Goal: Task Accomplishment & Management: Manage account settings

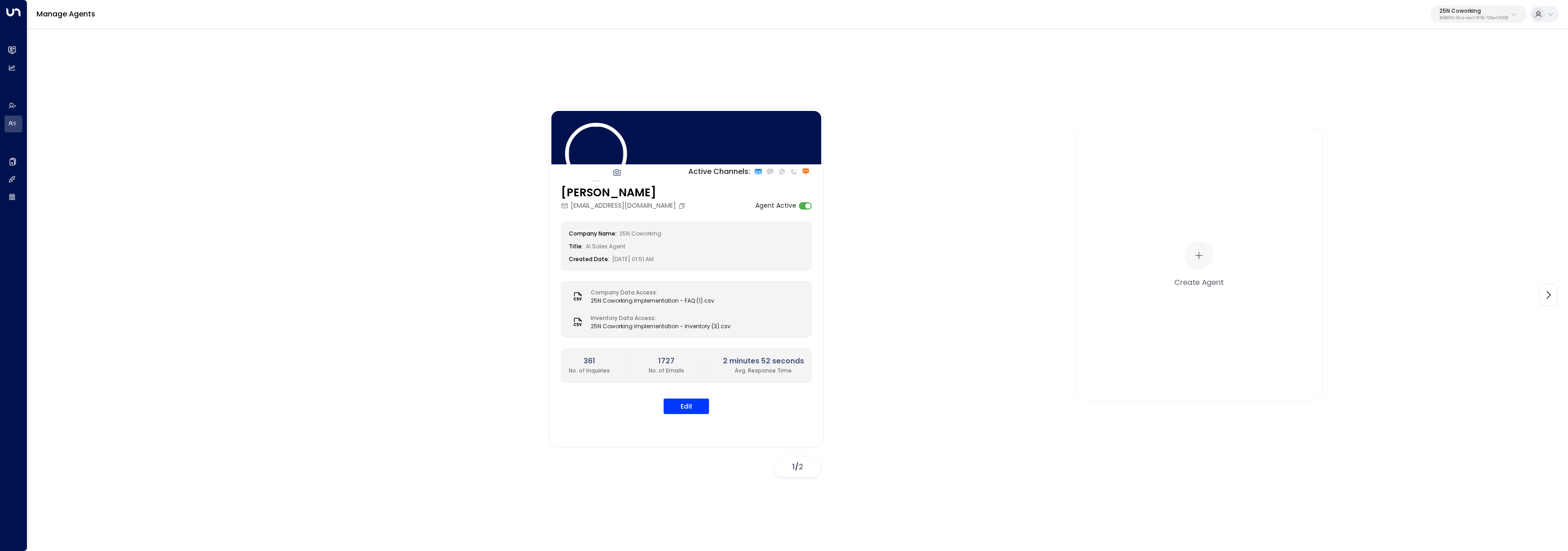
click at [1456, 13] on p "25N Coworking" at bounding box center [1473, 11] width 69 height 6
type input "*******"
click at [1468, 60] on li "Office Evolution - [GEOGRAPHIC_DATA] ID: 541b7cf3-e9a3-430f-a848-67ab73021fe0" at bounding box center [1452, 72] width 138 height 24
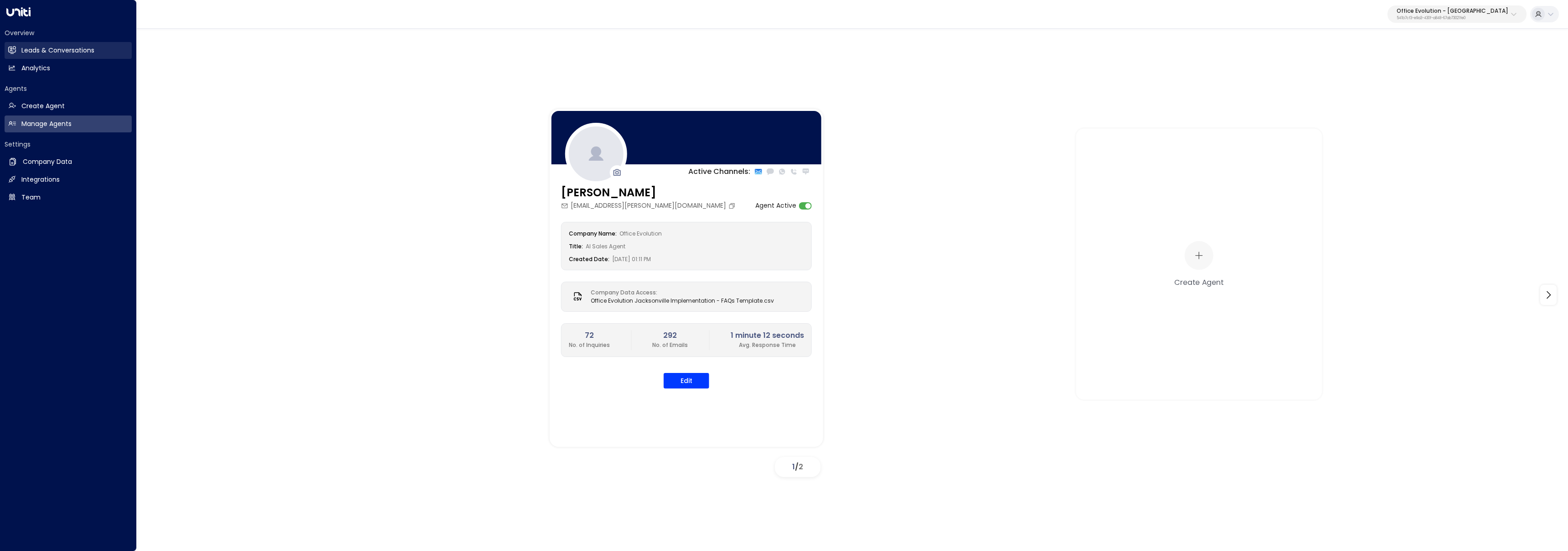
click at [21, 49] on h2 "Leads & Conversations" at bounding box center [58, 50] width 73 height 9
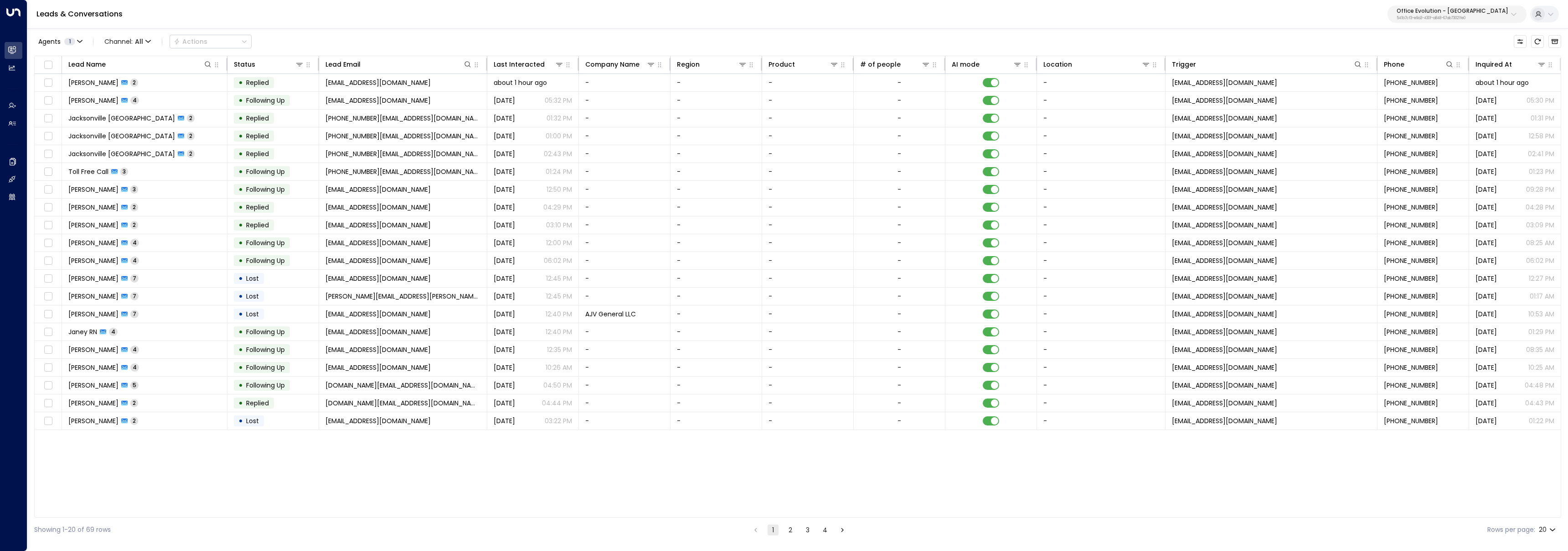
scroll to position [0, 1]
copy span "noreply@notifications.hubspot.com"
drag, startPoint x: 1305, startPoint y: 82, endPoint x: 1172, endPoint y: 85, distance: 133.0
click at [1172, 85] on td "noreply@notifications.hubspot.com" at bounding box center [1270, 83] width 212 height 18
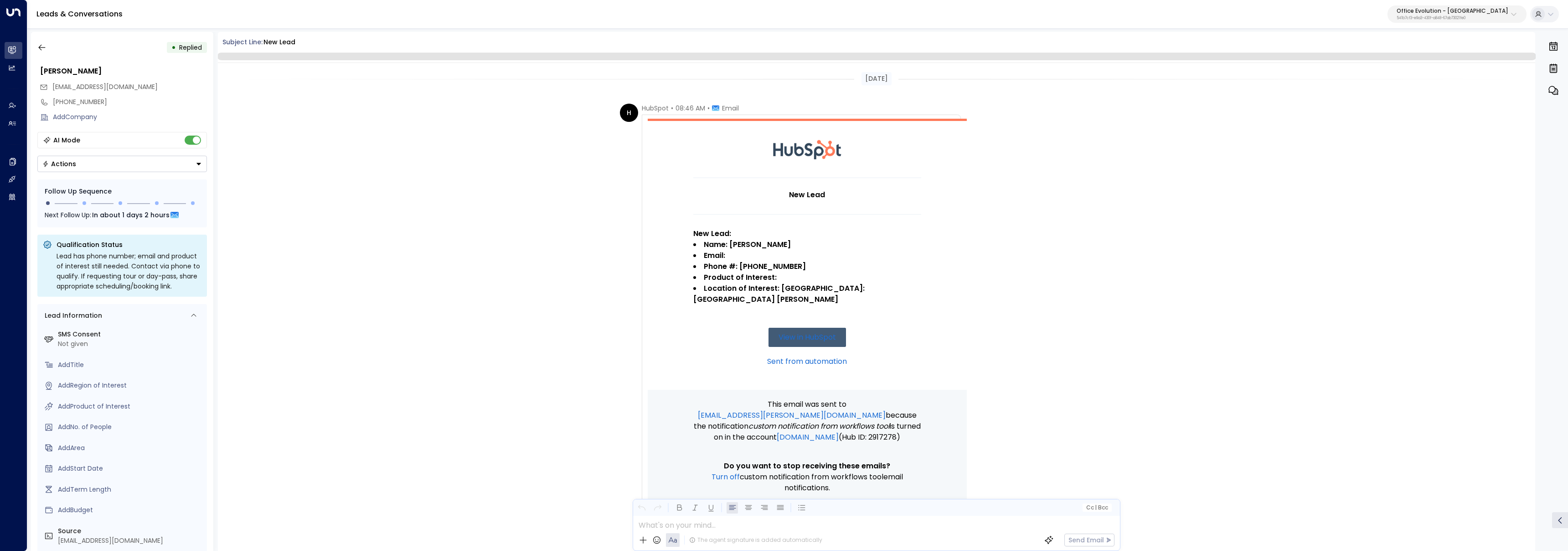
scroll to position [235, 0]
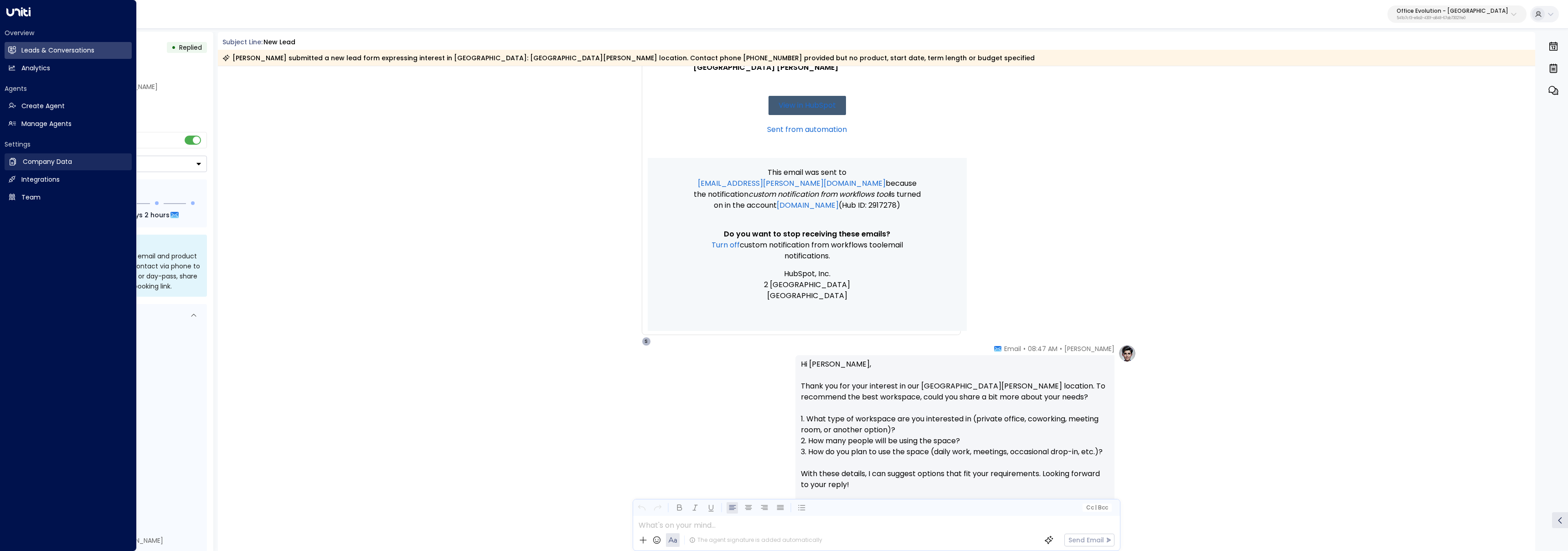
click at [16, 161] on icon at bounding box center [12, 162] width 6 height 7
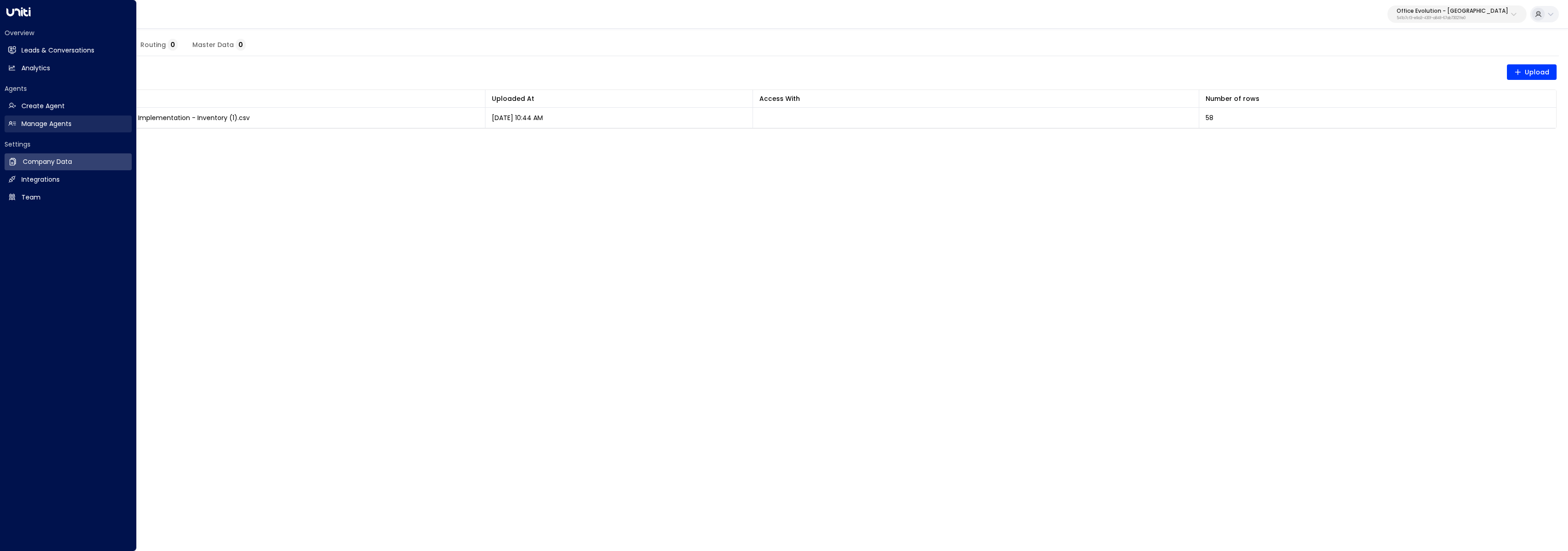
click at [13, 124] on icon at bounding box center [12, 124] width 7 height 7
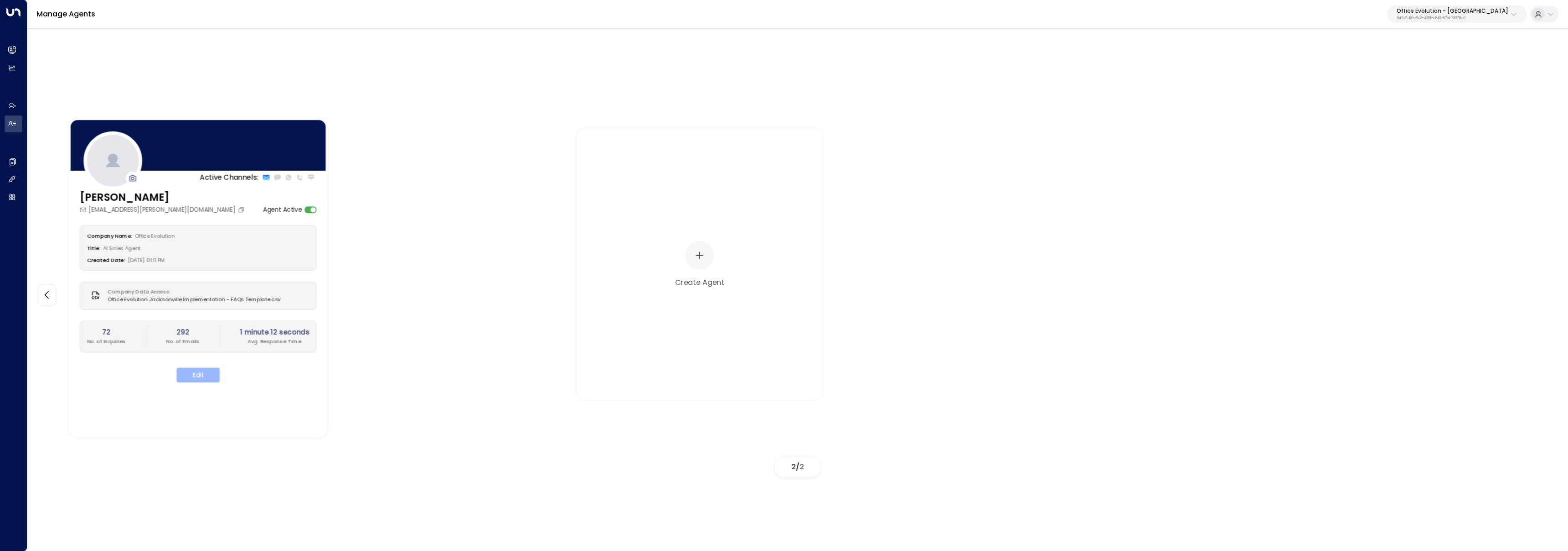
click at [214, 374] on button "Edit" at bounding box center [198, 375] width 43 height 15
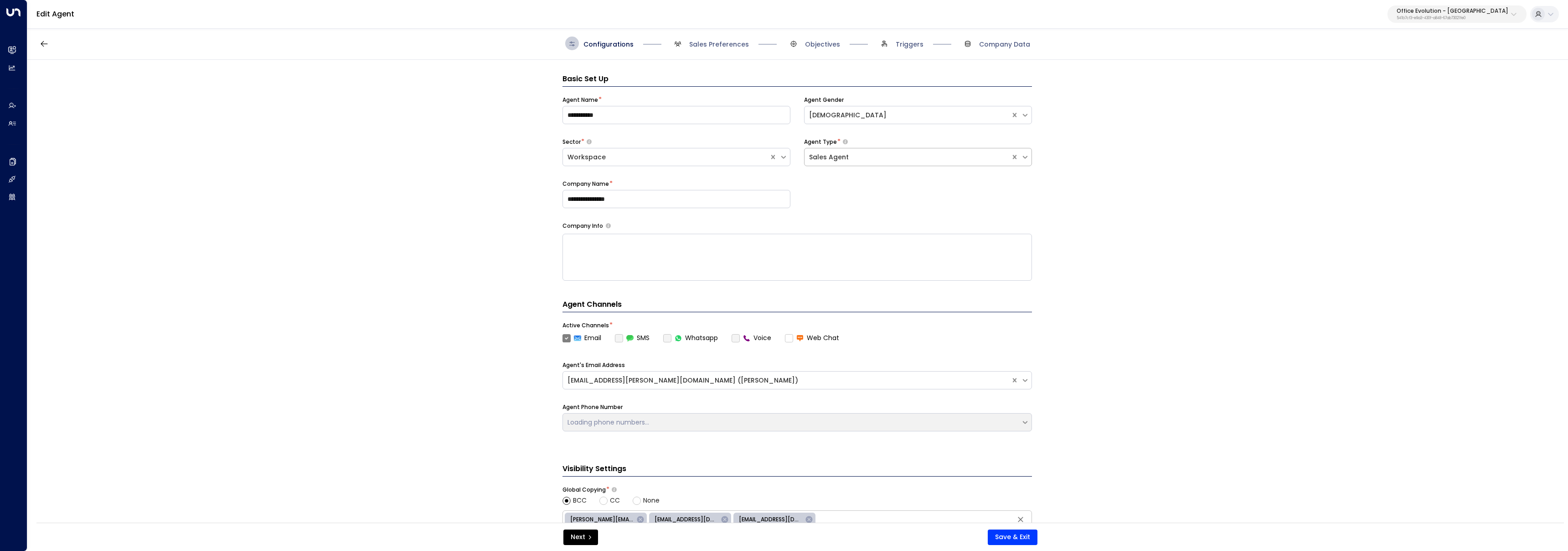
scroll to position [14, 0]
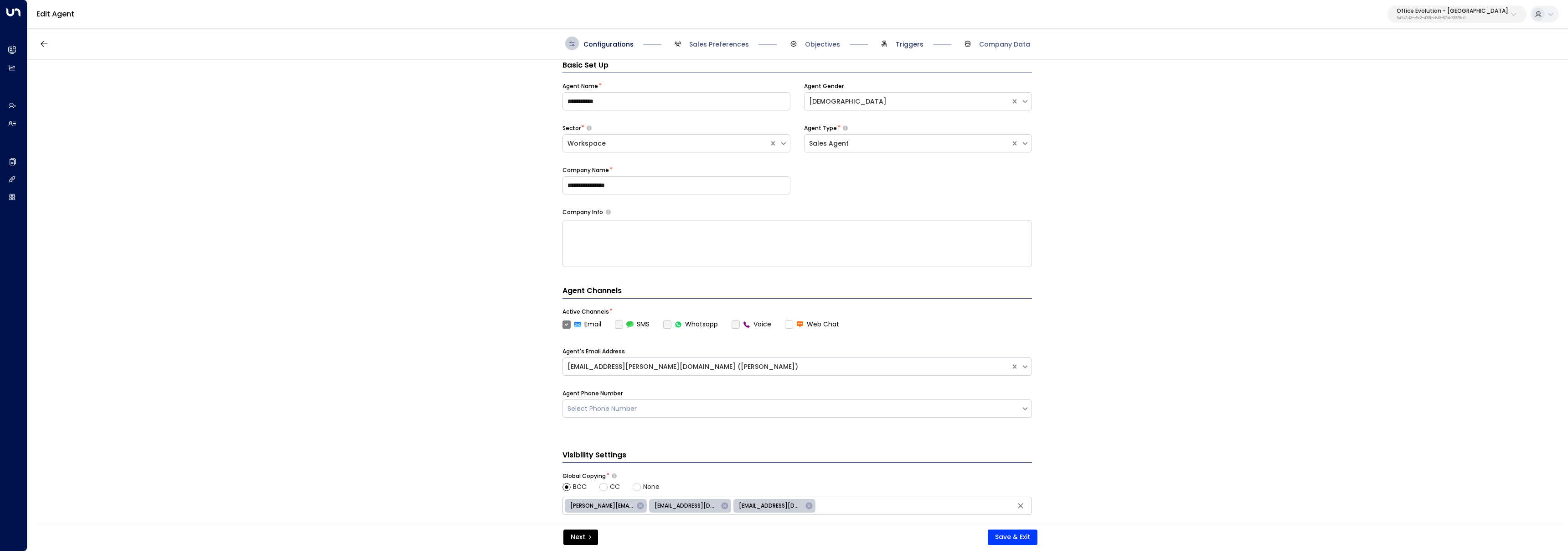
click at [910, 44] on span "Triggers" at bounding box center [910, 45] width 28 height 9
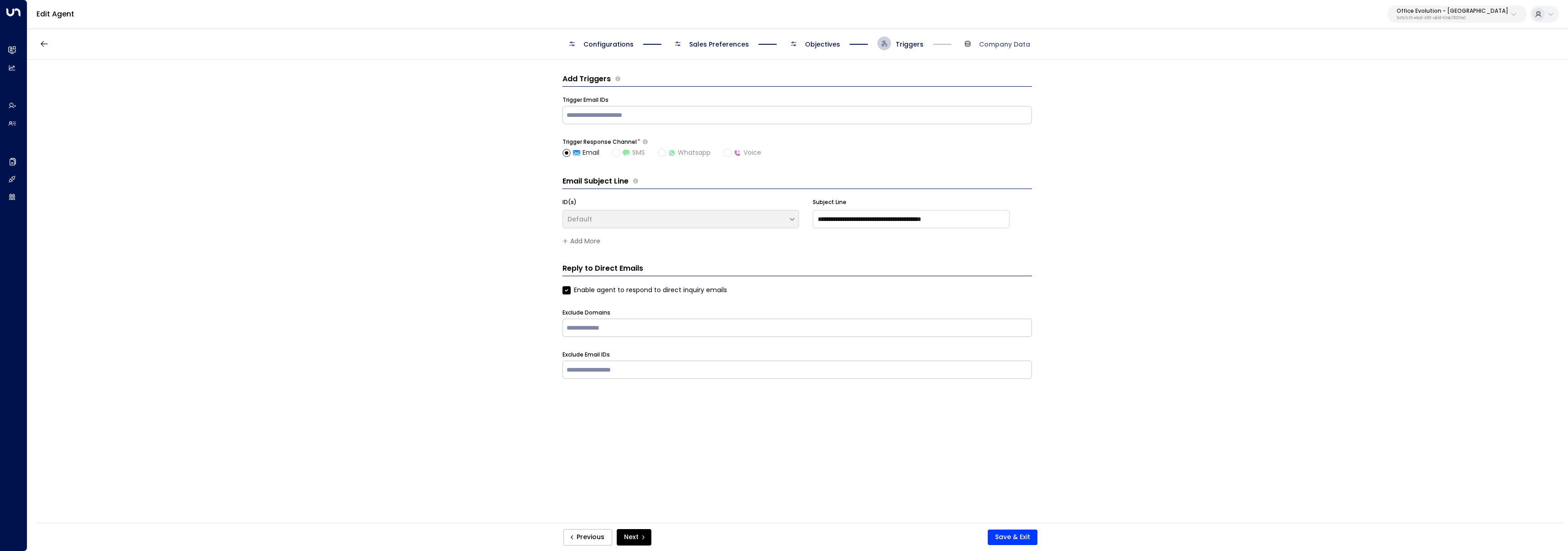
click at [759, 114] on input "text" at bounding box center [797, 114] width 465 height 14
paste input "**********"
type input "**********"
click at [1017, 538] on button "Save & Exit" at bounding box center [1013, 536] width 50 height 16
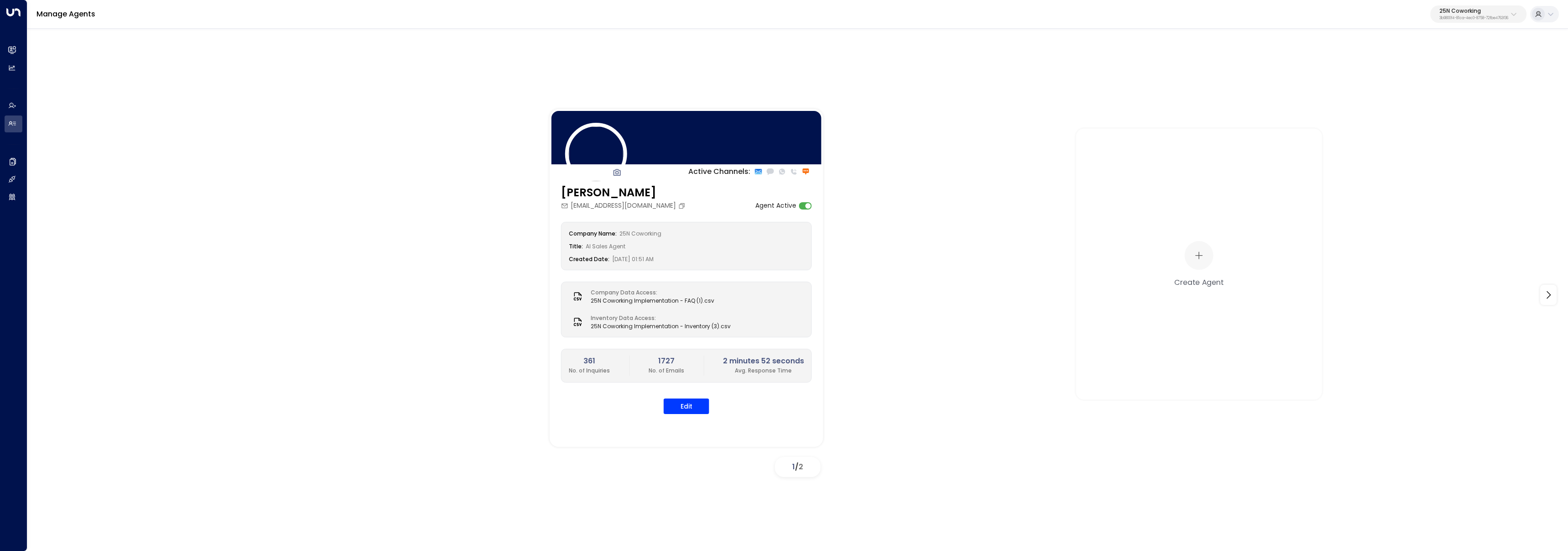
click at [1478, 11] on p "25N Coworking" at bounding box center [1473, 11] width 69 height 6
type input "******"
click at [1388, 59] on div "Enterprises ( 1 ) ****** ​ Havenpark ID: 413dacf9-5485-402c-a519-14108c614857" at bounding box center [1452, 57] width 146 height 63
click at [1396, 67] on div "Havenpark ID: 413dacf9-5485-402c-a519-14108c614857" at bounding box center [1449, 72] width 125 height 19
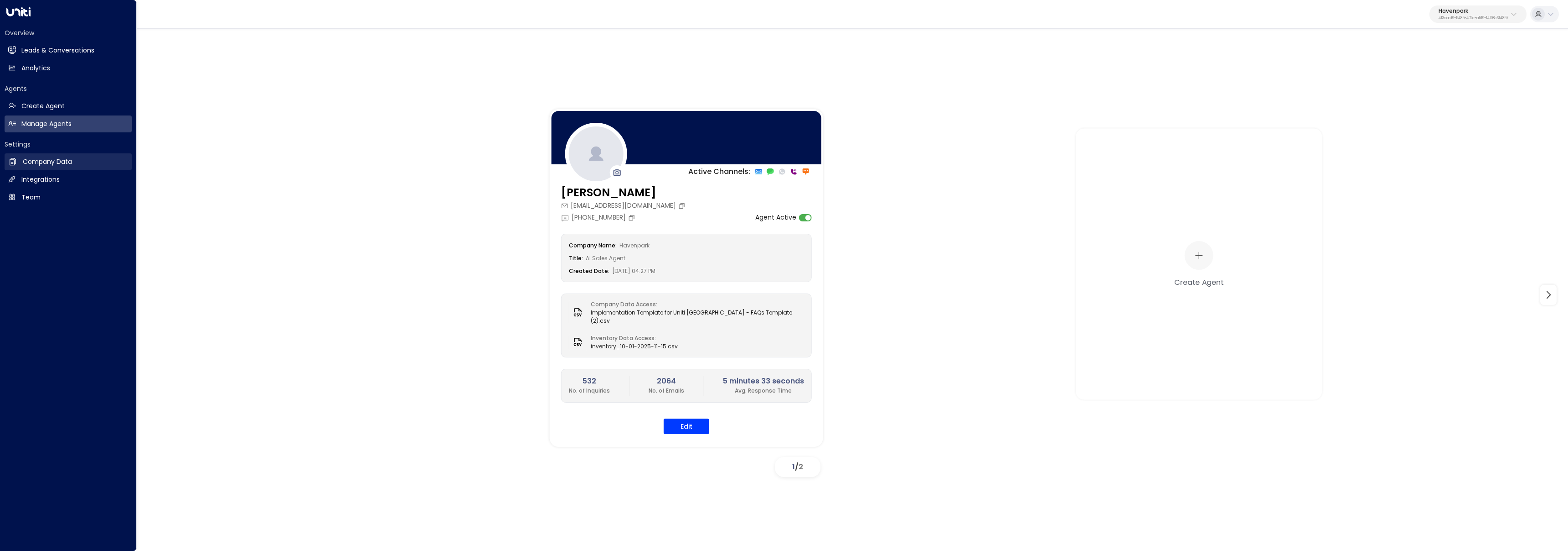
click at [25, 166] on link "Company Data Company Data" at bounding box center [68, 162] width 127 height 17
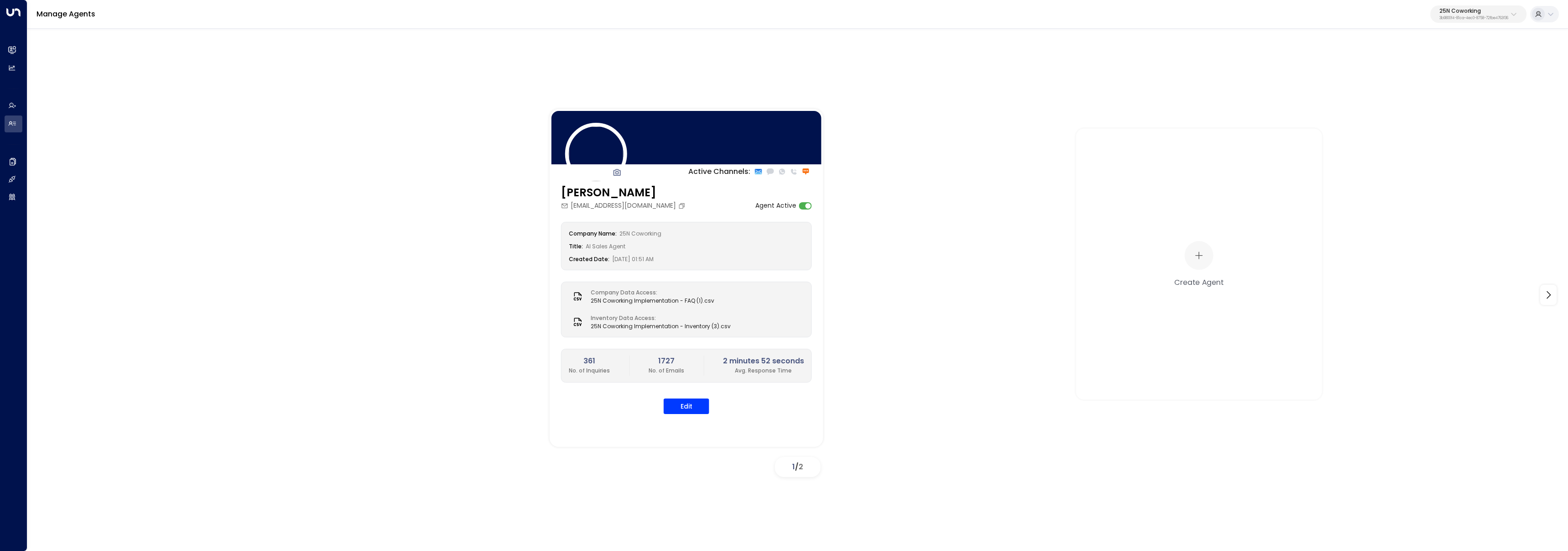
click at [1489, 14] on div "25N Coworking 3b9800f4-81ca-4ec0-8758-72fbe4763f36" at bounding box center [1473, 14] width 69 height 12
type input "*******"
click at [1458, 70] on div "Workbox ID: 5907e685-ac3d-4b15-8777-6be708435e94" at bounding box center [1452, 72] width 130 height 19
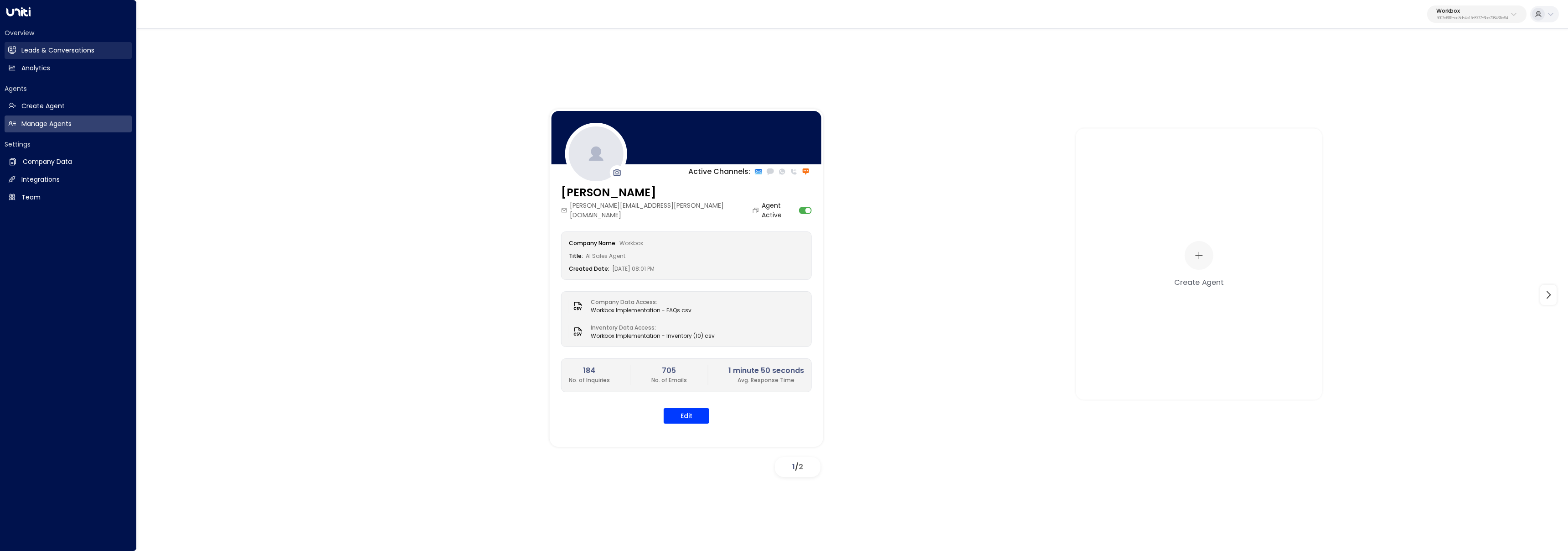
click at [14, 50] on icon at bounding box center [12, 50] width 7 height 6
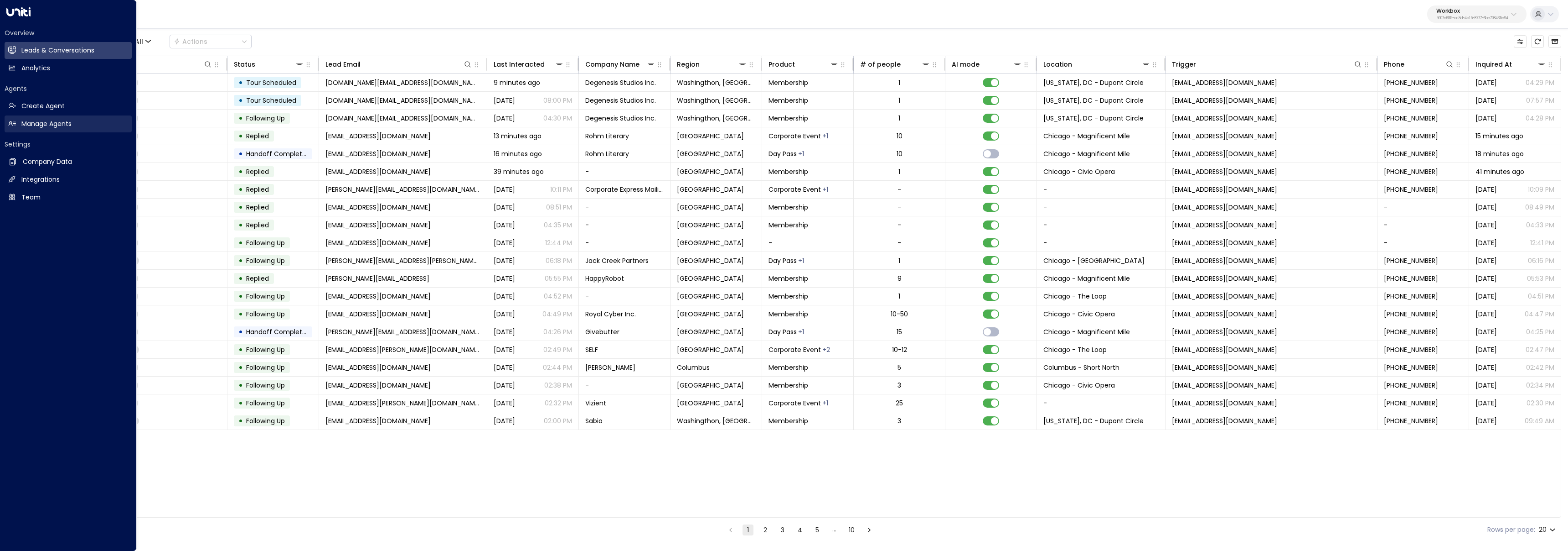
click at [21, 118] on link "Manage Agents Manage Agents" at bounding box center [68, 124] width 127 height 17
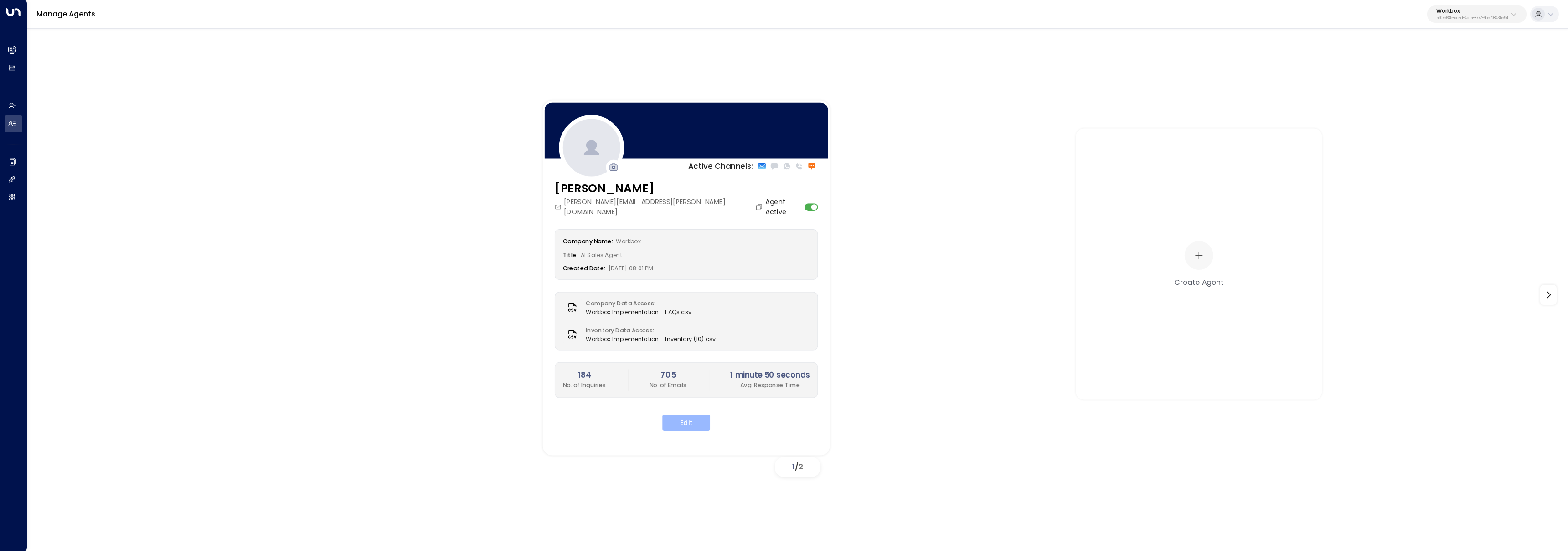
click at [688, 414] on button "Edit" at bounding box center [686, 423] width 48 height 17
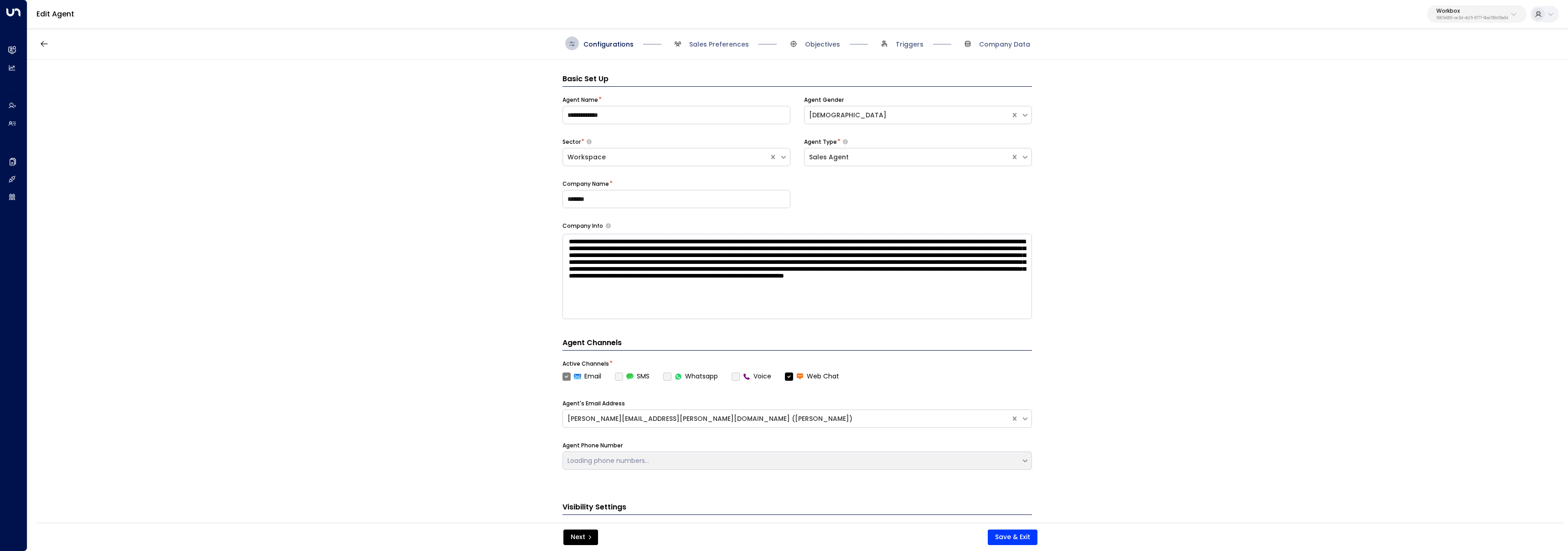
scroll to position [14, 0]
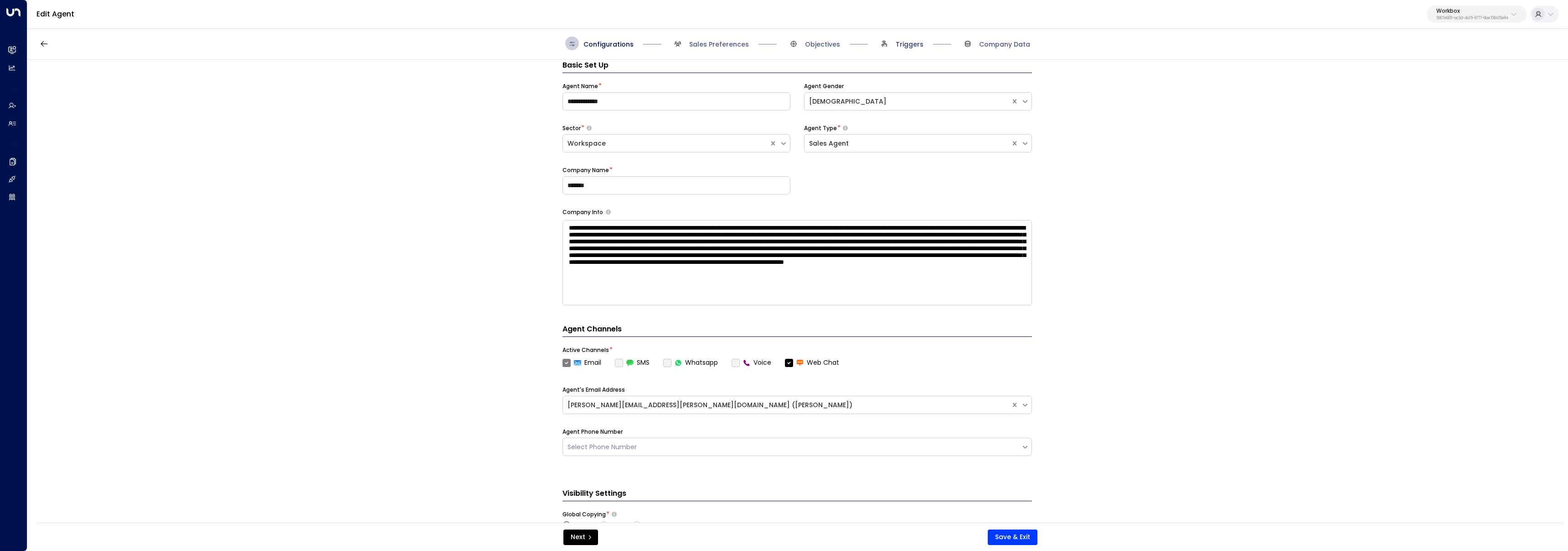
click at [907, 44] on span "Triggers" at bounding box center [910, 45] width 28 height 9
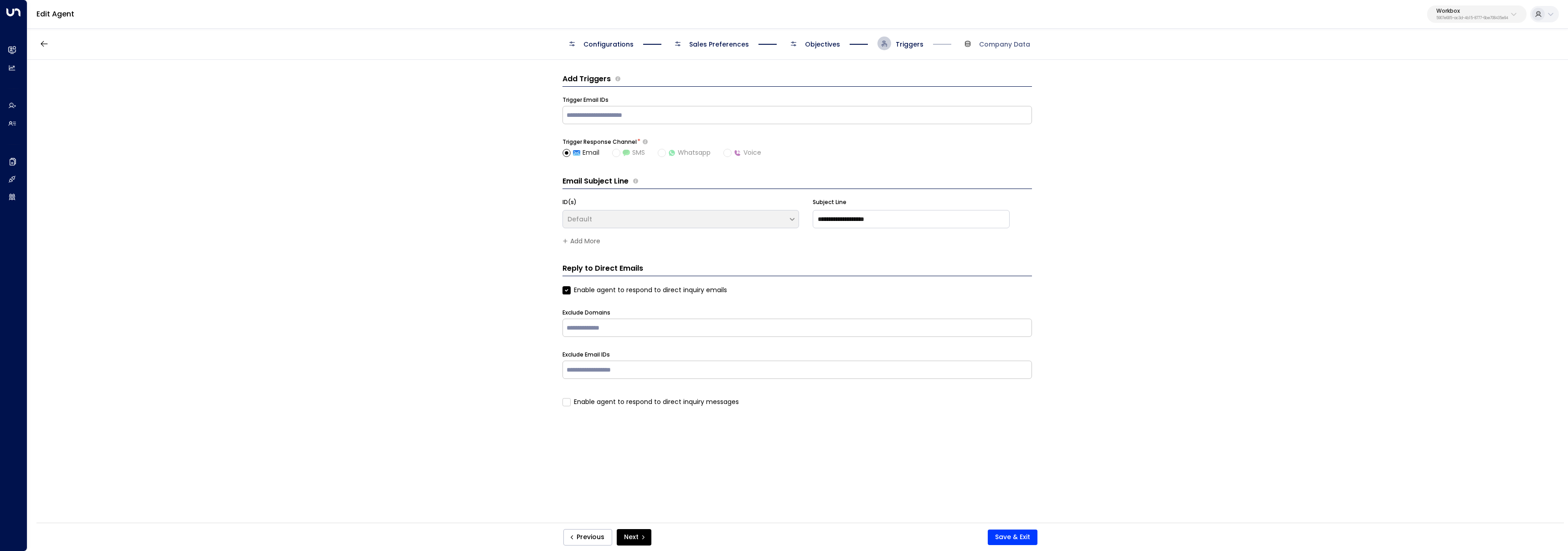
click at [737, 113] on input "text" at bounding box center [797, 114] width 465 height 14
click at [823, 42] on span "Objectives" at bounding box center [823, 45] width 35 height 9
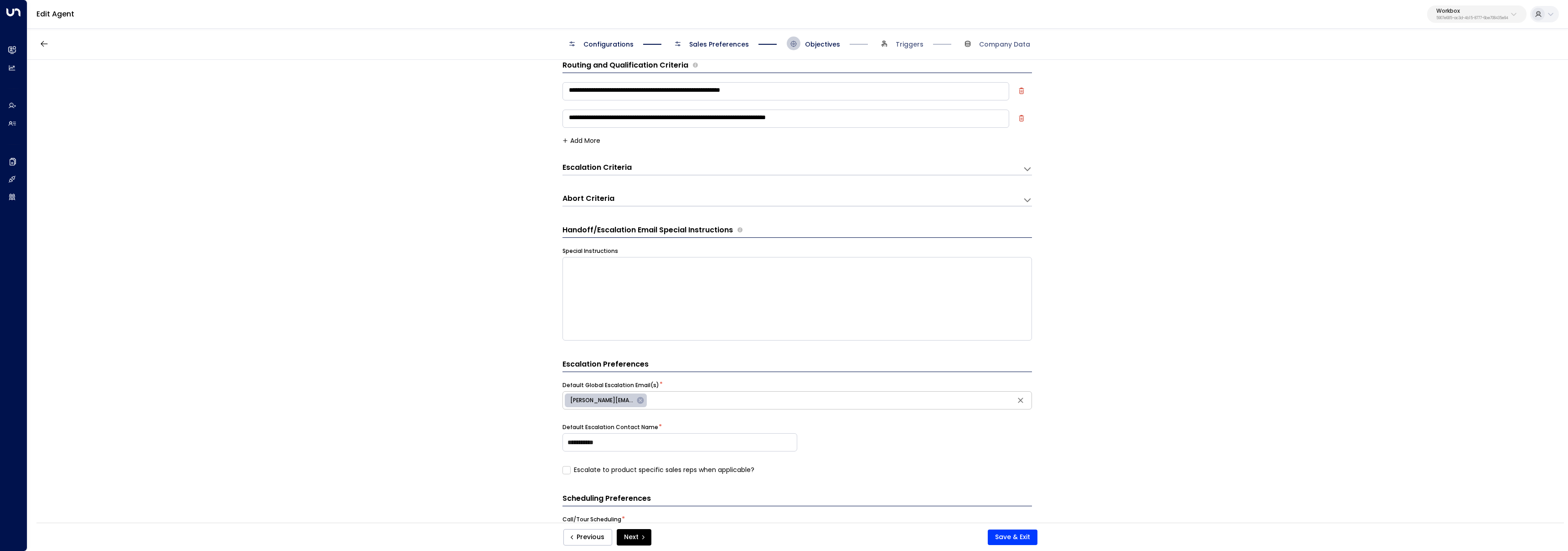
click at [716, 44] on span "Sales Preferences" at bounding box center [719, 45] width 59 height 9
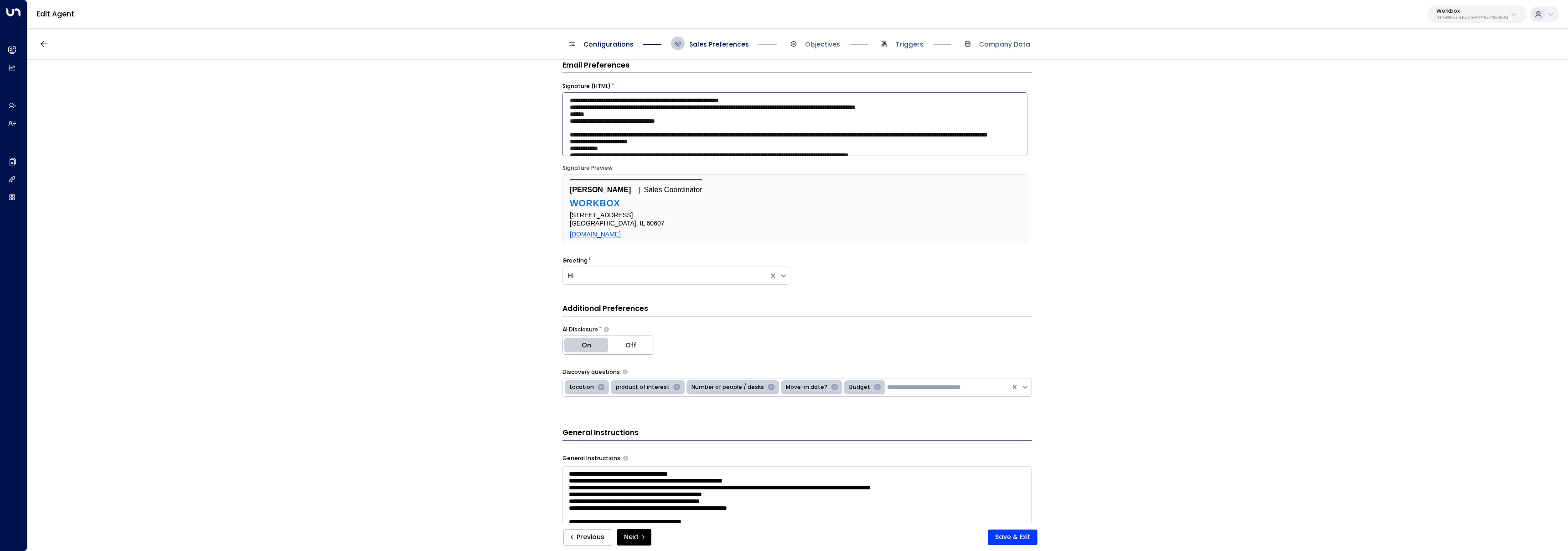
click at [719, 125] on textarea at bounding box center [795, 124] width 465 height 64
paste textarea "**********"
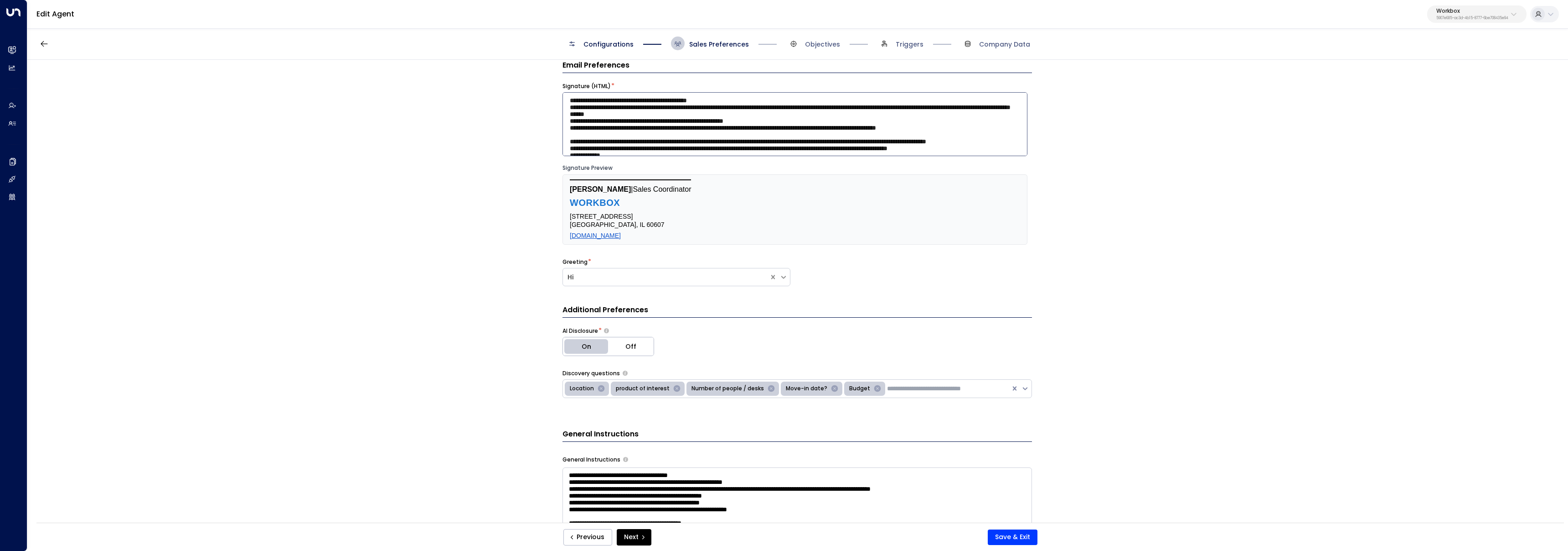
scroll to position [219, 0]
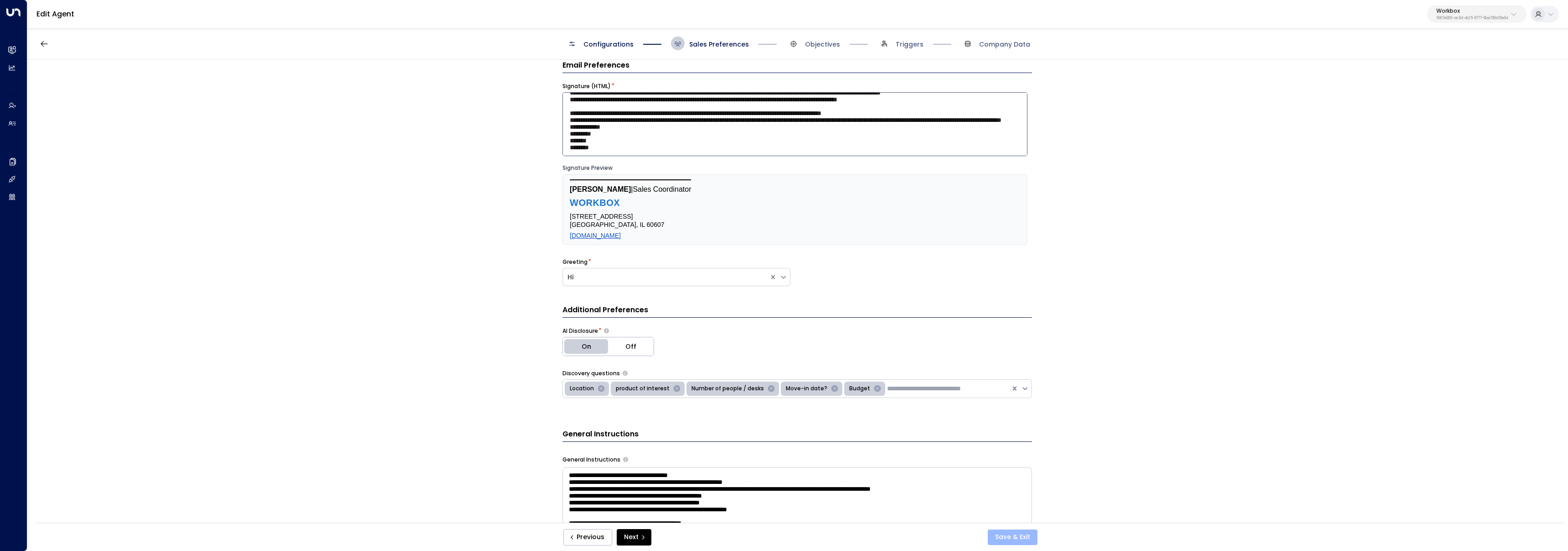
type textarea "**********"
click at [1013, 534] on button "Save & Exit" at bounding box center [1013, 536] width 50 height 16
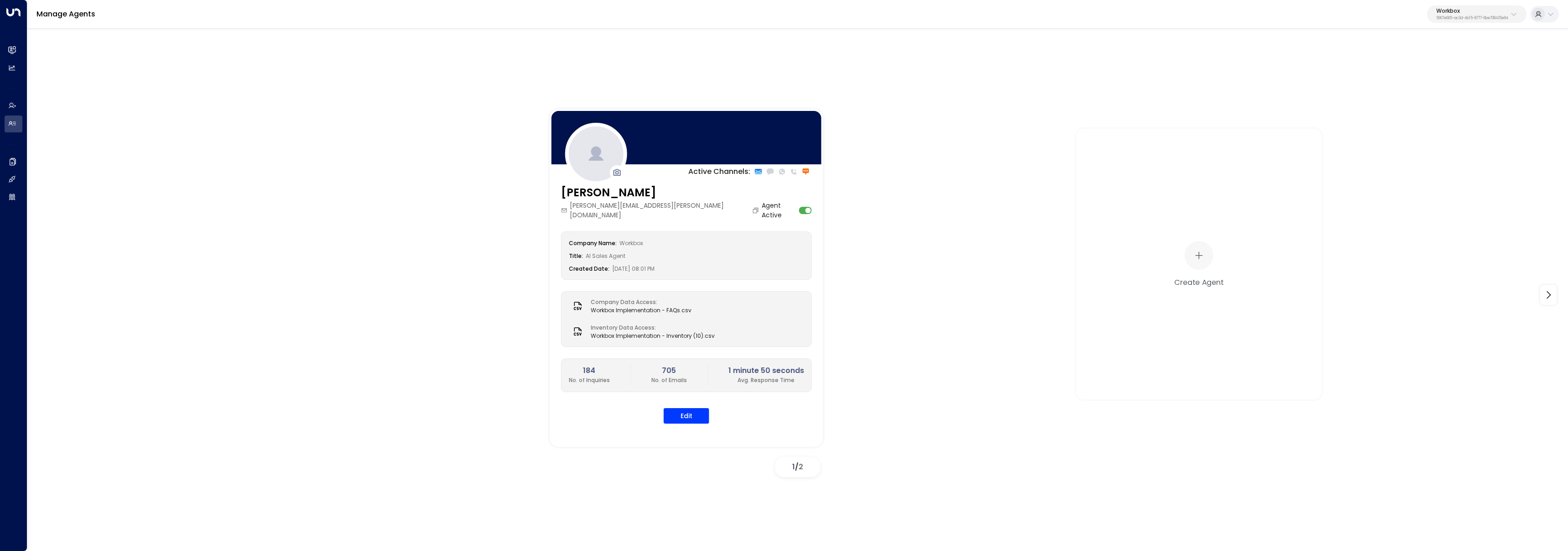
click at [1454, 18] on p "5907e685-ac3d-4b15-8777-6be708435e94" at bounding box center [1472, 19] width 72 height 4
type input "***"
click at [1508, 75] on span "ID: e5119684-7cbb-4469-af7e-e9f84628bb31" at bounding box center [1490, 77] width 124 height 8
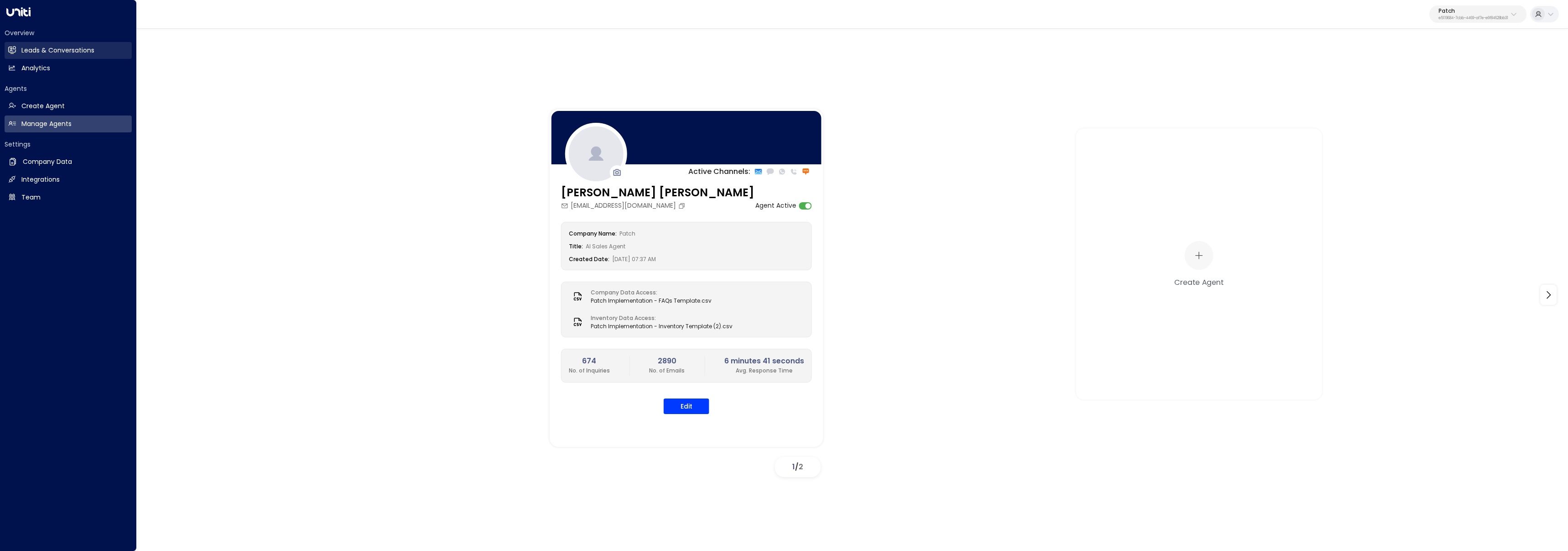
click at [24, 50] on h2 "Leads & Conversations" at bounding box center [58, 50] width 73 height 9
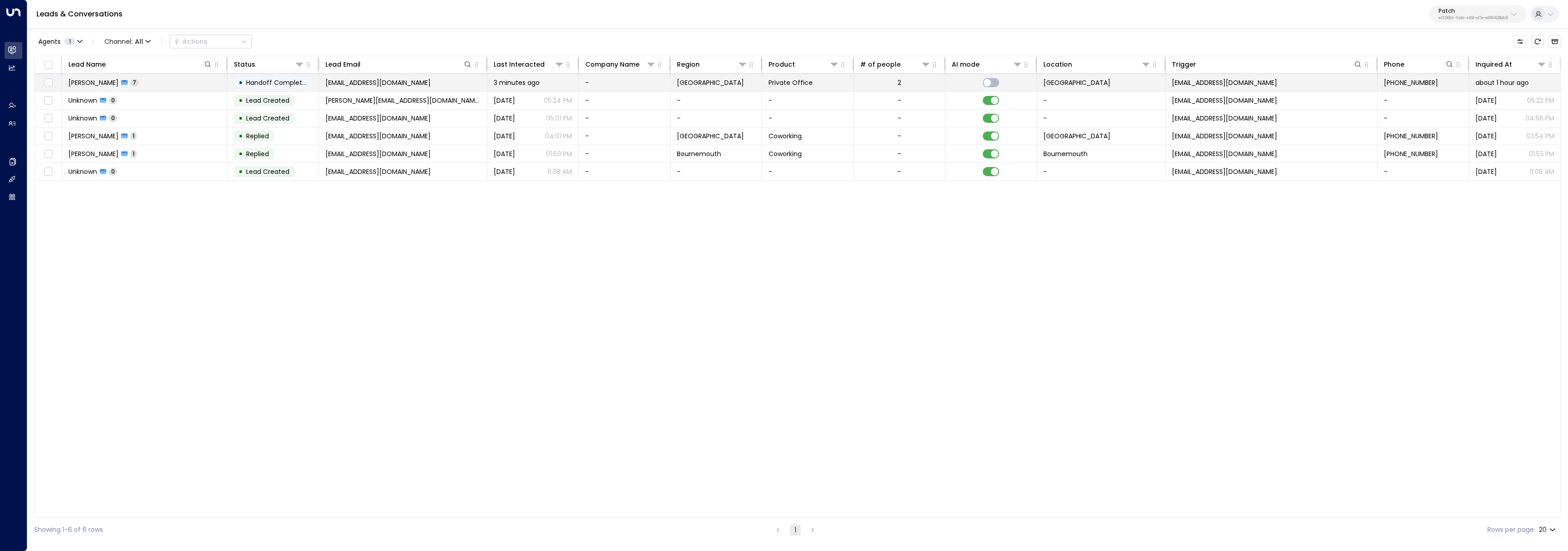
click at [222, 80] on td "Bradley Coldicott 7" at bounding box center [145, 83] width 165 height 18
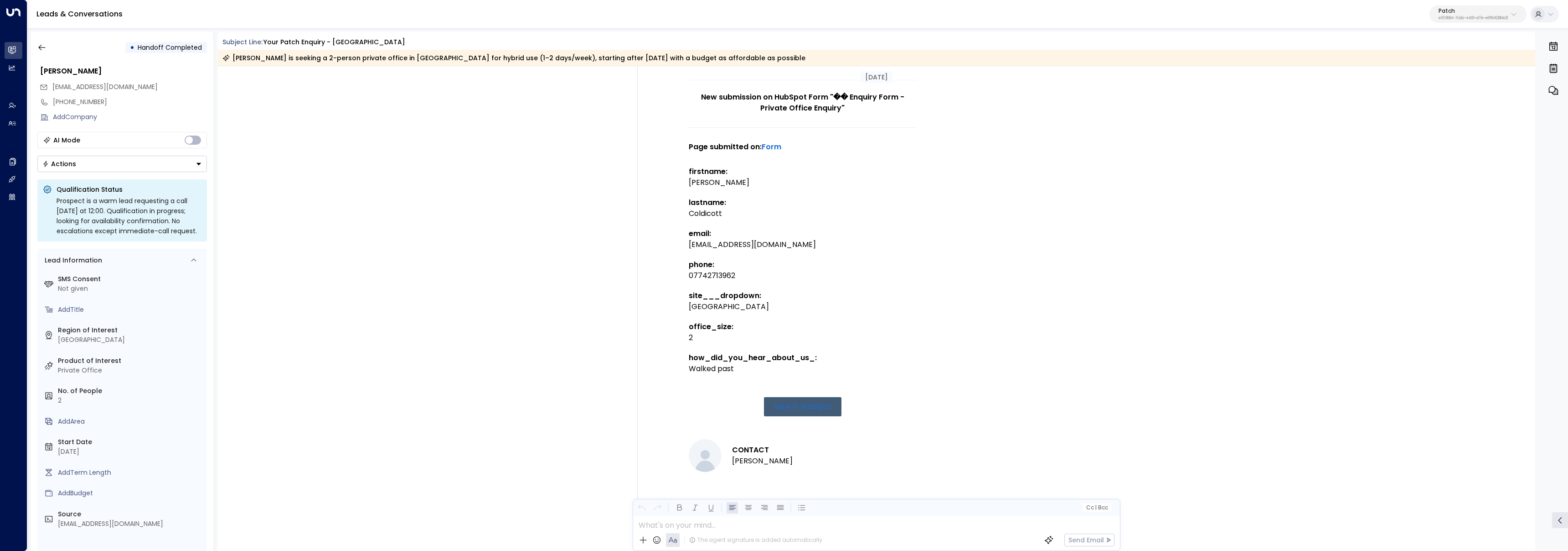
scroll to position [112, 0]
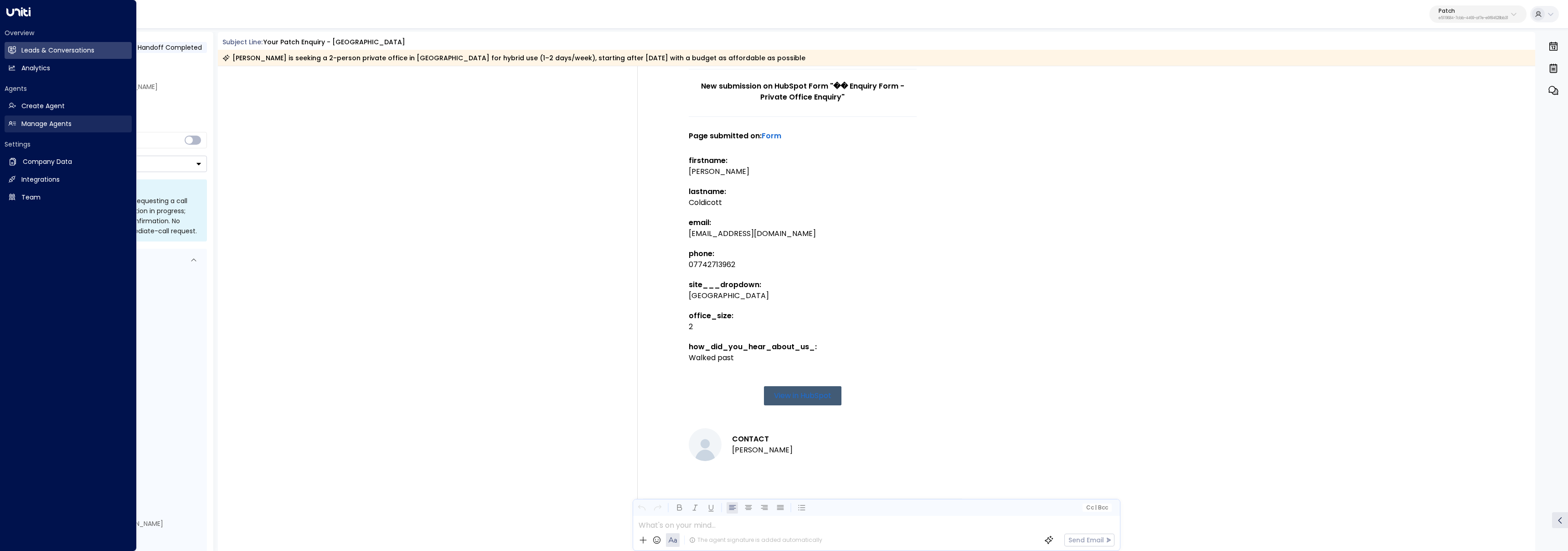
click at [14, 123] on icon at bounding box center [12, 124] width 7 height 7
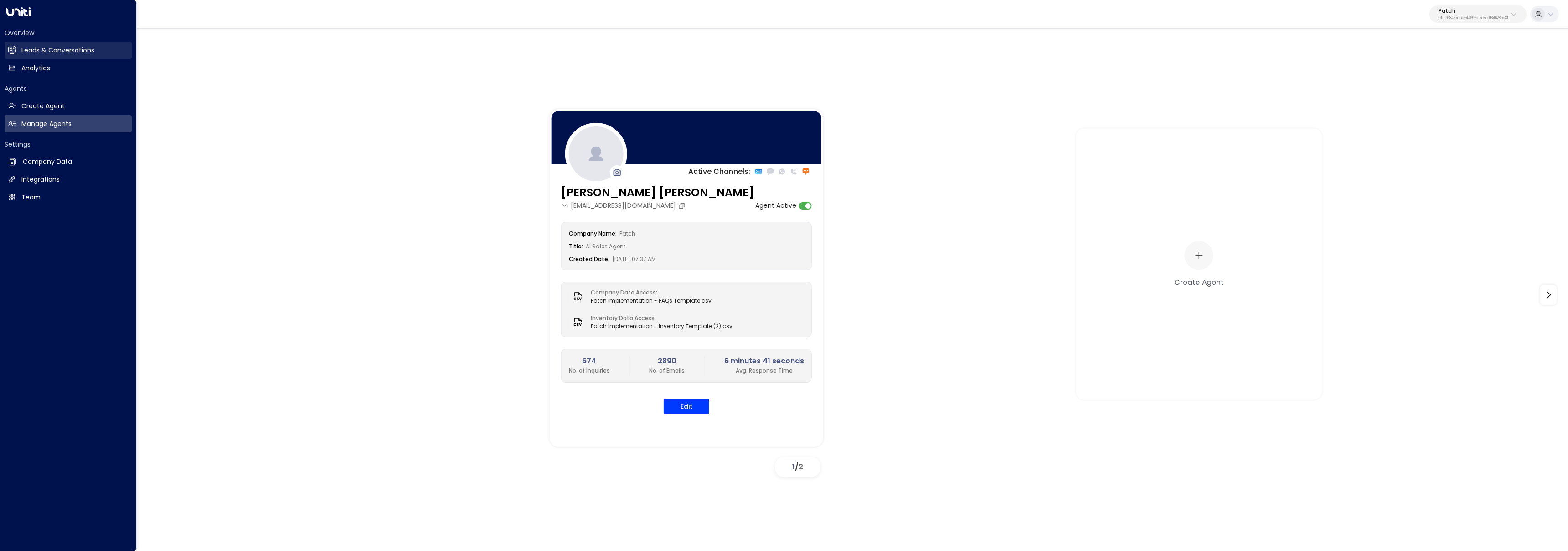
click at [17, 47] on link "Leads & Conversations Leads & Conversations" at bounding box center [68, 50] width 127 height 17
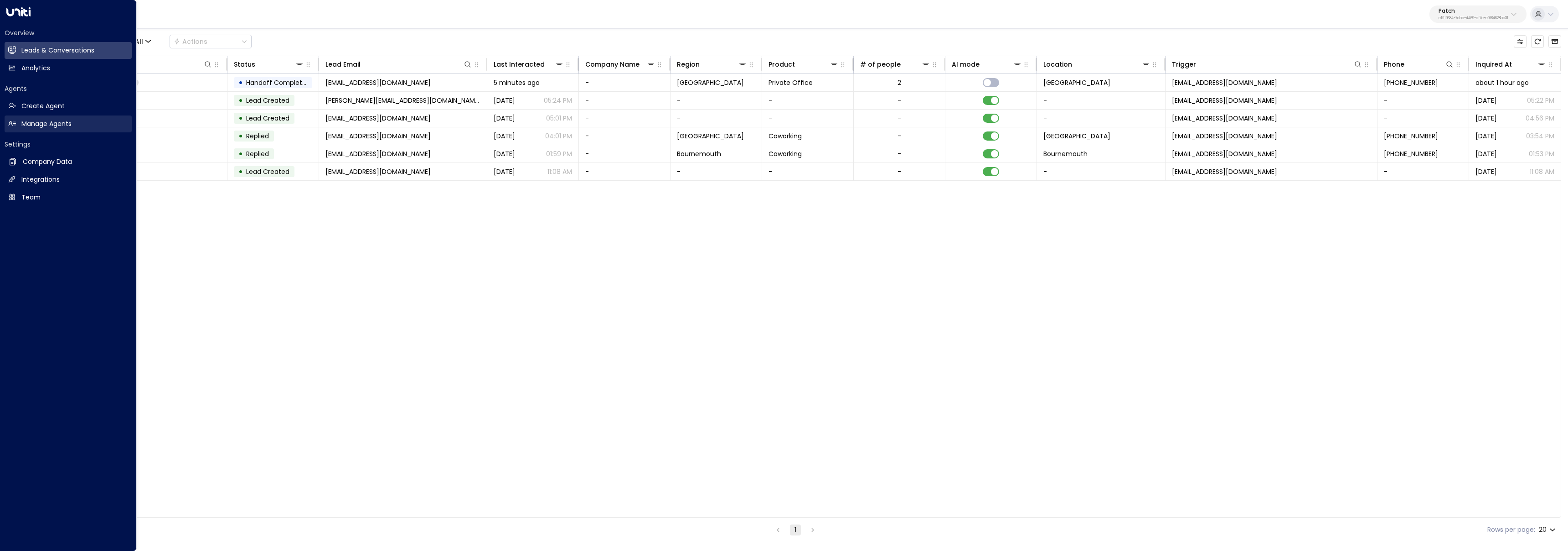
click at [23, 124] on h2 "Manage Agents" at bounding box center [46, 124] width 50 height 9
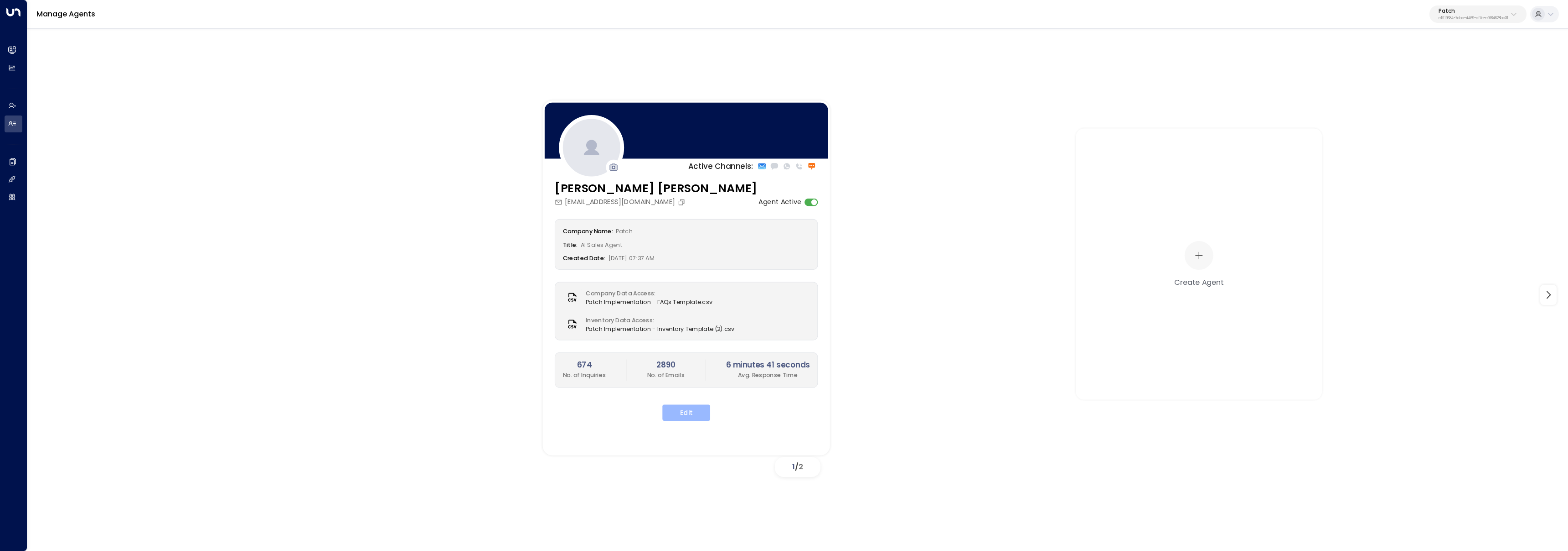
click at [679, 410] on button "Edit" at bounding box center [686, 413] width 48 height 17
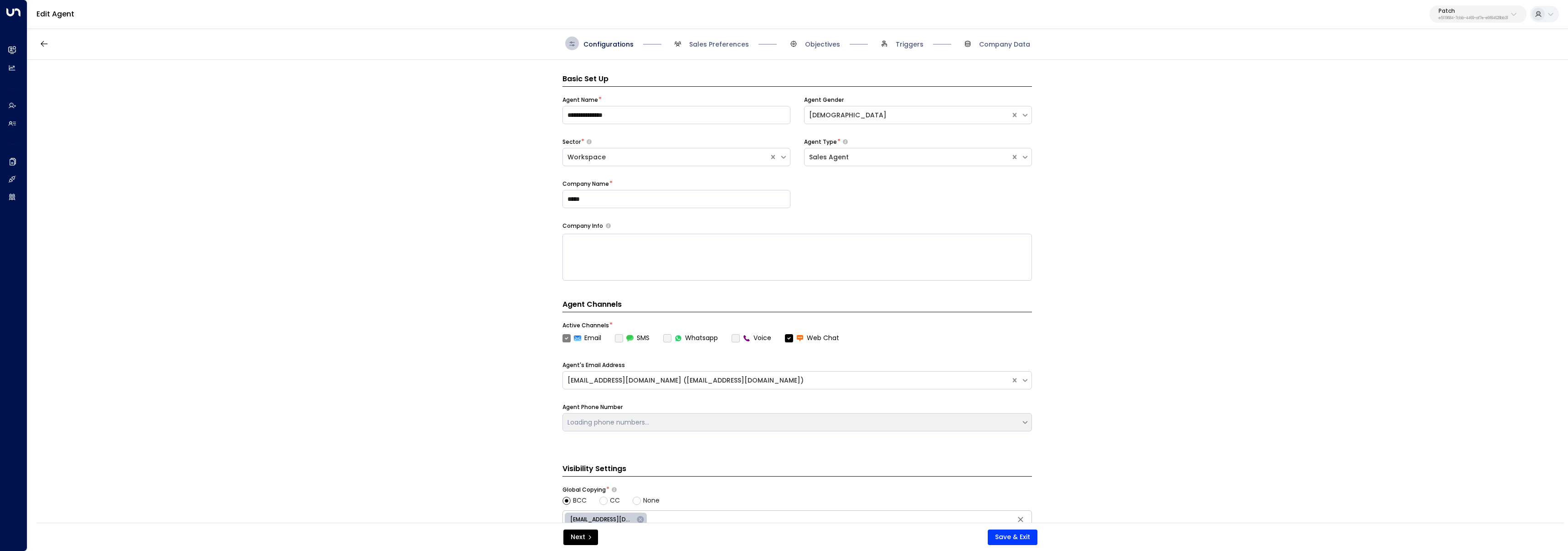
scroll to position [14, 0]
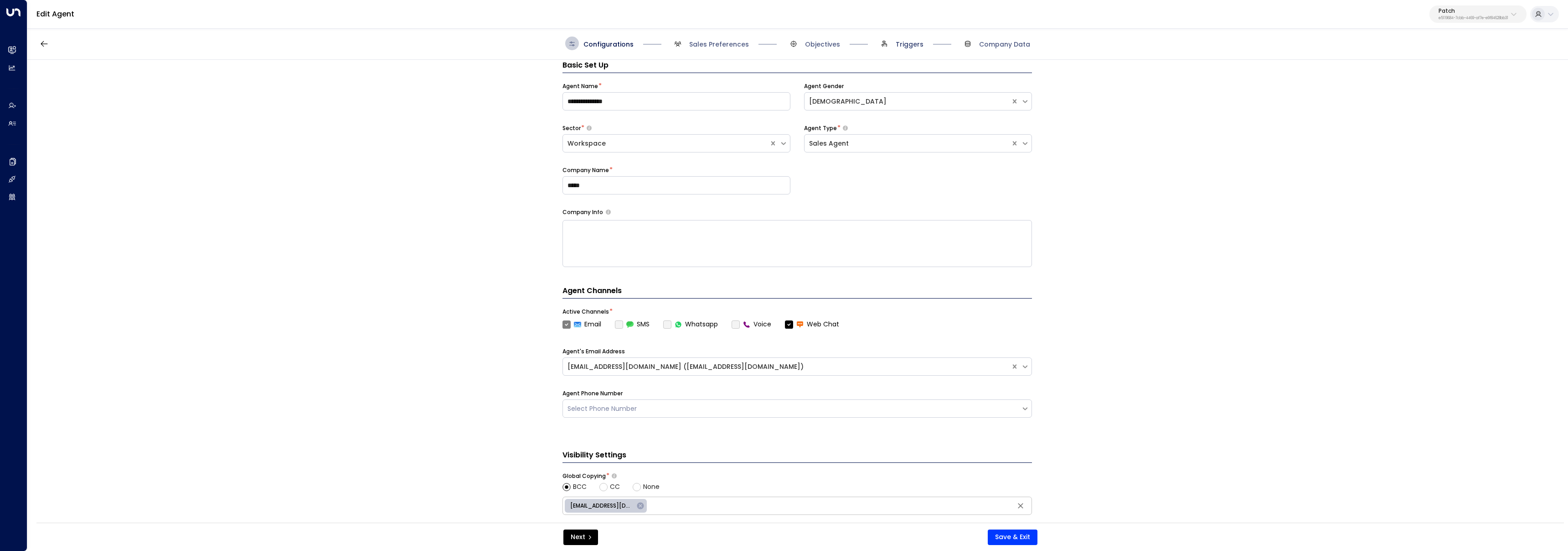
click at [902, 43] on span "Triggers" at bounding box center [910, 45] width 28 height 9
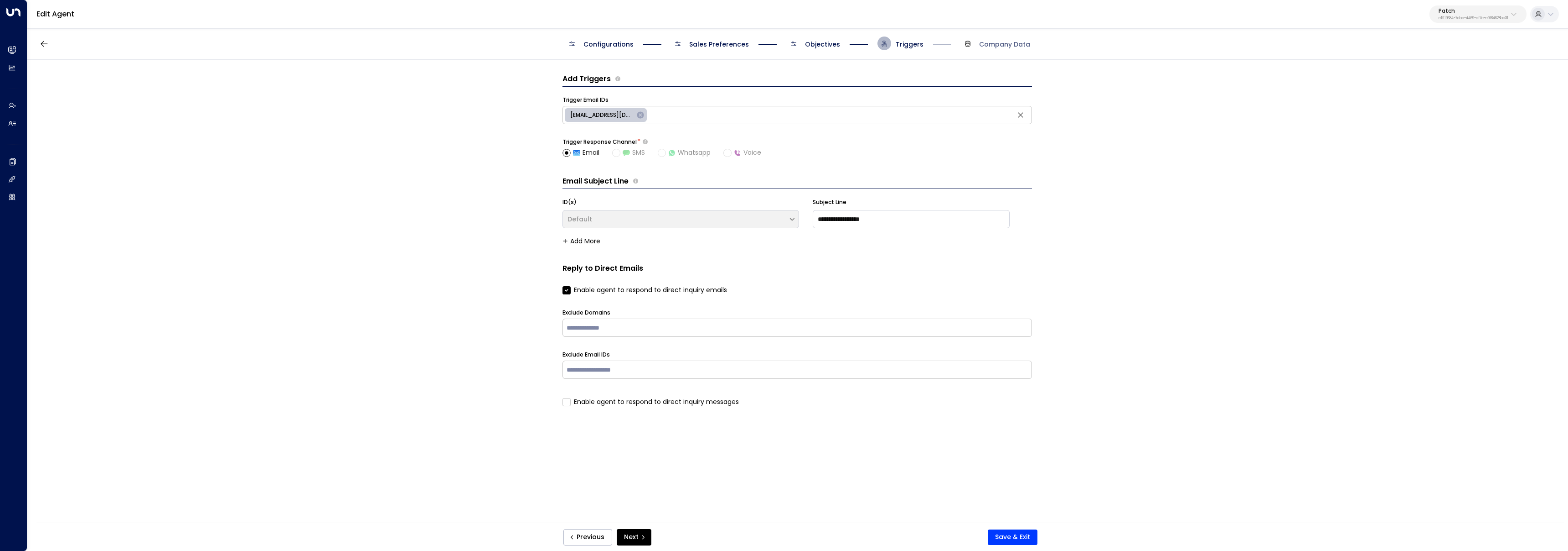
scroll to position [0, 0]
click at [809, 45] on span "Objectives" at bounding box center [823, 45] width 35 height 9
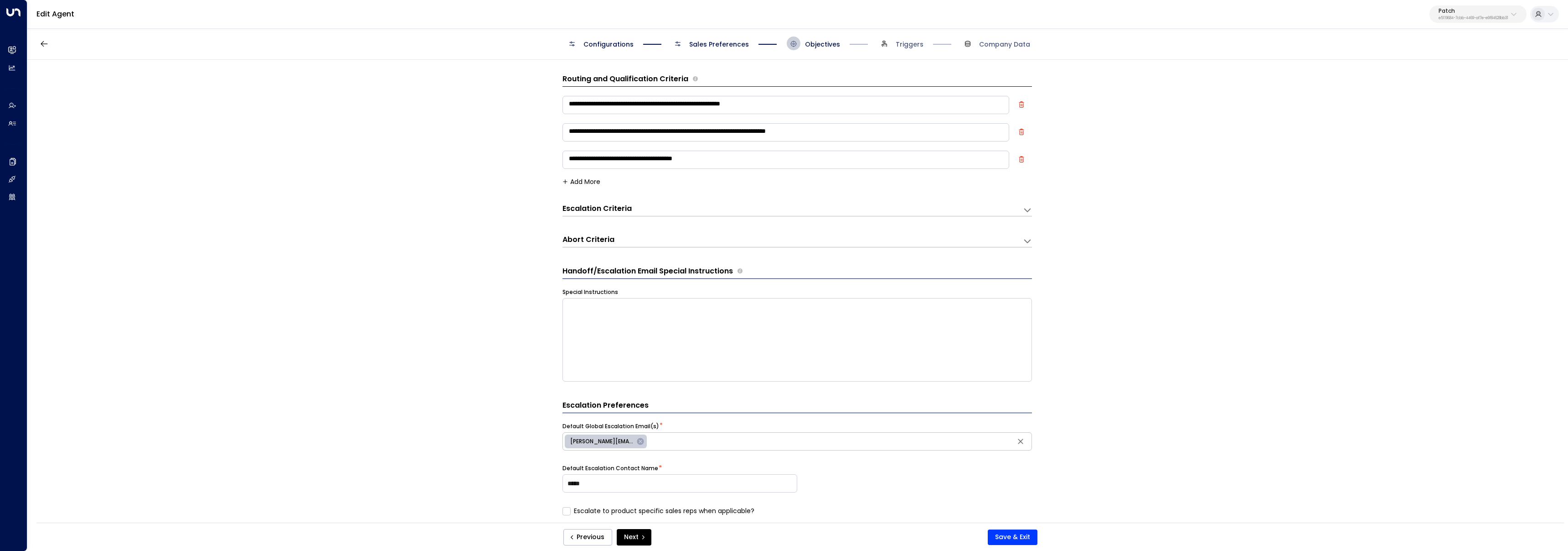
click at [621, 210] on h3 "Escalation Criteria" at bounding box center [597, 208] width 70 height 10
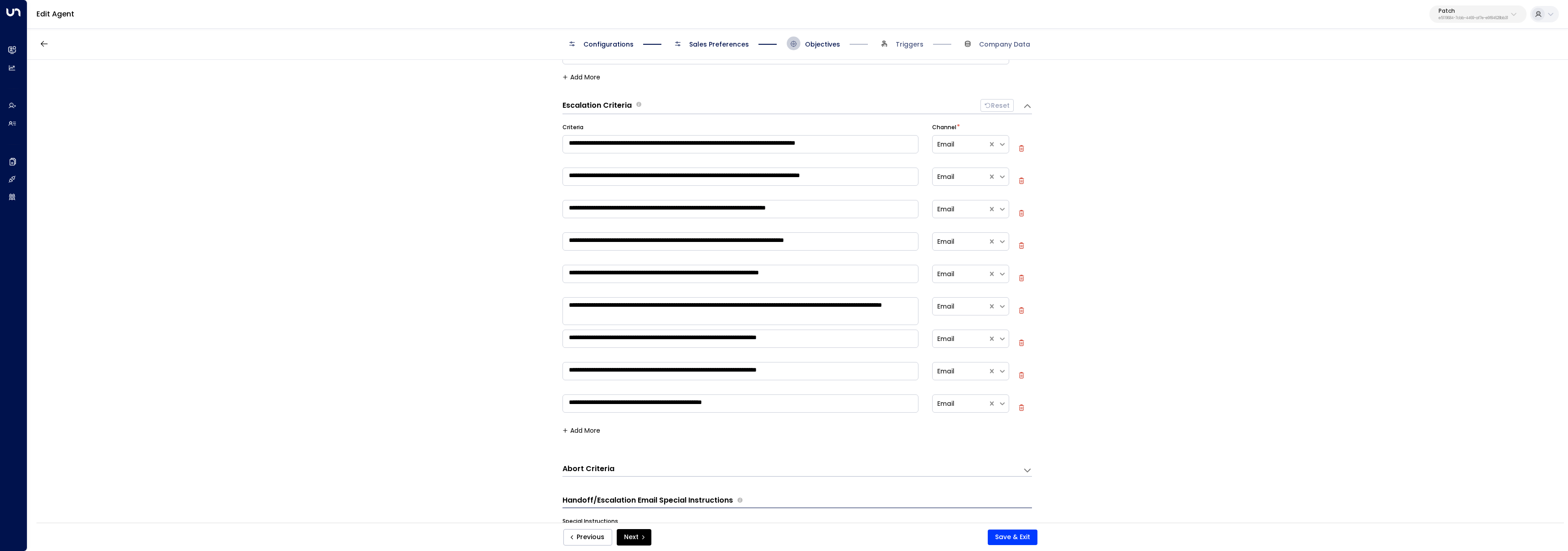
scroll to position [119, 0]
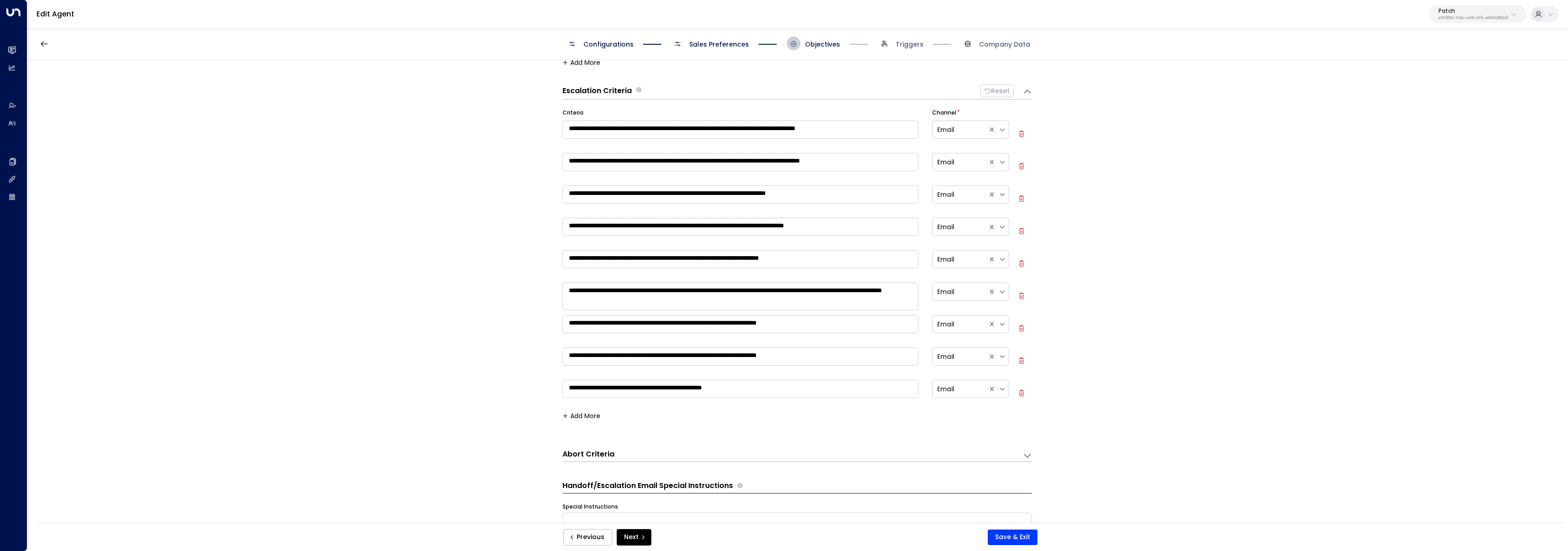
click at [616, 446] on div "**********" at bounding box center [797, 453] width 470 height 18
click at [577, 454] on h3 "Abort Criteria" at bounding box center [589, 453] width 52 height 10
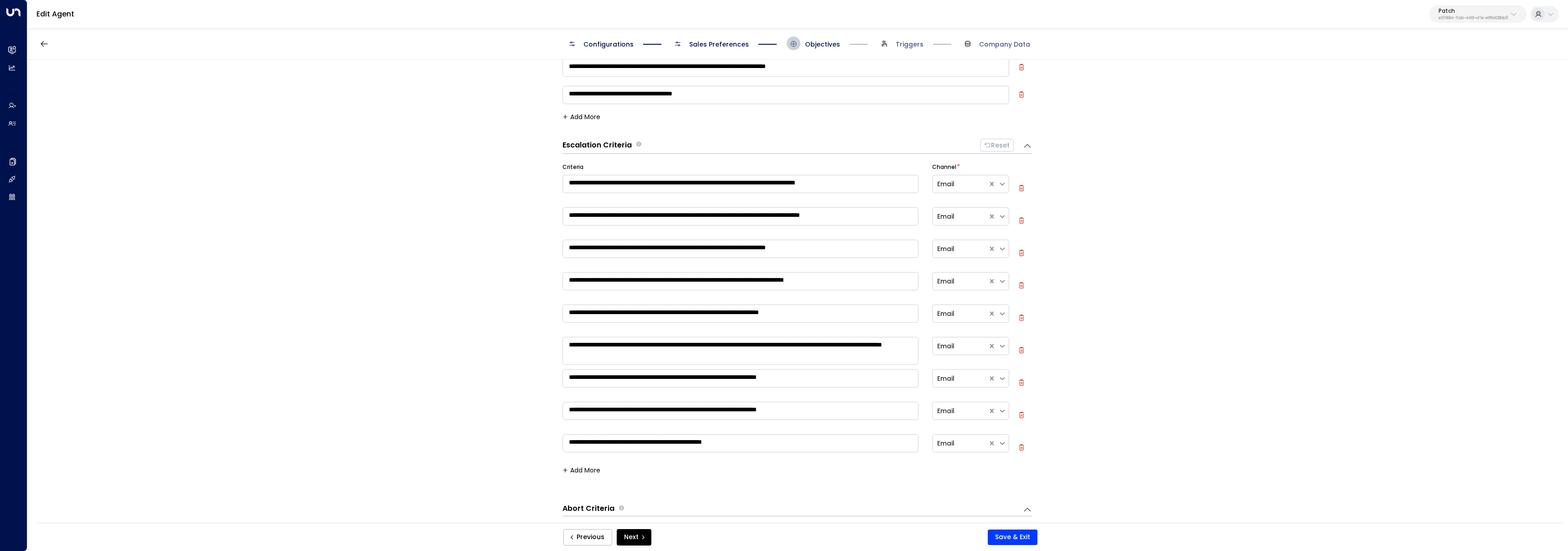
scroll to position [0, 0]
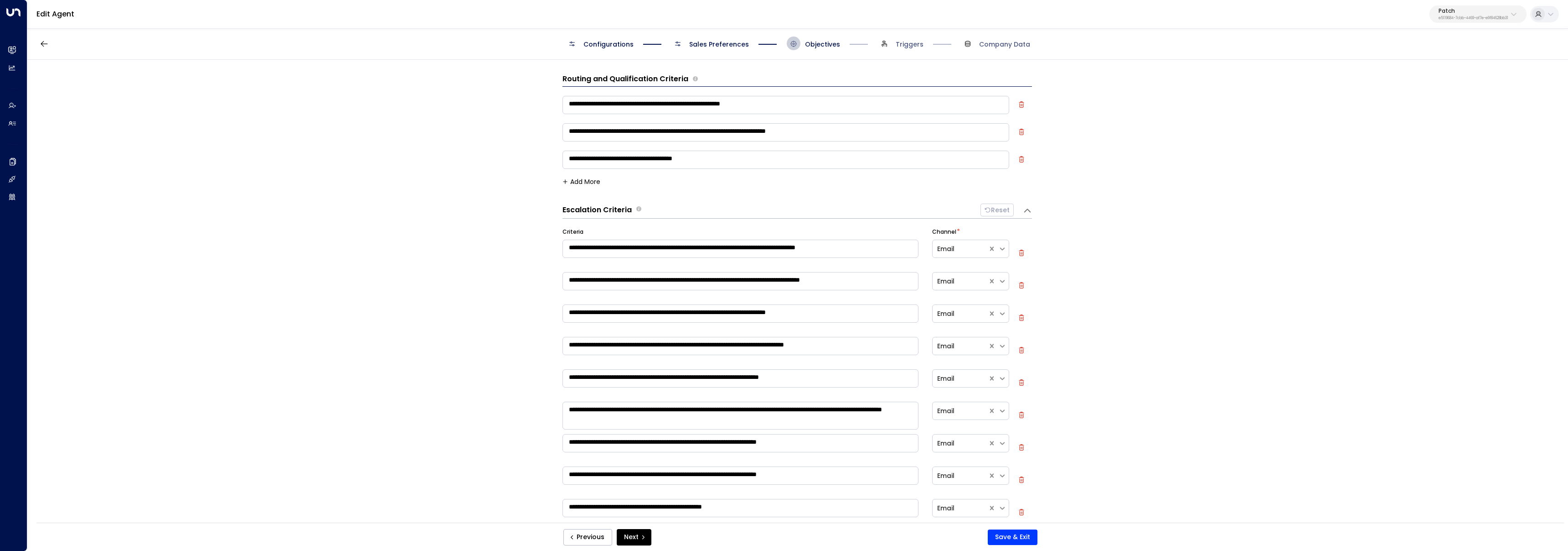
click at [589, 185] on button "Add More" at bounding box center [581, 181] width 38 height 7
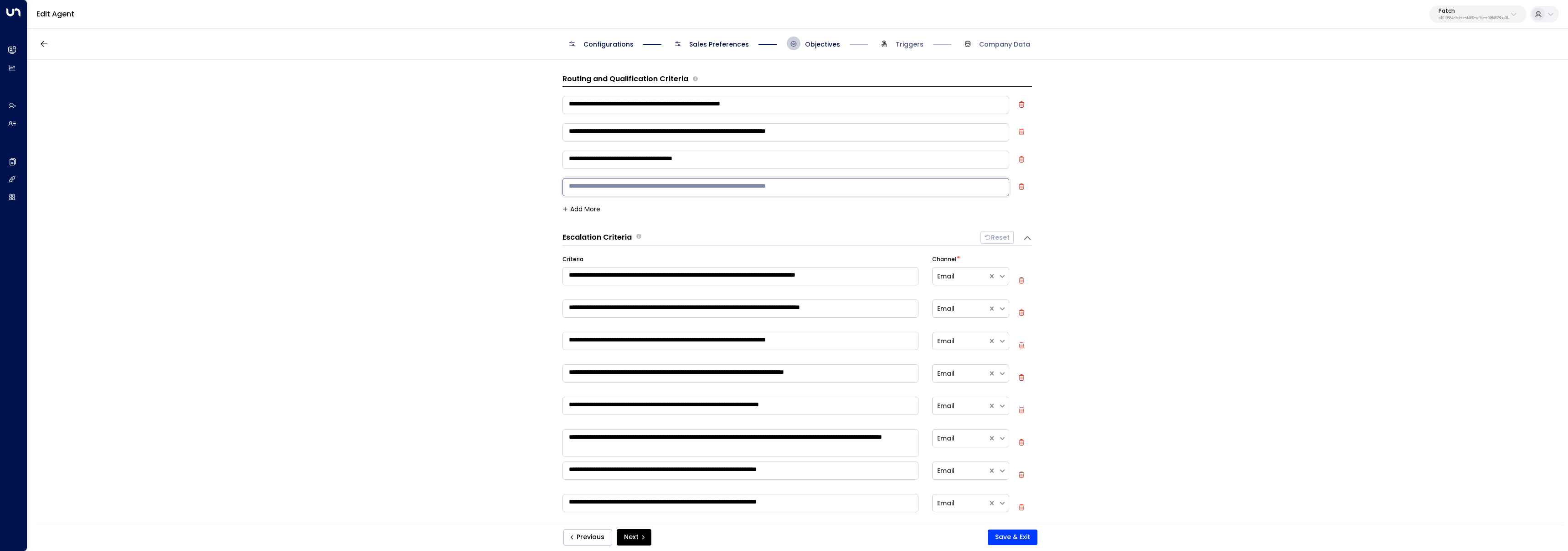
click at [642, 192] on textarea at bounding box center [785, 187] width 447 height 19
paste textarea "******"
type textarea "**********"
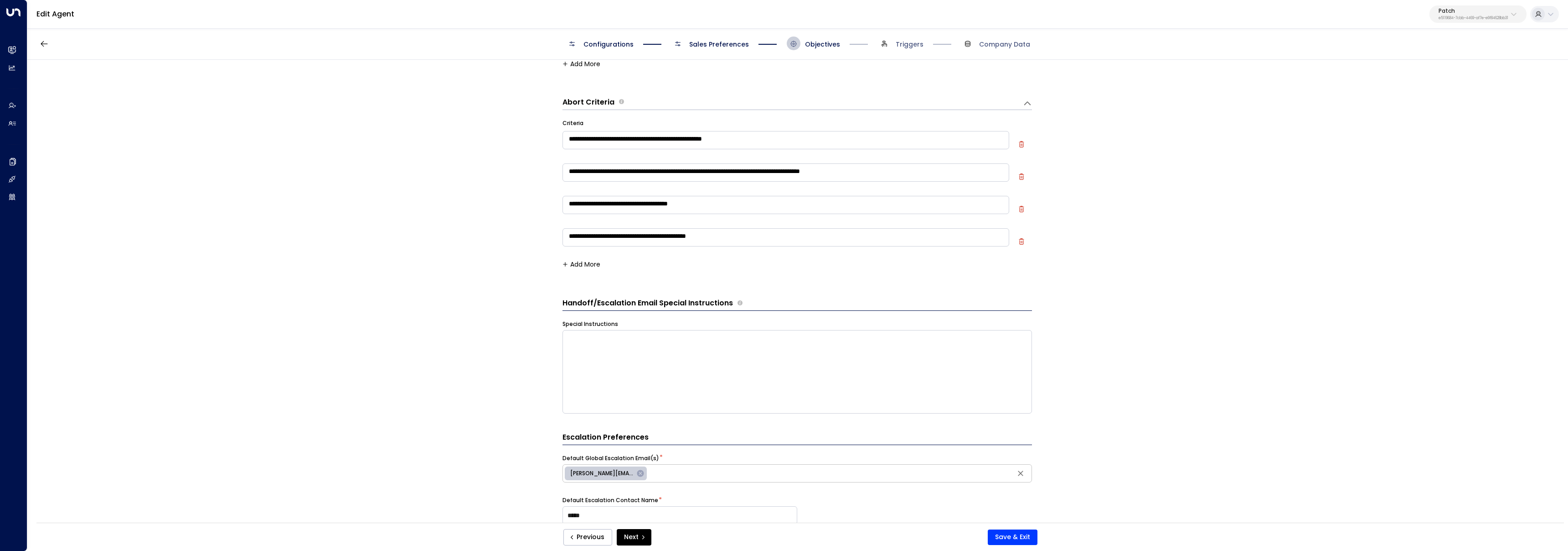
scroll to position [713, 0]
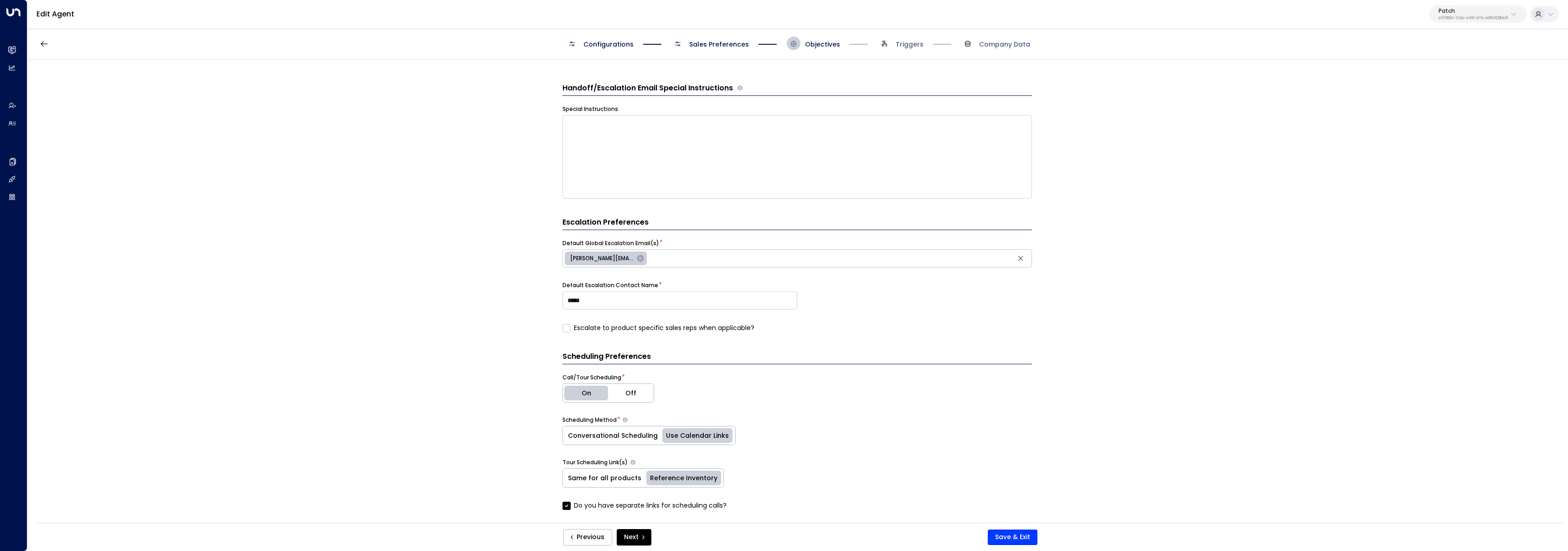
click at [606, 328] on label "Escalate to product specific sales reps when applicable?" at bounding box center [658, 328] width 192 height 9
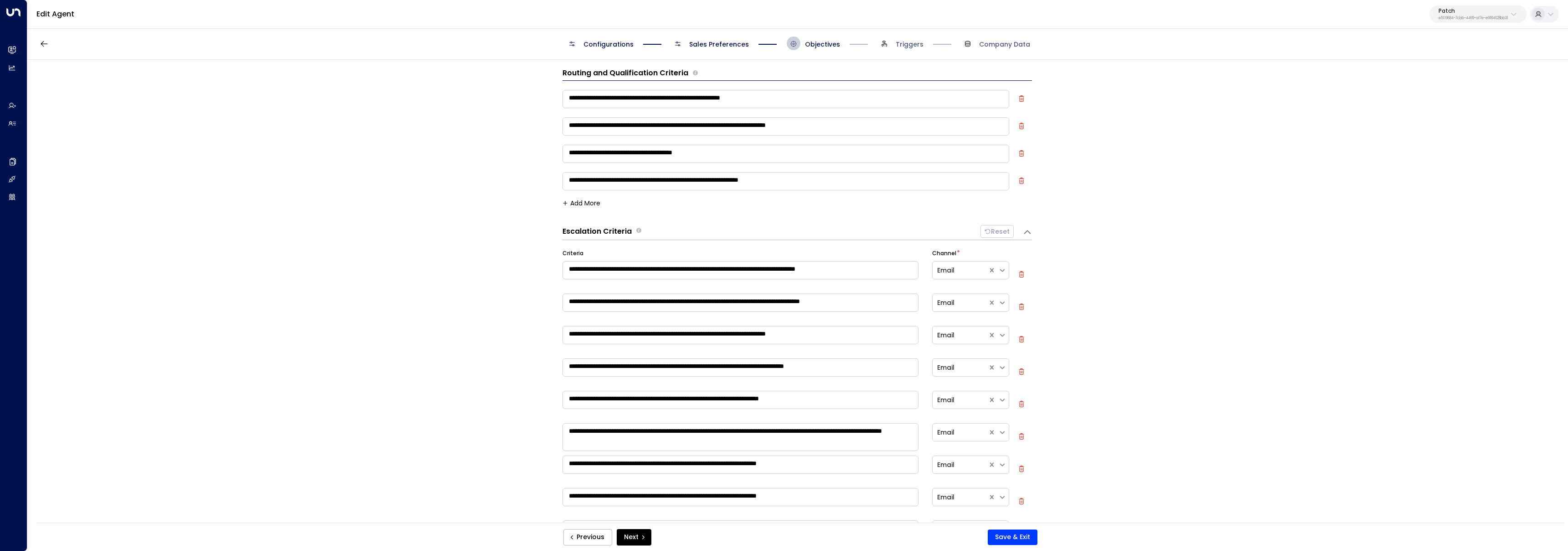
scroll to position [0, 0]
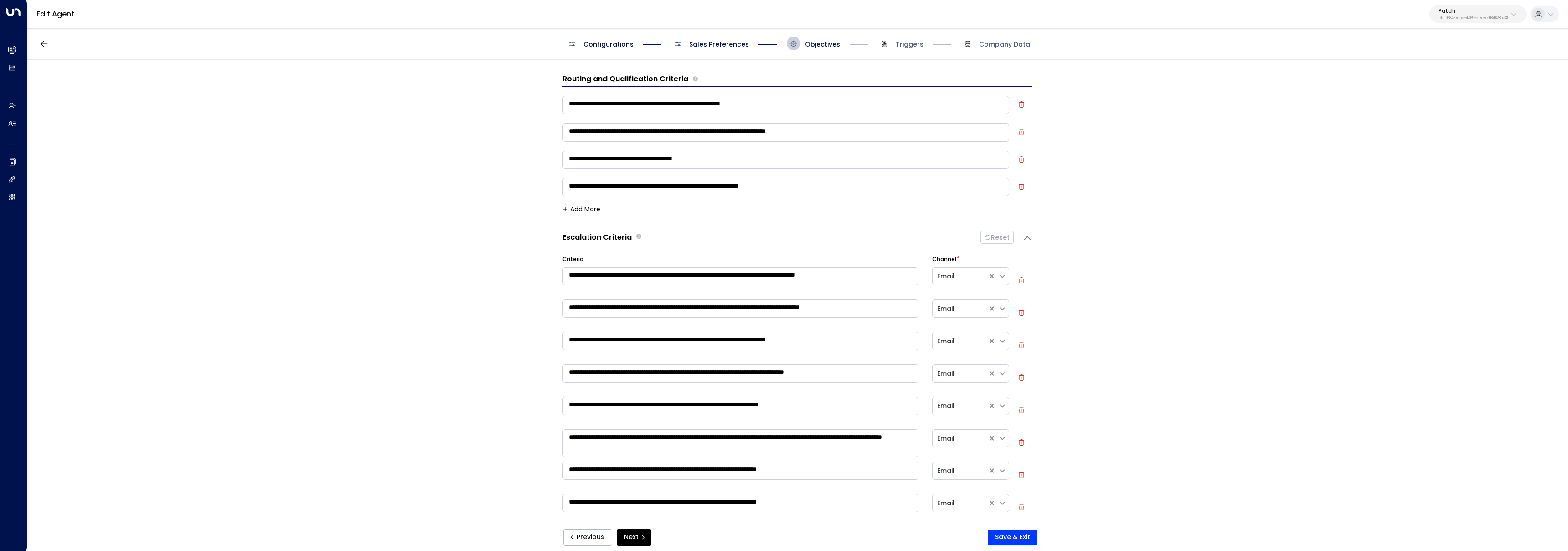
click at [1020, 186] on icon "button" at bounding box center [1021, 186] width 6 height 7
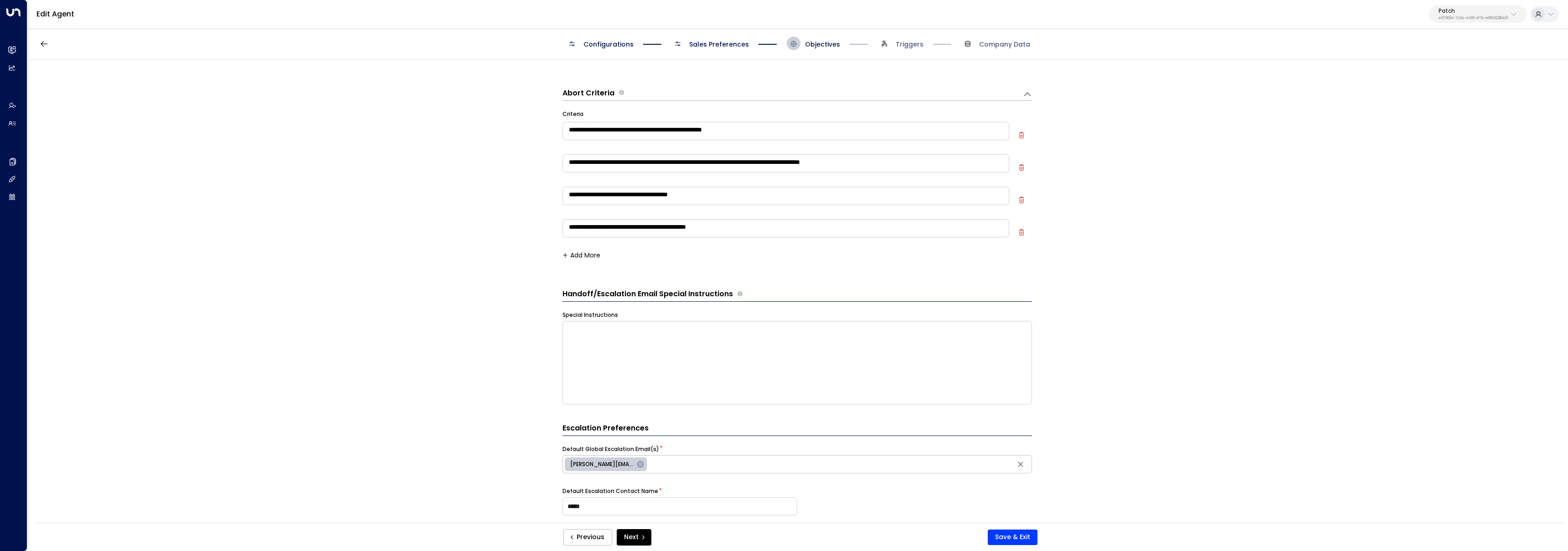
scroll to position [725, 0]
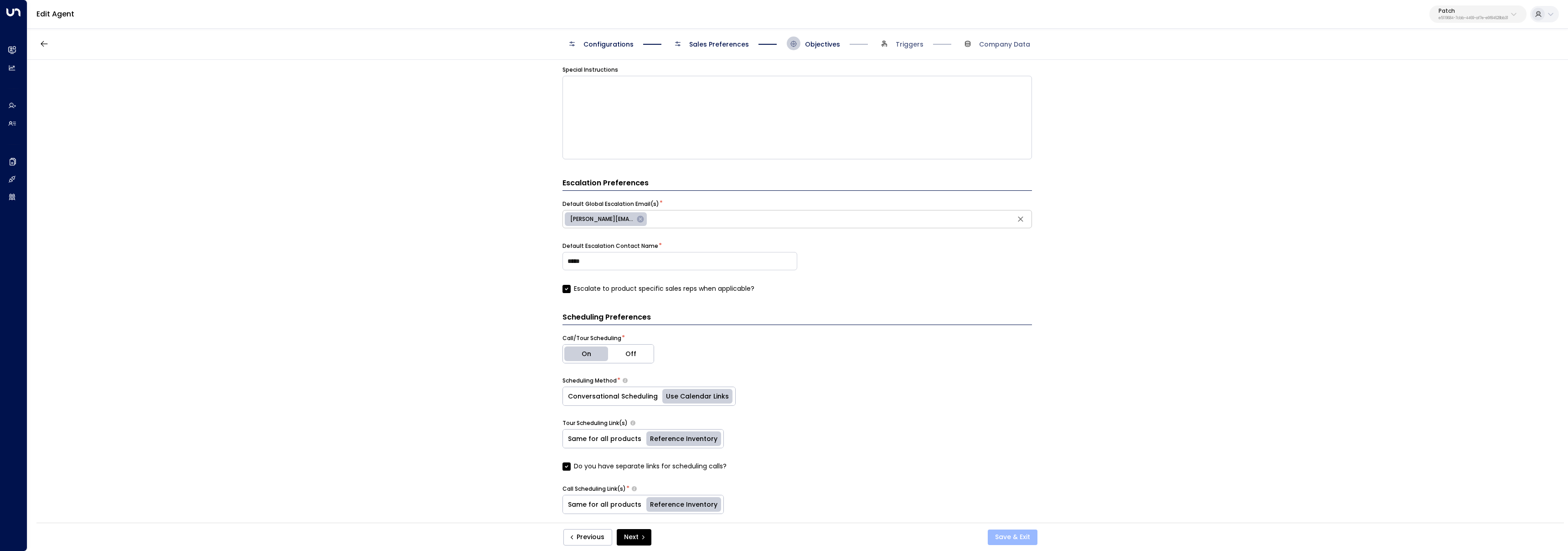
click at [1030, 539] on button "Save & Exit" at bounding box center [1013, 536] width 50 height 16
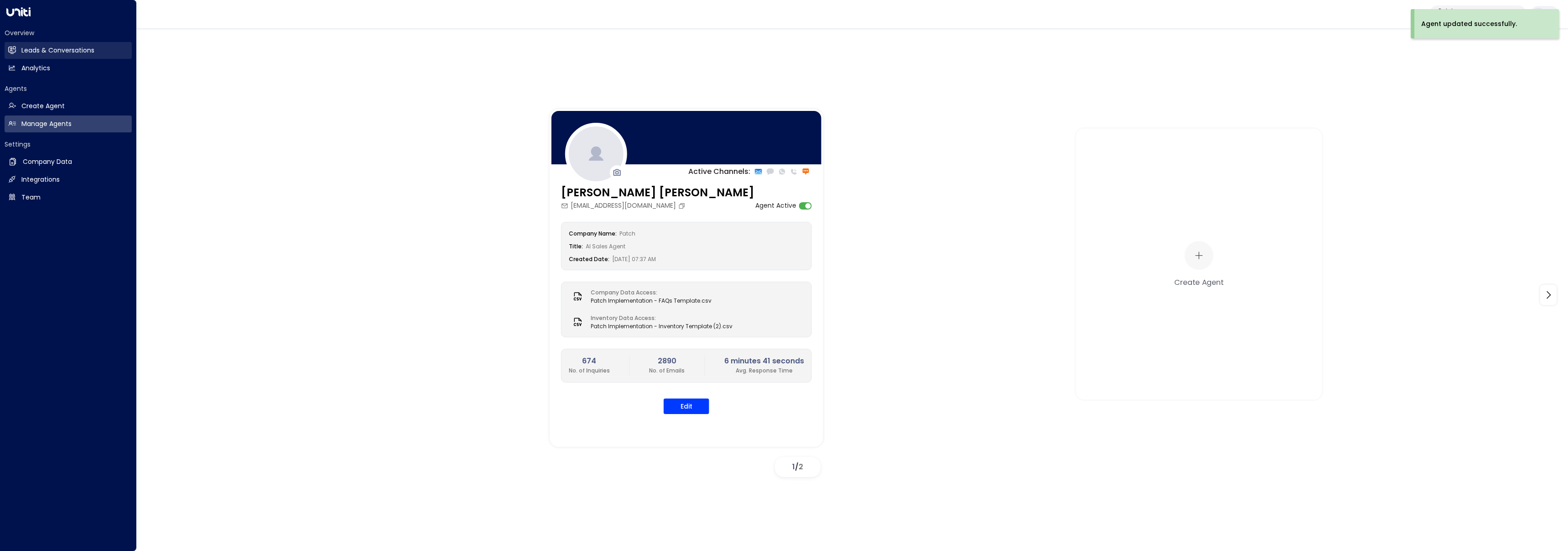
click at [19, 44] on link "Leads & Conversations Leads & Conversations" at bounding box center [68, 50] width 127 height 17
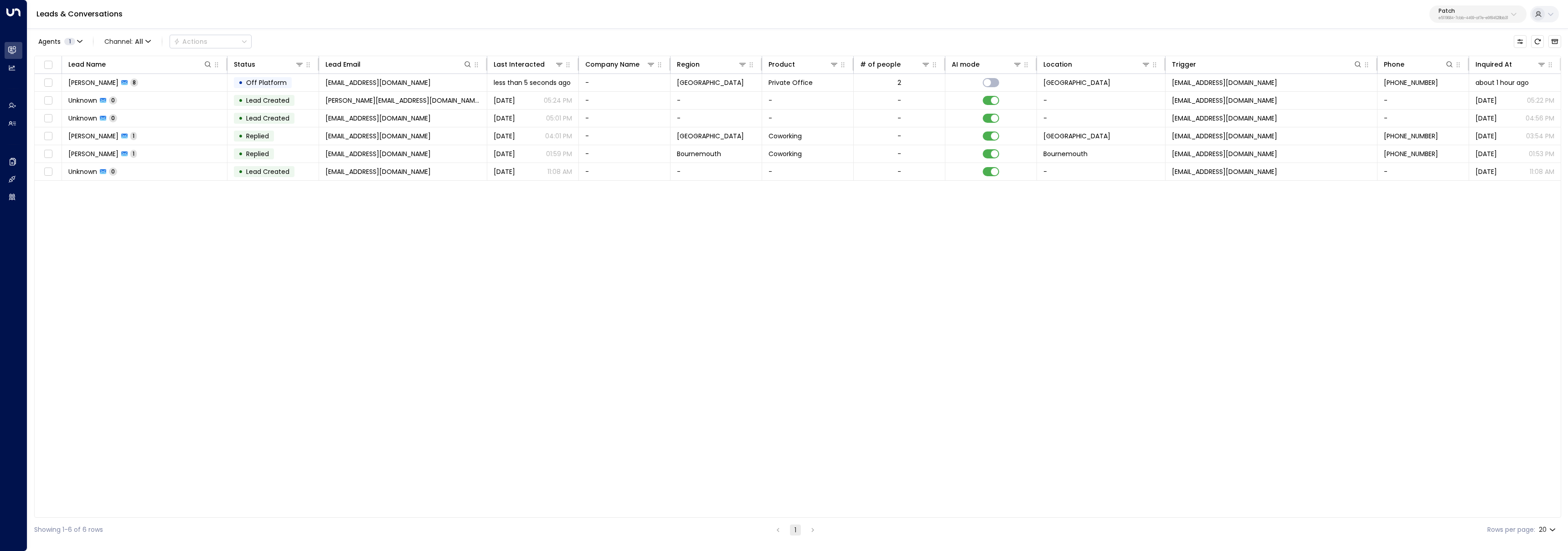
click at [1480, 11] on p "Patch" at bounding box center [1472, 11] width 70 height 6
type input "********"
click at [1462, 68] on div "Four Leaf Properties ID: 34e1cd17-0f68-49af-bd32-3c48ce8611d1" at bounding box center [1447, 72] width 122 height 19
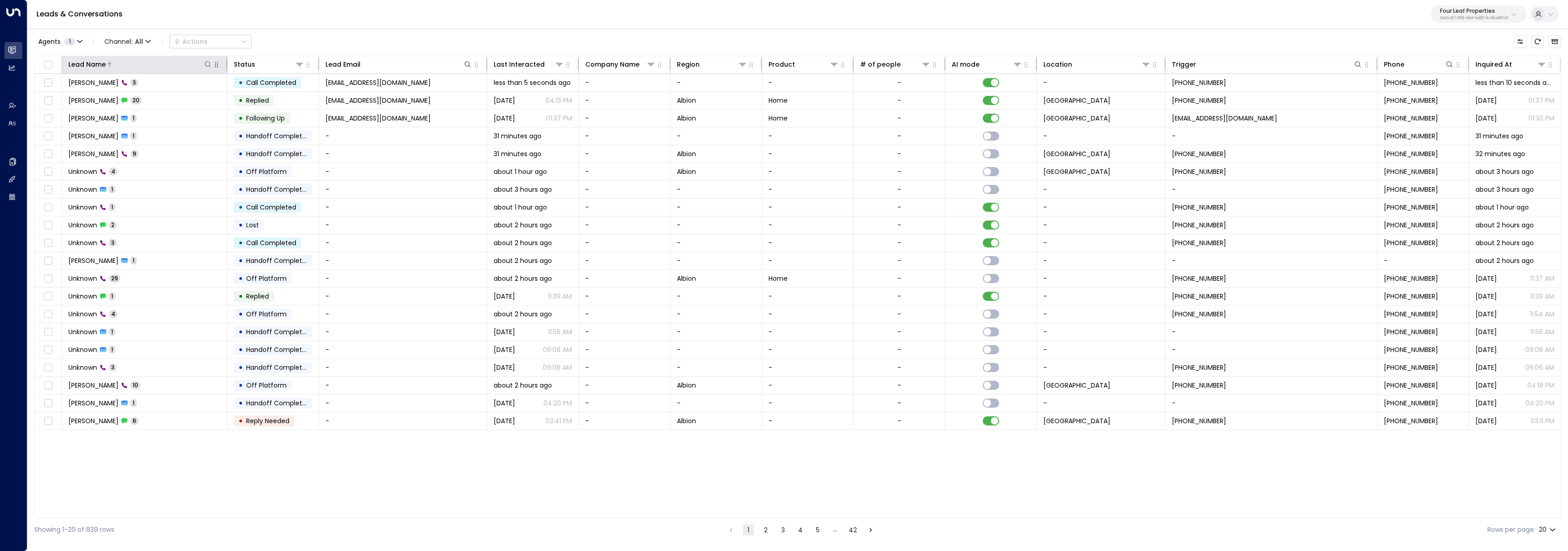
click at [208, 62] on icon at bounding box center [208, 64] width 7 height 7
type input "*******"
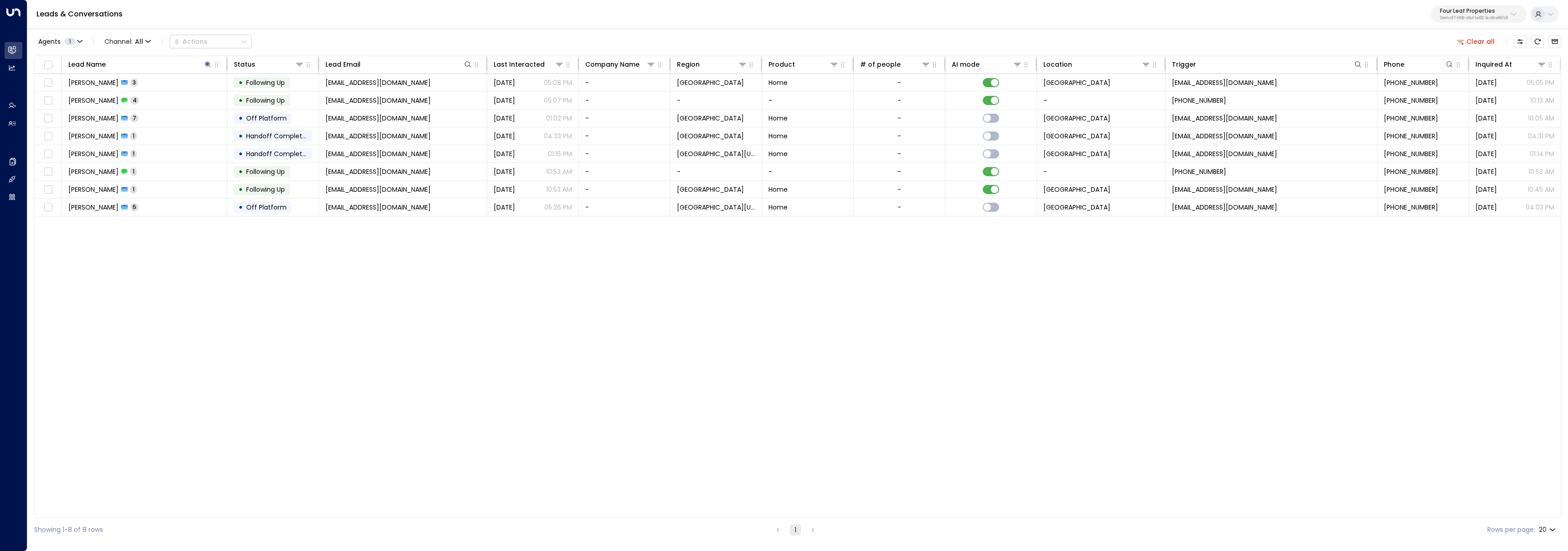
click at [283, 42] on div "Agents 1 Channel: All Actions Clear all" at bounding box center [797, 41] width 1527 height 20
click at [152, 117] on td "William Price 7" at bounding box center [145, 118] width 165 height 18
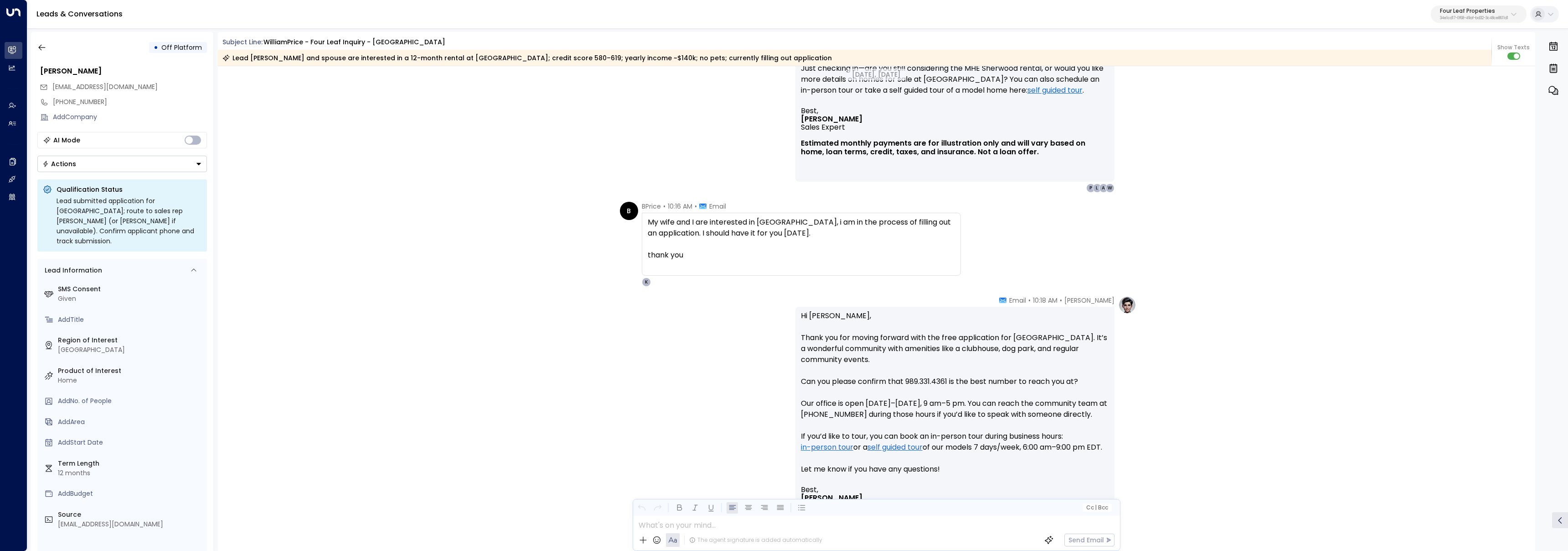
scroll to position [1154, 0]
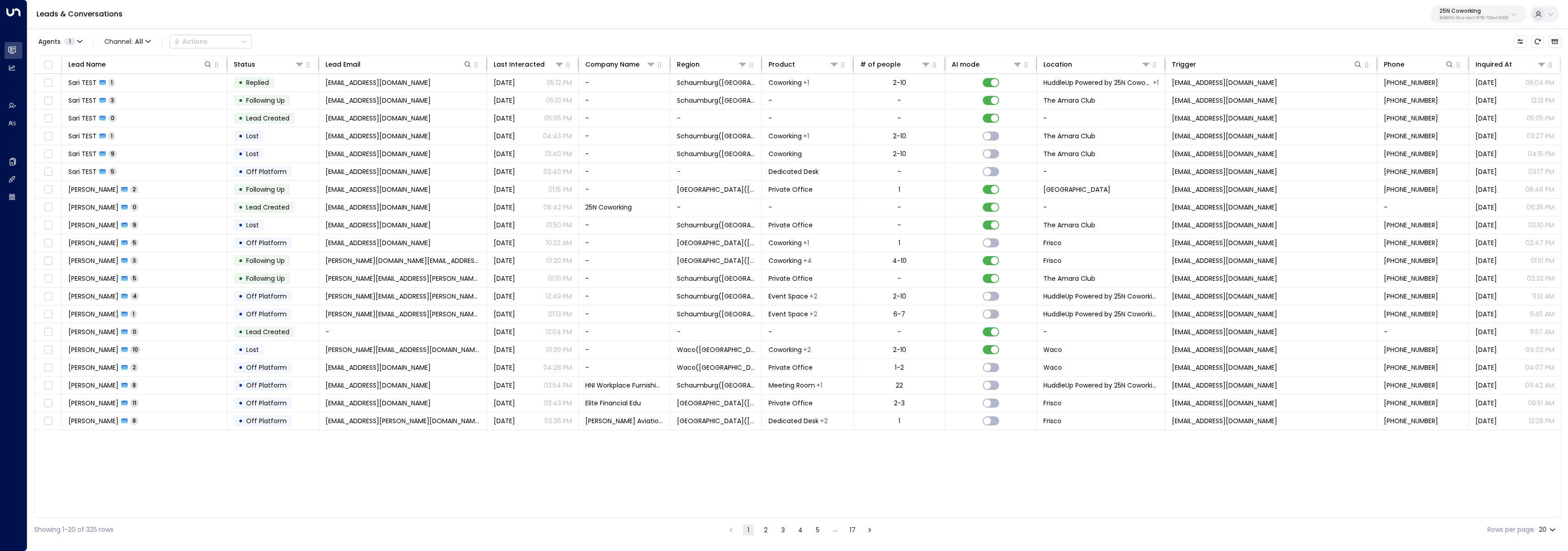
click at [1439, 14] on p "25N Coworking" at bounding box center [1473, 11] width 69 height 6
type input "*******"
click at [1420, 74] on span "ID: 5907e685-ac3d-4b15-8777-6be708435e94" at bounding box center [1452, 77] width 130 height 8
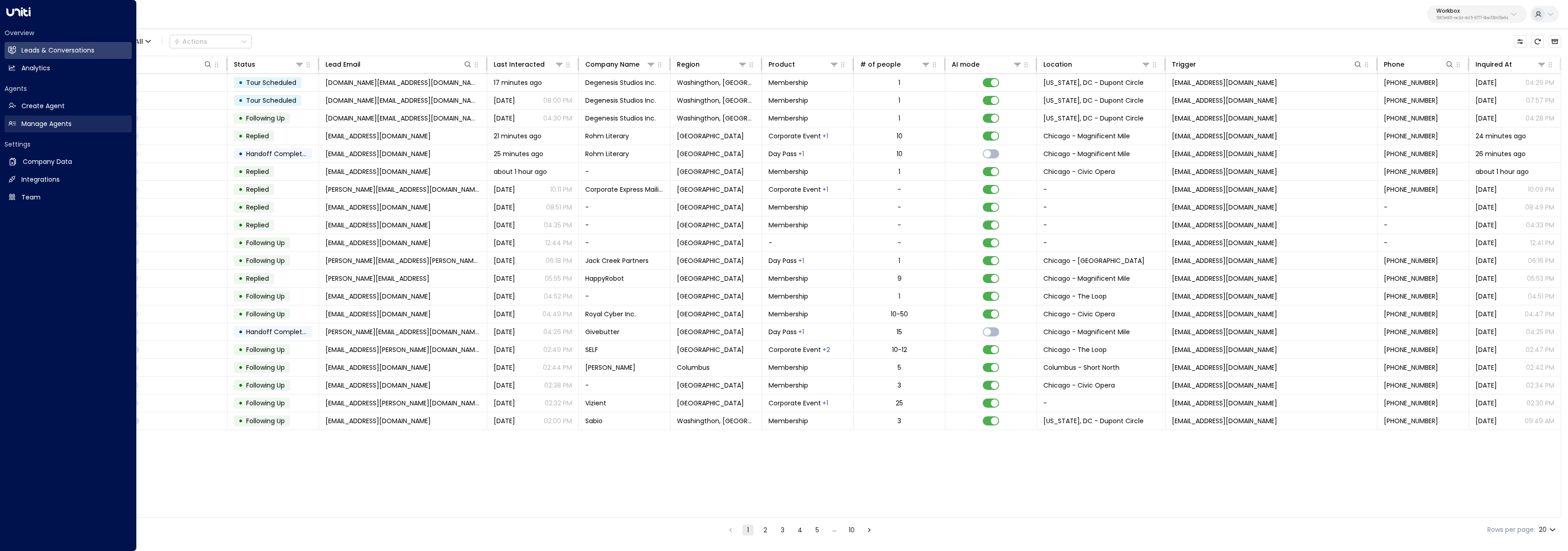
click at [13, 124] on icon at bounding box center [12, 124] width 7 height 7
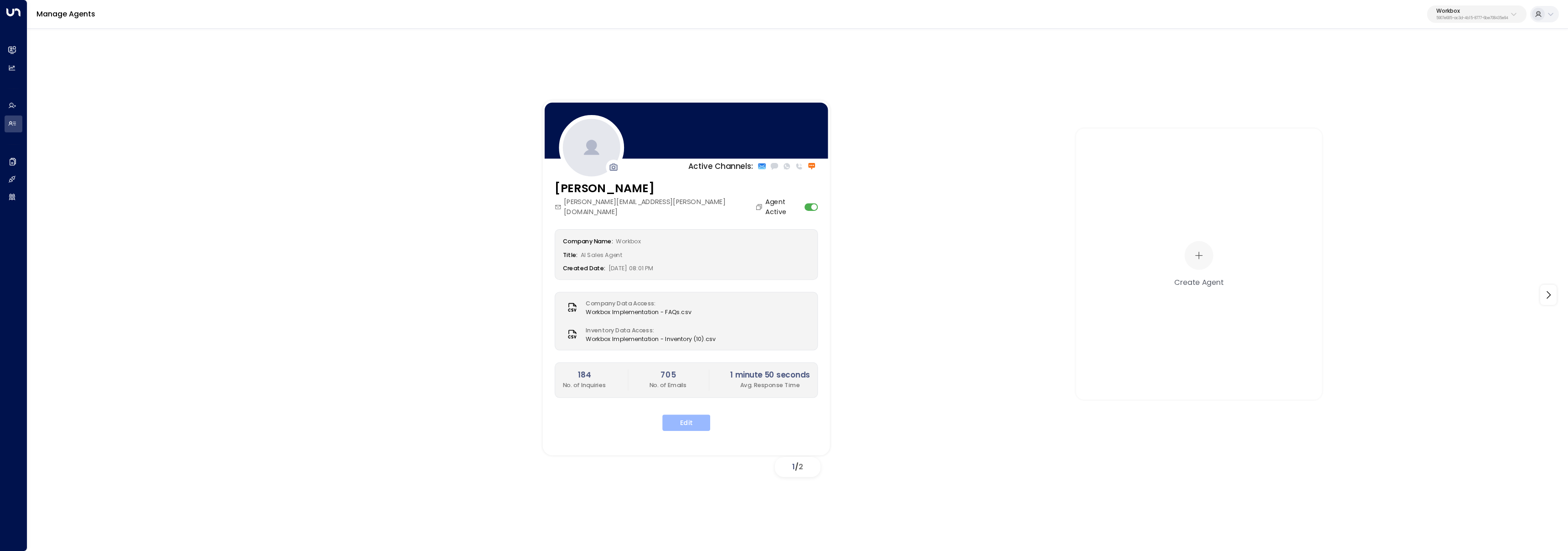
click at [704, 414] on button "Edit" at bounding box center [686, 423] width 48 height 17
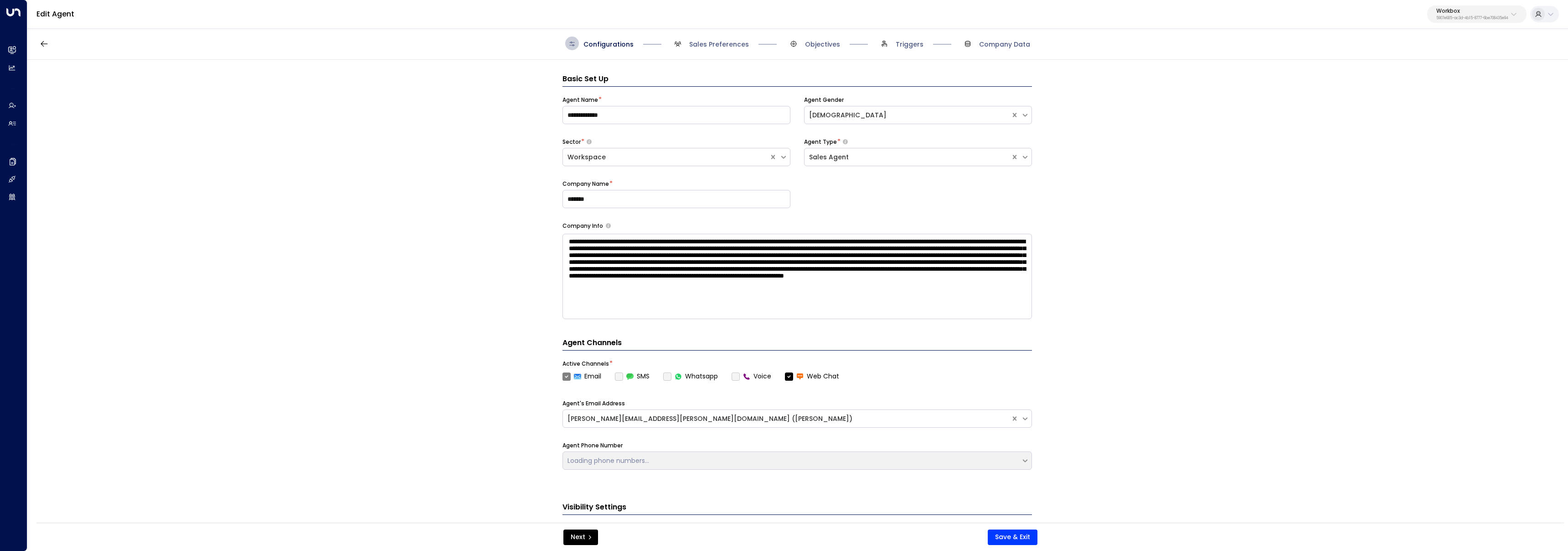
scroll to position [14, 0]
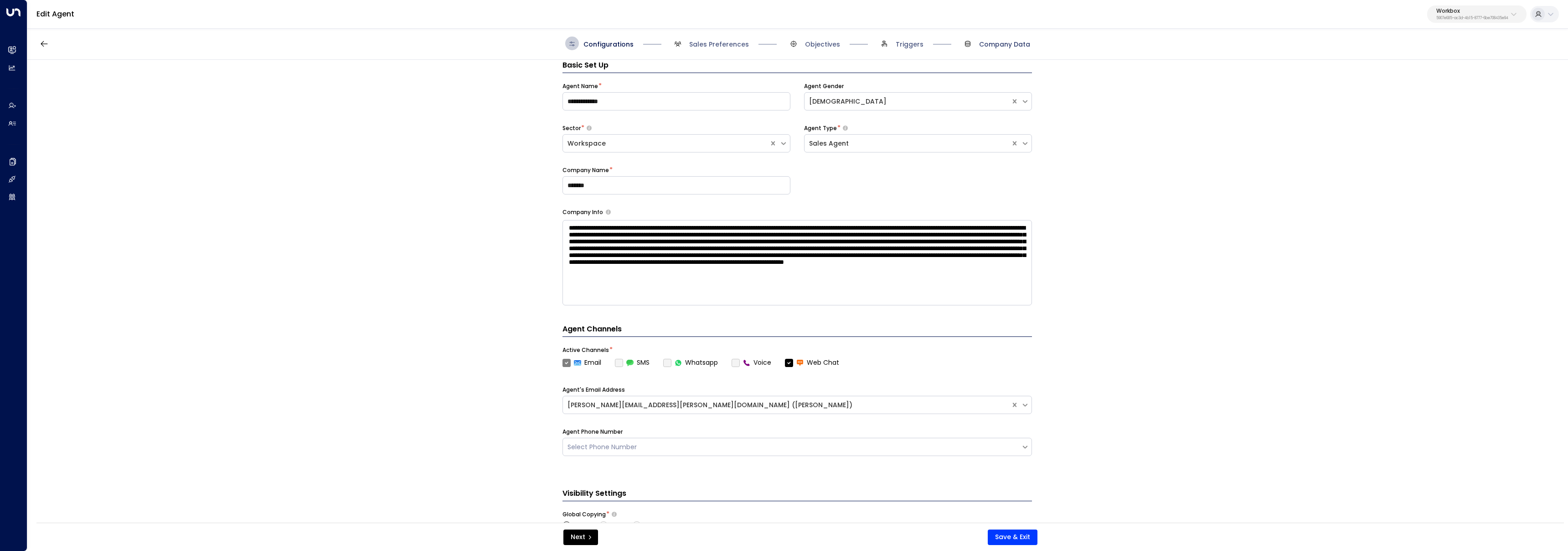
click at [1016, 44] on span "Company Data" at bounding box center [1004, 45] width 51 height 9
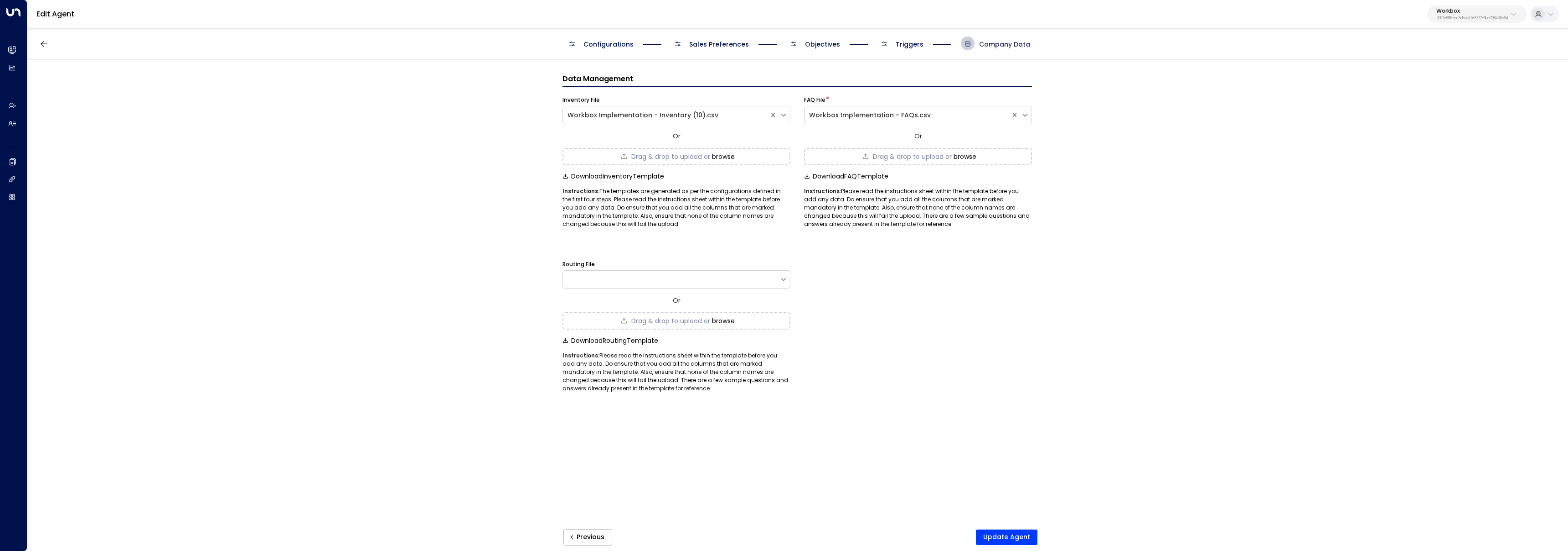
scroll to position [0, 0]
click at [1017, 542] on button "Update Agent" at bounding box center [1006, 536] width 61 height 16
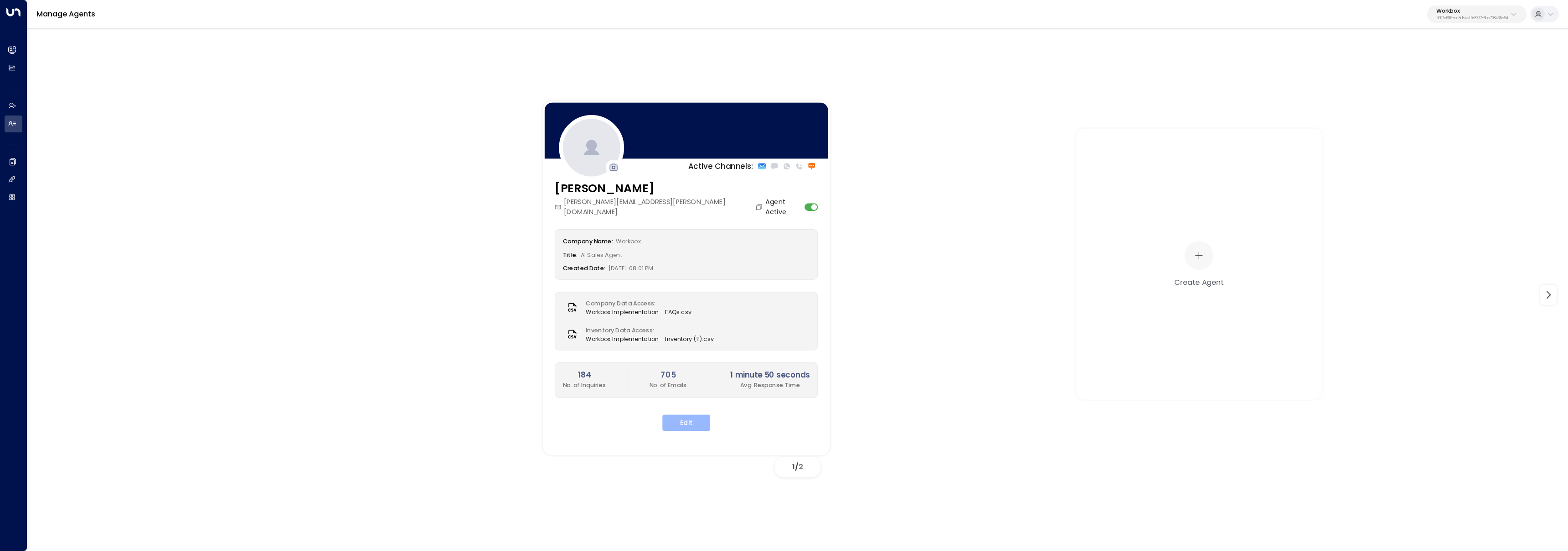
click at [690, 416] on button "Edit" at bounding box center [686, 423] width 48 height 17
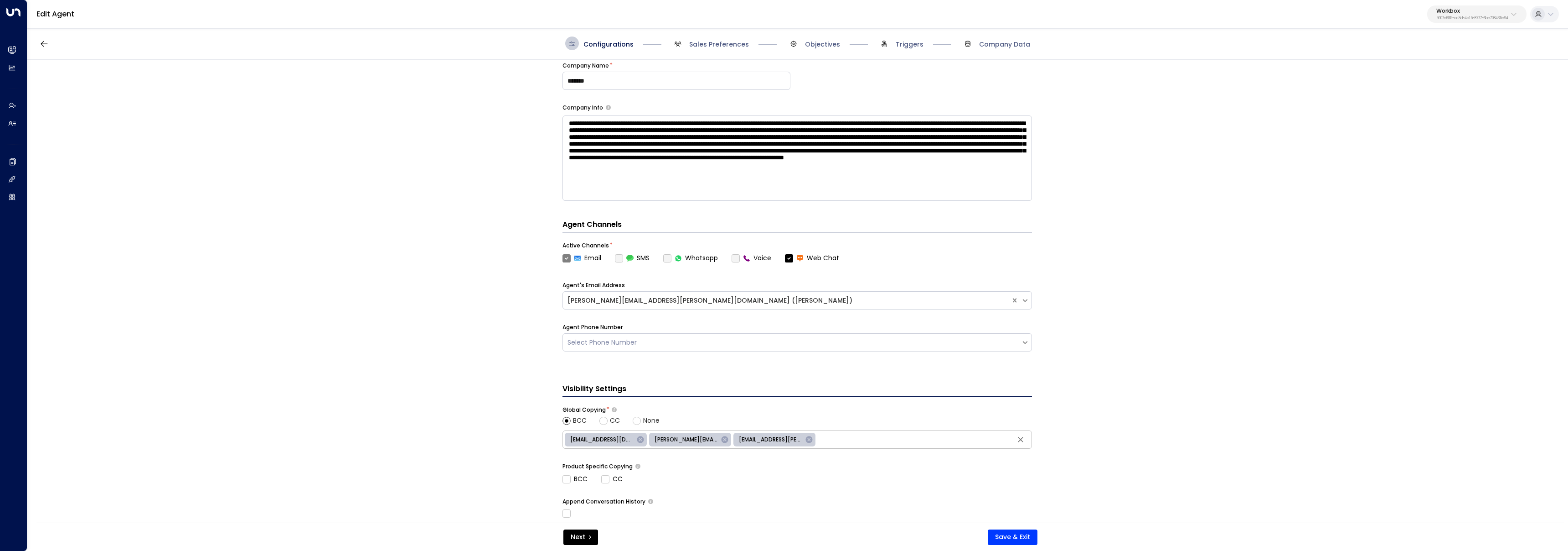
scroll to position [222, 0]
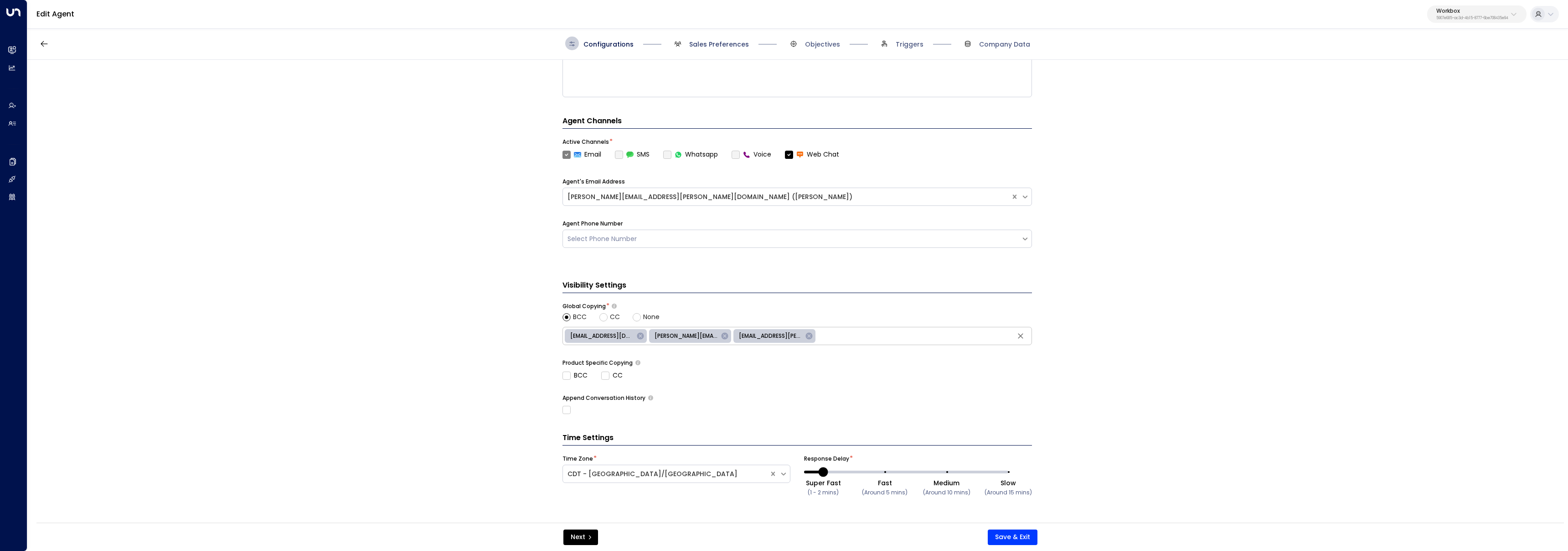
click at [697, 44] on span "Sales Preferences" at bounding box center [719, 45] width 59 height 9
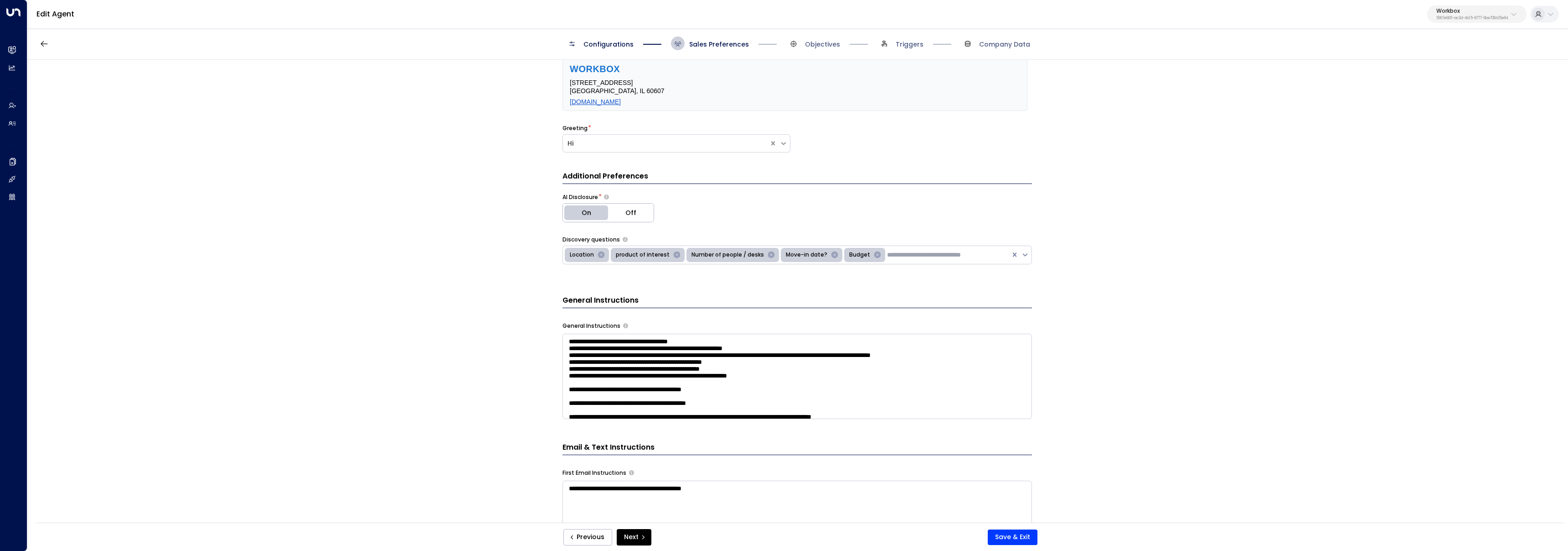
scroll to position [300, 0]
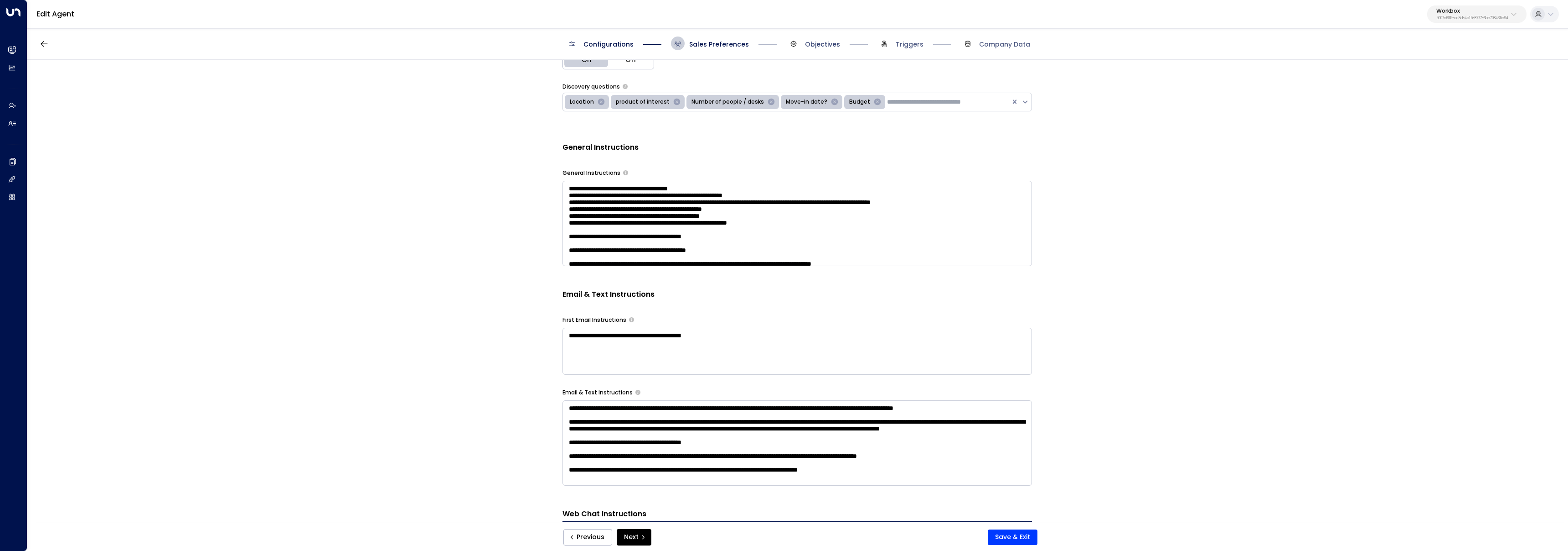
click at [814, 43] on span "Objectives" at bounding box center [823, 45] width 35 height 9
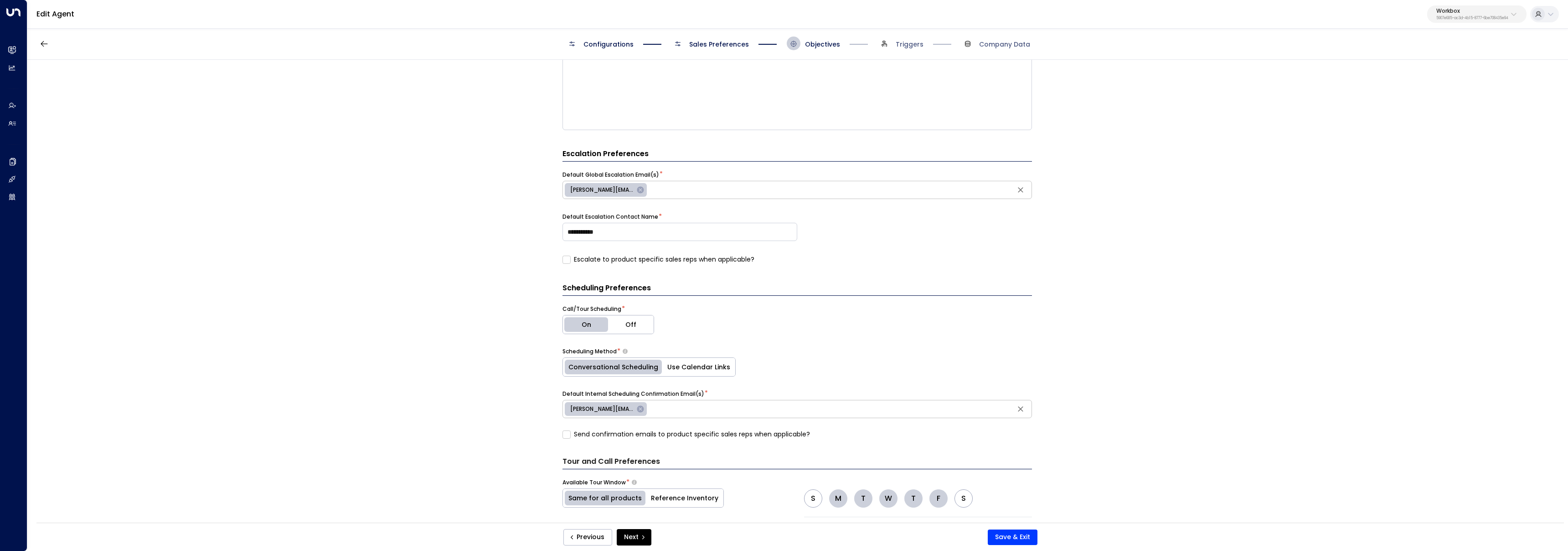
scroll to position [263, 0]
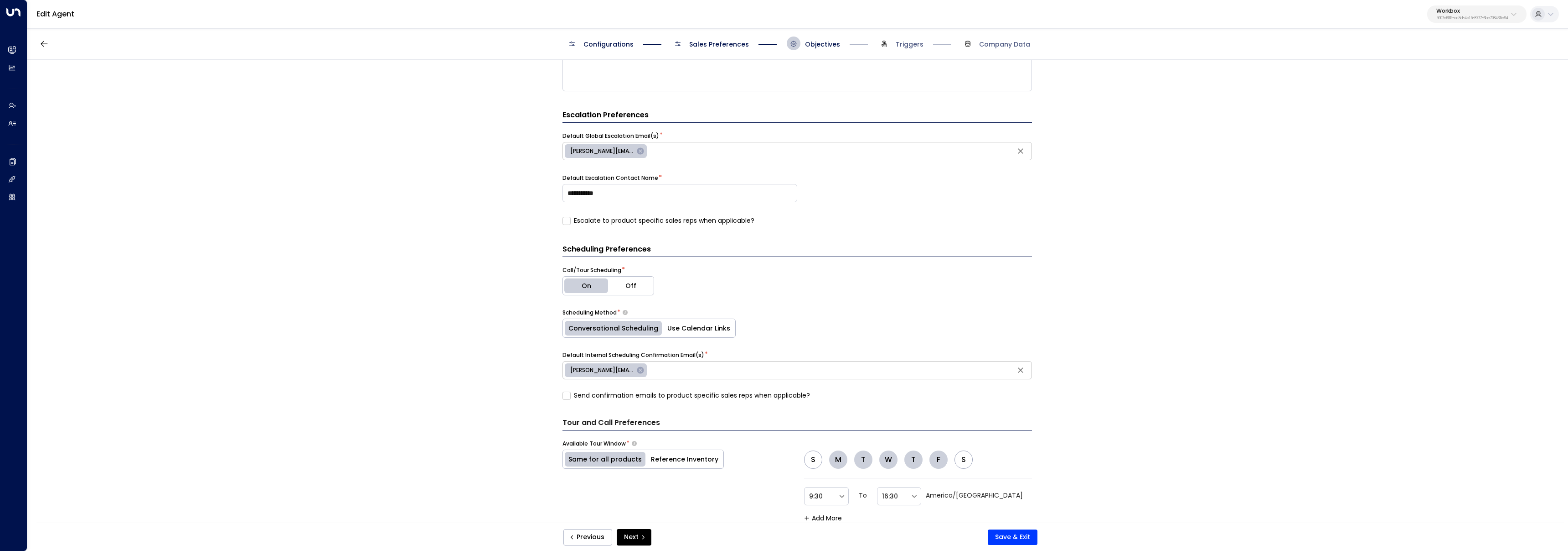
click at [654, 223] on label "Escalate to product specific sales reps when applicable?" at bounding box center [658, 220] width 192 height 9
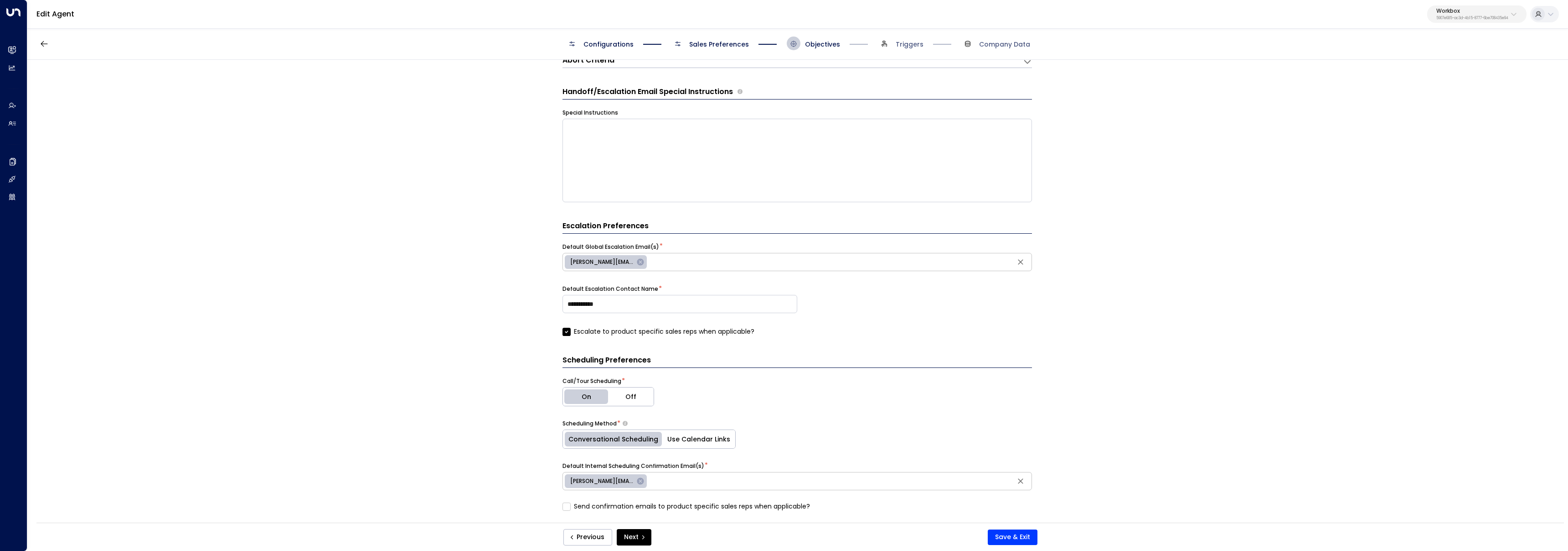
scroll to position [0, 0]
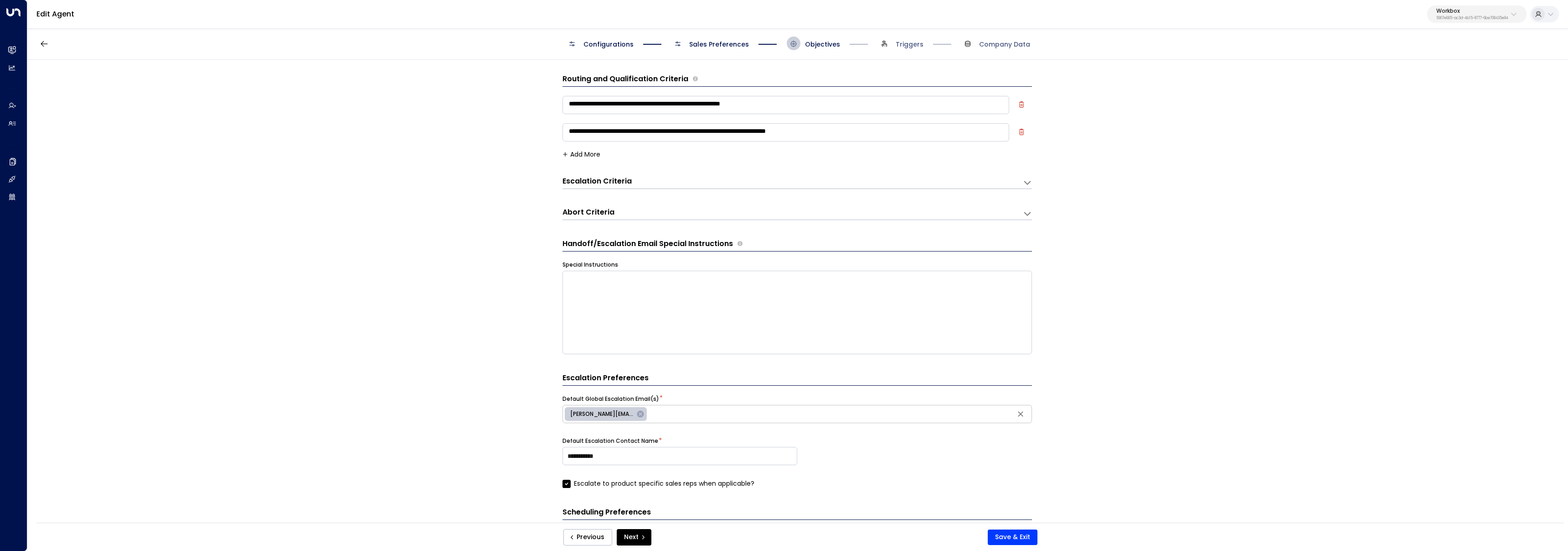
click at [618, 40] on span "Configurations" at bounding box center [608, 45] width 50 height 9
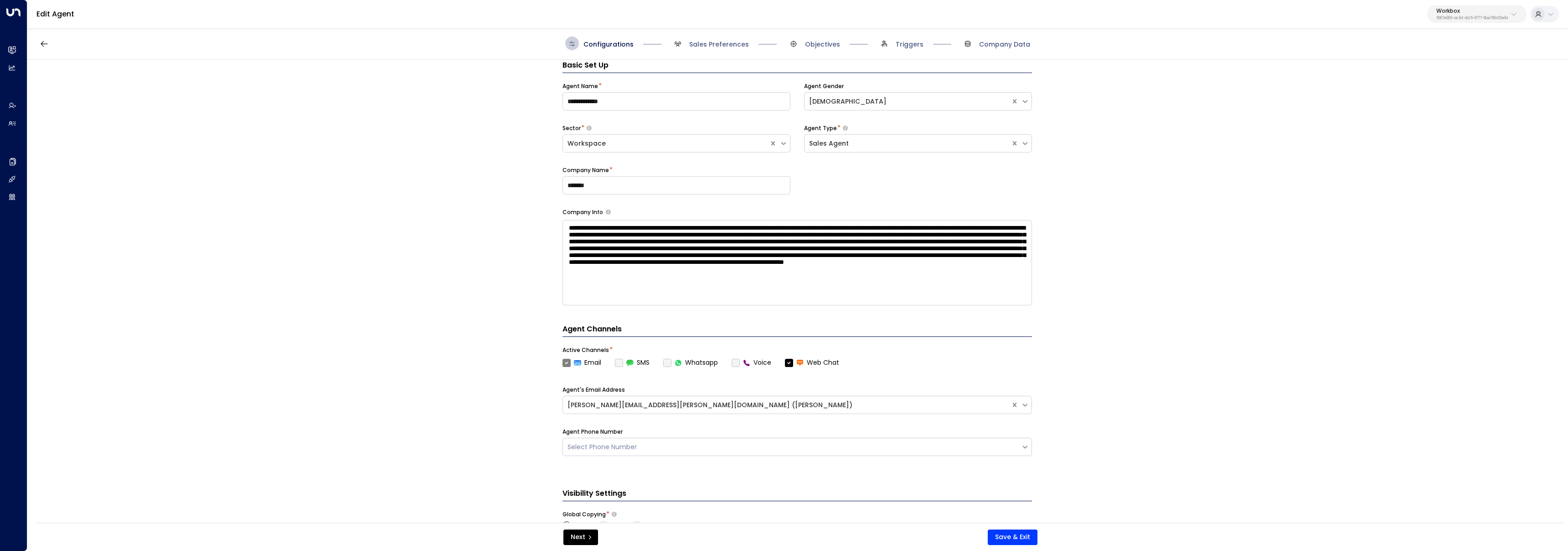
scroll to position [222, 0]
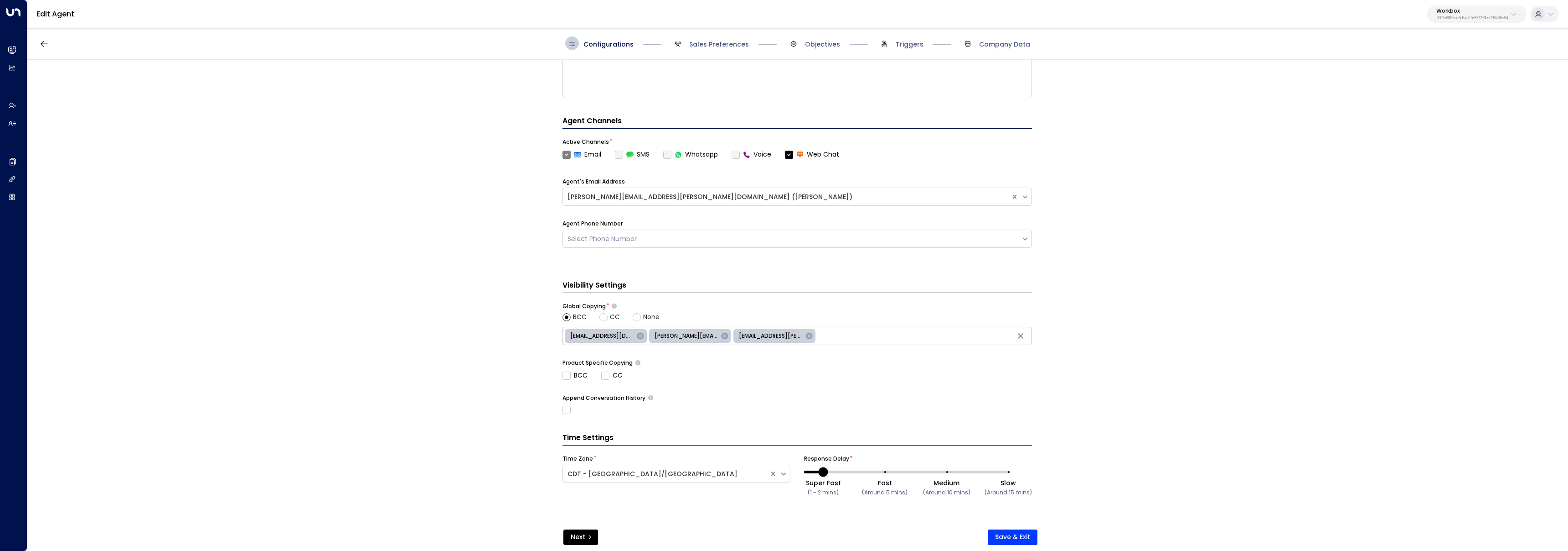
click at [609, 374] on label "CC" at bounding box center [612, 375] width 21 height 9
click at [584, 541] on button "Next" at bounding box center [580, 536] width 34 height 16
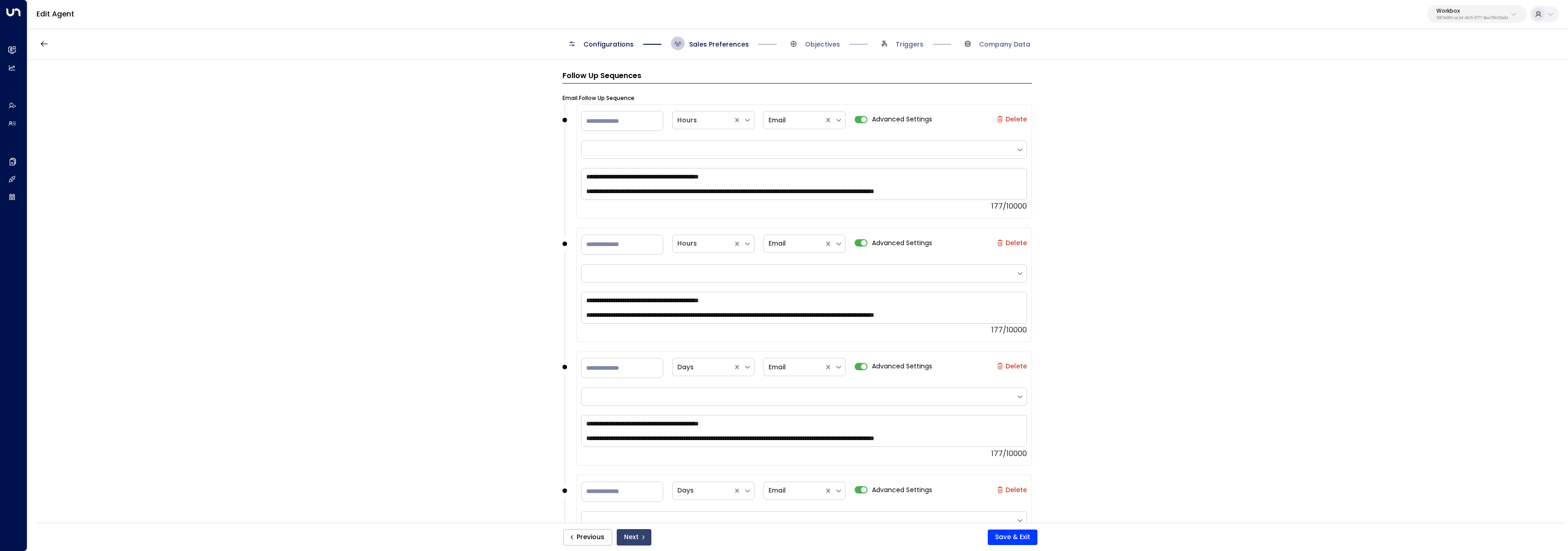
click at [634, 532] on button "Next" at bounding box center [633, 537] width 34 height 17
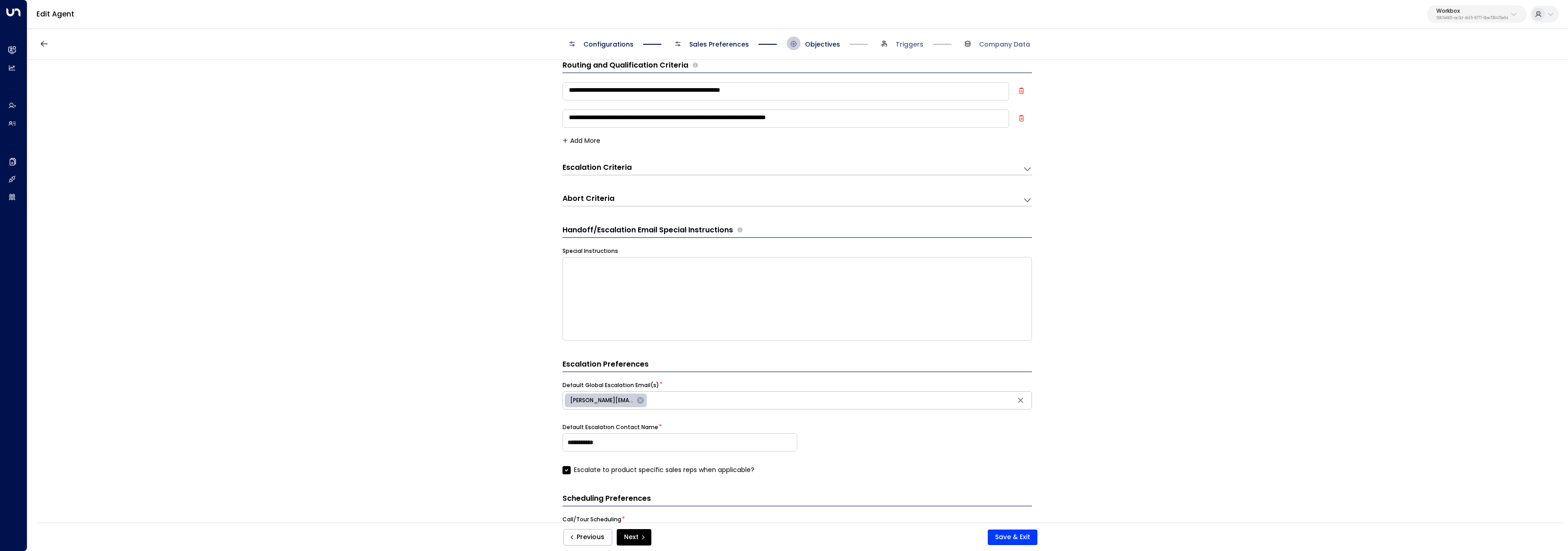
scroll to position [16, 0]
click at [1034, 538] on button "Save & Exit" at bounding box center [1013, 536] width 50 height 16
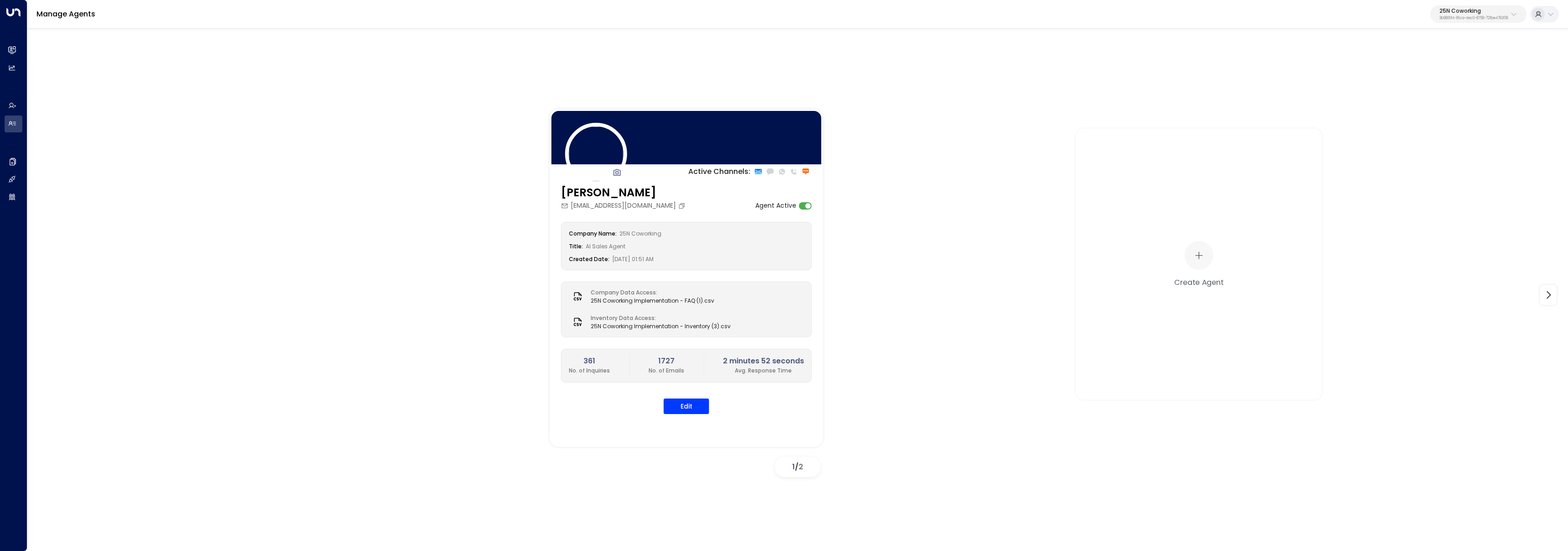
click at [1463, 17] on p "3b9800f4-81ca-4ec0-8758-72fbe4763f36" at bounding box center [1473, 19] width 69 height 4
type input "********"
click at [1394, 75] on span "ID: 34e1cd17-0f68-49af-bd32-3c48ce8611d1" at bounding box center [1447, 77] width 122 height 8
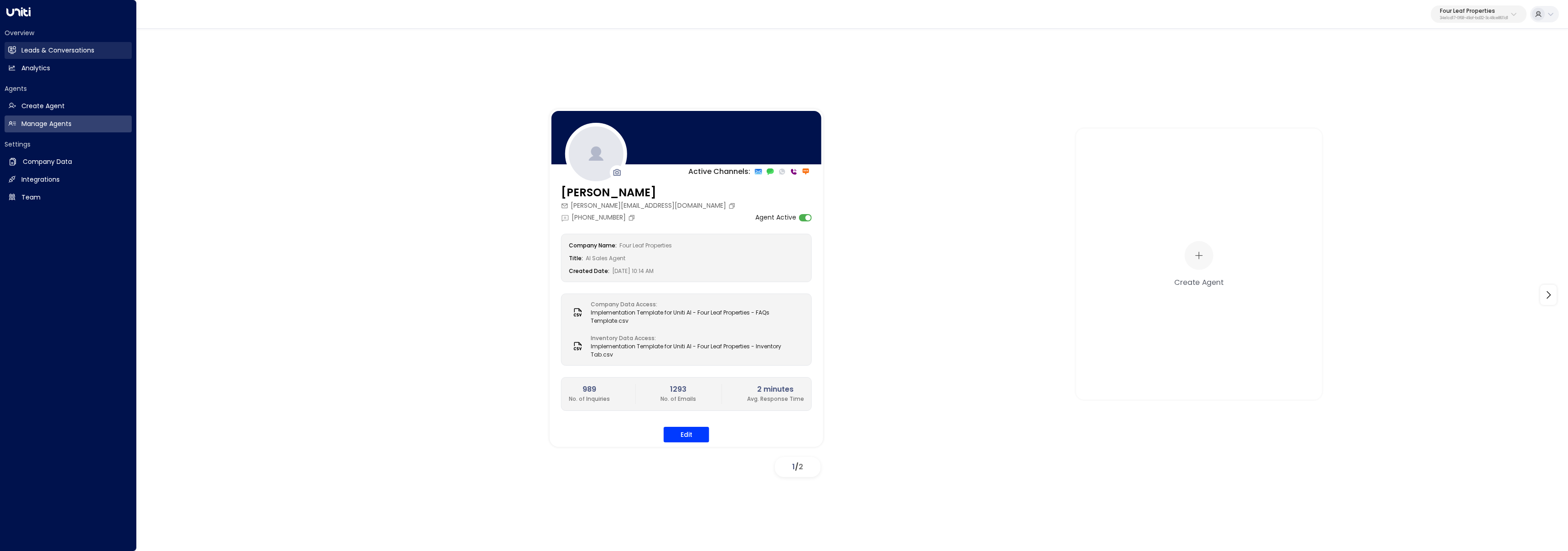
click at [19, 50] on link "Leads & Conversations Leads & Conversations" at bounding box center [68, 50] width 127 height 17
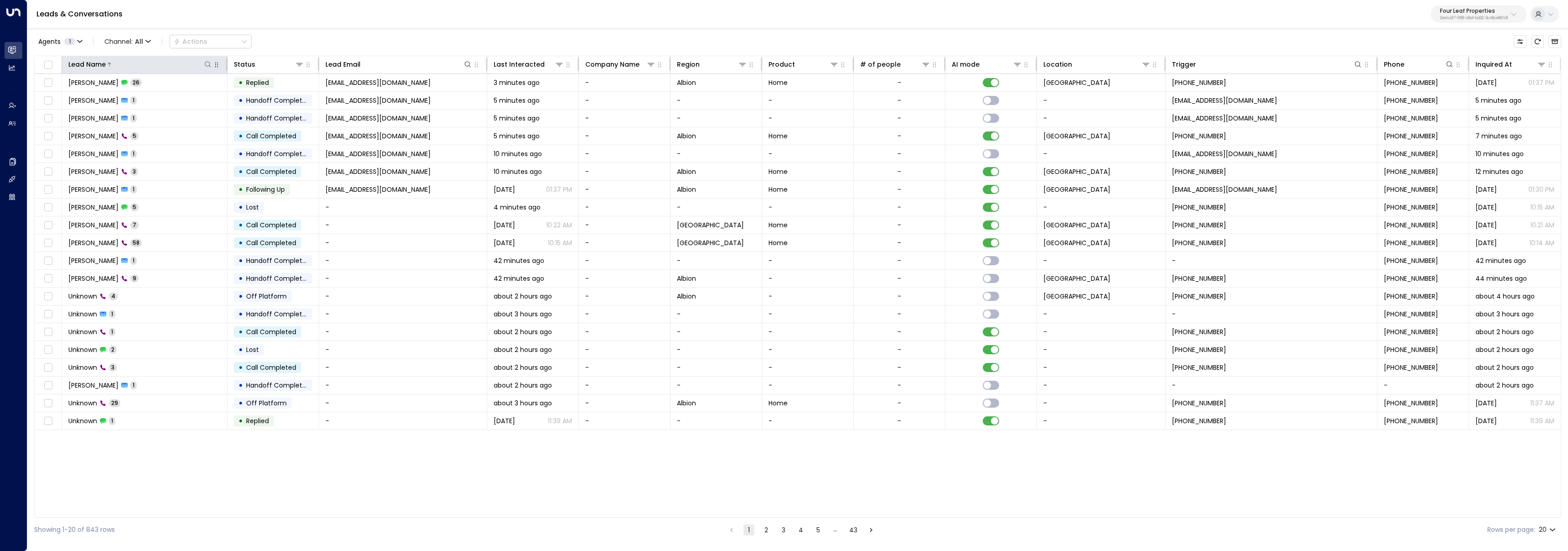
click at [203, 65] on button at bounding box center [208, 64] width 9 height 9
type input "*******"
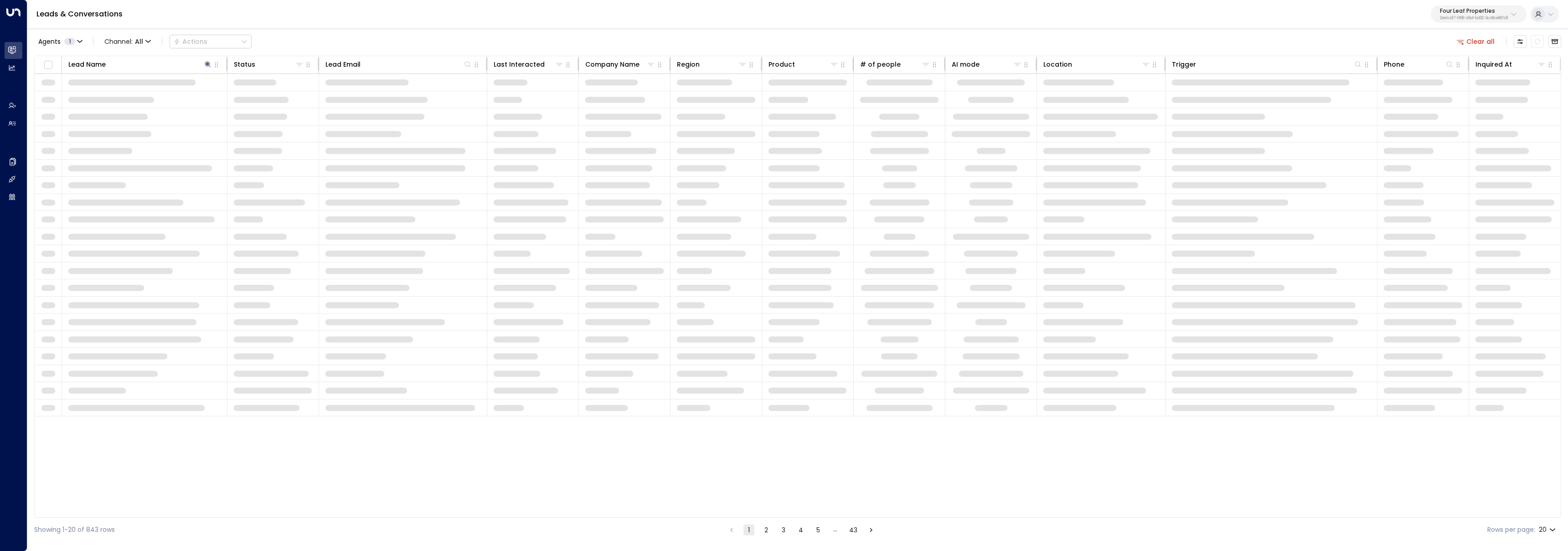
click at [309, 32] on div "Agents 1 Channel: All Actions Clear all" at bounding box center [797, 41] width 1527 height 20
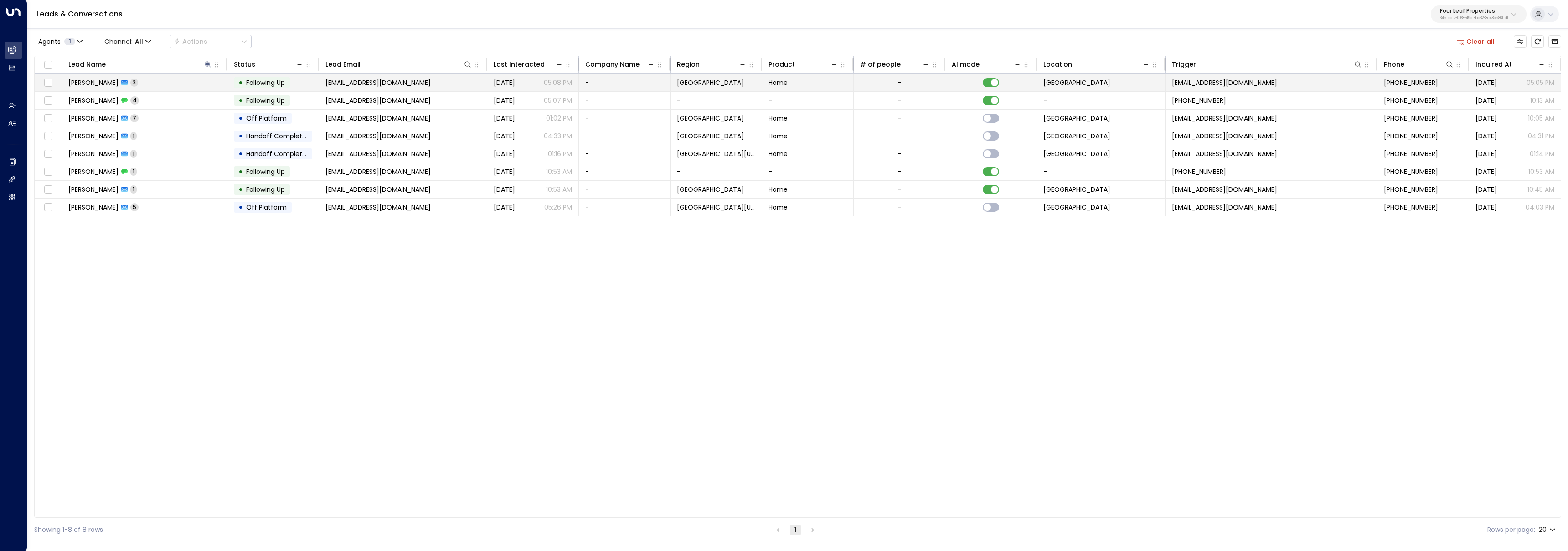
click at [154, 78] on td "William Price 3" at bounding box center [145, 83] width 165 height 18
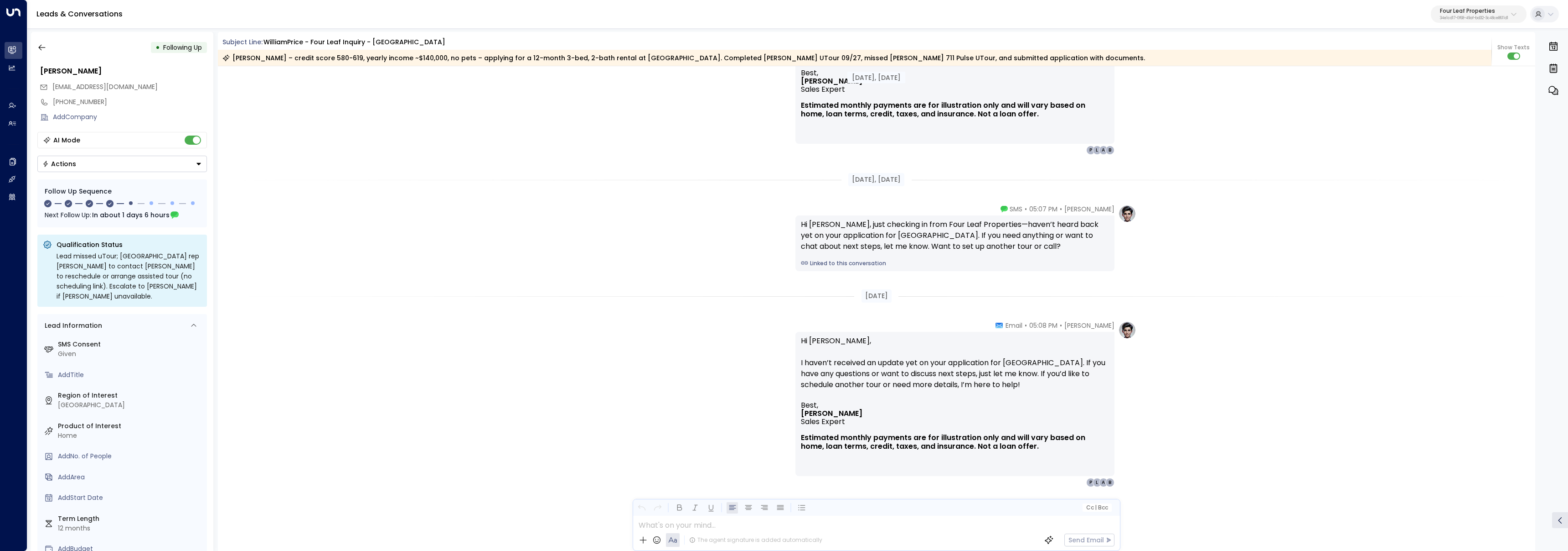
scroll to position [1776, 0]
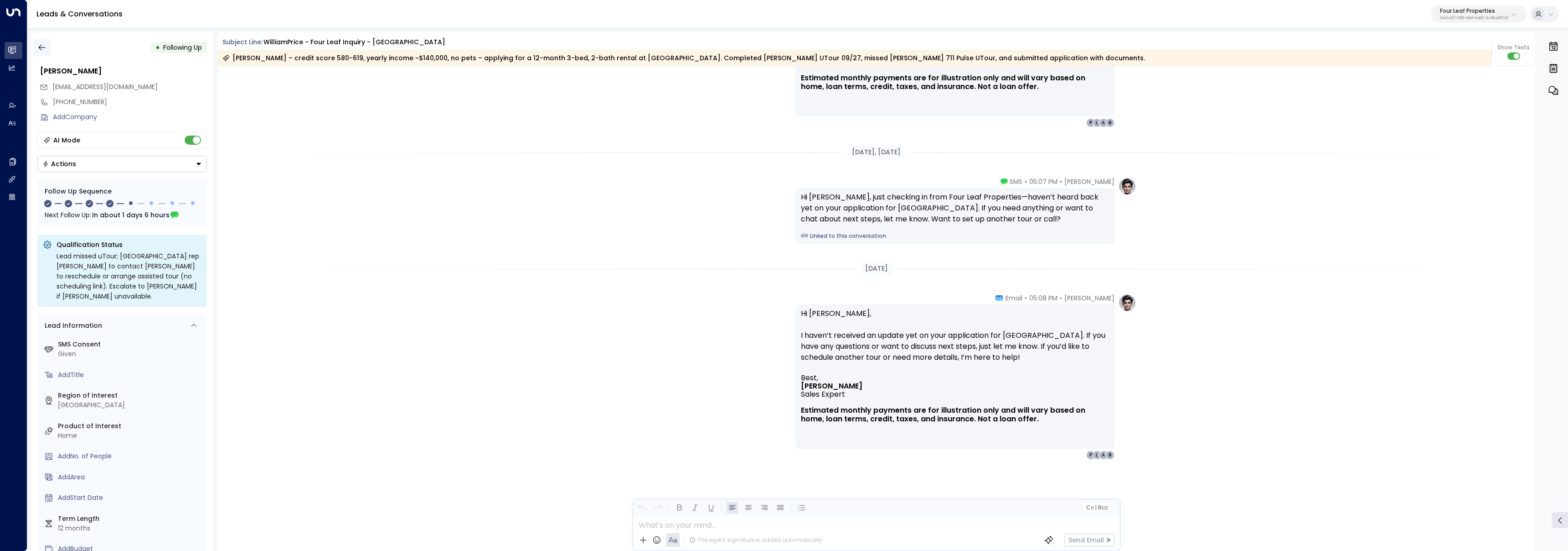
click at [45, 46] on icon "button" at bounding box center [42, 47] width 9 height 9
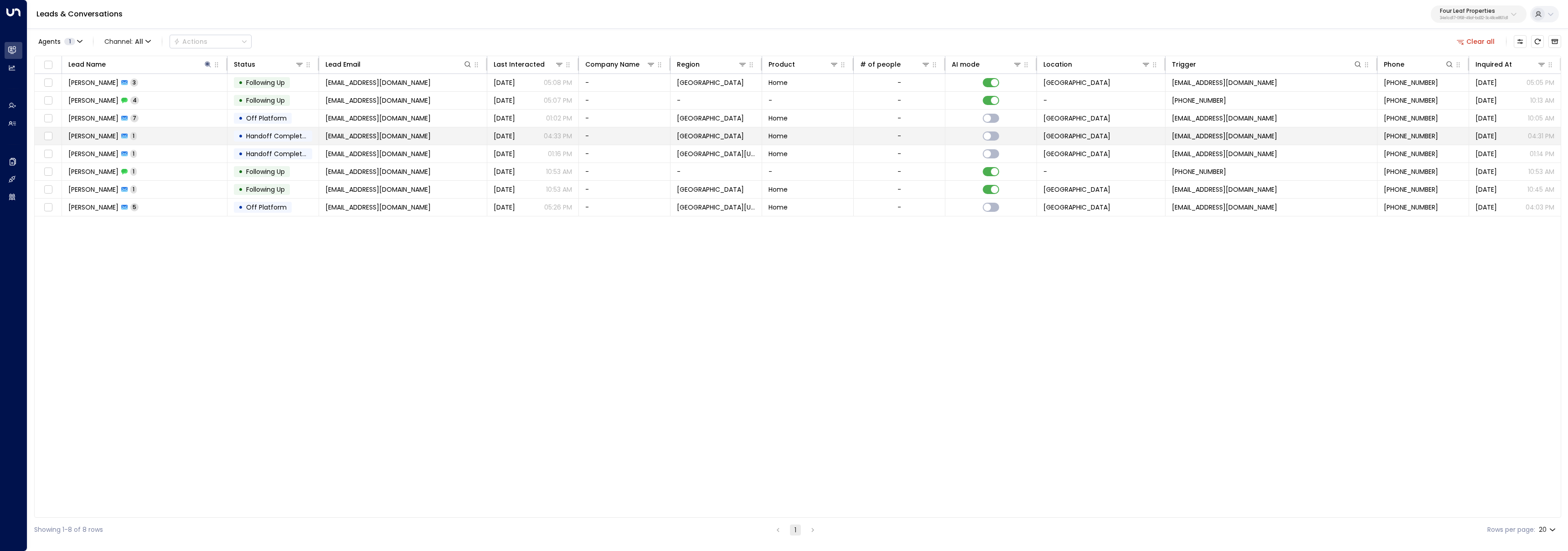
click at [140, 141] on td "William Price 1" at bounding box center [145, 136] width 165 height 18
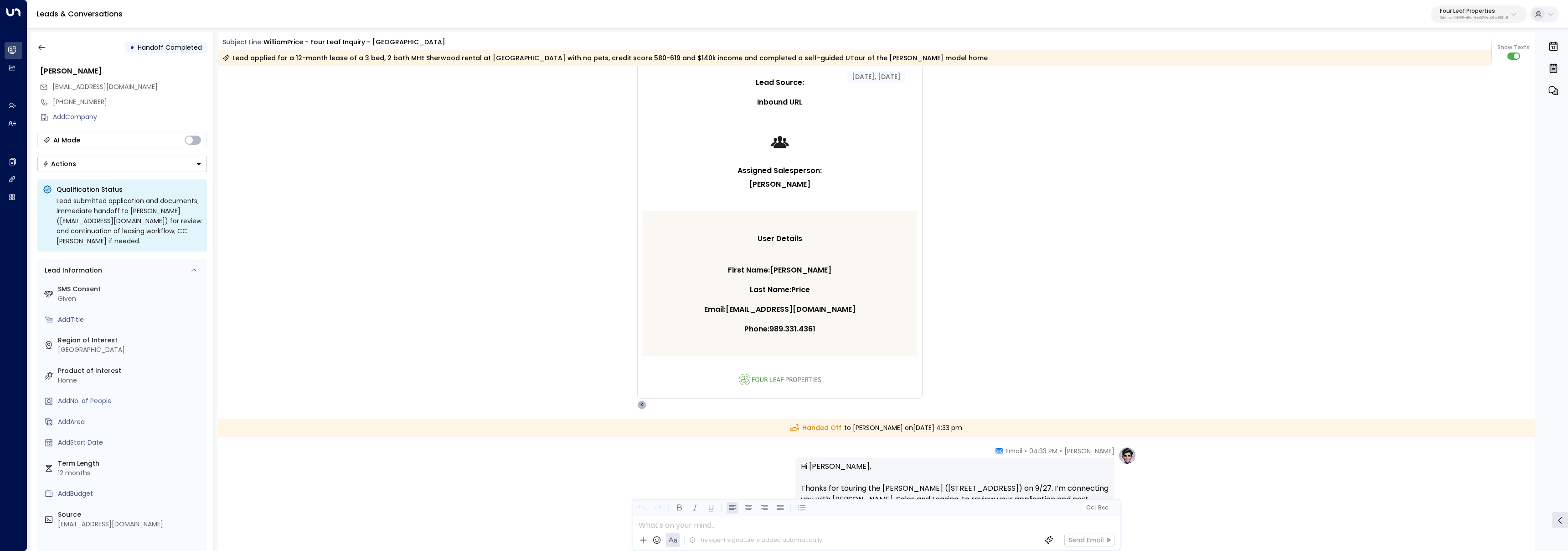
scroll to position [1229, 0]
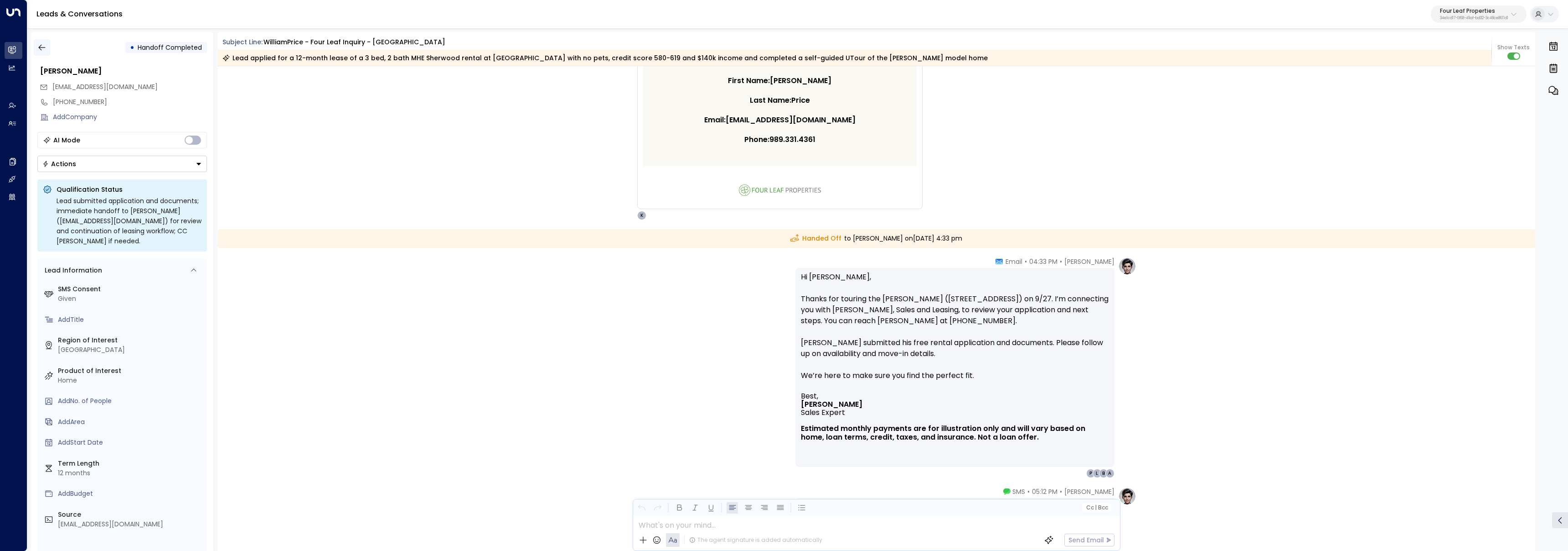
click at [44, 46] on icon "button" at bounding box center [42, 47] width 9 height 9
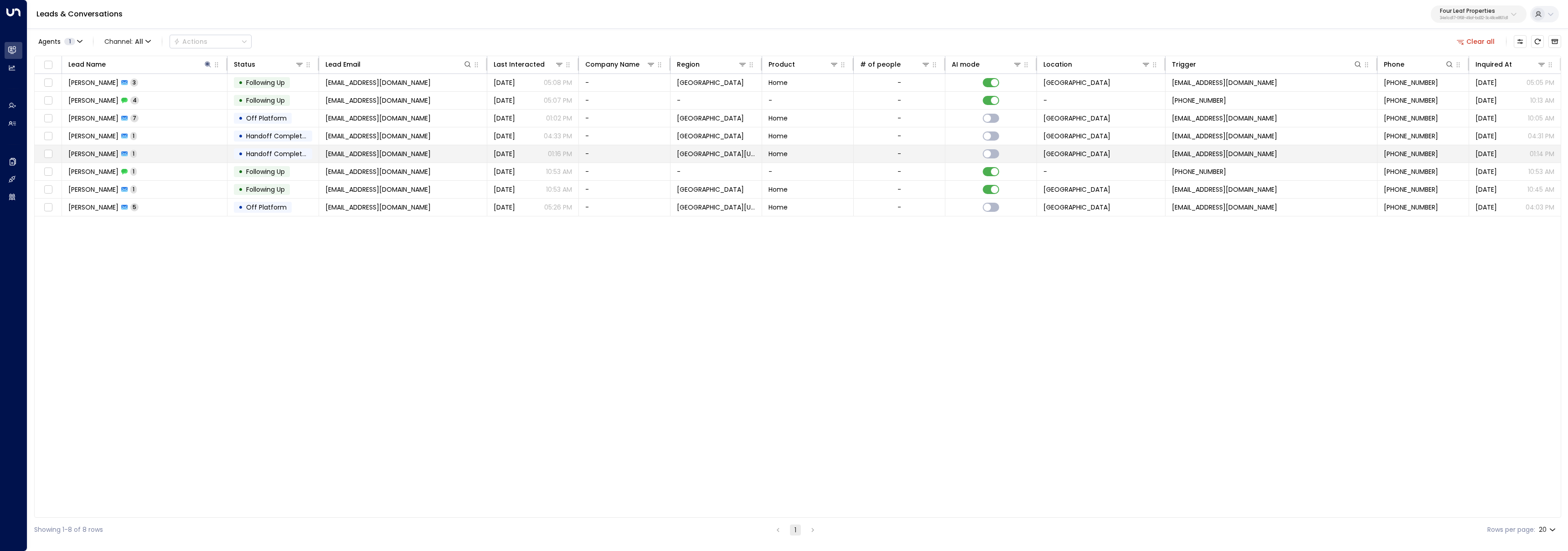
click at [166, 151] on td "William Price 1" at bounding box center [145, 153] width 165 height 18
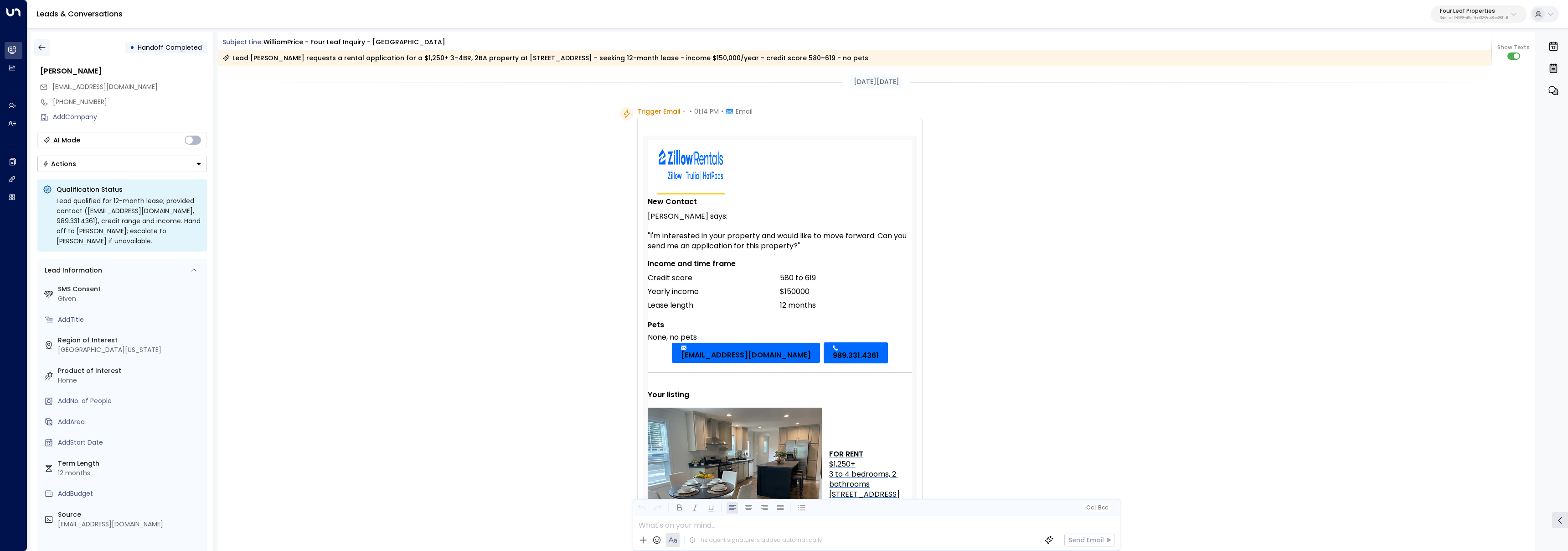
click at [38, 46] on icon "button" at bounding box center [42, 47] width 9 height 9
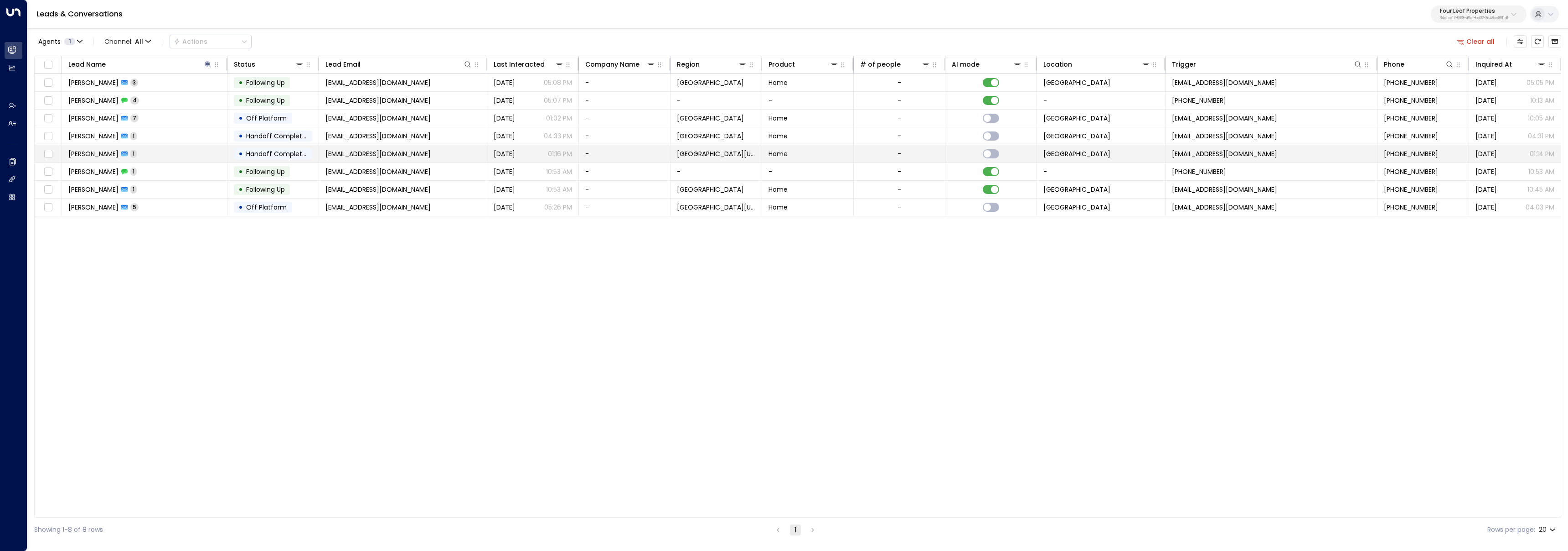
click at [144, 160] on td "William Price 1" at bounding box center [145, 153] width 165 height 18
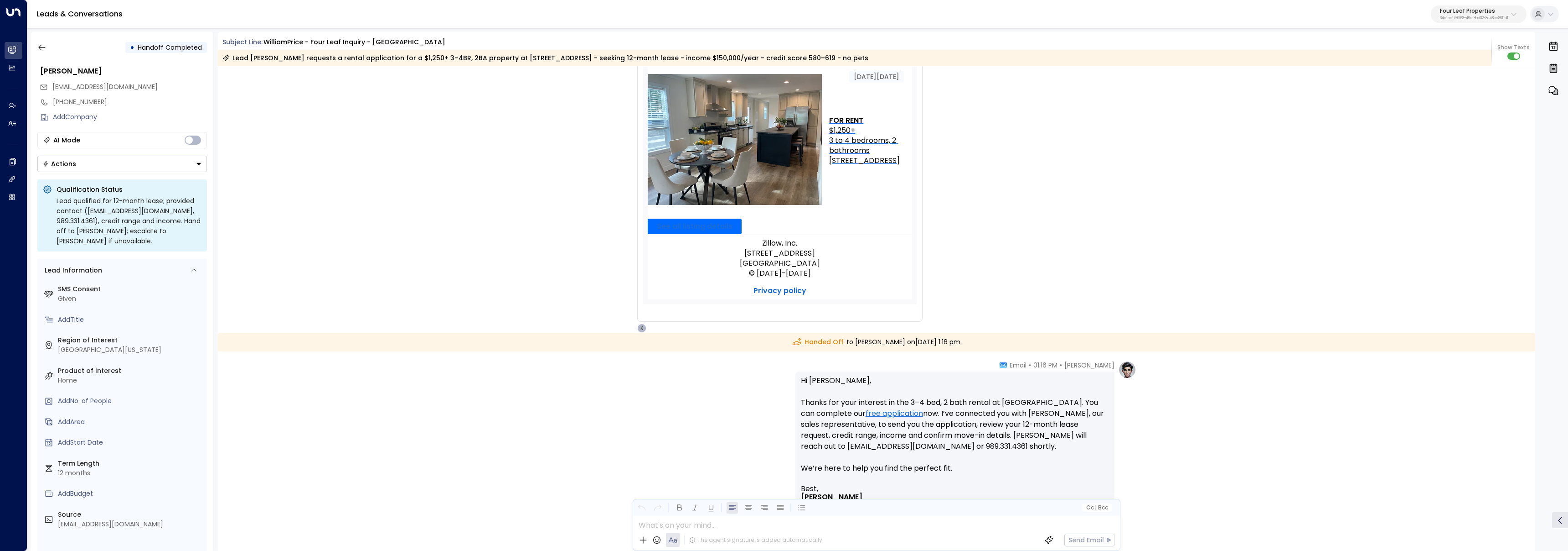
scroll to position [391, 0]
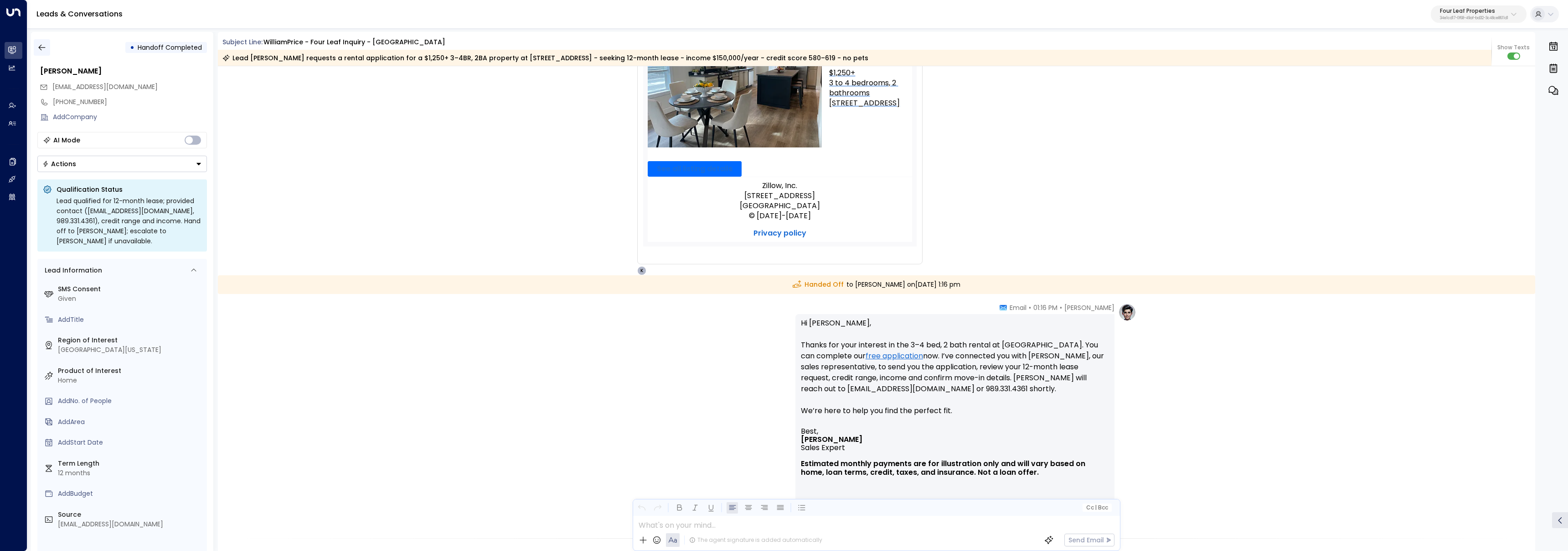
click at [42, 51] on icon "button" at bounding box center [42, 47] width 9 height 9
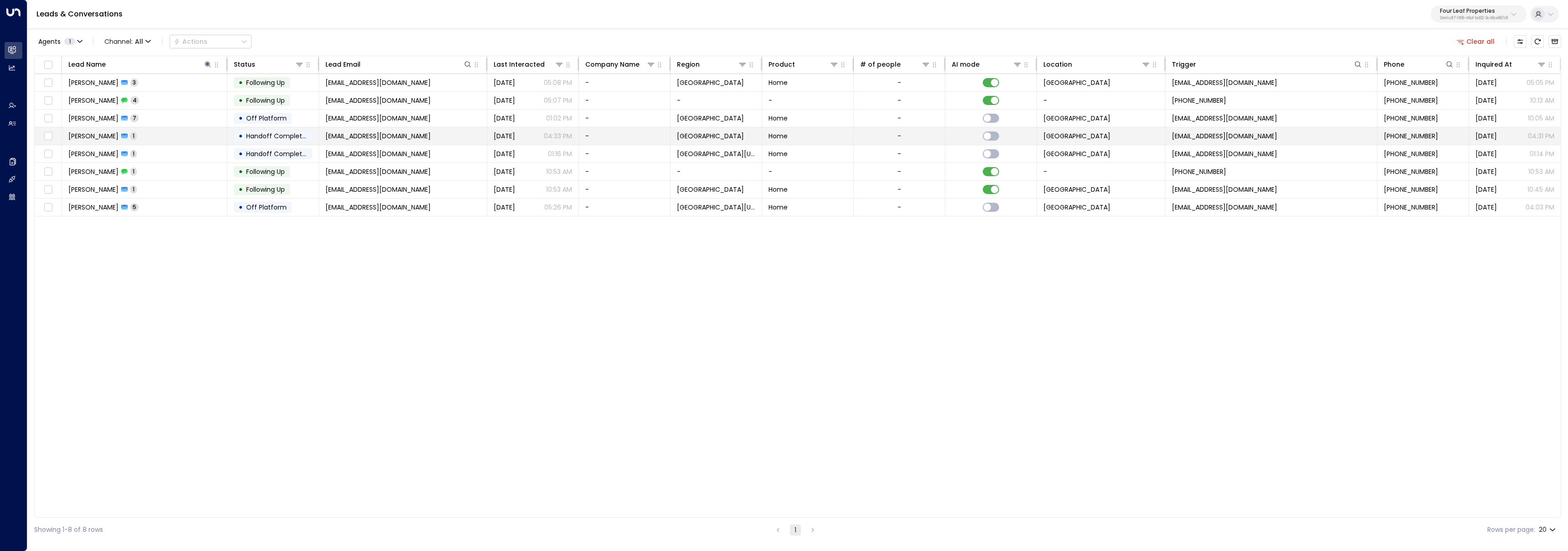
click at [148, 138] on td "William Price 1" at bounding box center [145, 136] width 165 height 18
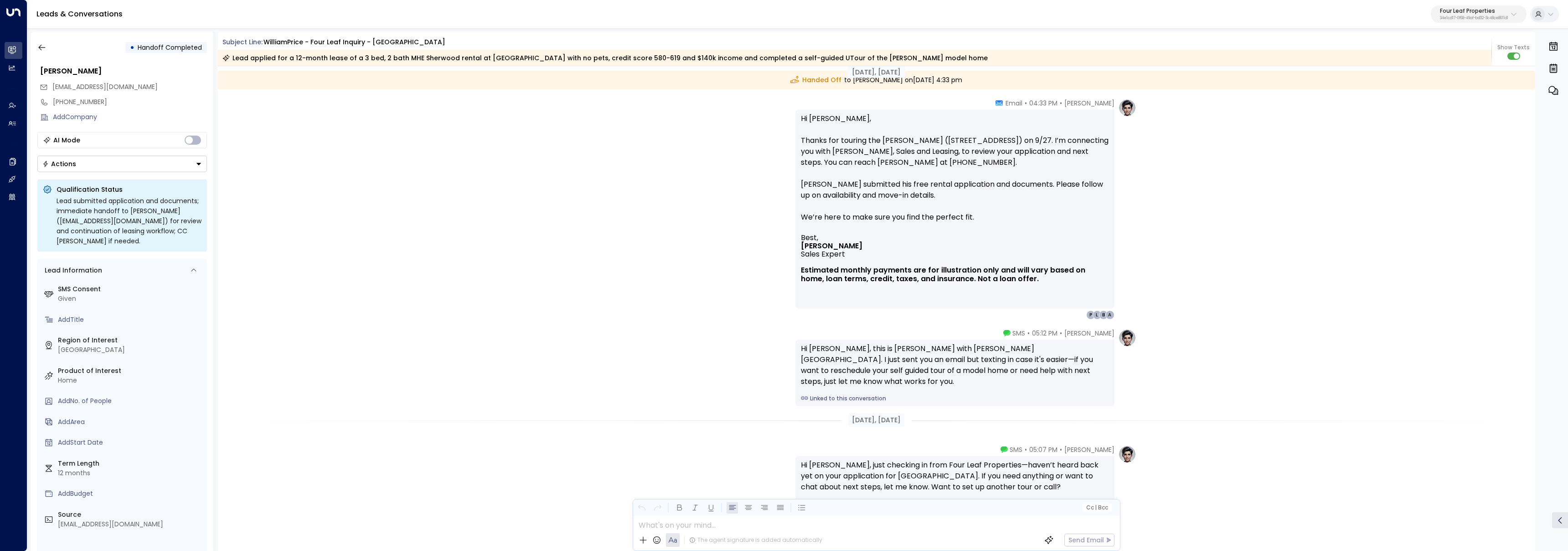
scroll to position [1439, 0]
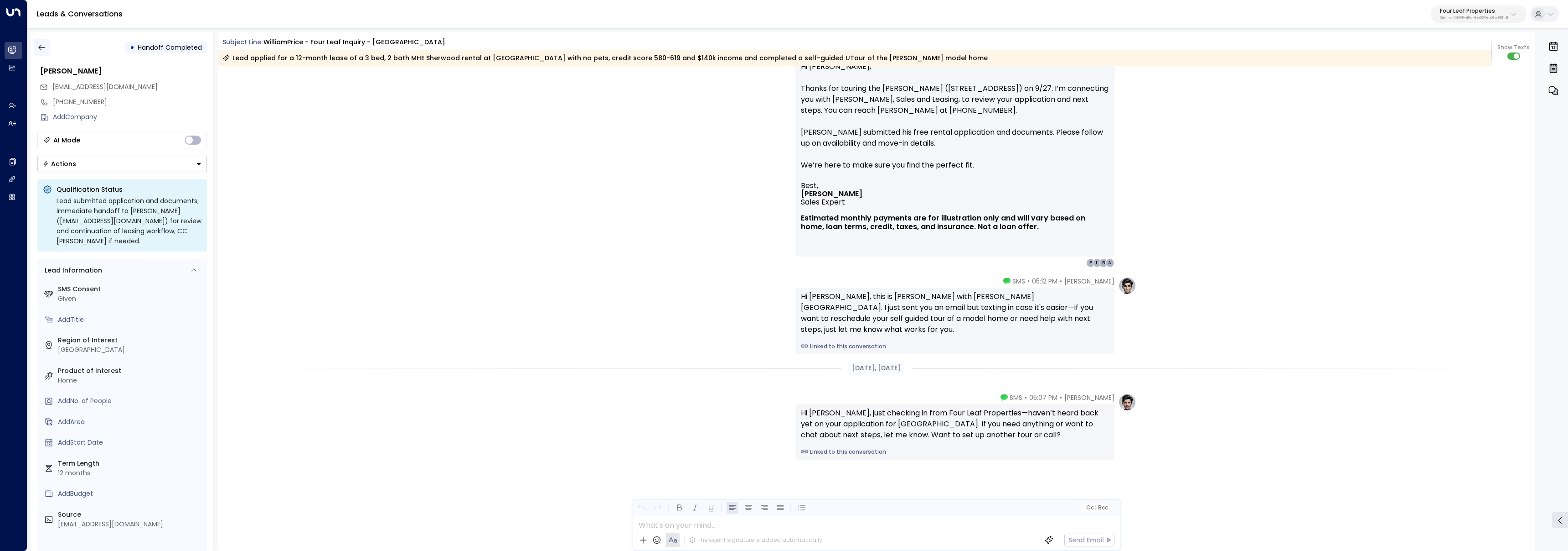
click at [37, 40] on button "button" at bounding box center [42, 47] width 17 height 17
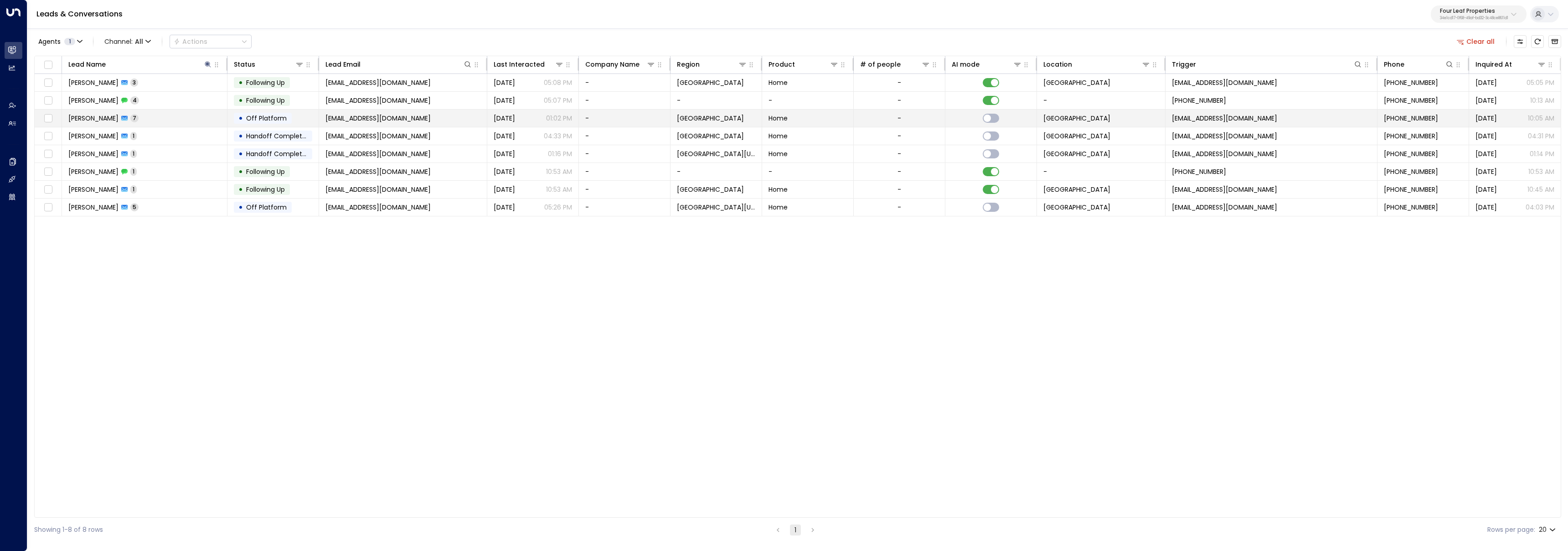
click at [88, 117] on span "William Price" at bounding box center [94, 118] width 50 height 9
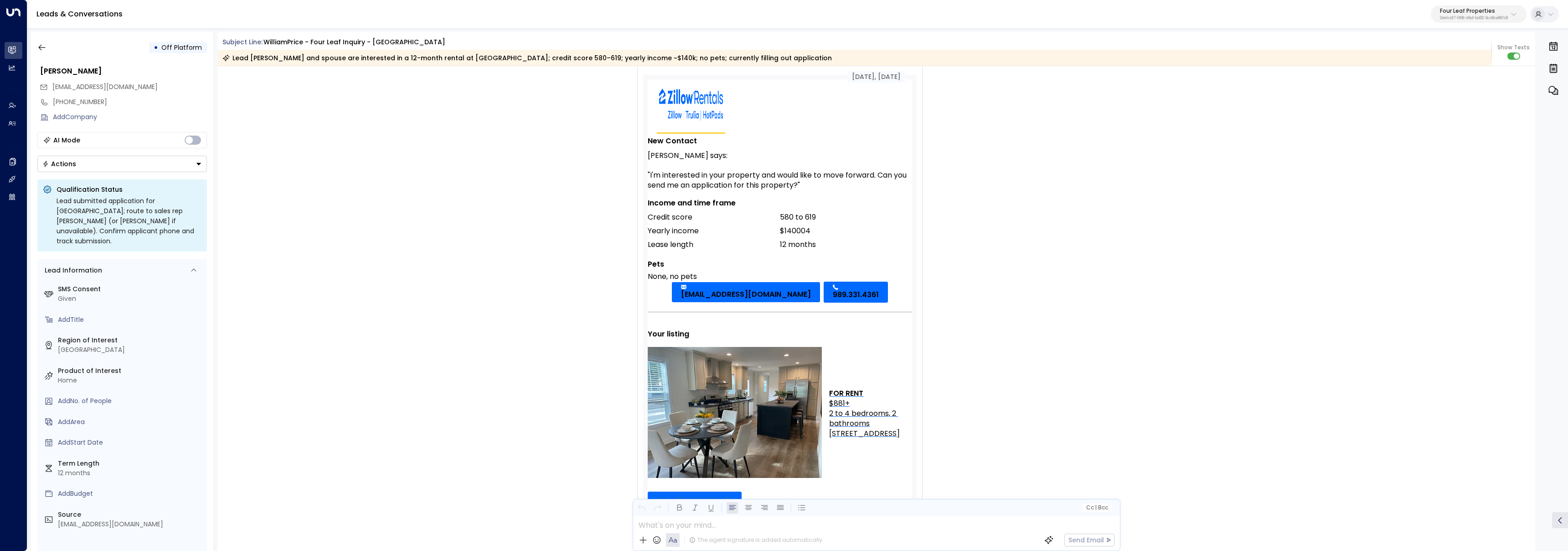
scroll to position [56, 0]
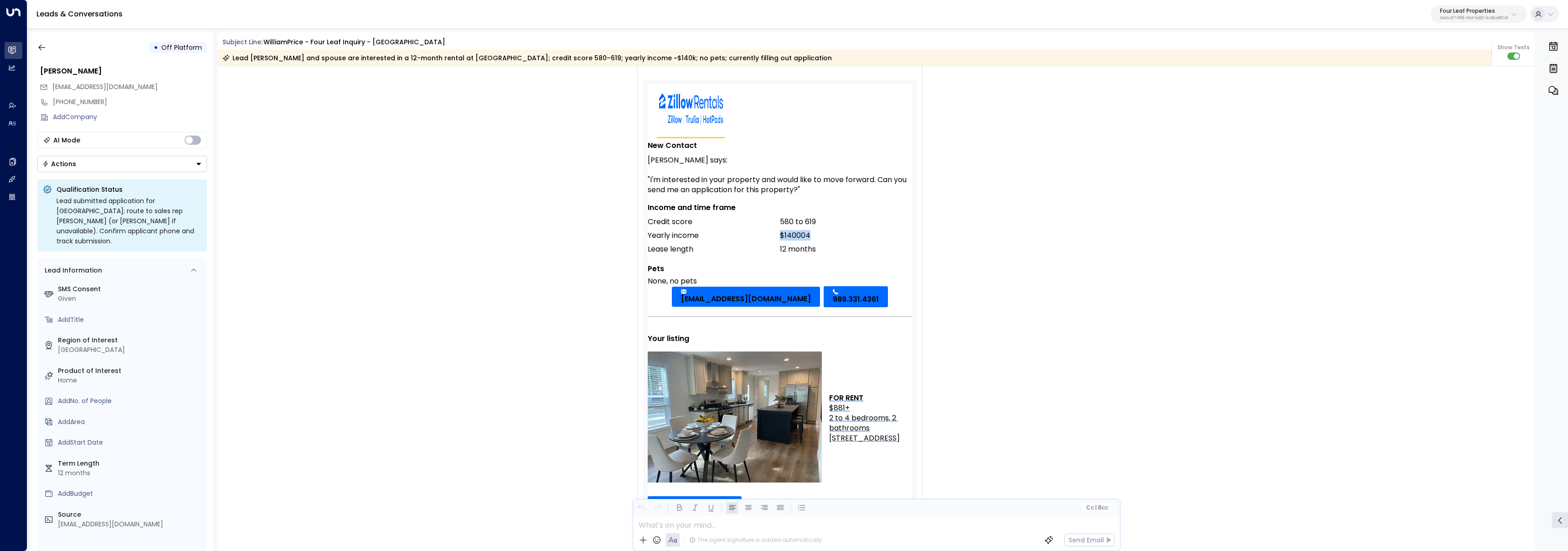
drag, startPoint x: 767, startPoint y: 234, endPoint x: 809, endPoint y: 235, distance: 42.0
click at [809, 235] on tr "Yearly income $140004" at bounding box center [780, 235] width 265 height 14
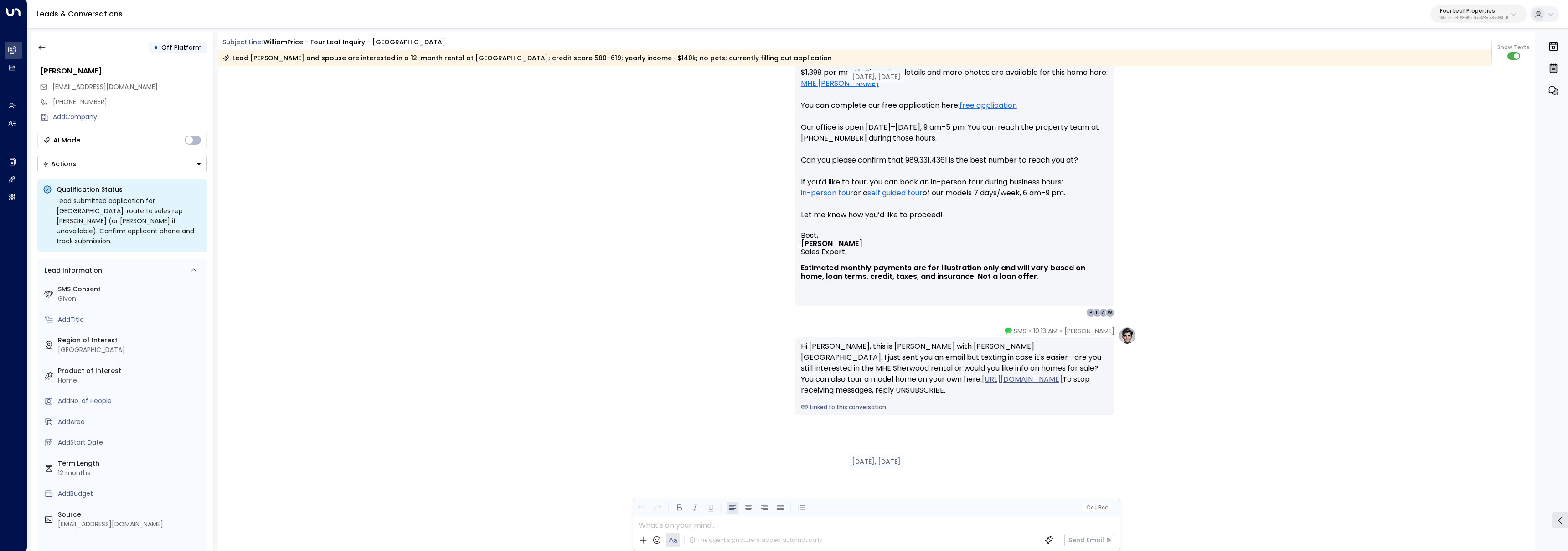
scroll to position [569, 0]
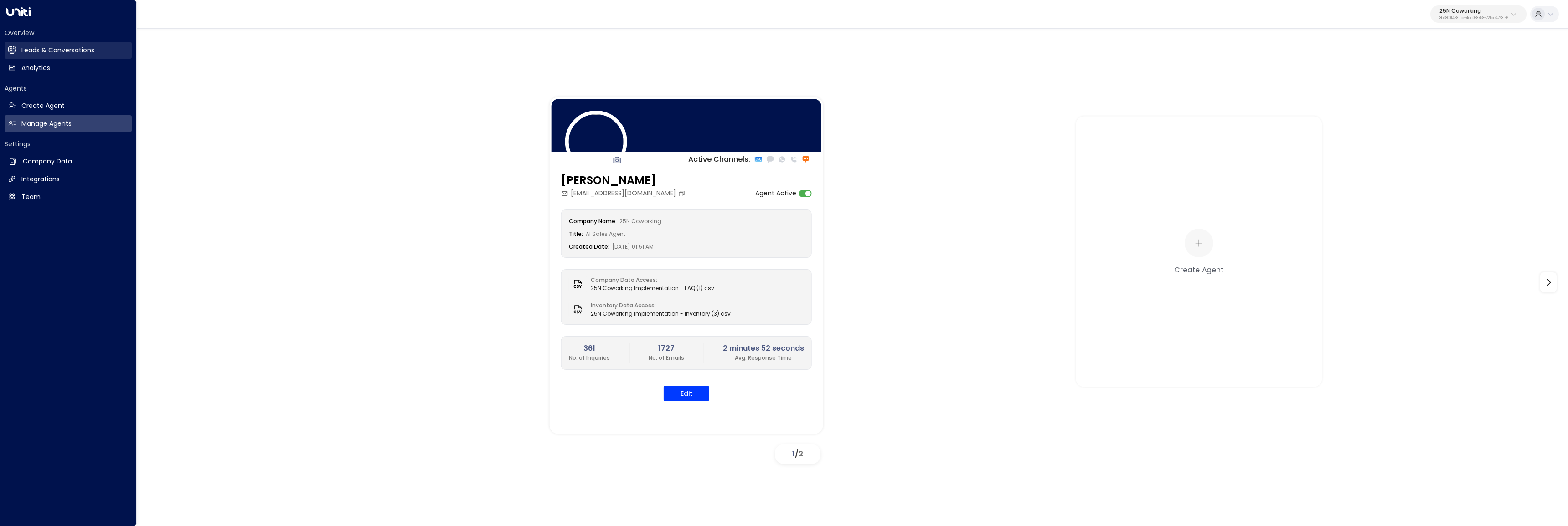
click at [14, 54] on icon at bounding box center [12, 50] width 7 height 7
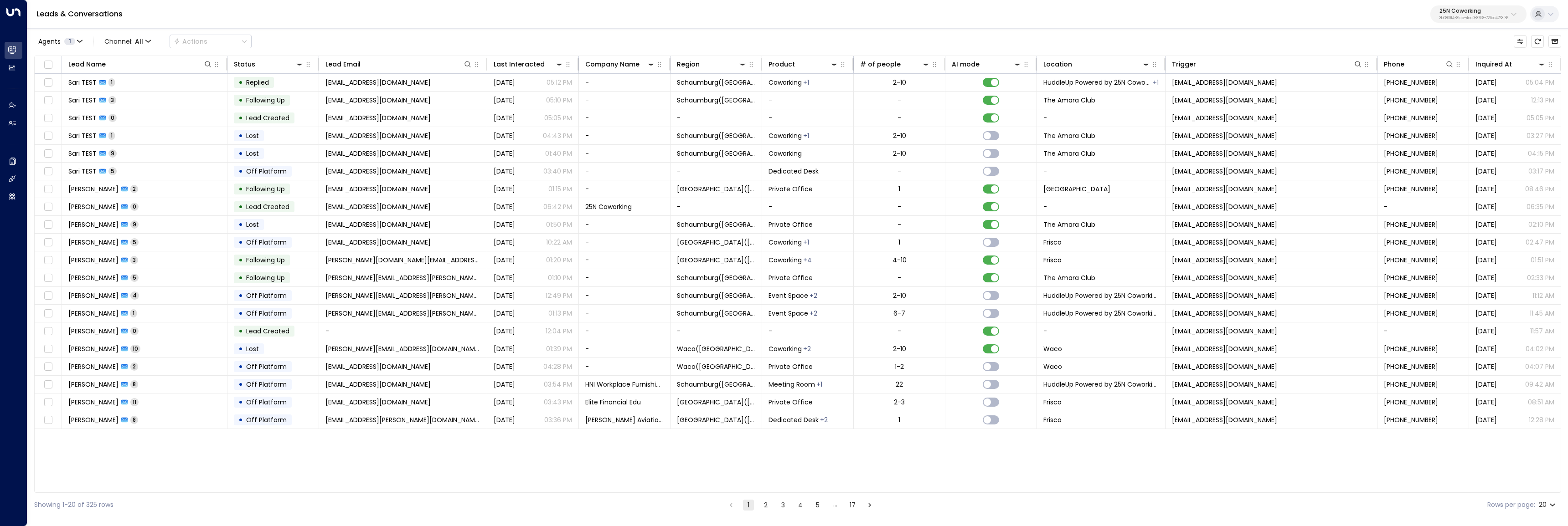
click at [1485, 17] on p "3b9800f4-81ca-4ec0-8758-72fbe4763f36" at bounding box center [1473, 19] width 69 height 4
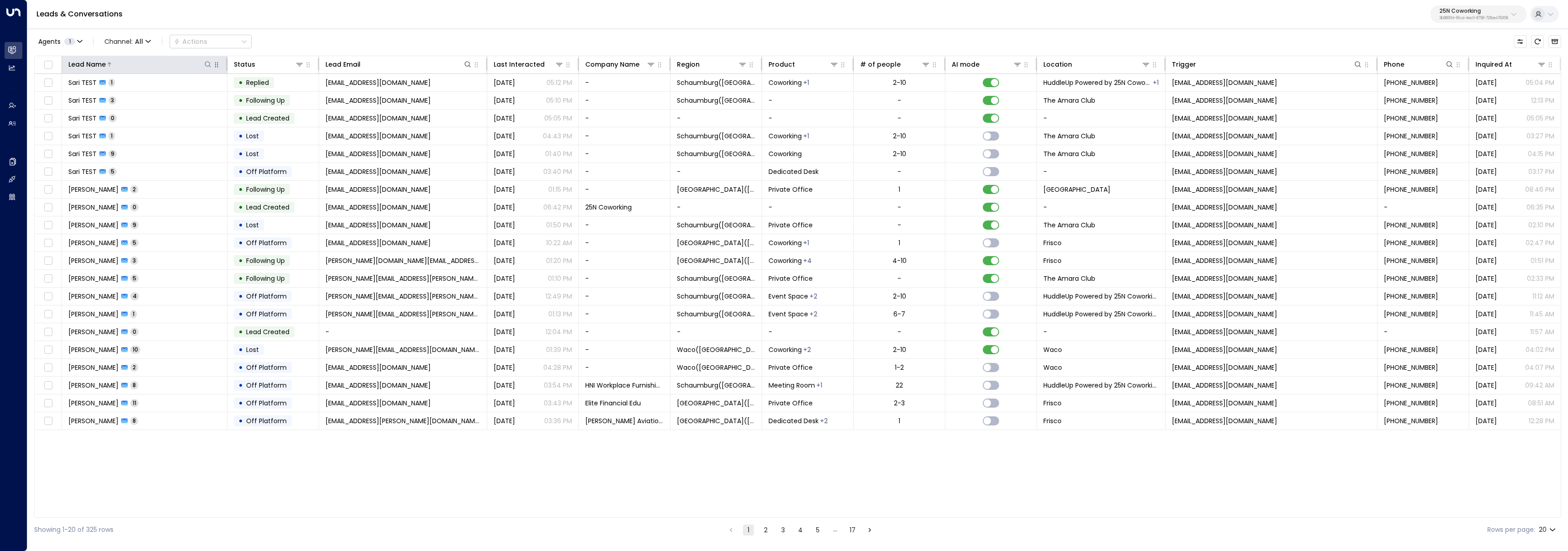
click at [207, 66] on icon at bounding box center [208, 64] width 6 height 6
click at [207, 68] on icon at bounding box center [208, 64] width 7 height 7
type input "*******"
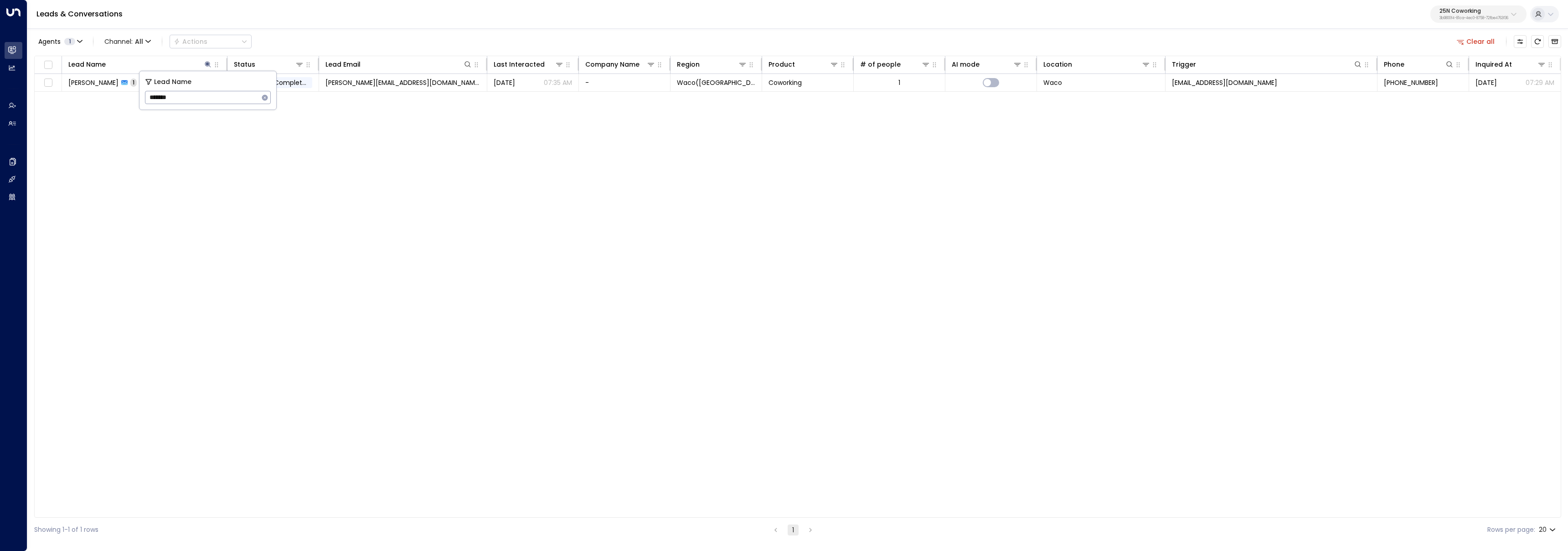
click at [283, 40] on div "Agents 1 Channel: All Actions Clear all" at bounding box center [797, 41] width 1527 height 20
click at [1463, 20] on p "3b9800f4-81ca-4ec0-8758-72fbe4763f36" at bounding box center [1473, 19] width 69 height 4
type input "****"
click at [1456, 74] on span "ID: 34e1cd17-0f68-49af-bd32-3c48ce8611d1" at bounding box center [1447, 77] width 122 height 8
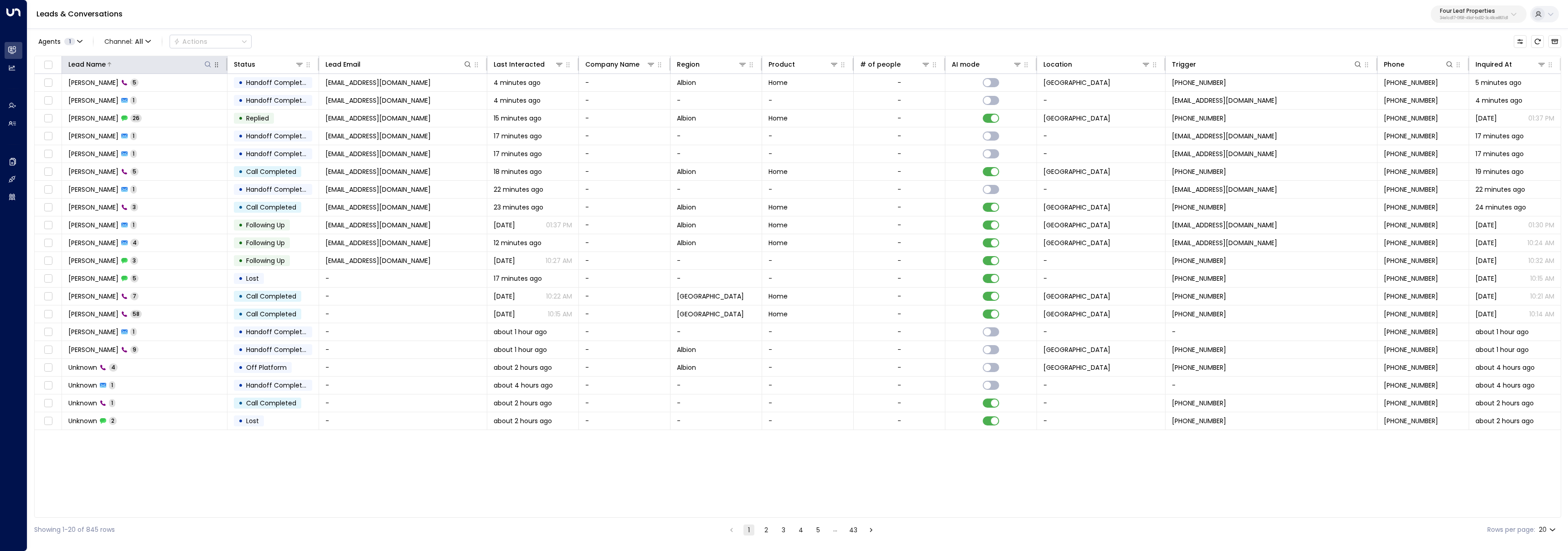
click at [210, 68] on icon at bounding box center [208, 64] width 7 height 7
type input "*******"
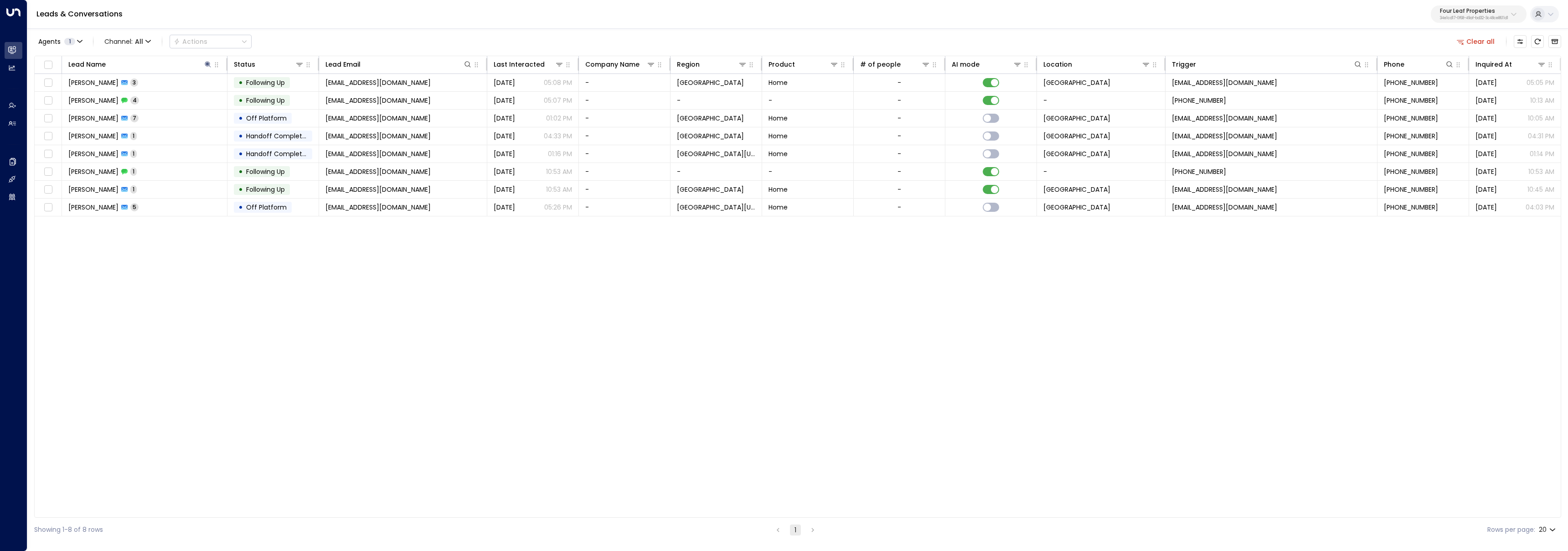
click at [302, 329] on div "Lead Name Status Lead Email Last Interacted Company Name Region Product # of pe…" at bounding box center [797, 286] width 1527 height 462
click at [160, 122] on td "[PERSON_NAME] 7" at bounding box center [145, 118] width 165 height 18
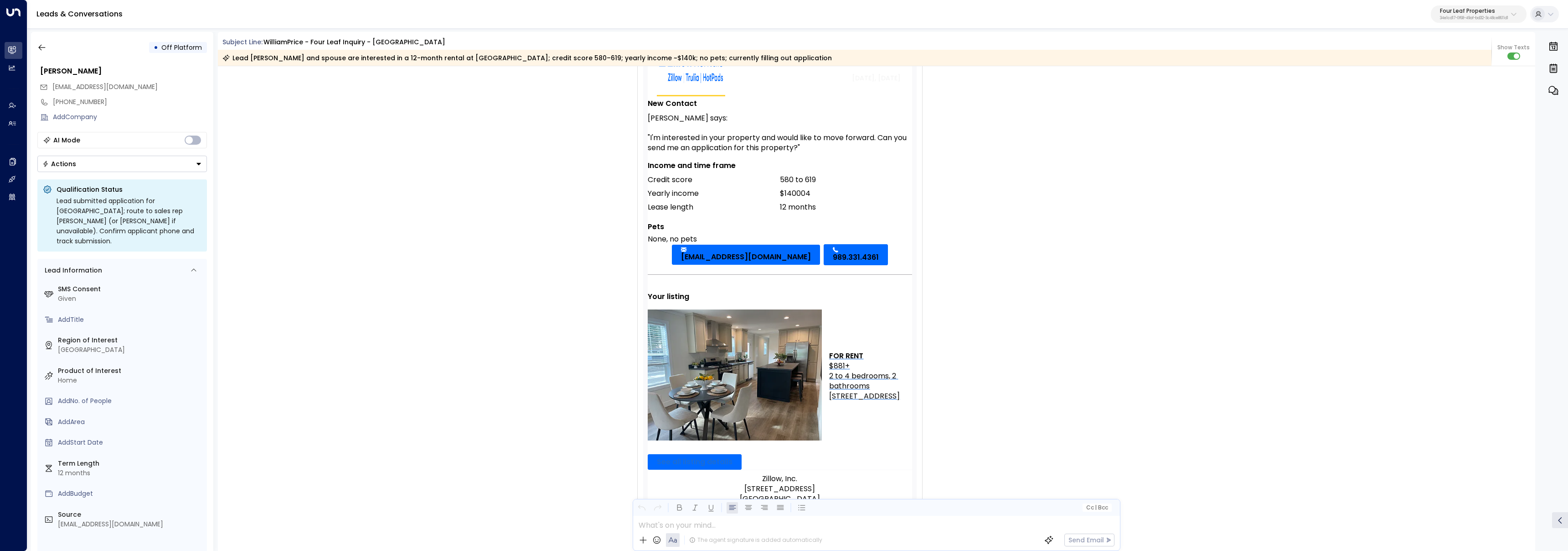
scroll to position [139, 0]
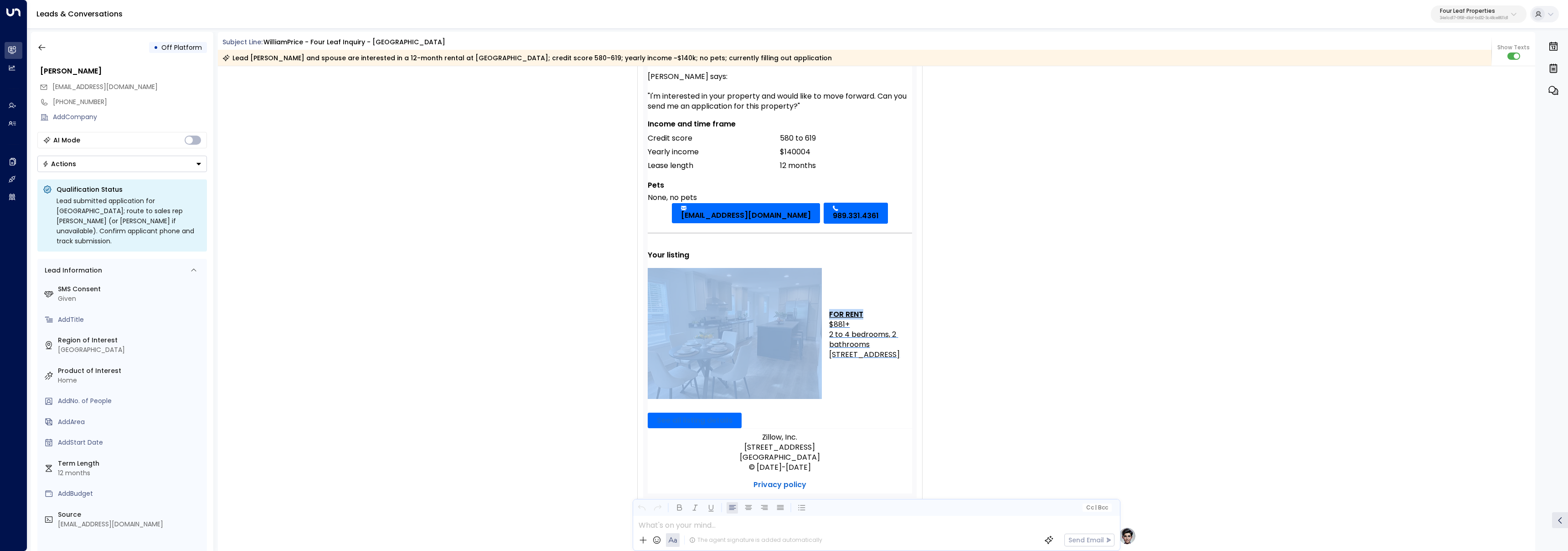
drag, startPoint x: 866, startPoint y: 306, endPoint x: 811, endPoint y: 307, distance: 55.0
click at [810, 308] on tr "FOR RENT $881+ 2 to 4 bedrooms, 2 bathrooms 5280 S Mission Rd, Mount Pleasant, …" at bounding box center [780, 335] width 265 height 134
drag, startPoint x: 844, startPoint y: 320, endPoint x: 832, endPoint y: 324, distance: 12.6
click at [833, 329] on div "2 to 4 bedrooms, 2 bathrooms" at bounding box center [870, 339] width 83 height 20
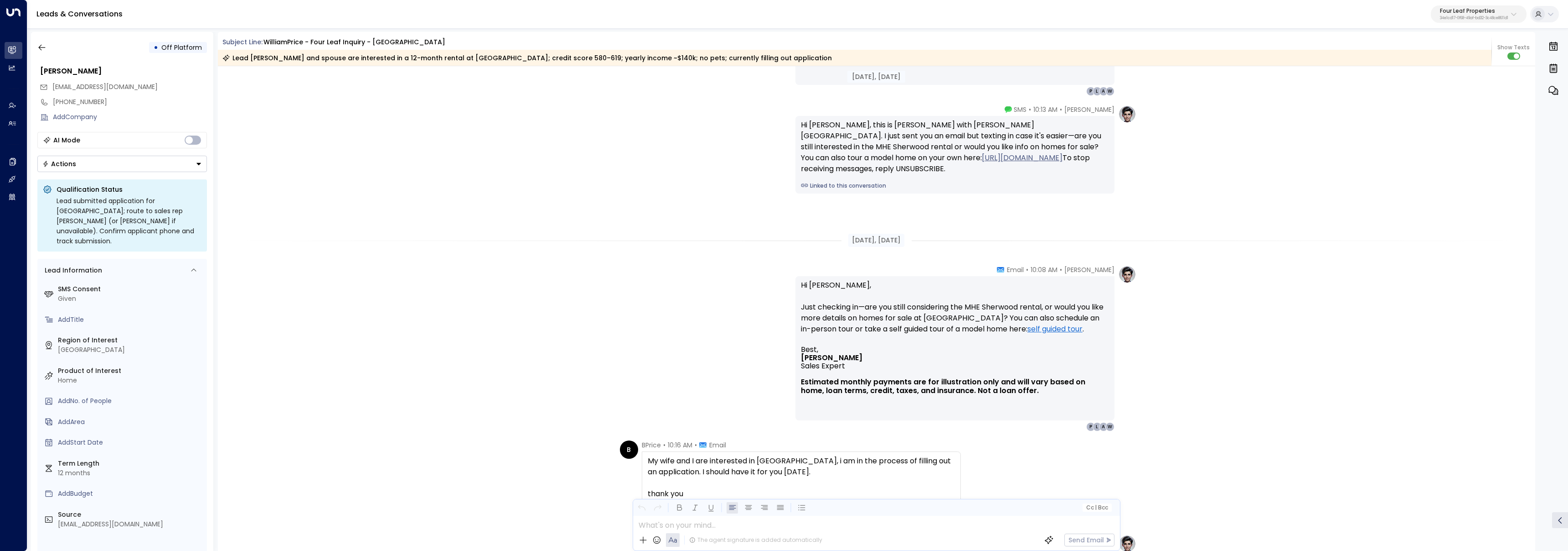
scroll to position [944, 0]
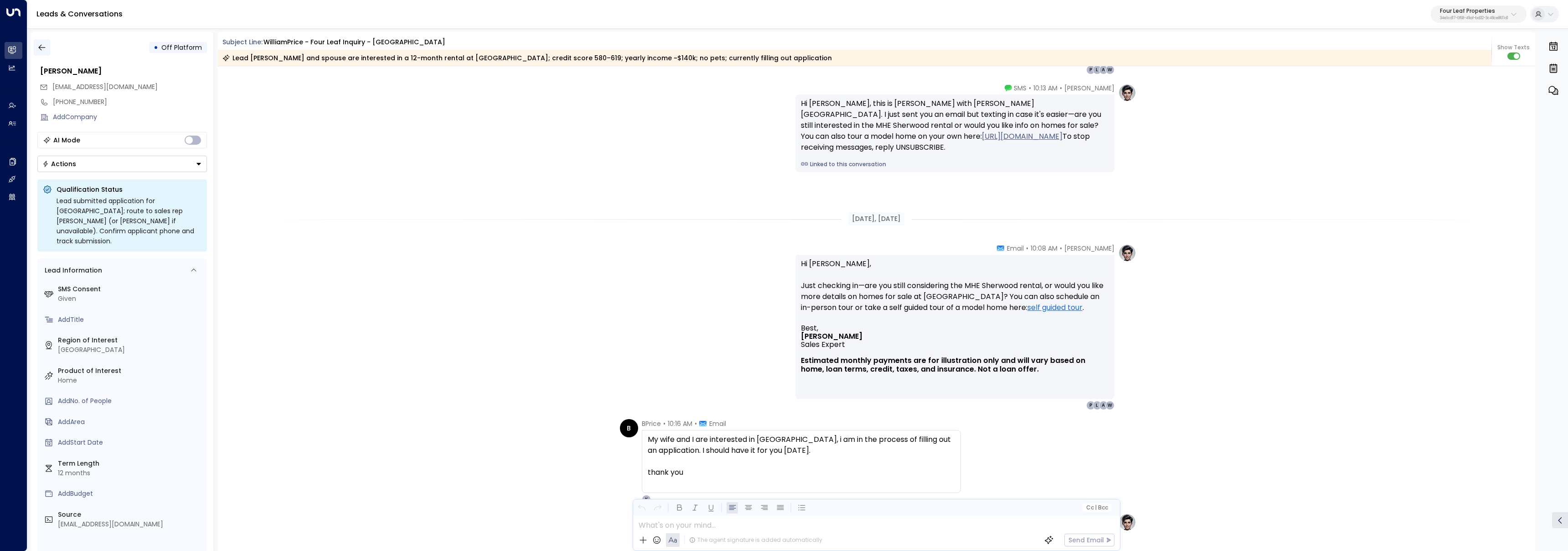
click at [45, 49] on icon "button" at bounding box center [42, 47] width 9 height 9
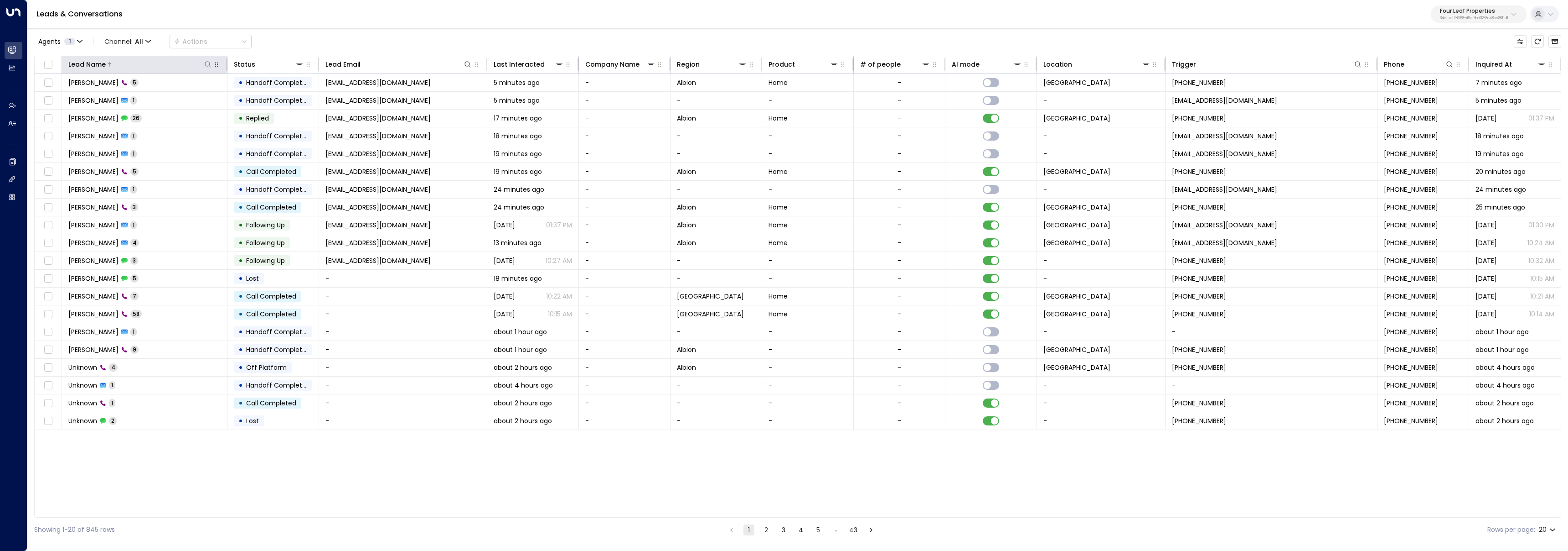
click at [203, 61] on button at bounding box center [208, 64] width 9 height 9
type input "*******"
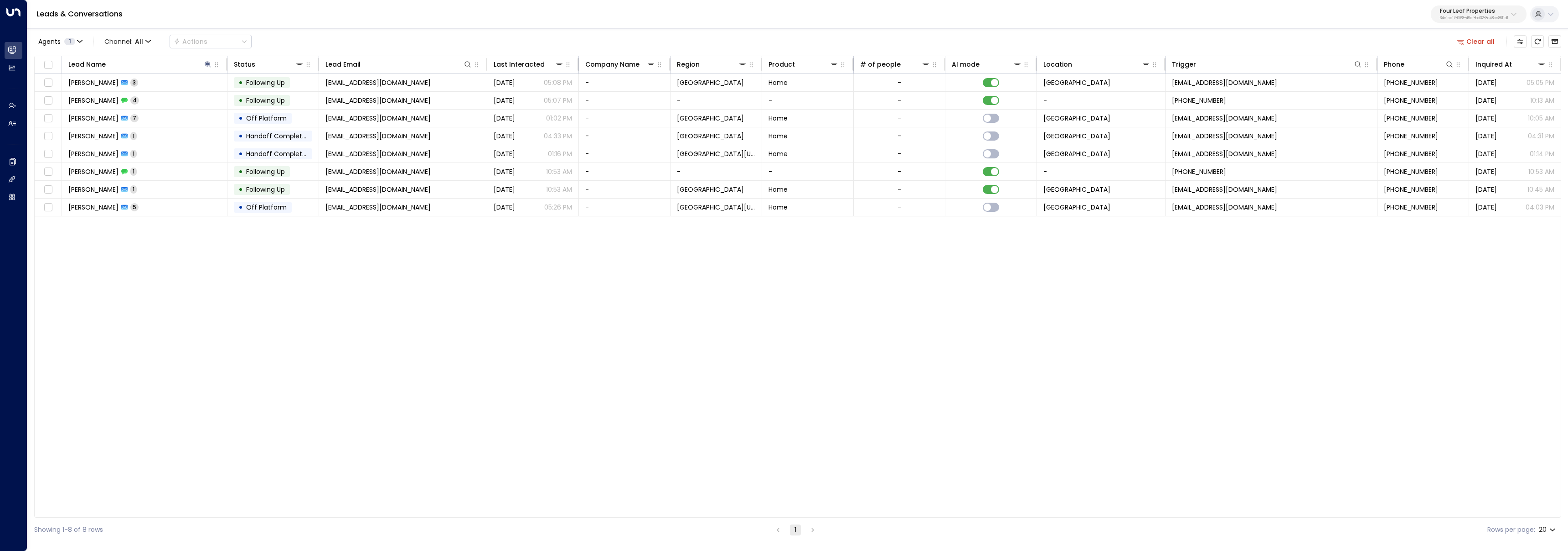
click at [497, 377] on div "Lead Name Status Lead Email Last Interacted Company Name Region Product # of pe…" at bounding box center [797, 286] width 1527 height 462
click at [185, 156] on td "[PERSON_NAME] 1" at bounding box center [145, 153] width 165 height 18
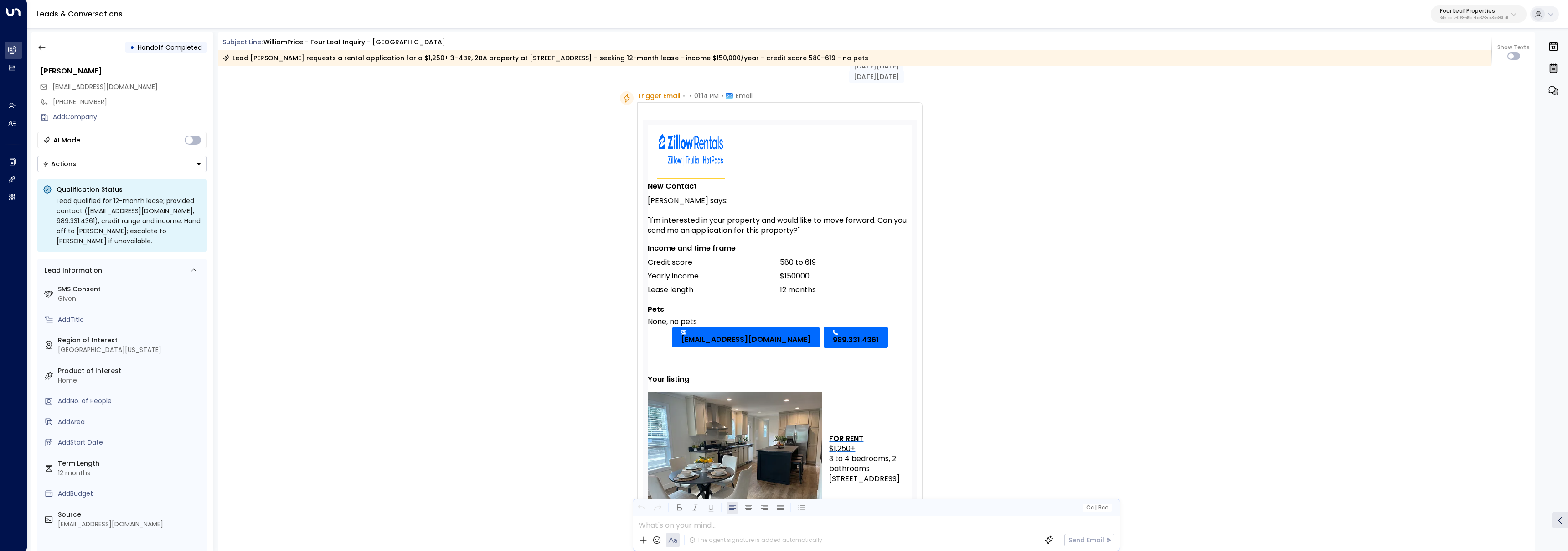
scroll to position [7, 0]
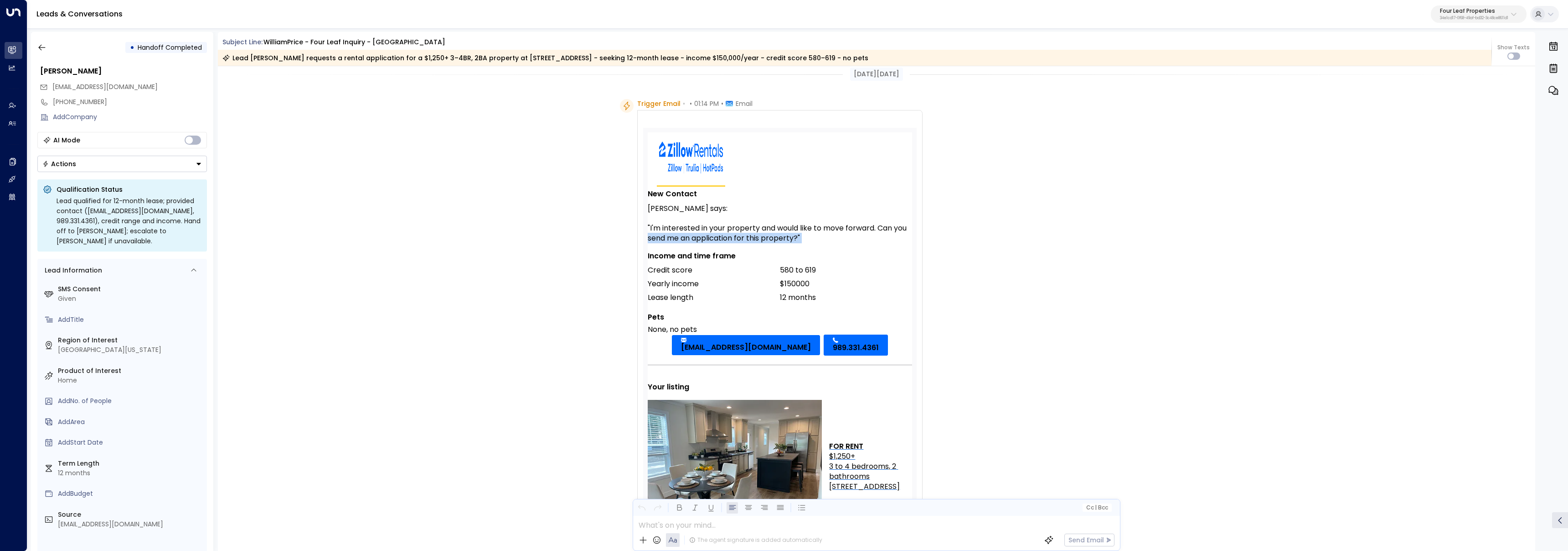
drag, startPoint x: 647, startPoint y: 238, endPoint x: 763, endPoint y: 243, distance: 116.1
click at [763, 243] on div ""I'm interested in your property and would like to move forward. Can you send m…" at bounding box center [780, 233] width 265 height 20
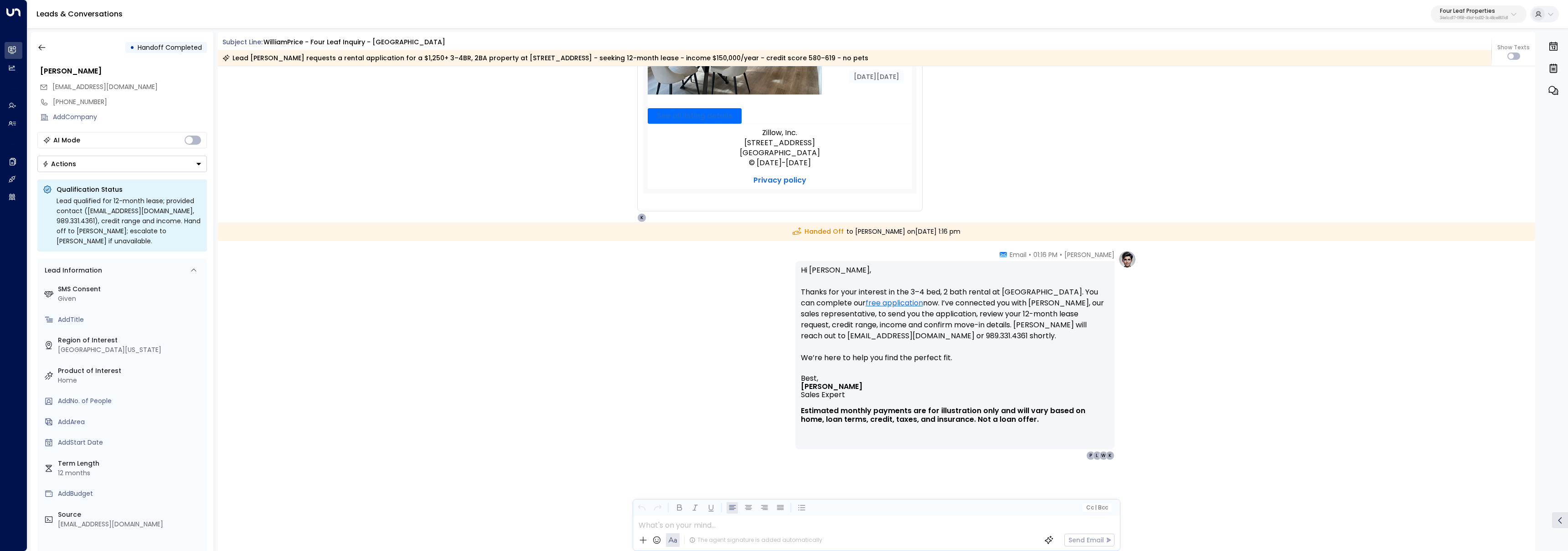
scroll to position [444, 0]
click at [46, 47] on button "button" at bounding box center [42, 47] width 17 height 17
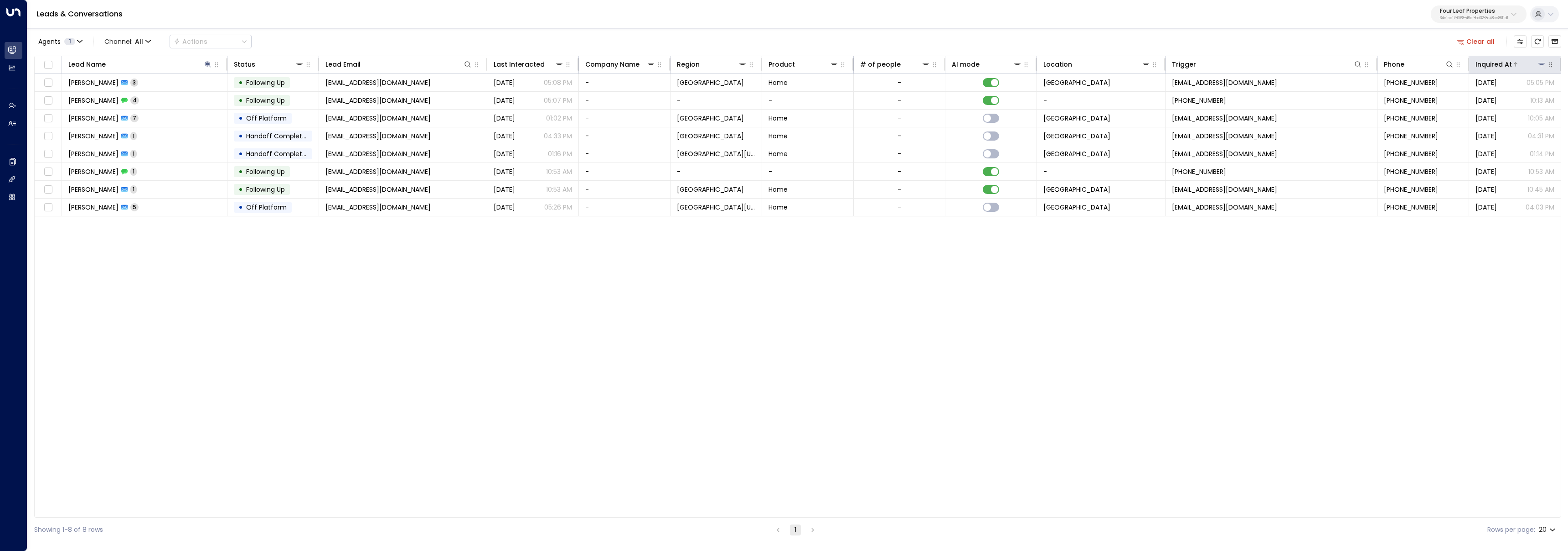
click at [1512, 66] on icon at bounding box center [1515, 64] width 6 height 6
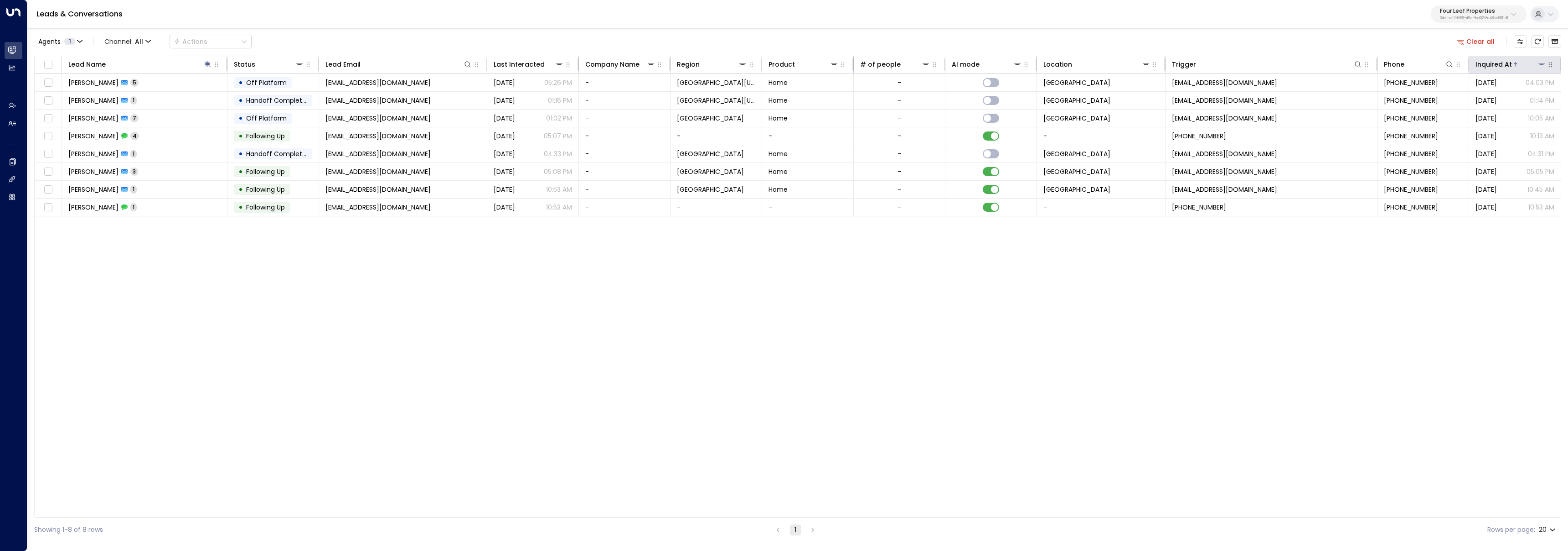
click at [1512, 66] on icon at bounding box center [1515, 64] width 6 height 6
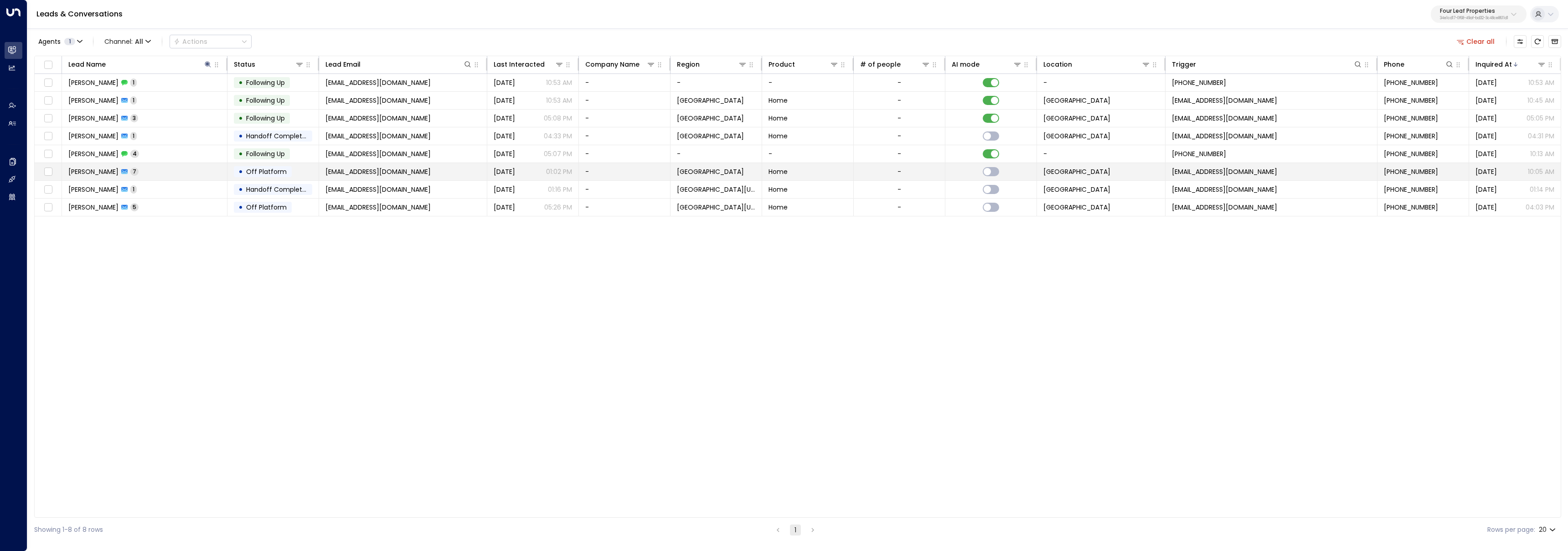
click at [212, 175] on td "[PERSON_NAME] 7" at bounding box center [145, 171] width 165 height 18
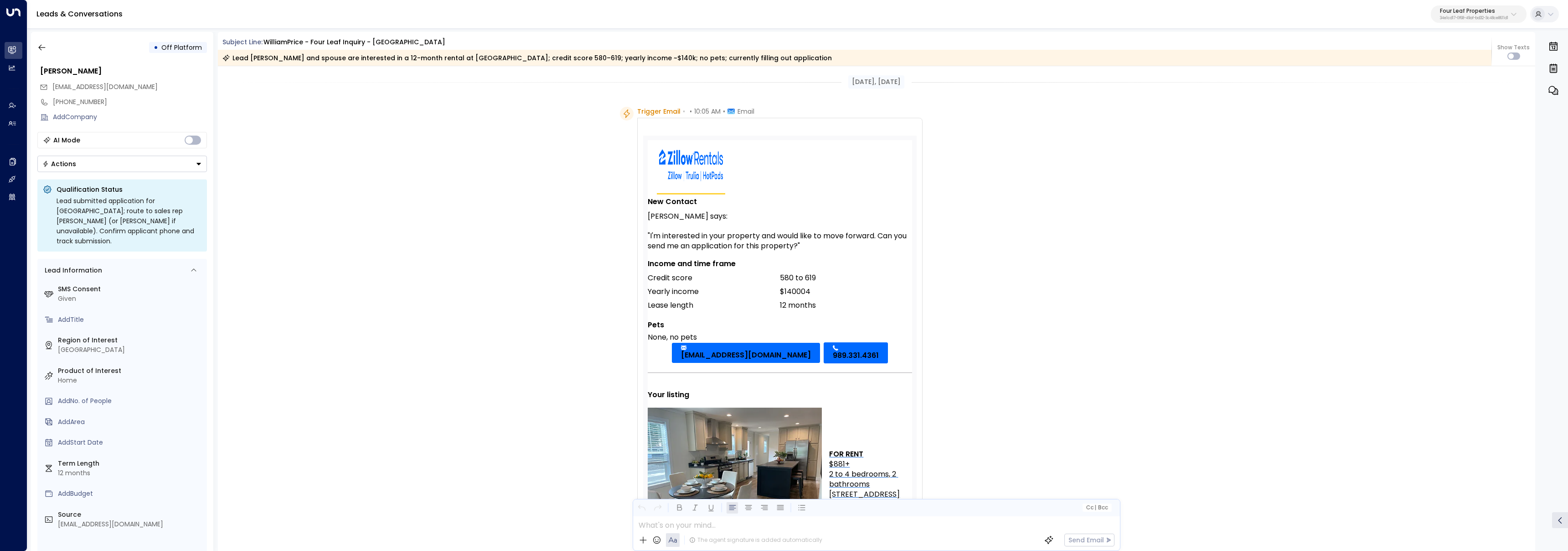
drag, startPoint x: 868, startPoint y: 80, endPoint x: 827, endPoint y: 86, distance: 41.4
click at [827, 86] on div "[DATE], [DATE]" at bounding box center [876, 82] width 1317 height 13
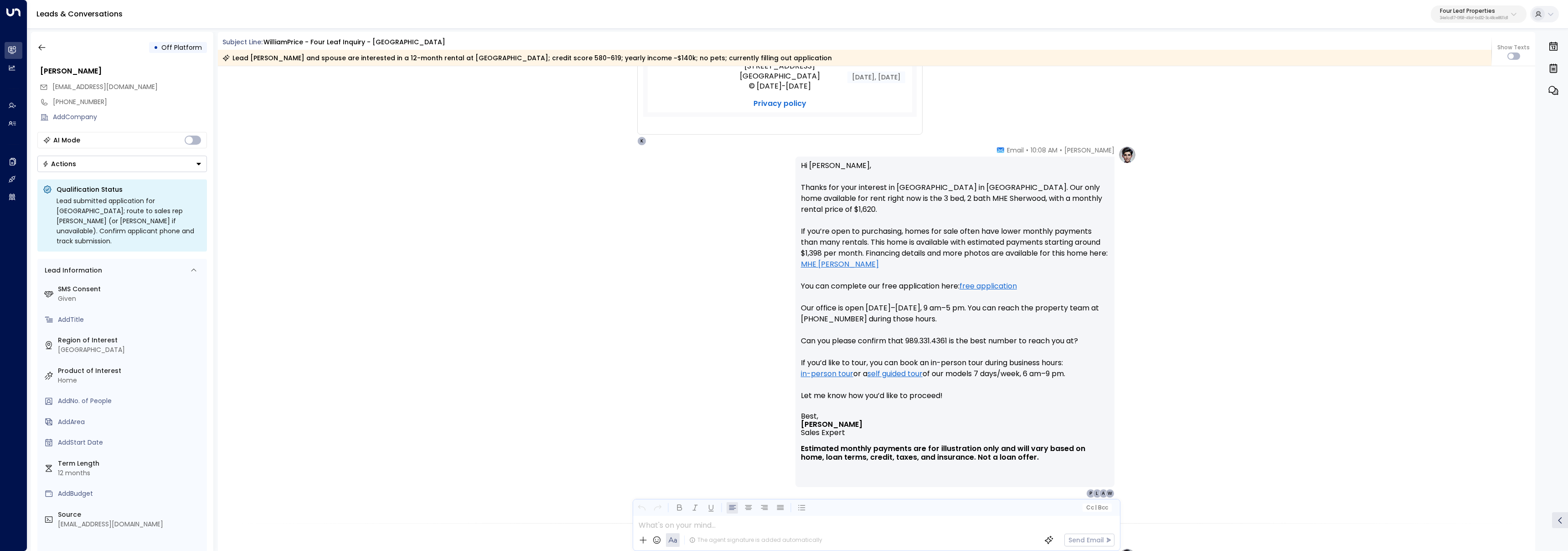
scroll to position [512, 0]
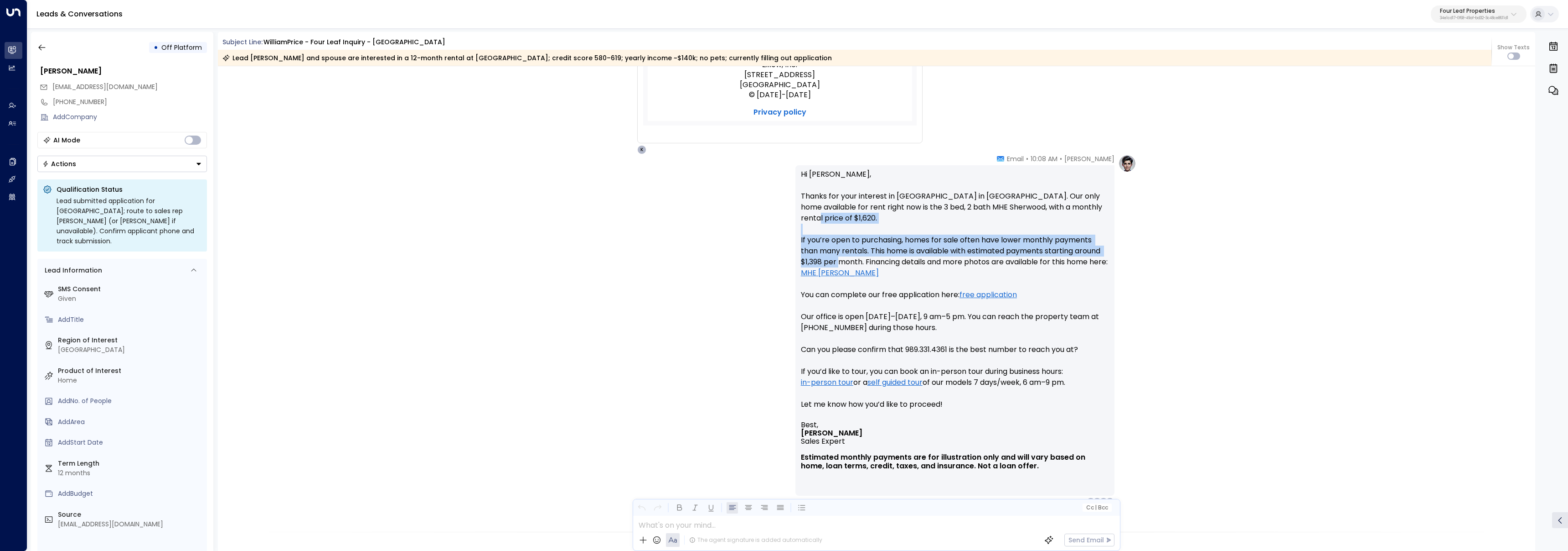
drag, startPoint x: 838, startPoint y: 260, endPoint x: 795, endPoint y: 219, distance: 59.4
click at [796, 219] on div "Hi [PERSON_NAME], Thanks for your interest in [GEOGRAPHIC_DATA] in [GEOGRAPHIC_…" at bounding box center [955, 330] width 319 height 330
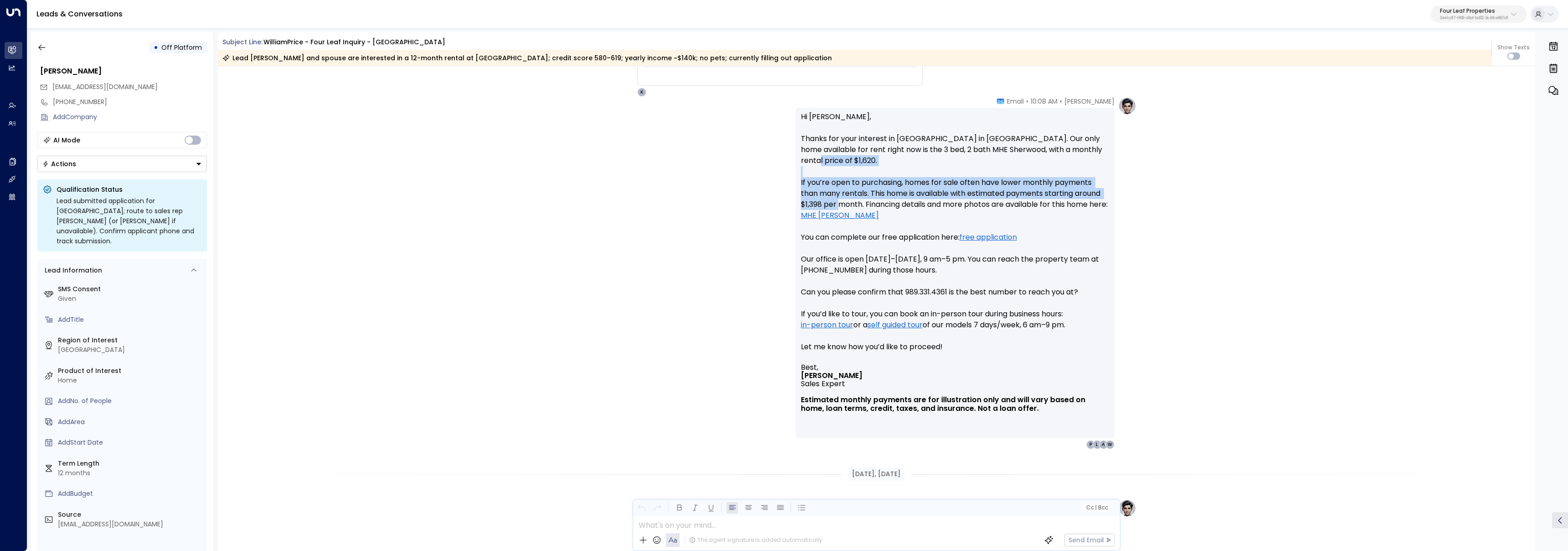
scroll to position [571, 0]
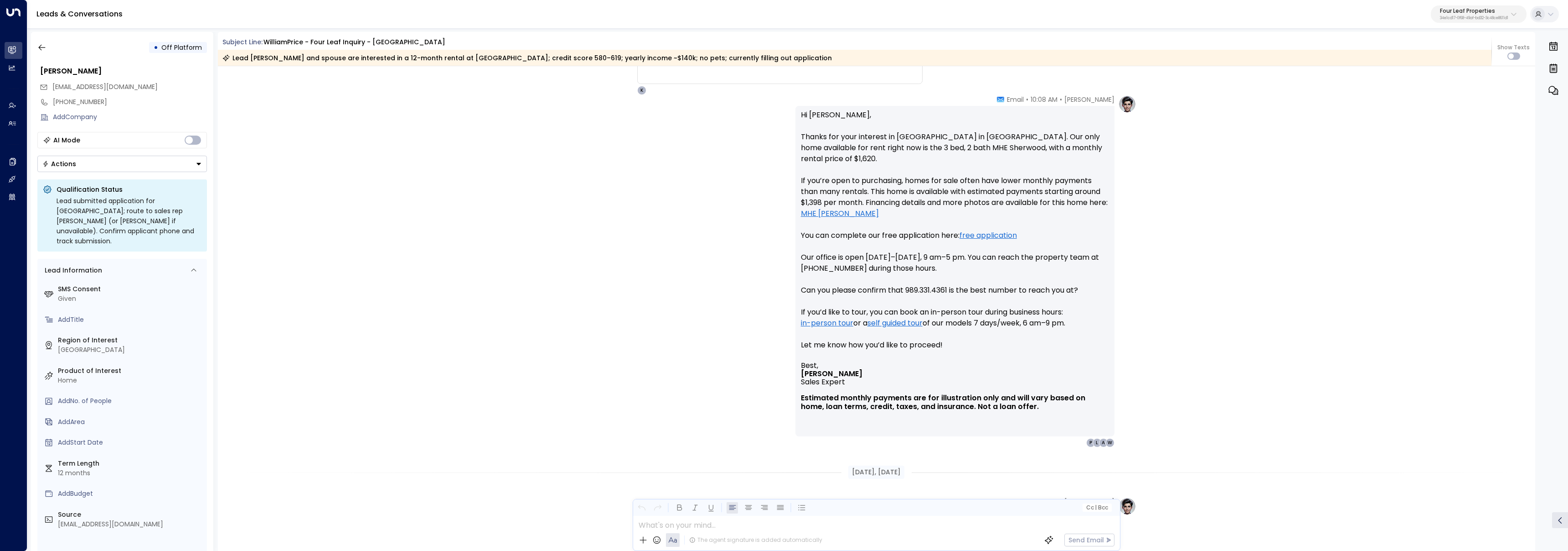
click at [892, 269] on p "Hi William, Thanks for your interest in Summerhill Village in Mount Pleasant. O…" at bounding box center [955, 235] width 308 height 252
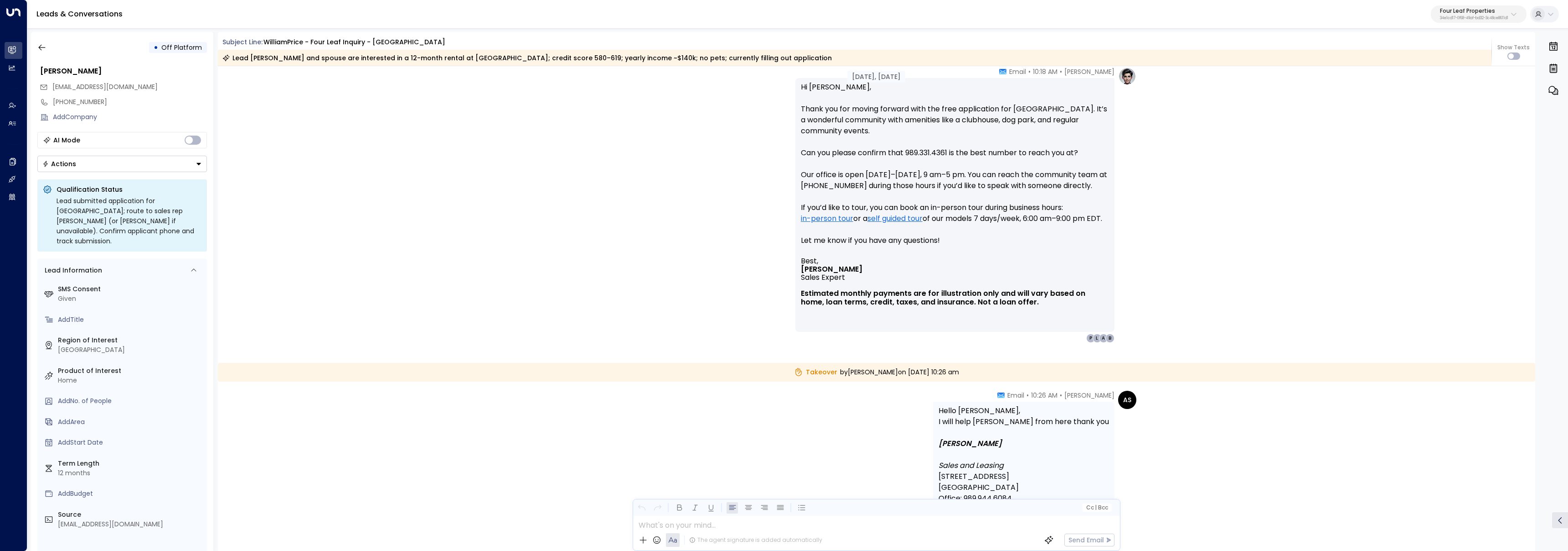
scroll to position [1255, 0]
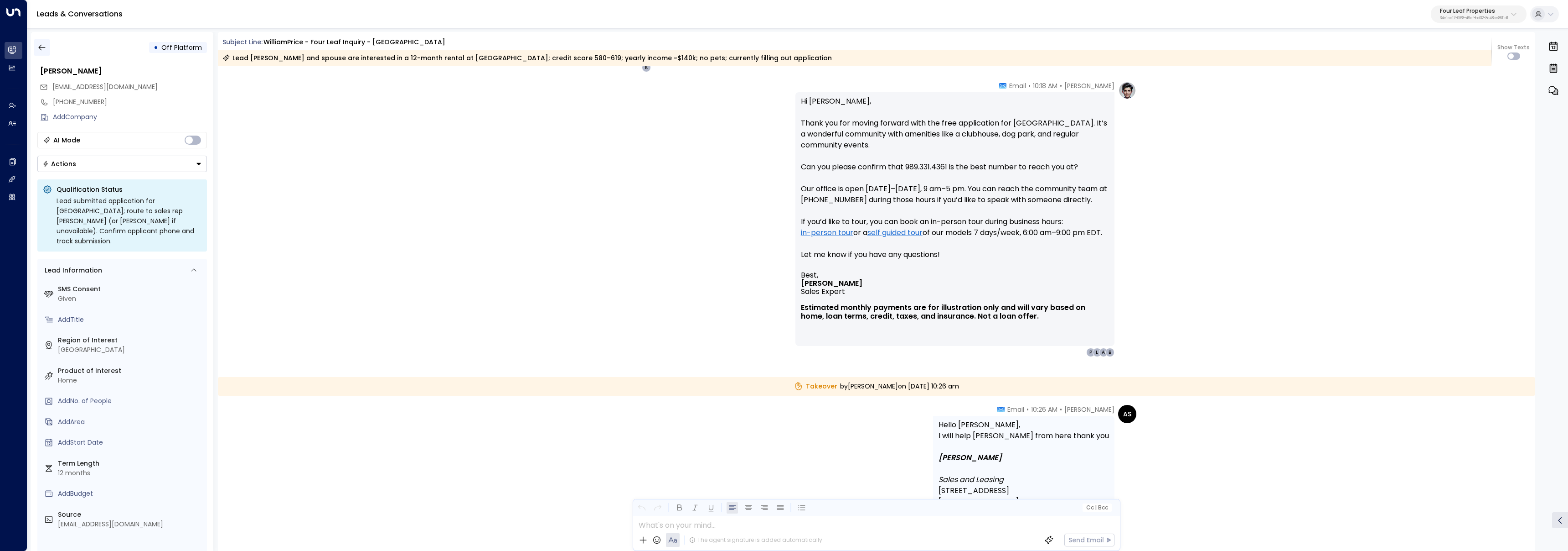
click at [44, 49] on icon "button" at bounding box center [42, 47] width 9 height 9
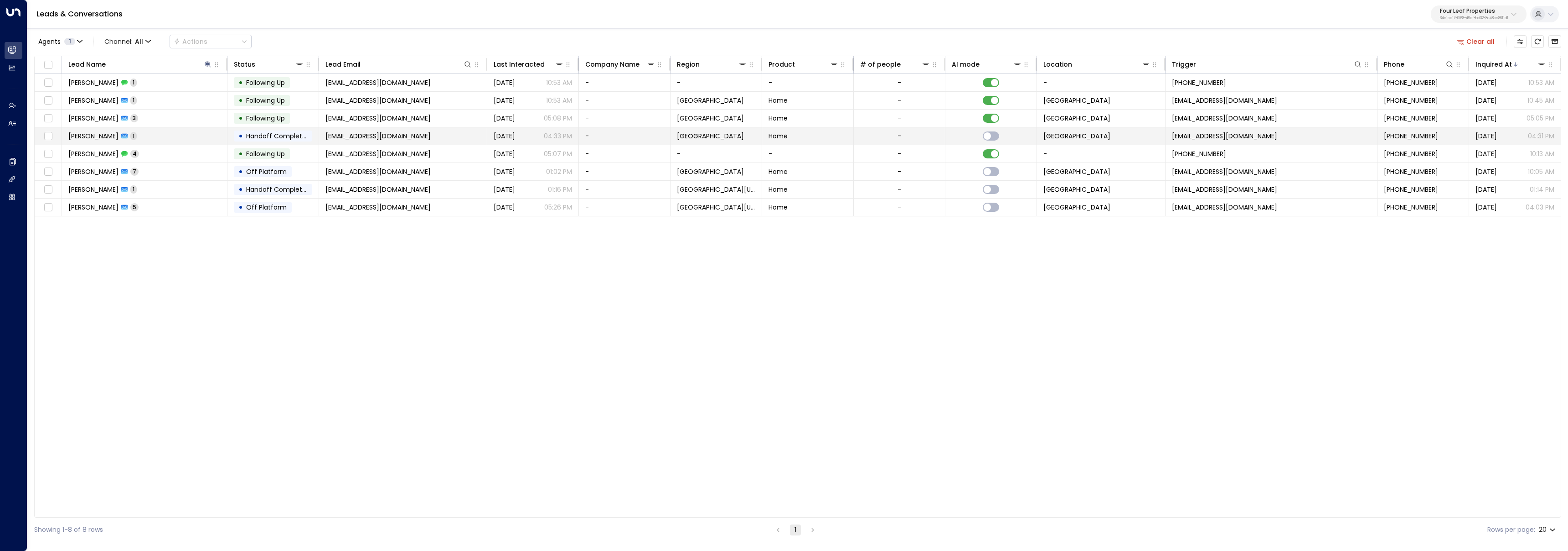
click at [386, 139] on span "billprice98@gmail.com" at bounding box center [378, 136] width 105 height 9
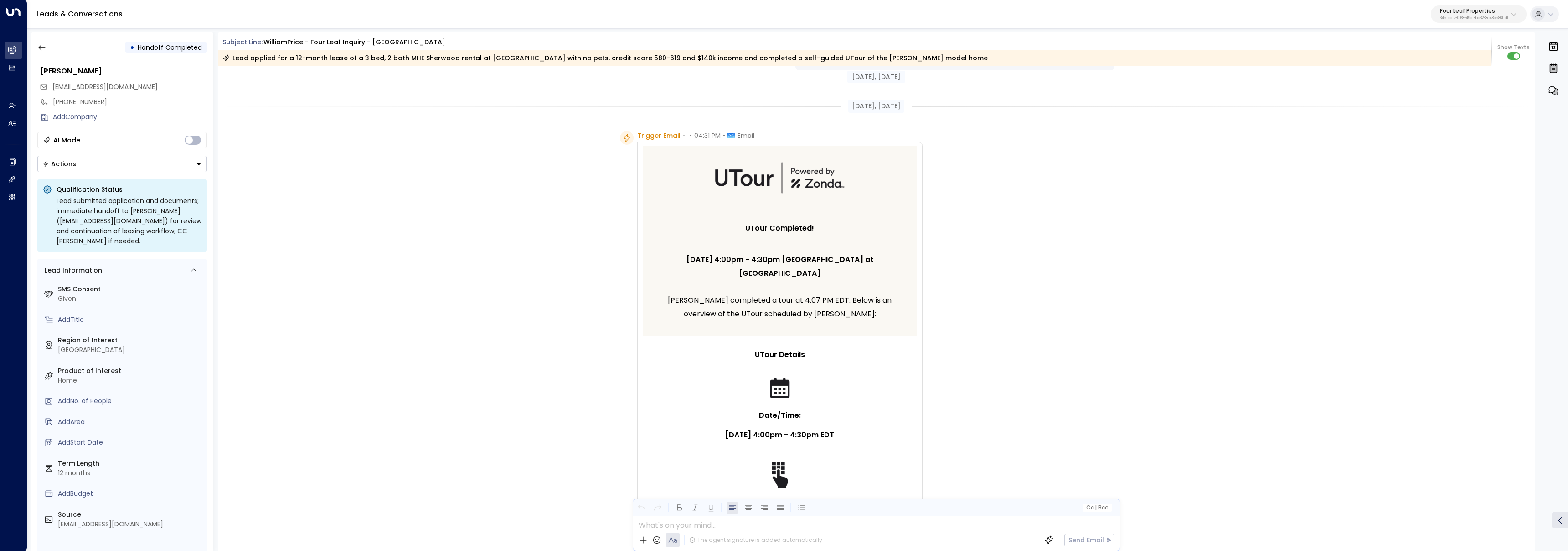
scroll to position [281, 0]
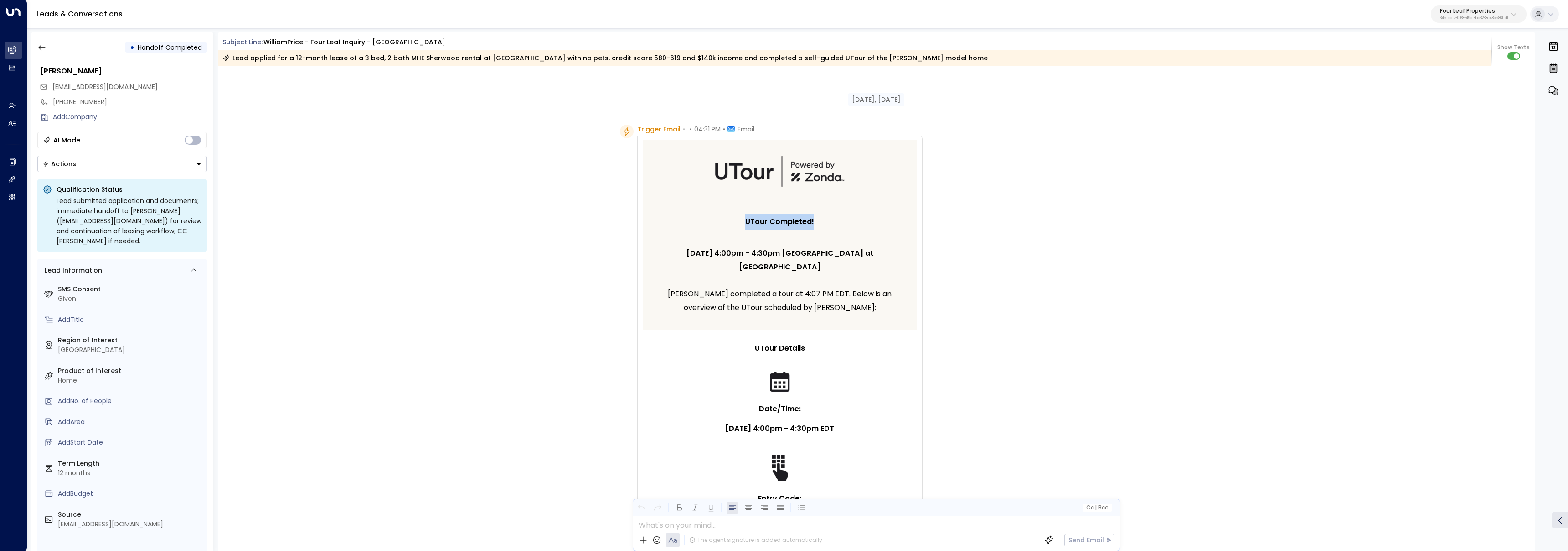
drag, startPoint x: 748, startPoint y: 225, endPoint x: 818, endPoint y: 226, distance: 70.0
click at [818, 226] on p "UTour Completed!" at bounding box center [780, 222] width 251 height 17
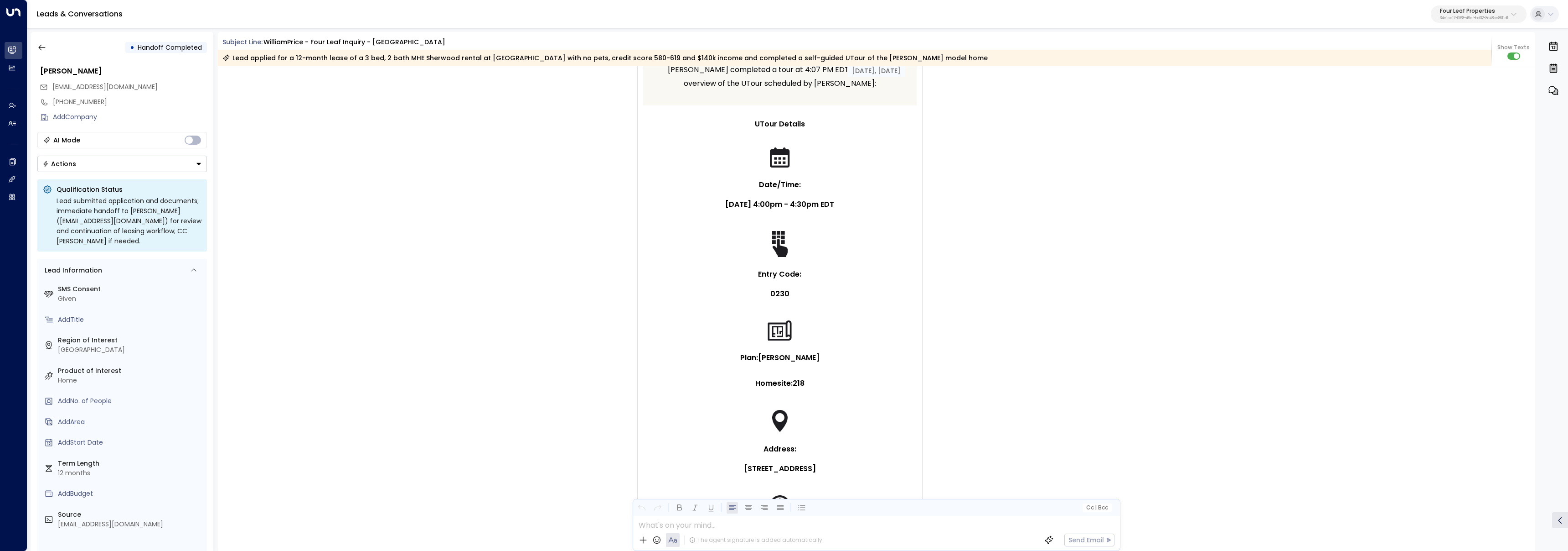
scroll to position [495, 0]
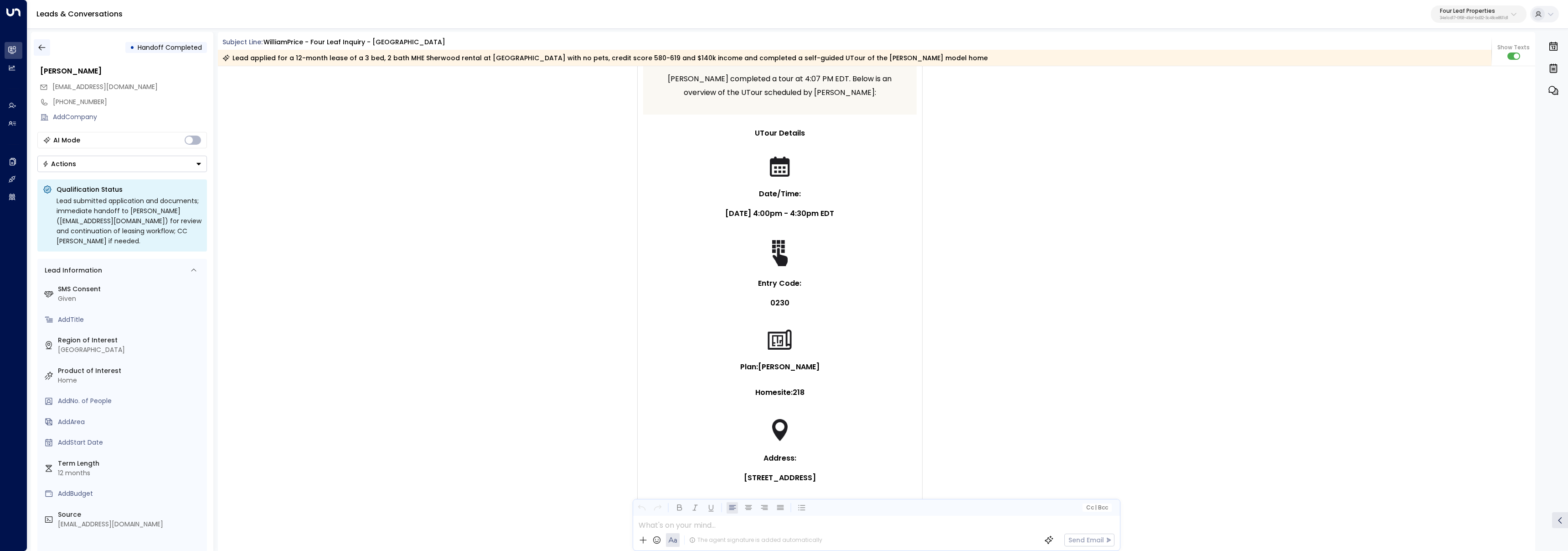
click at [45, 47] on icon "button" at bounding box center [41, 47] width 6 height 6
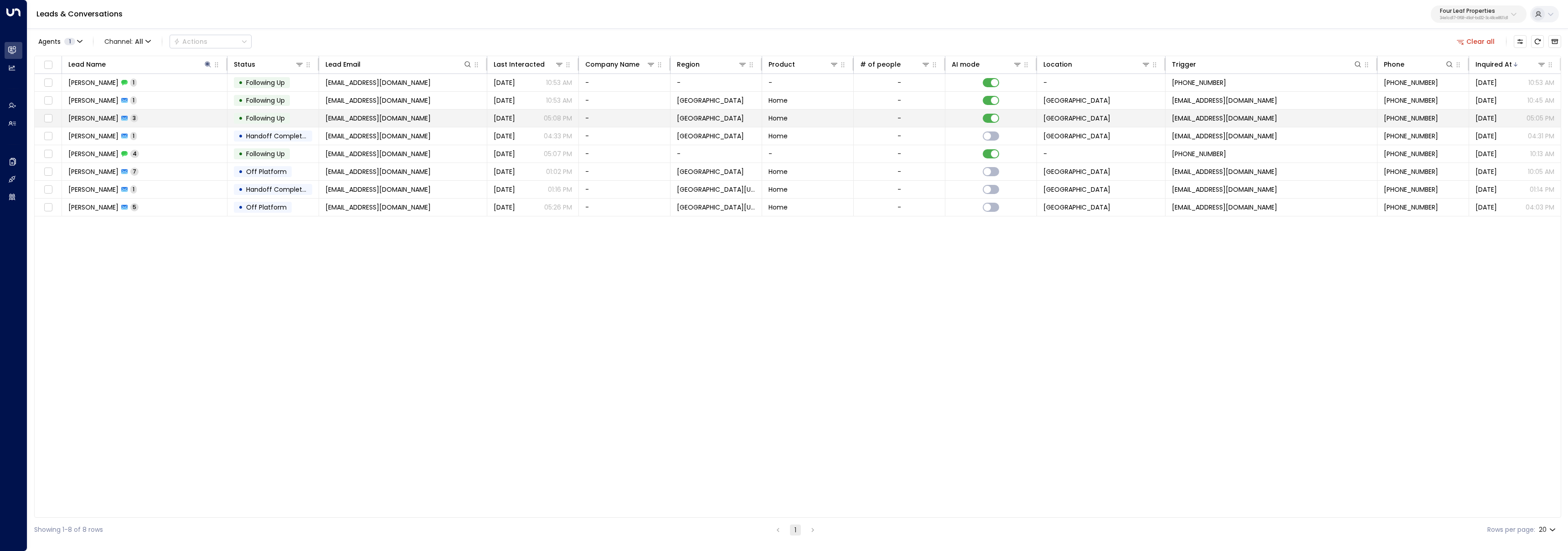
click at [158, 120] on td "William Price 3" at bounding box center [145, 118] width 165 height 18
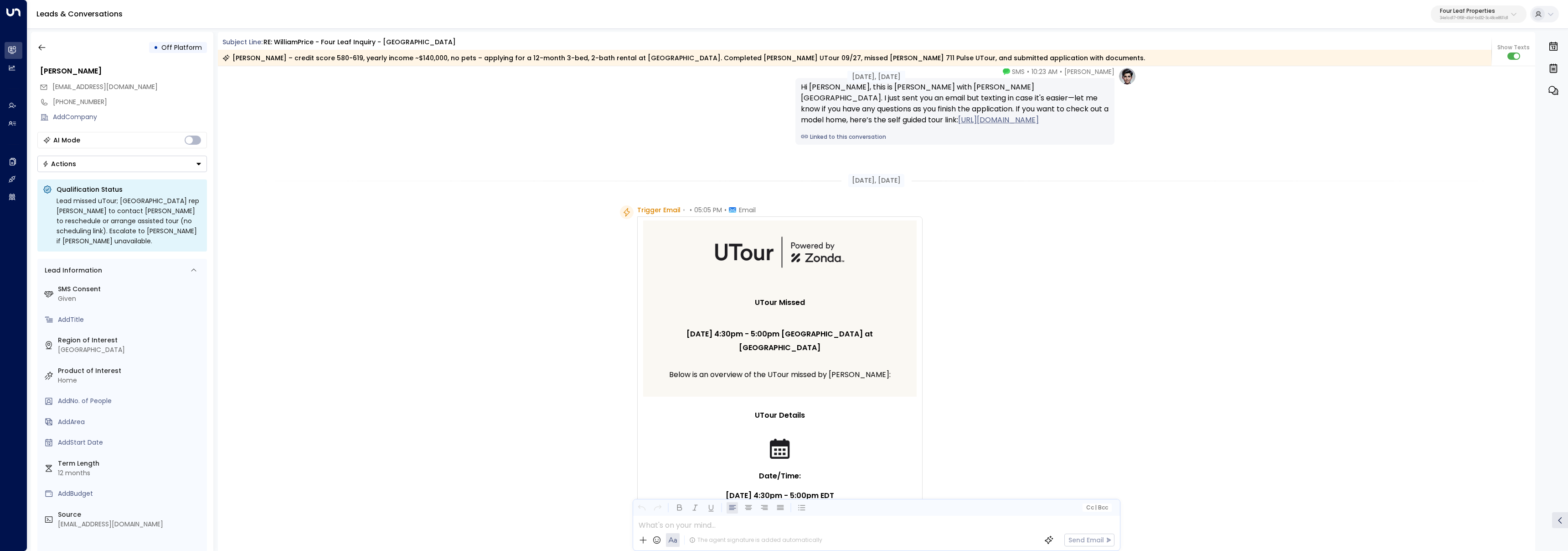
scroll to position [306, 0]
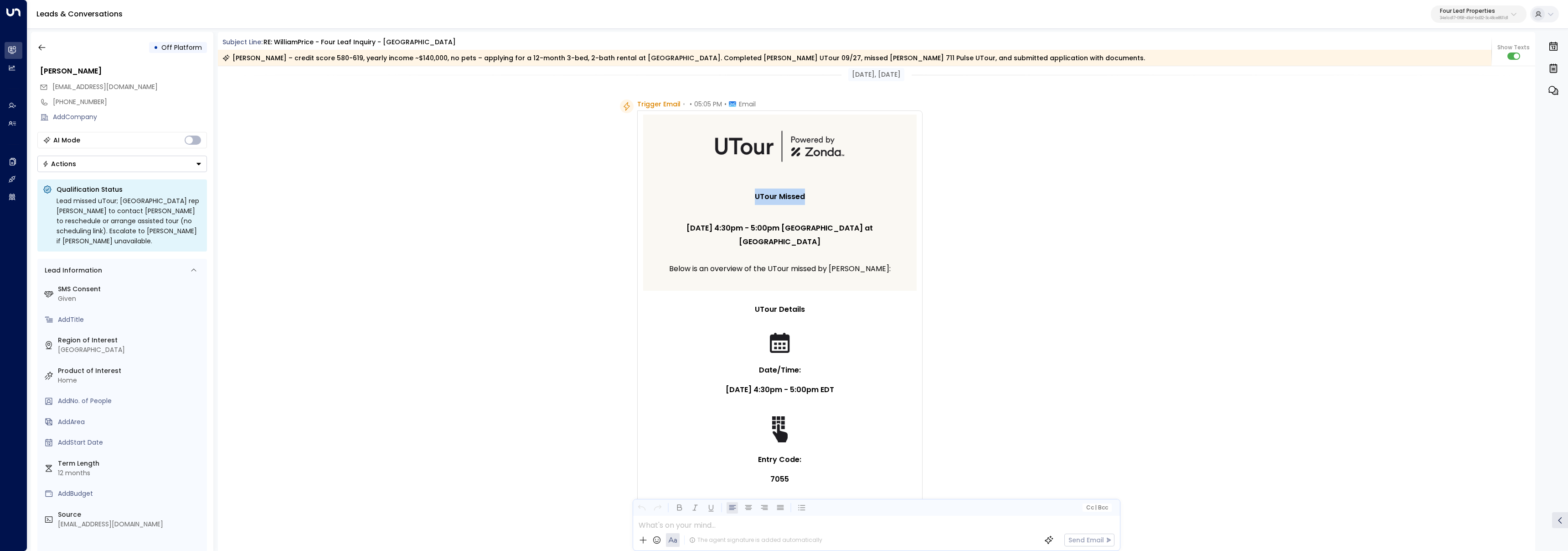
drag, startPoint x: 748, startPoint y: 197, endPoint x: 811, endPoint y: 200, distance: 63.1
click at [811, 200] on p "UTour Missed" at bounding box center [780, 197] width 251 height 17
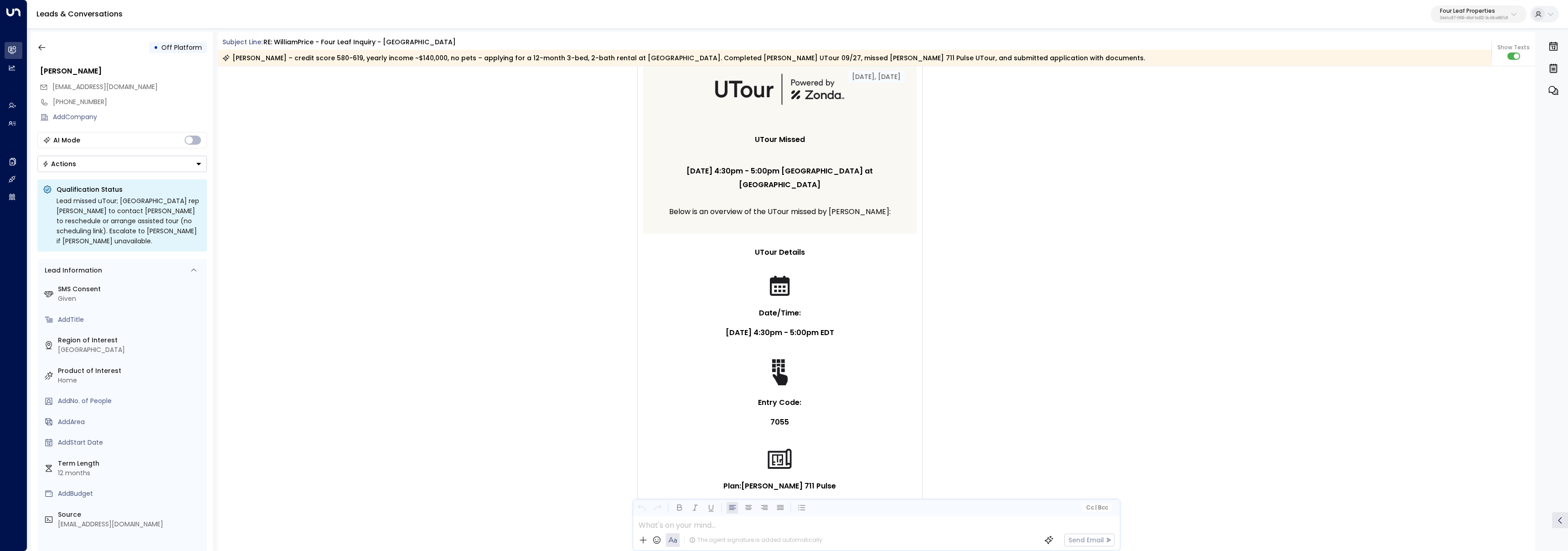
scroll to position [0, 0]
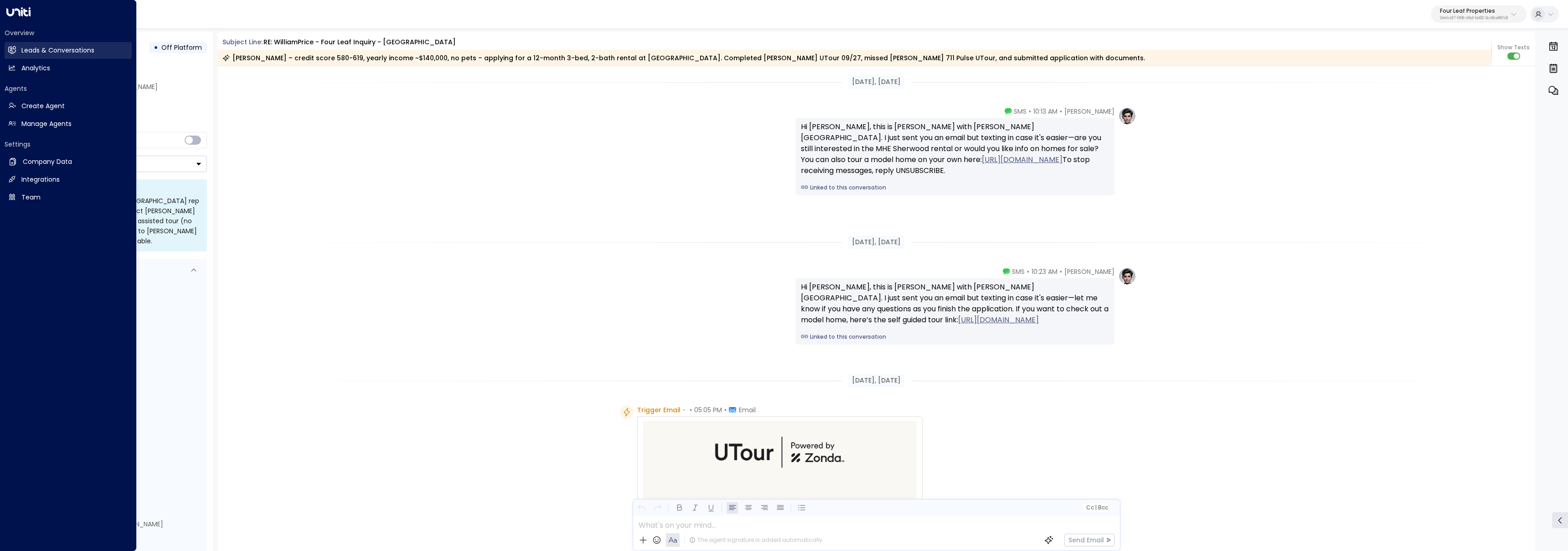
click at [19, 51] on link "Leads & Conversations Leads & Conversations" at bounding box center [68, 50] width 127 height 17
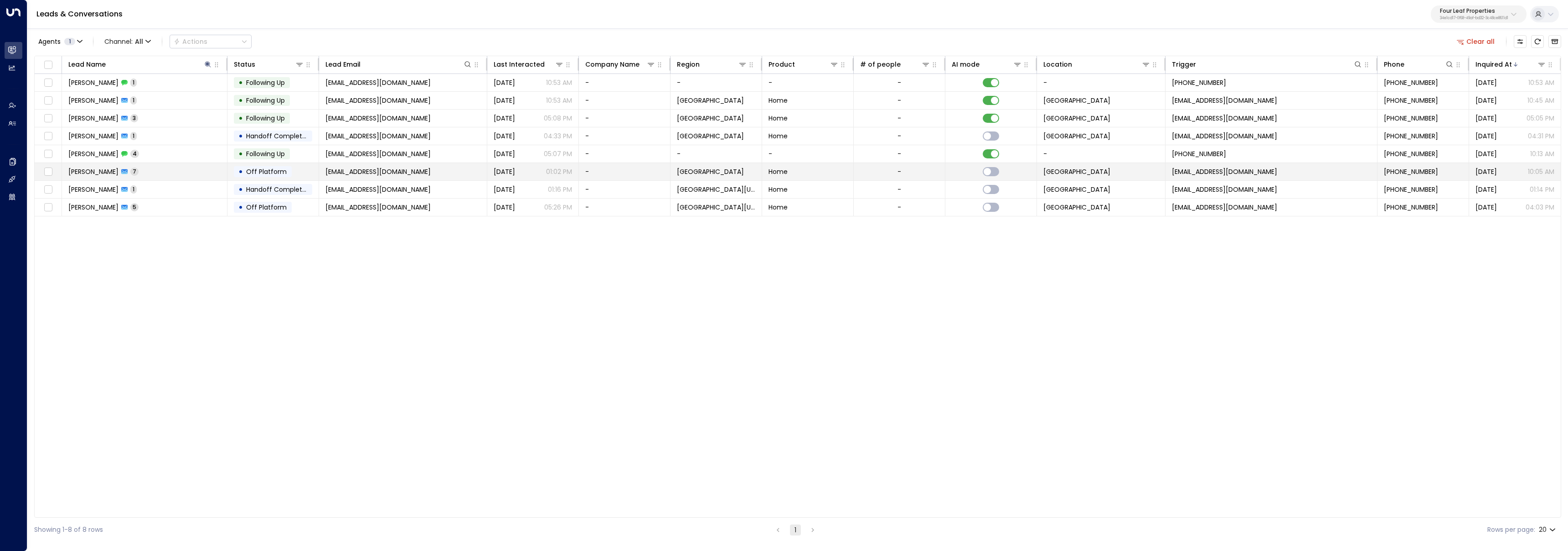
click at [193, 172] on td "William Price 7" at bounding box center [145, 171] width 165 height 18
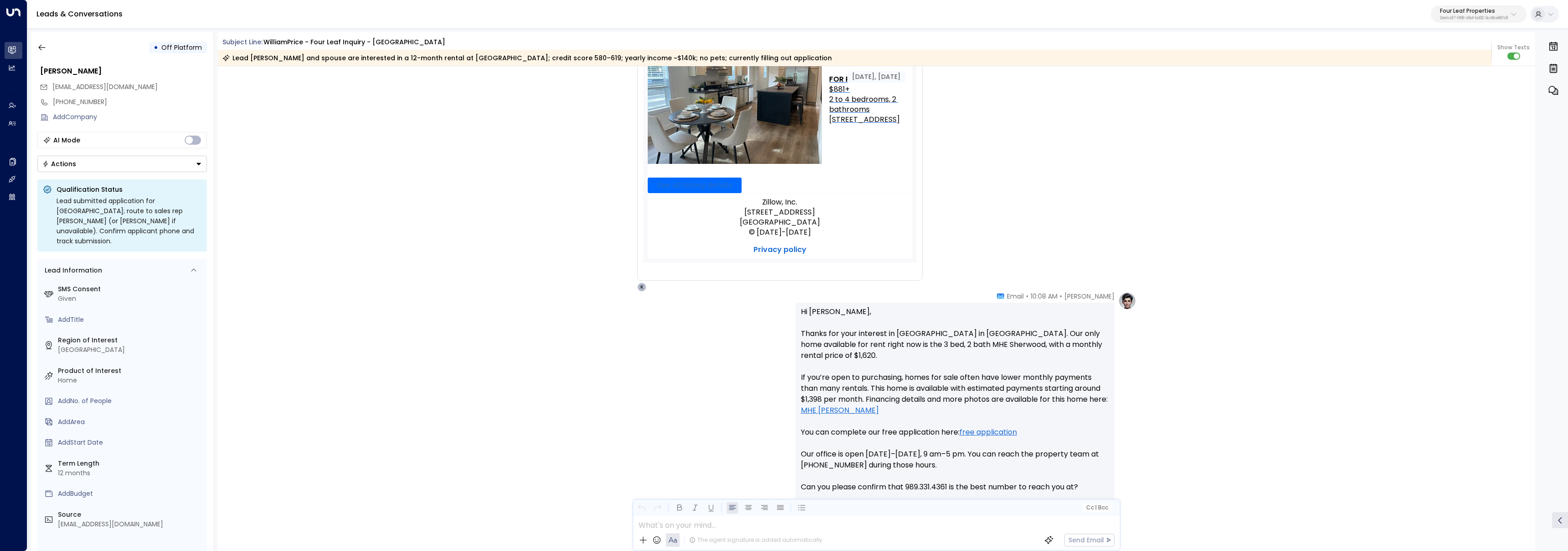
scroll to position [396, 0]
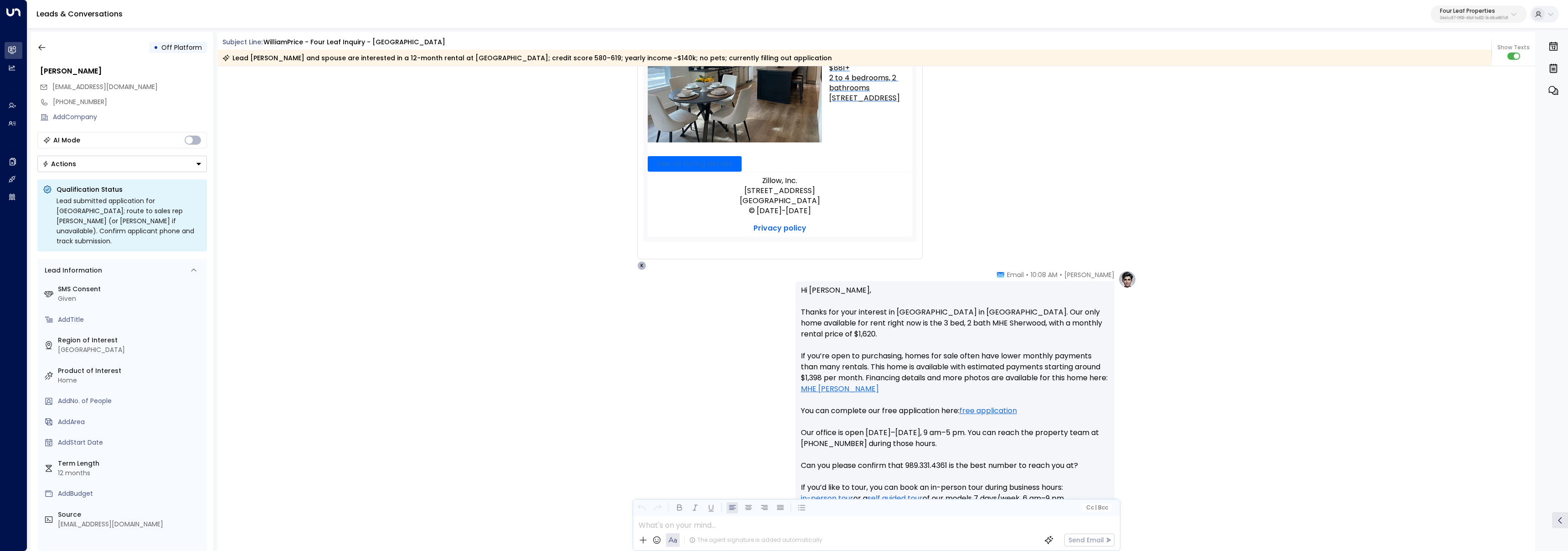
drag, startPoint x: 801, startPoint y: 314, endPoint x: 841, endPoint y: 326, distance: 41.8
click at [841, 326] on p "Hi William, Thanks for your interest in Summerhill Village in Mount Pleasant. O…" at bounding box center [955, 410] width 308 height 252
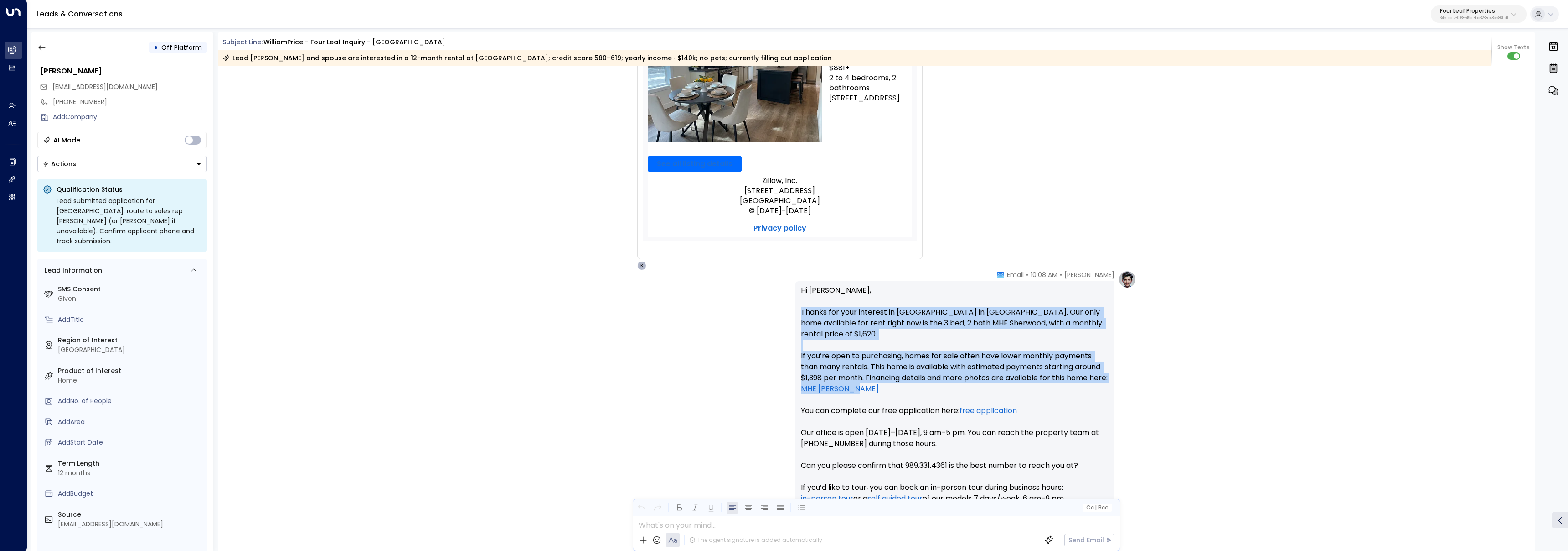
drag, startPoint x: 800, startPoint y: 312, endPoint x: 882, endPoint y: 391, distance: 113.9
click at [882, 391] on p "Hi William, Thanks for your interest in Summerhill Village in Mount Pleasant. O…" at bounding box center [955, 410] width 308 height 252
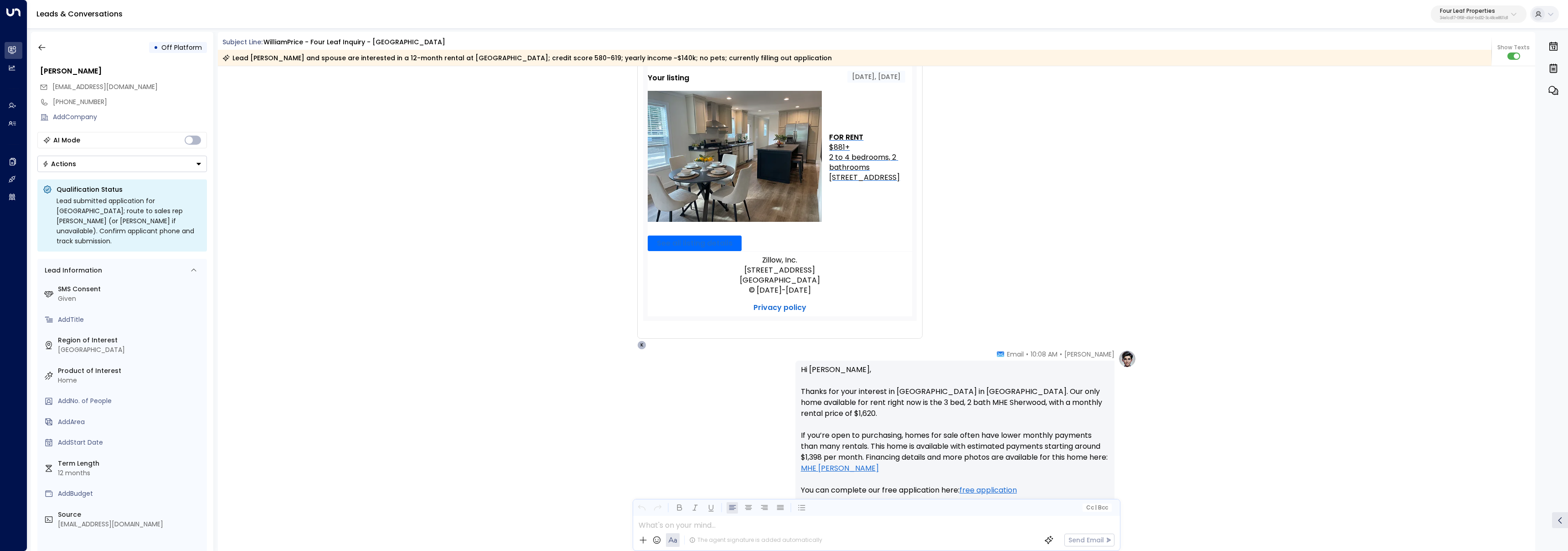
scroll to position [0, 0]
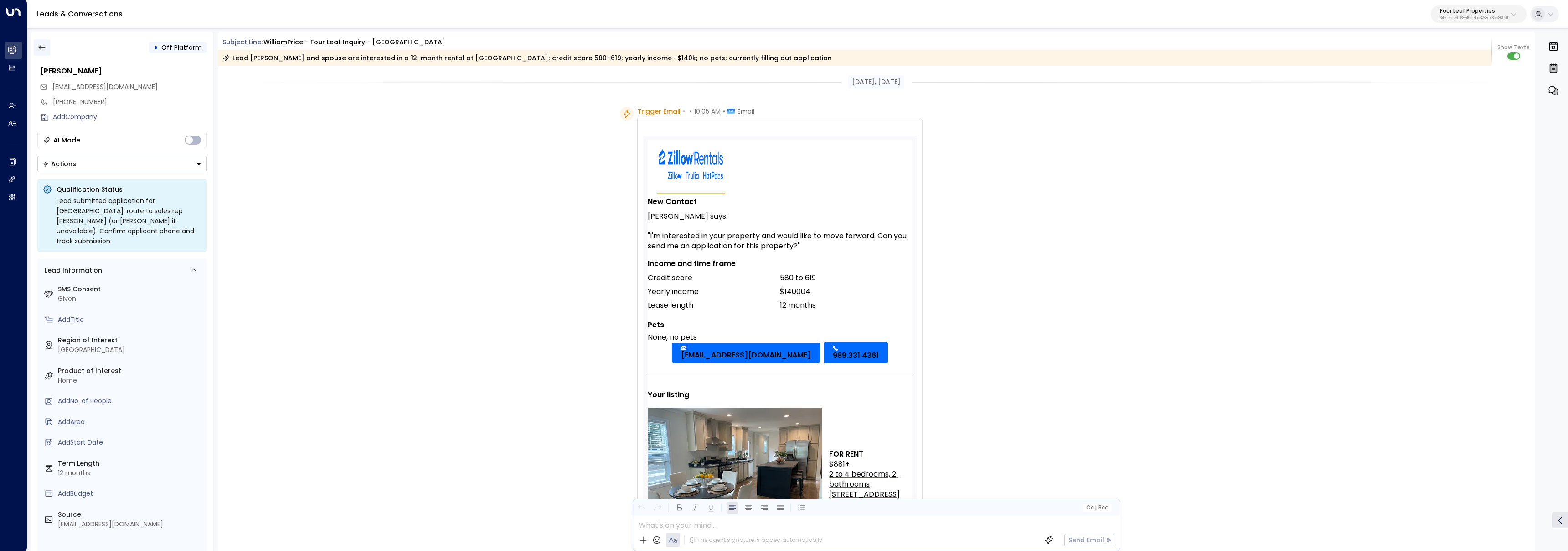
click at [43, 47] on icon "button" at bounding box center [41, 47] width 6 height 6
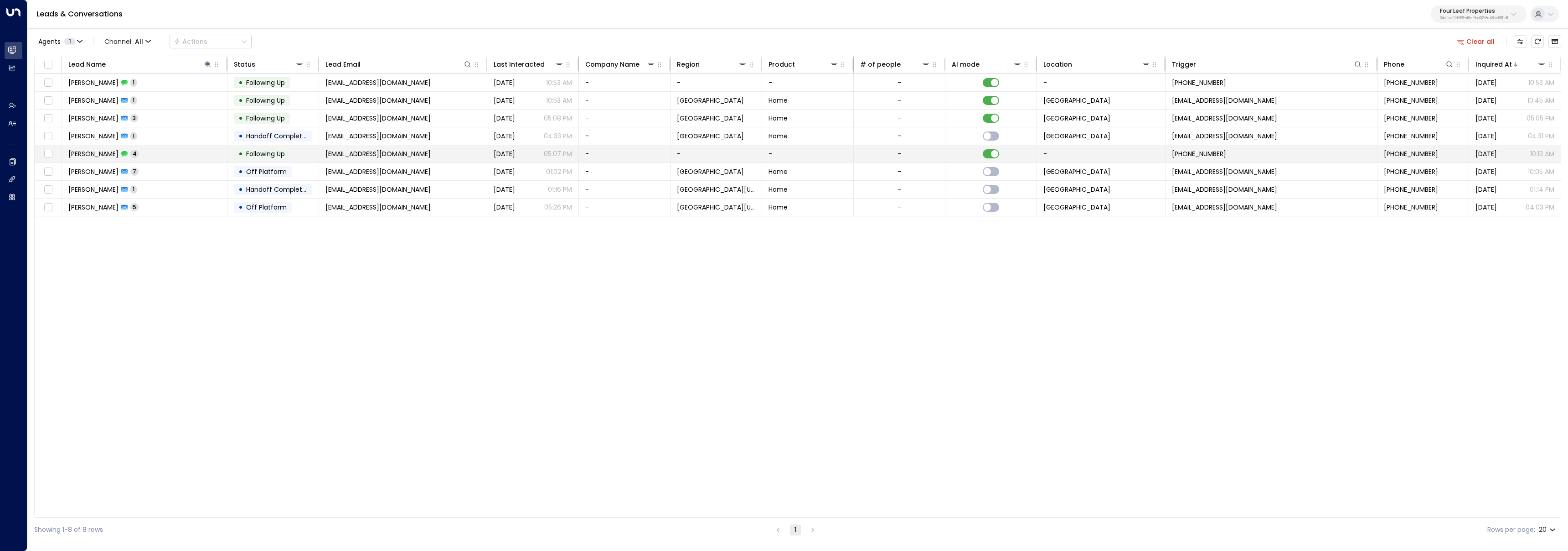
click at [158, 151] on td "William Price 4" at bounding box center [145, 153] width 165 height 18
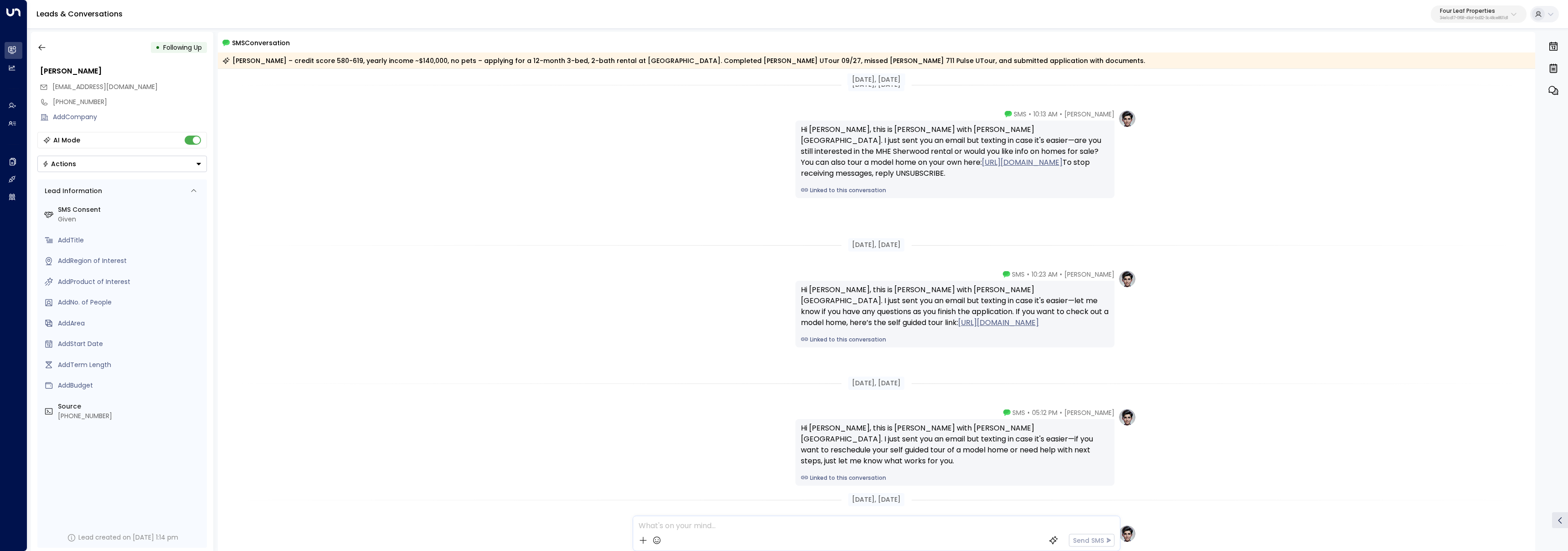
scroll to position [131, 0]
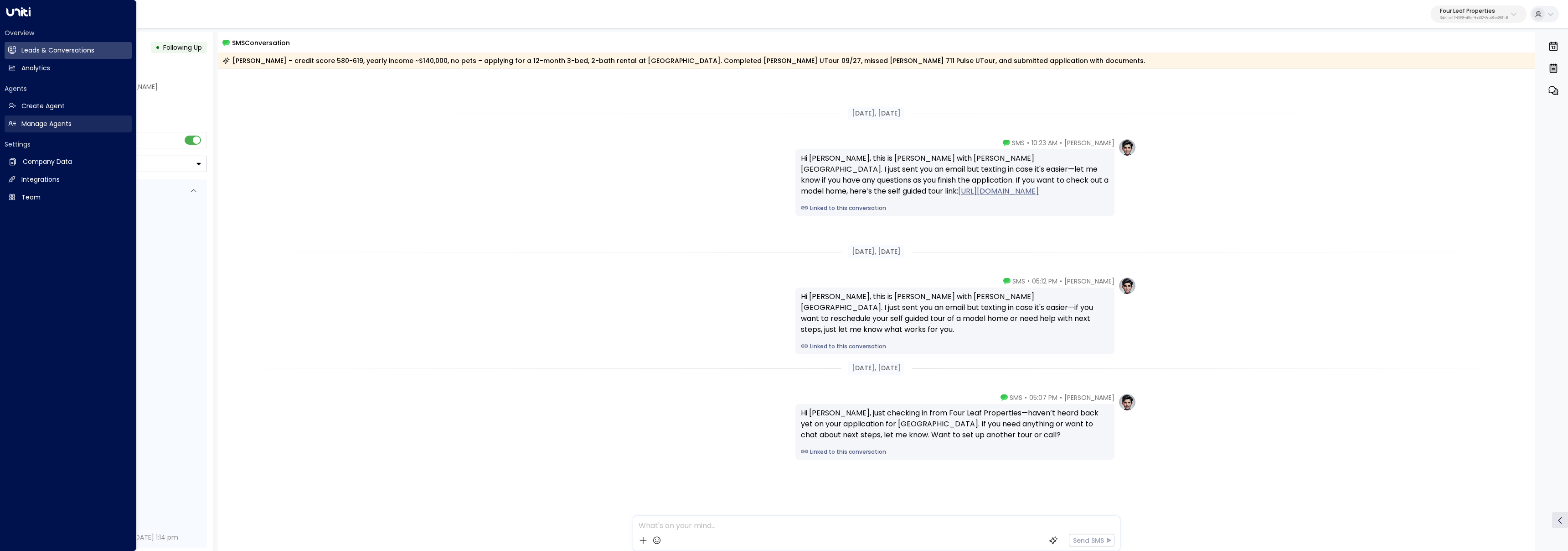
click at [20, 124] on link "Manage Agents Manage Agents" at bounding box center [68, 124] width 127 height 17
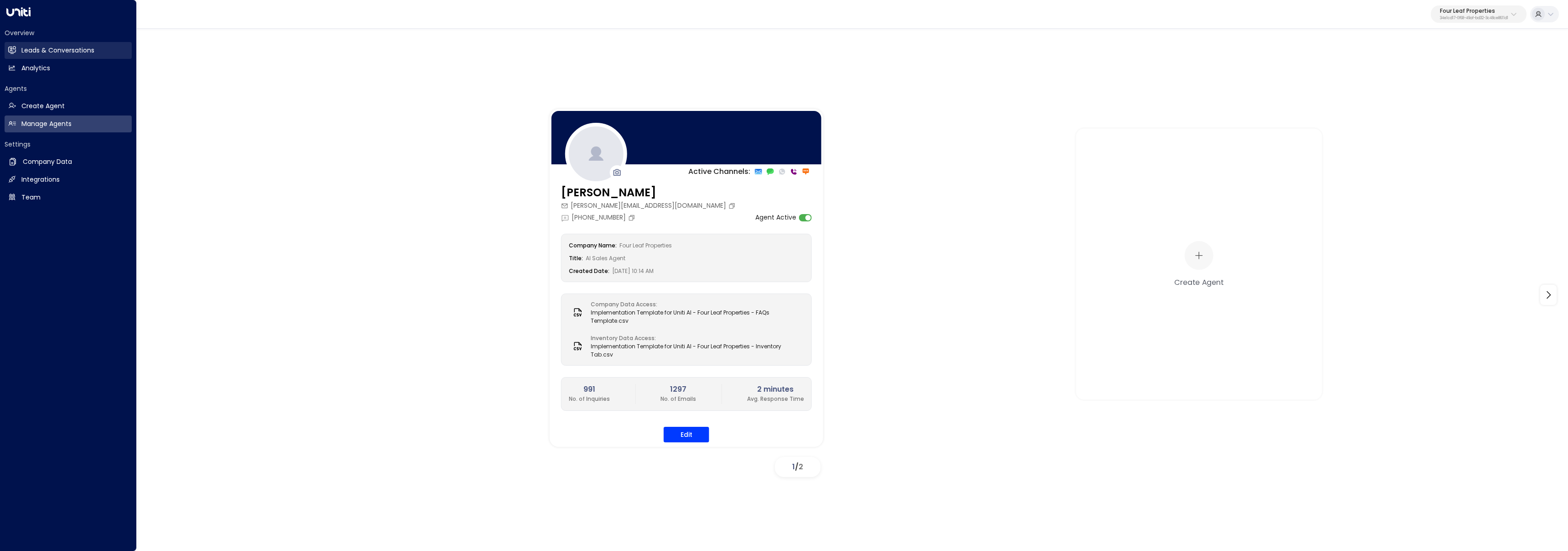
drag, startPoint x: 3, startPoint y: 49, endPoint x: 19, endPoint y: 51, distance: 16.1
click at [4, 49] on div "Overview Leads & Conversations Leads & Conversations Analytics Analytics Agents…" at bounding box center [68, 275] width 136 height 551
click at [23, 52] on h2 "Leads & Conversations" at bounding box center [58, 50] width 73 height 9
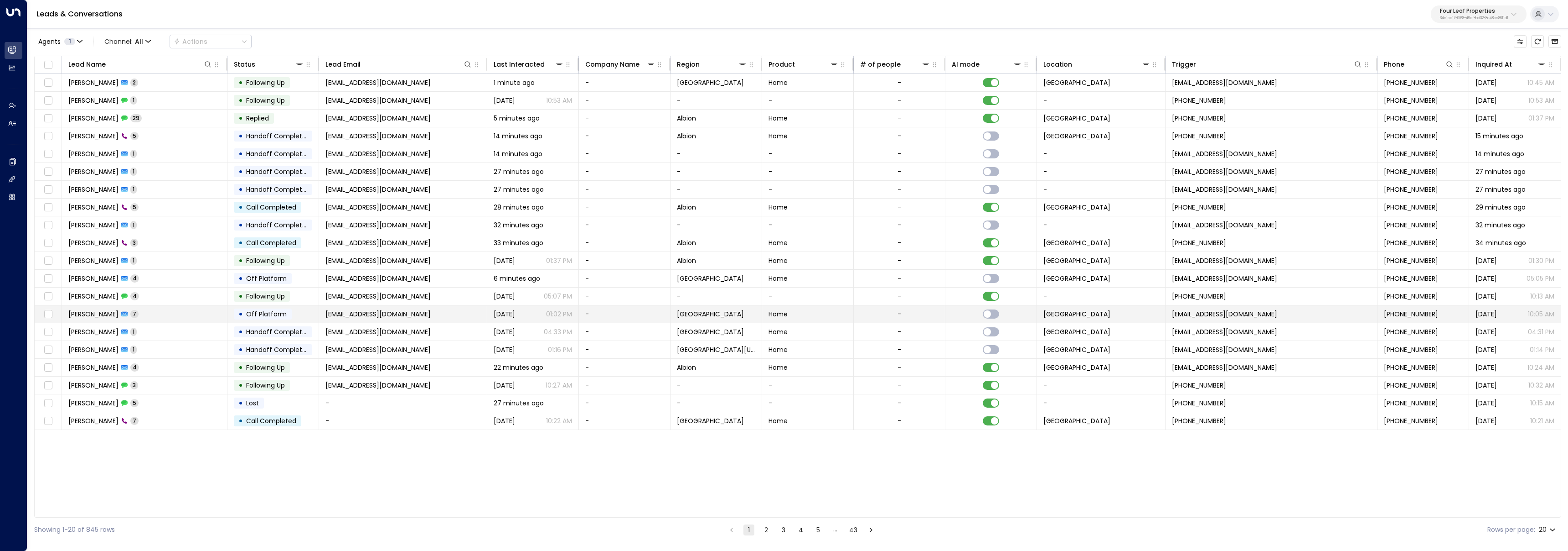
click at [216, 316] on td "William Price 7" at bounding box center [145, 313] width 165 height 18
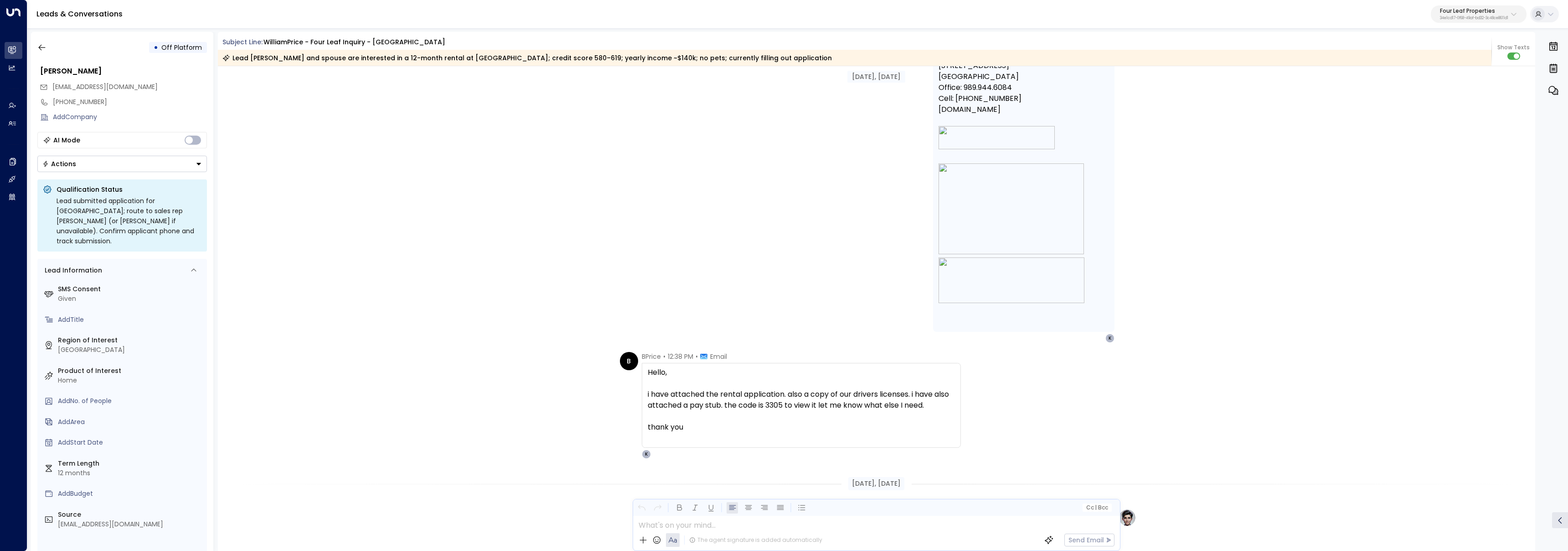
scroll to position [1682, 0]
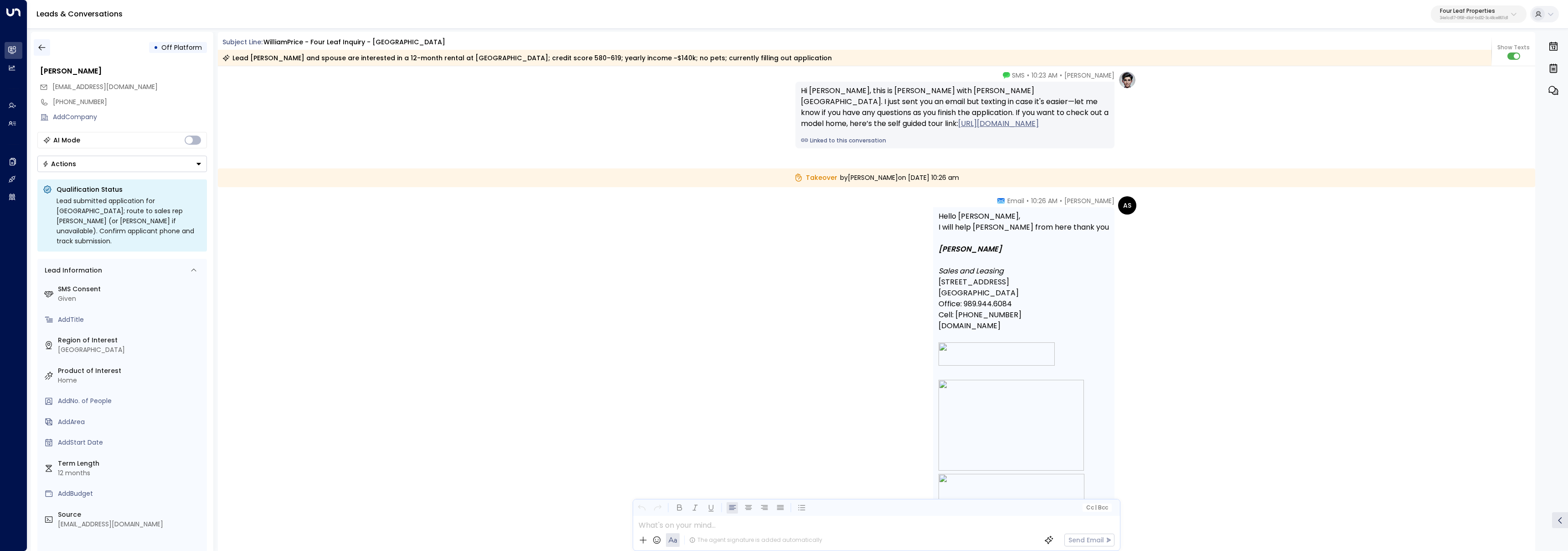
click at [45, 47] on icon "button" at bounding box center [42, 47] width 9 height 9
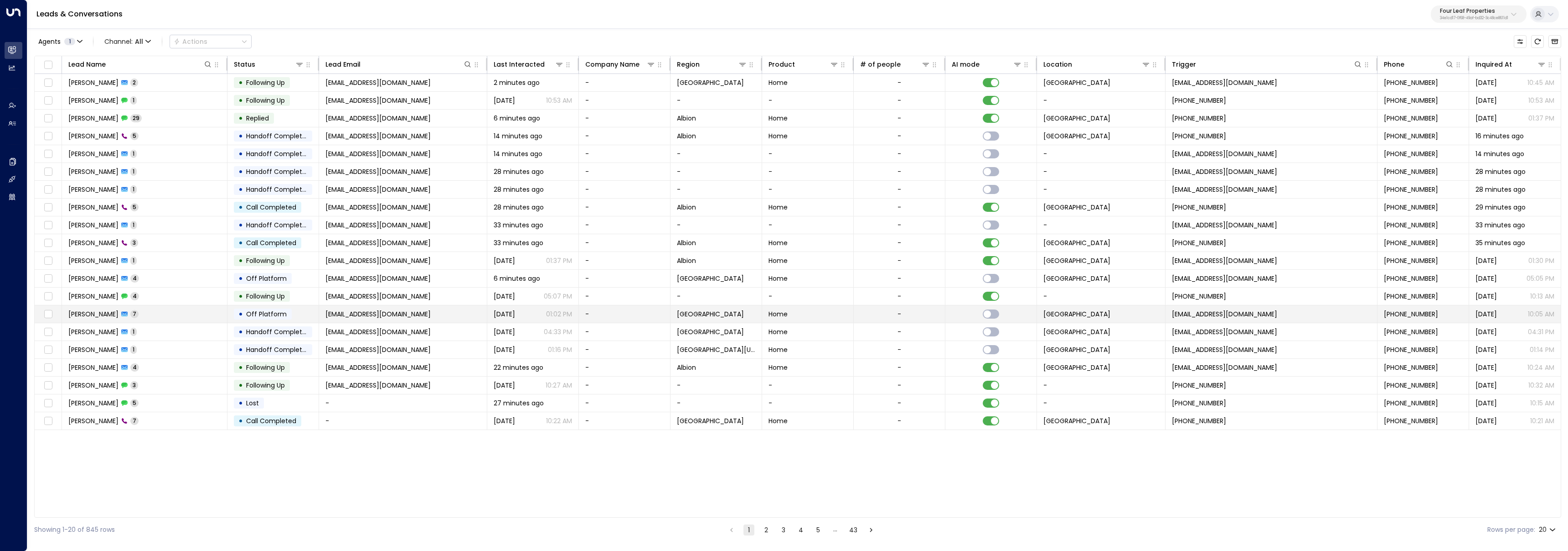
click at [188, 320] on td "William Price 7" at bounding box center [145, 313] width 165 height 18
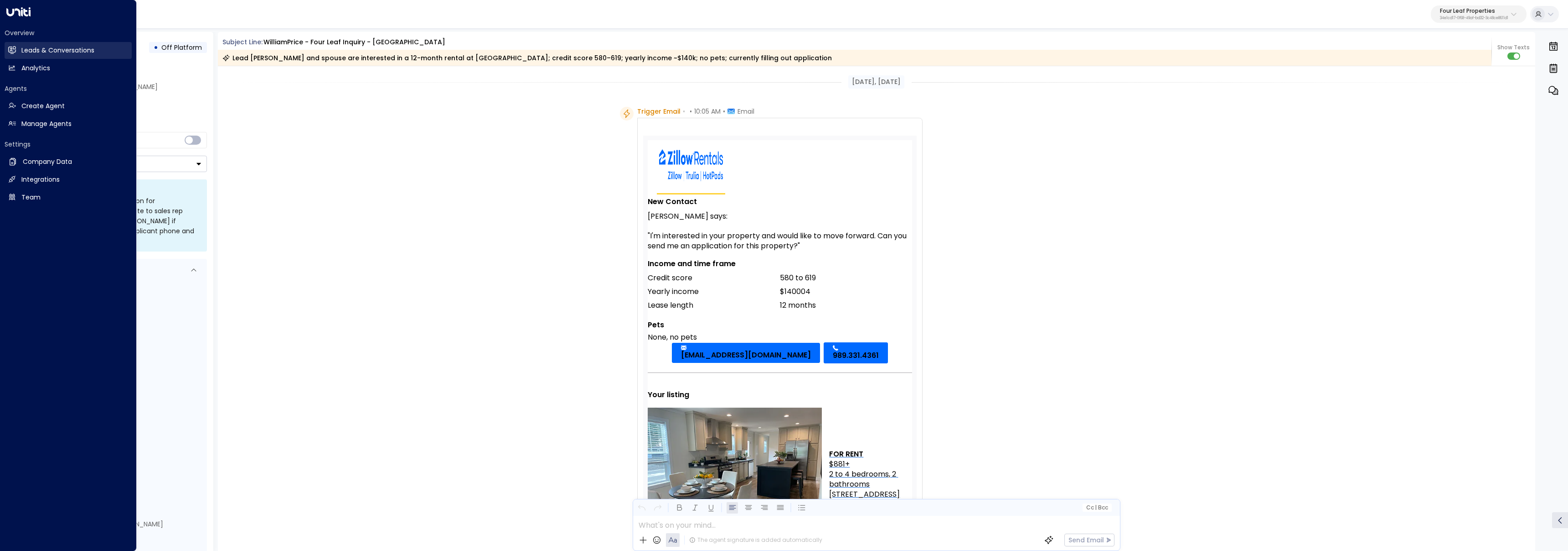
click at [13, 46] on icon at bounding box center [12, 50] width 7 height 7
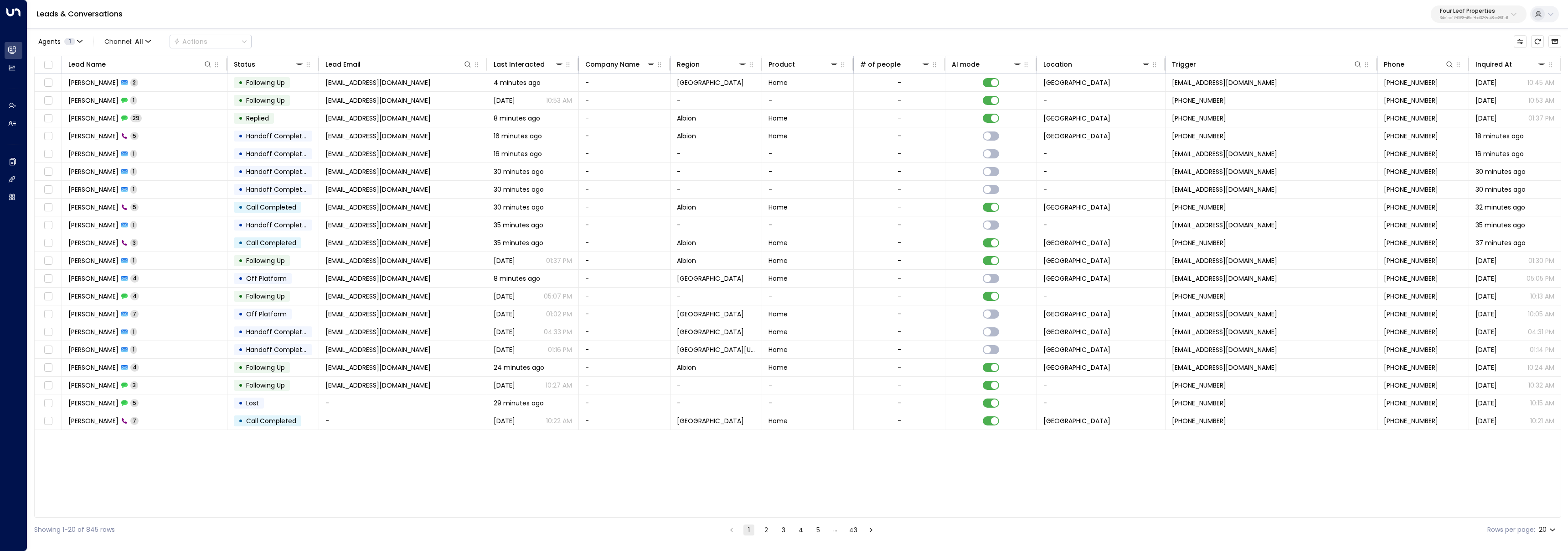
click at [770, 528] on button "2" at bounding box center [766, 530] width 11 height 11
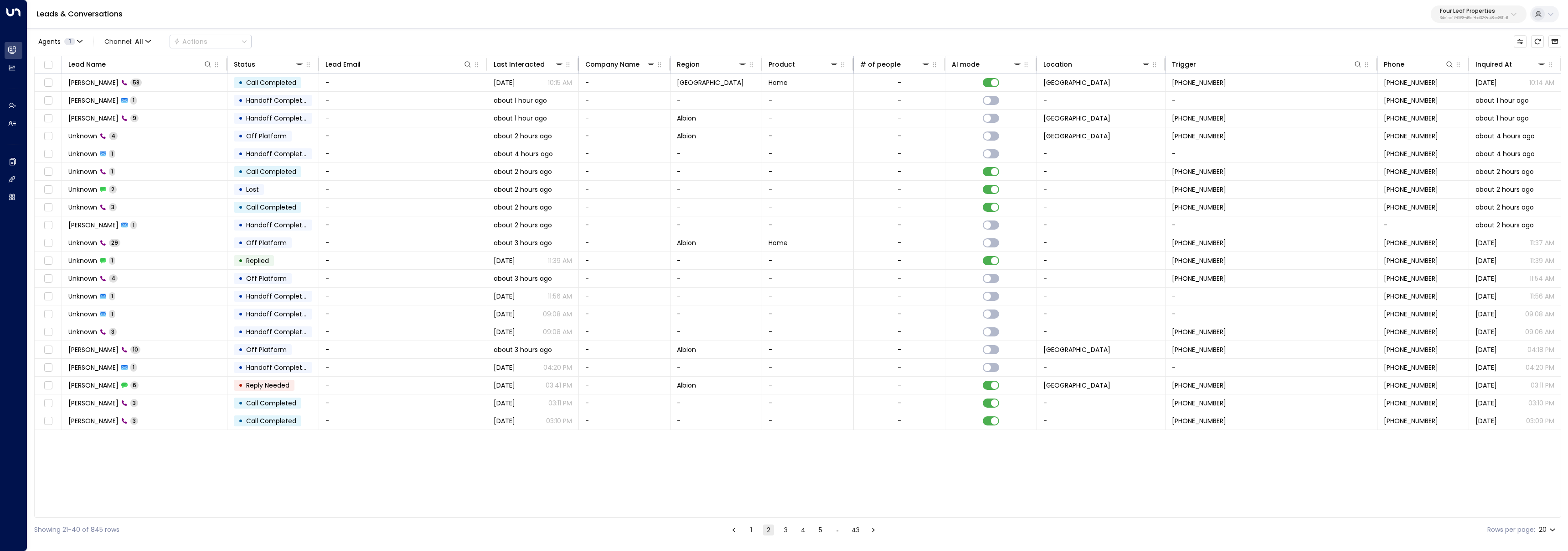
click at [787, 531] on button "3" at bounding box center [785, 530] width 11 height 11
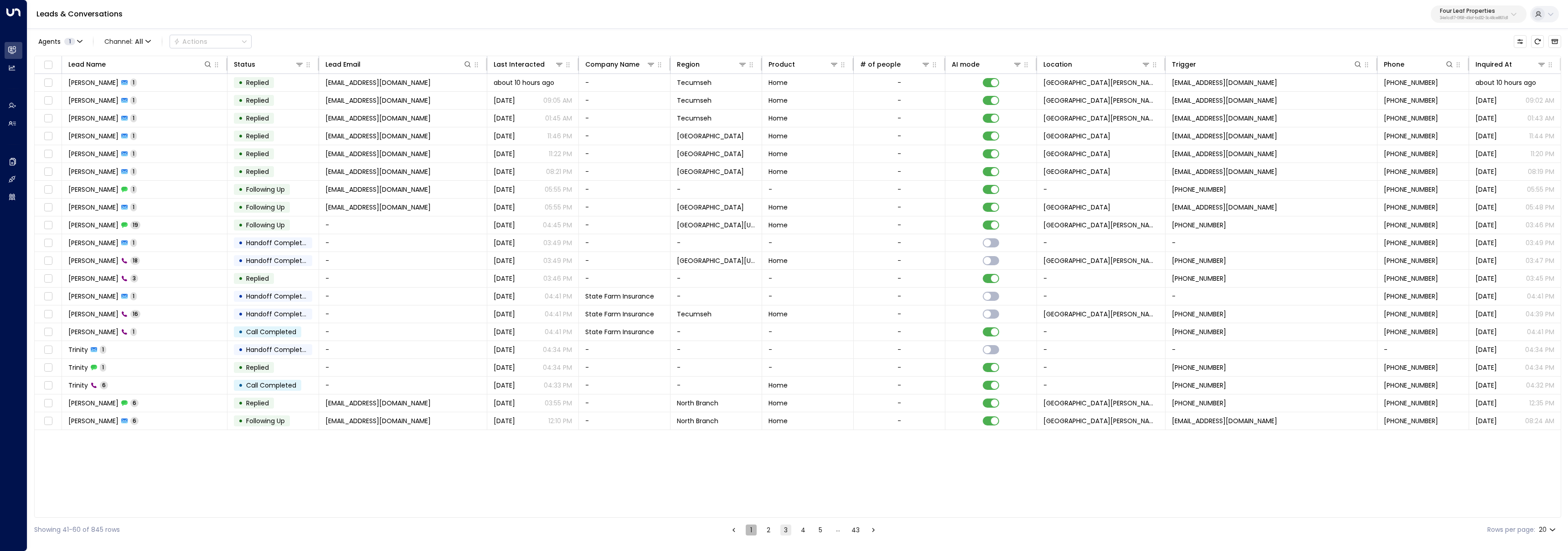
click at [755, 531] on button "1" at bounding box center [751, 530] width 11 height 11
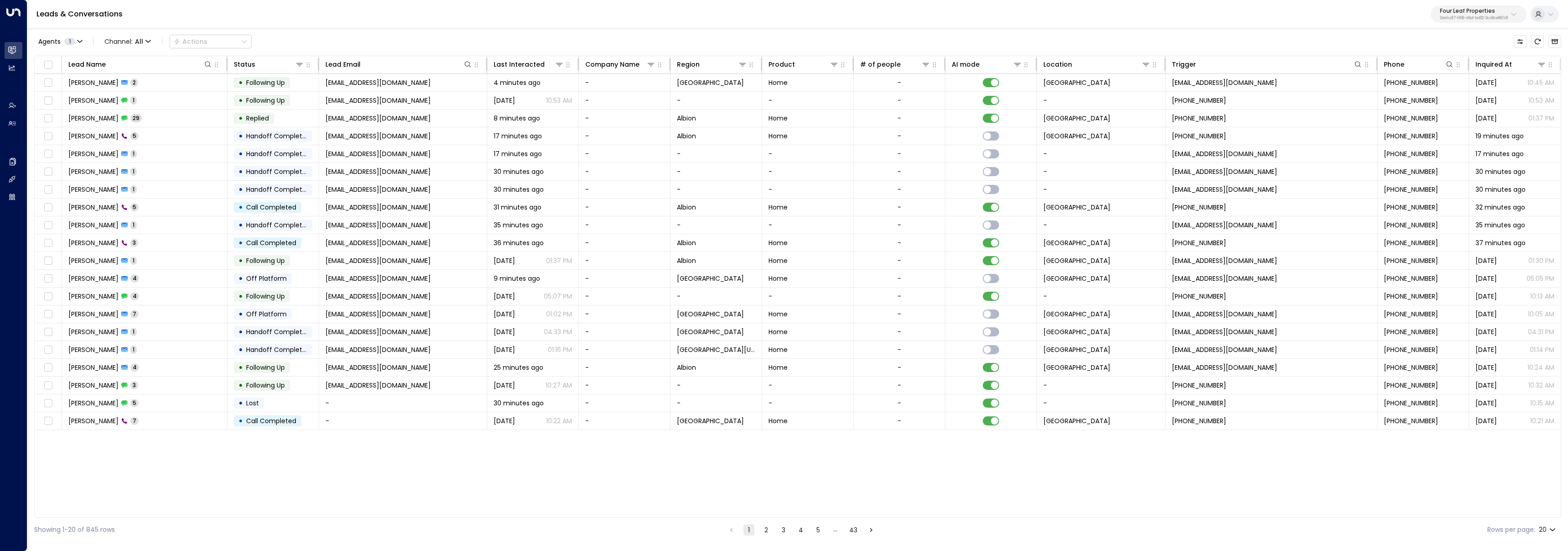
click at [769, 531] on button "2" at bounding box center [766, 530] width 11 height 11
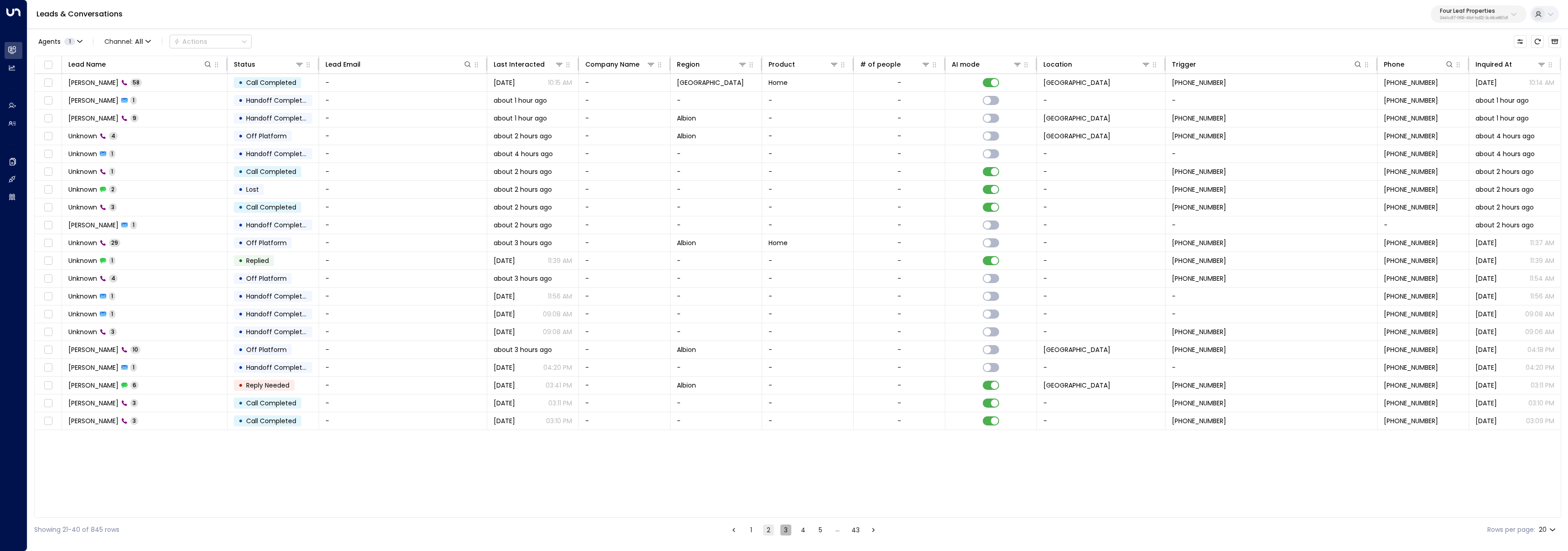
click at [784, 533] on button "3" at bounding box center [785, 530] width 11 height 11
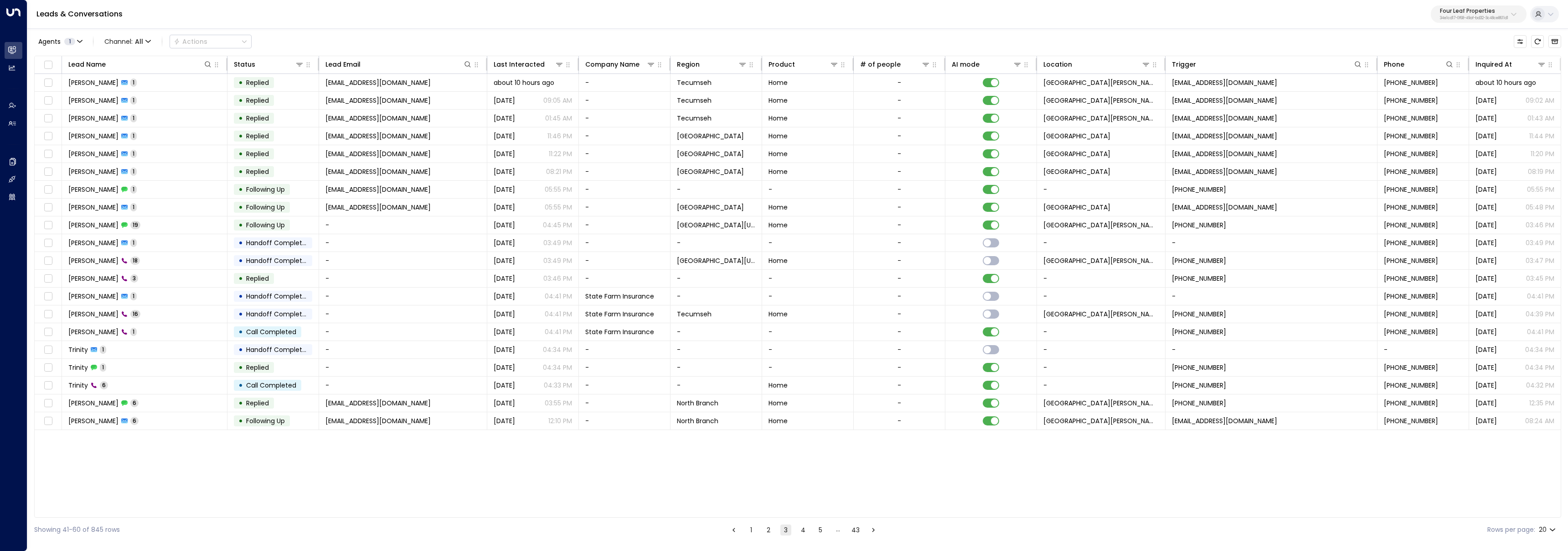
click at [805, 532] on button "4" at bounding box center [803, 530] width 11 height 11
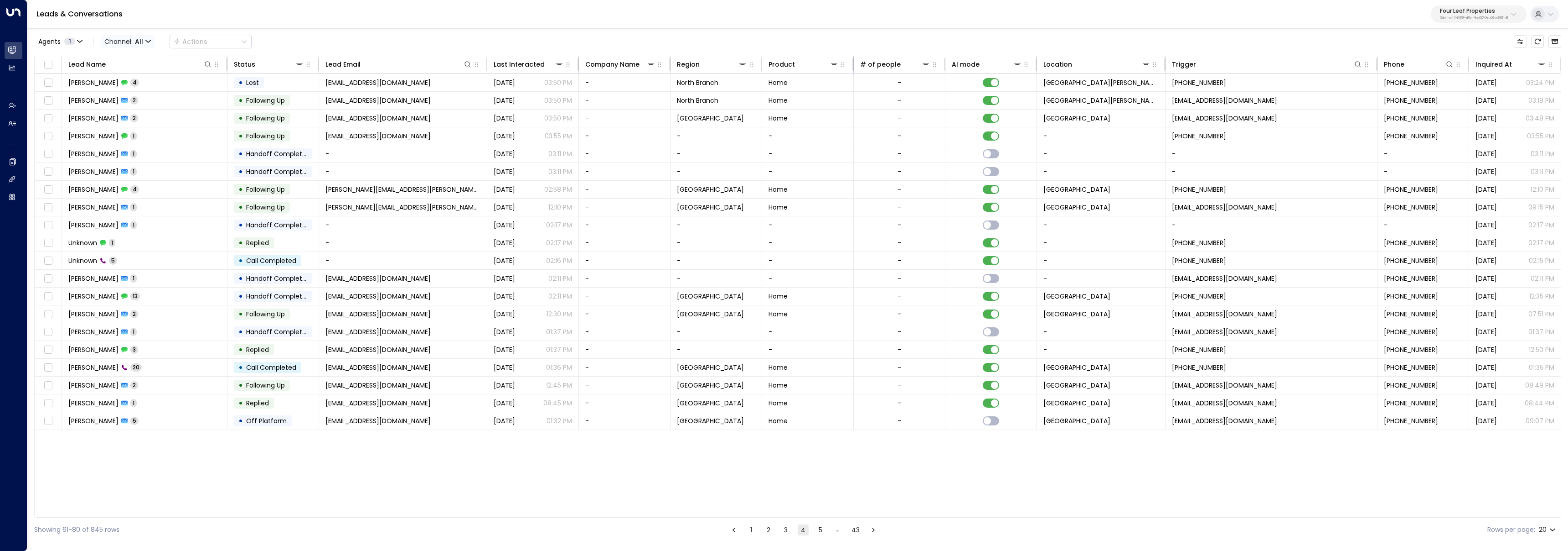
click at [142, 38] on span "All" at bounding box center [138, 42] width 8 height 7
click at [140, 134] on span "Web Chat" at bounding box center [128, 129] width 33 height 9
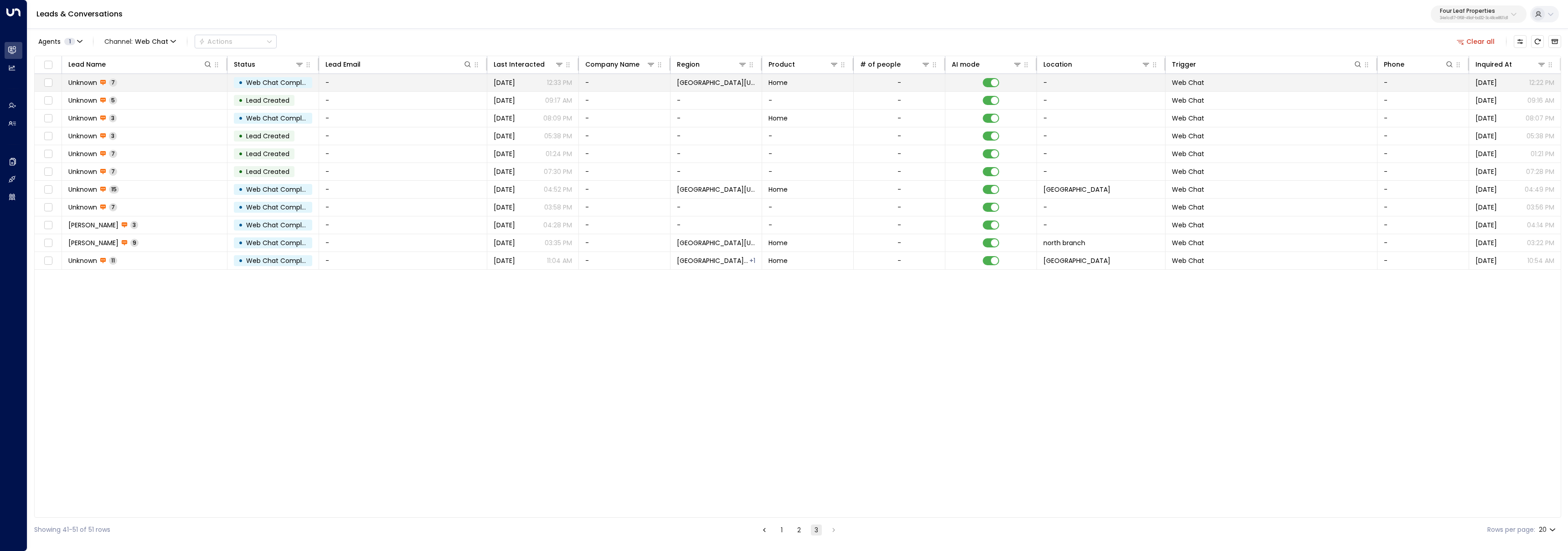
click at [150, 88] on td "Unknown 7" at bounding box center [145, 83] width 165 height 18
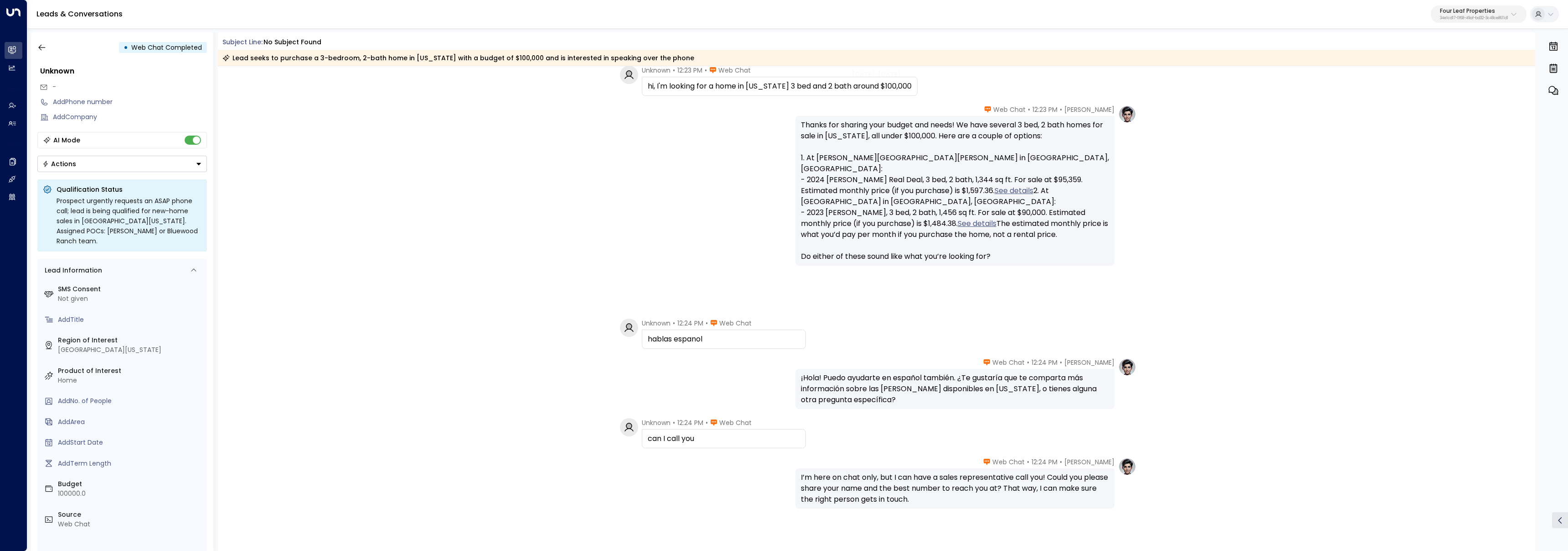
scroll to position [128, 0]
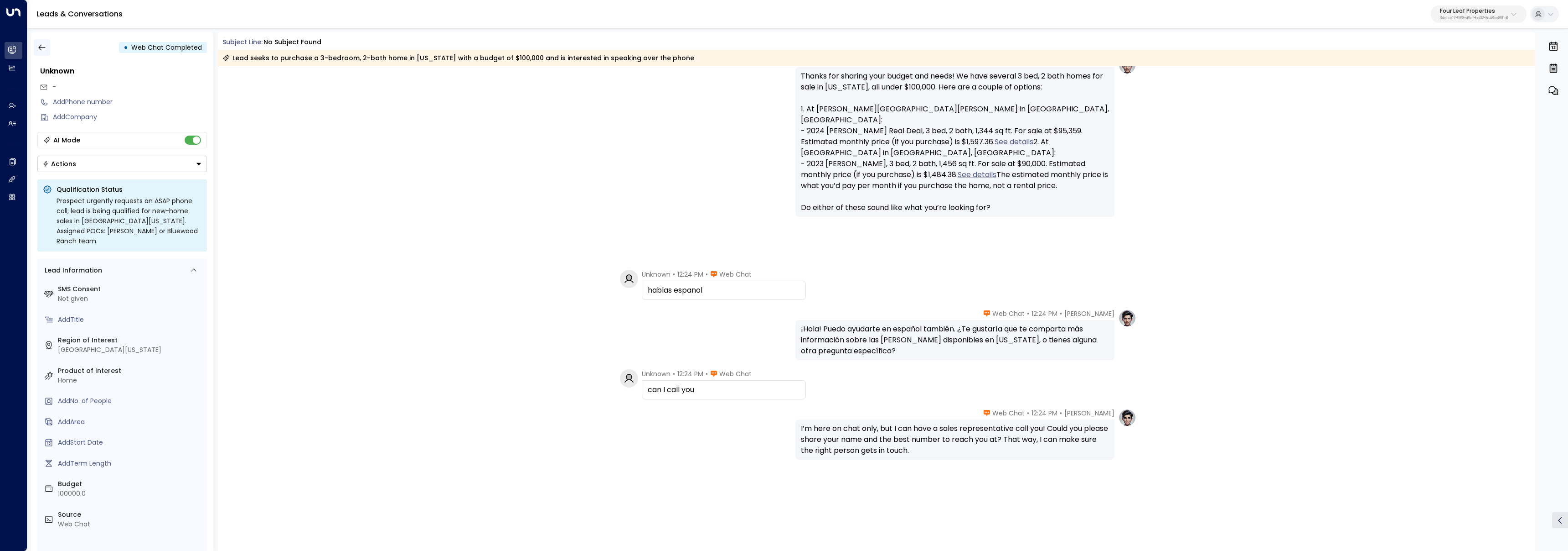
click at [41, 48] on icon "button" at bounding box center [42, 47] width 9 height 9
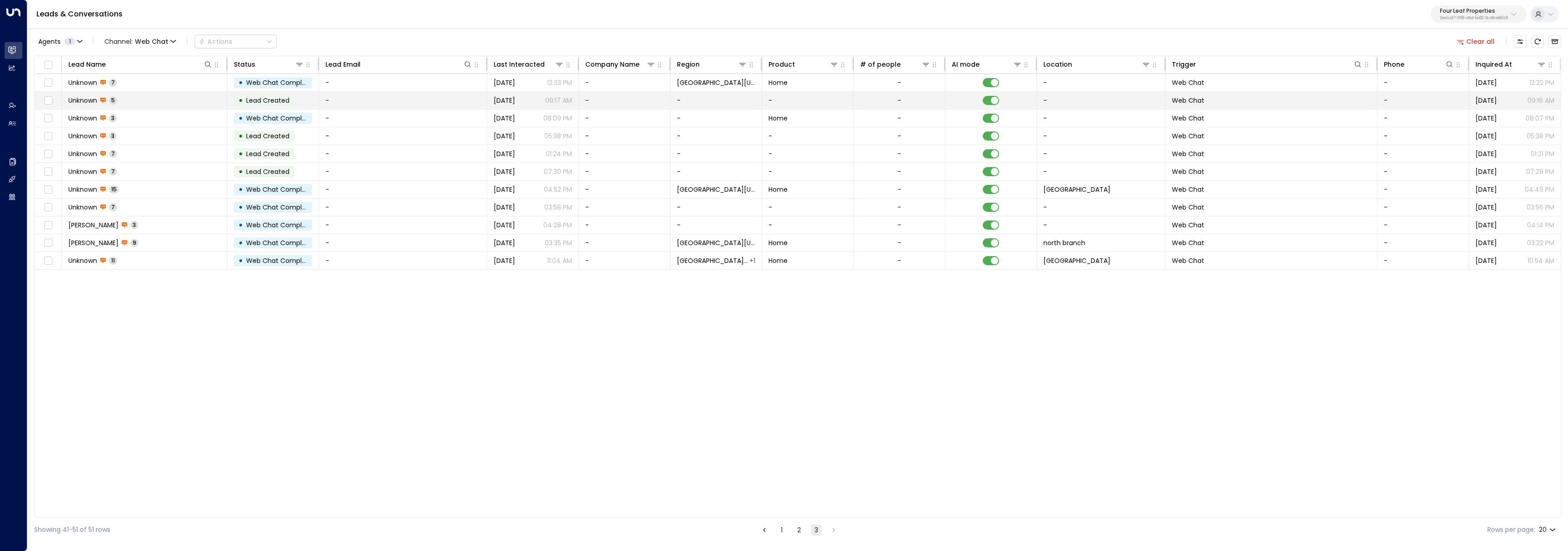
click at [80, 101] on span "Unknown" at bounding box center [83, 100] width 29 height 9
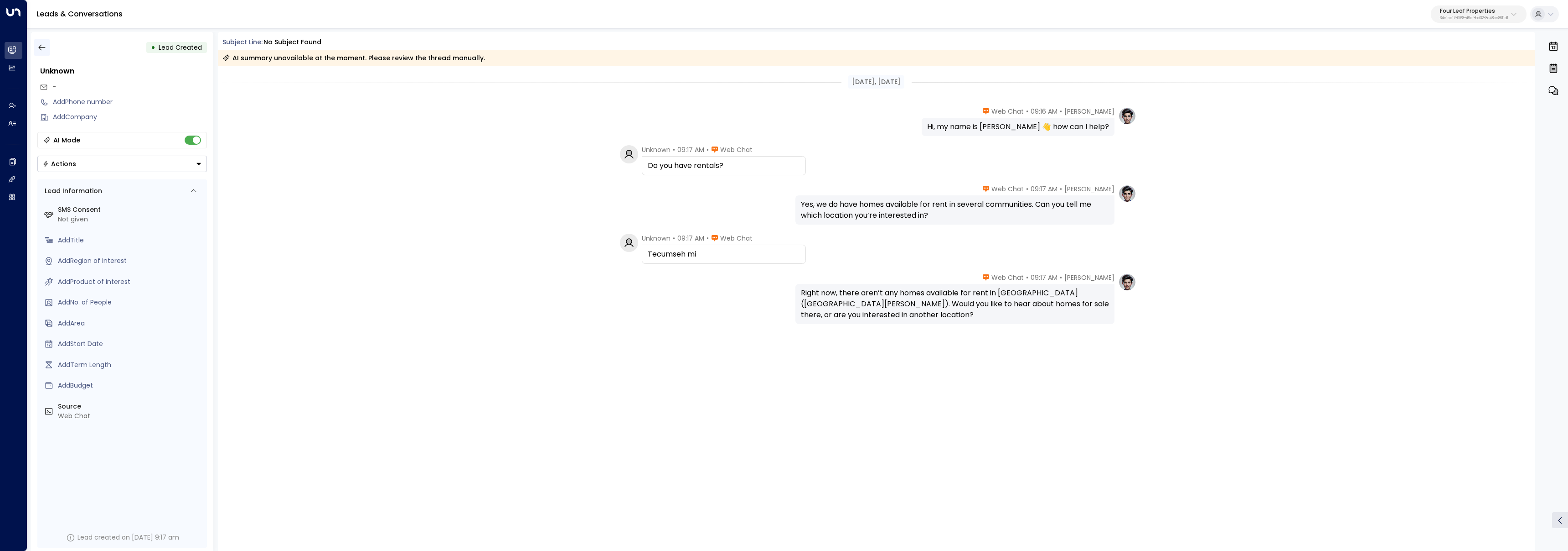
click at [48, 51] on button "button" at bounding box center [42, 47] width 17 height 17
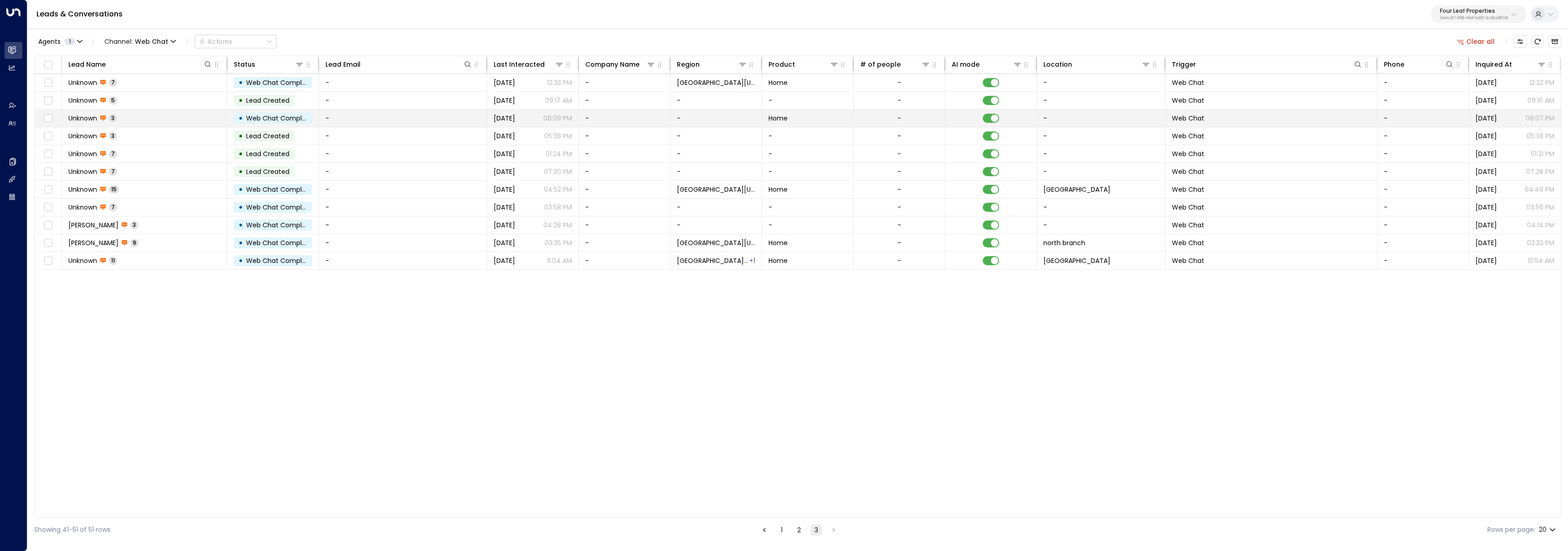
click at [178, 118] on td "Unknown 3" at bounding box center [145, 118] width 165 height 18
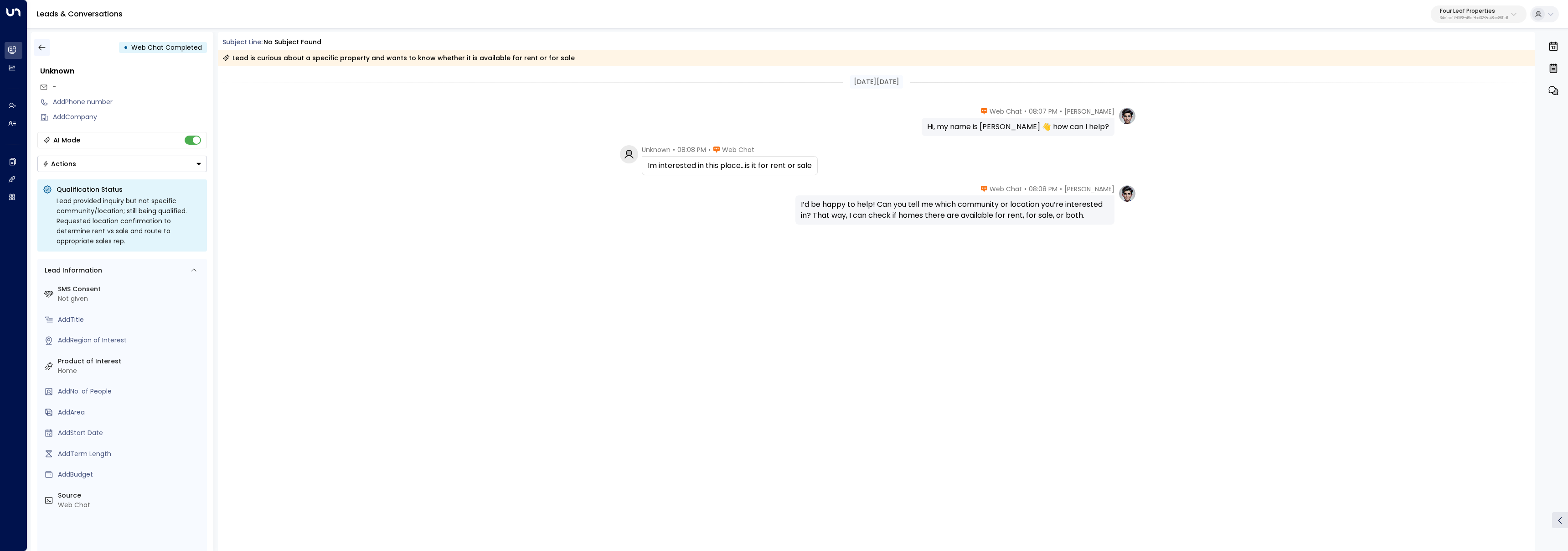
click at [49, 49] on button "button" at bounding box center [42, 47] width 17 height 17
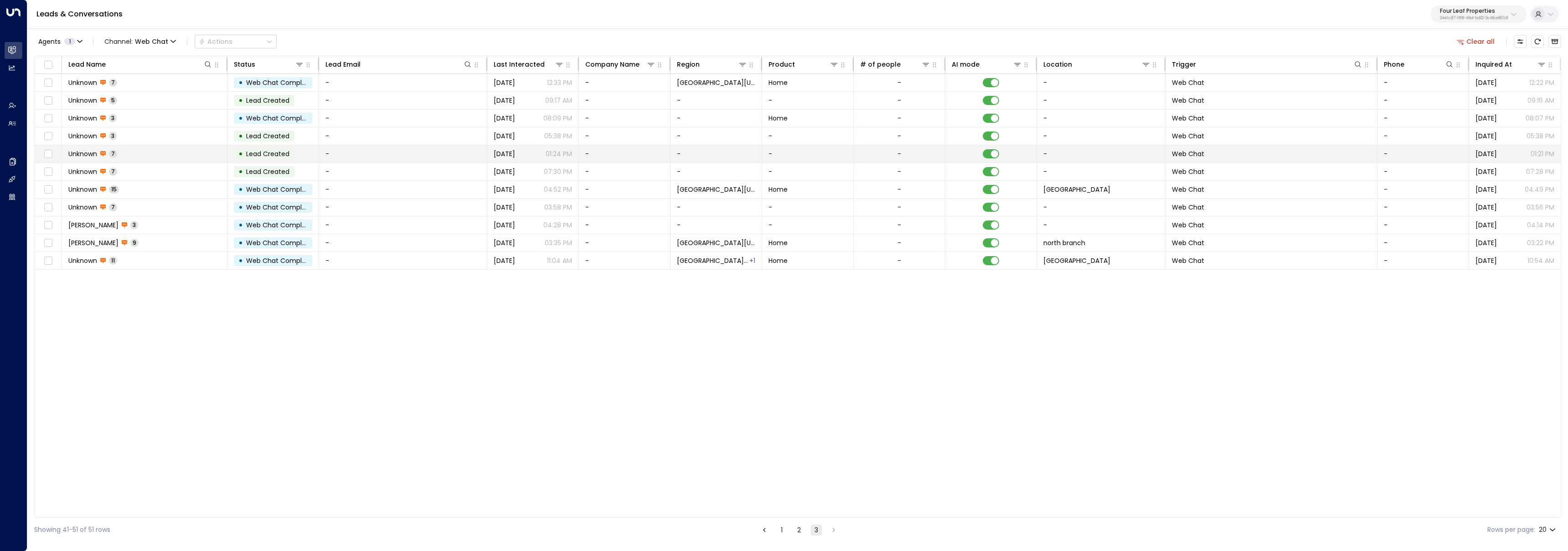
click at [166, 152] on td "Unknown 7" at bounding box center [145, 153] width 165 height 18
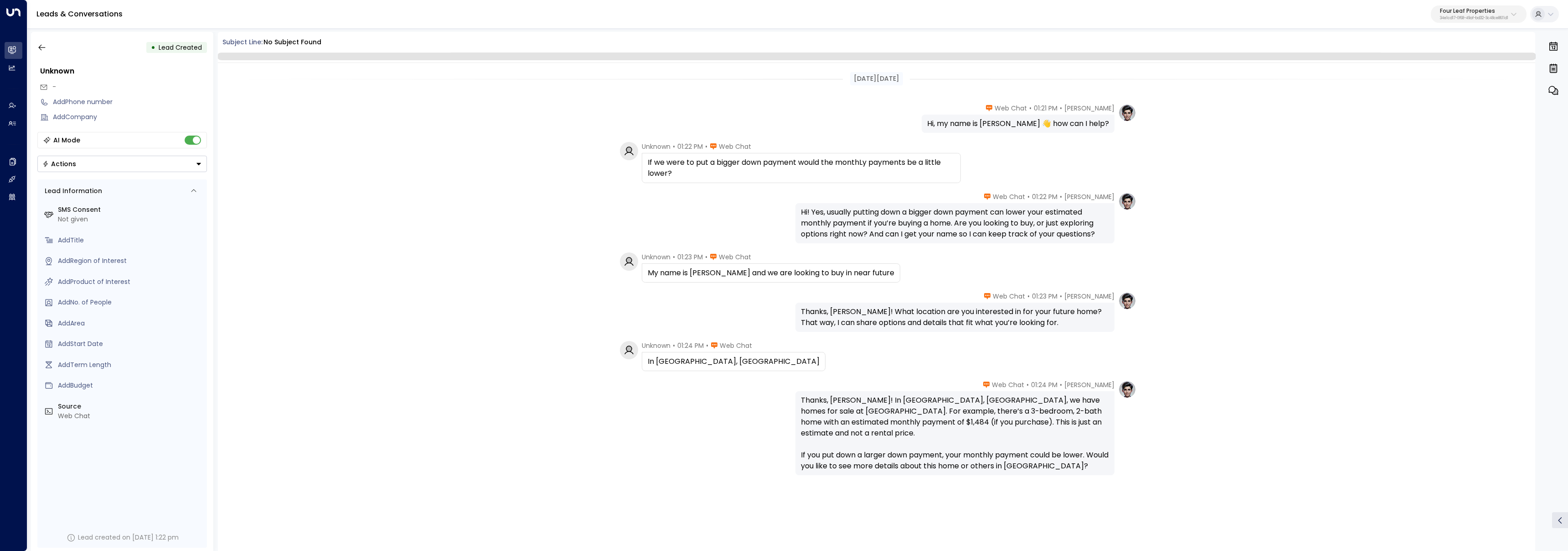
scroll to position [5, 0]
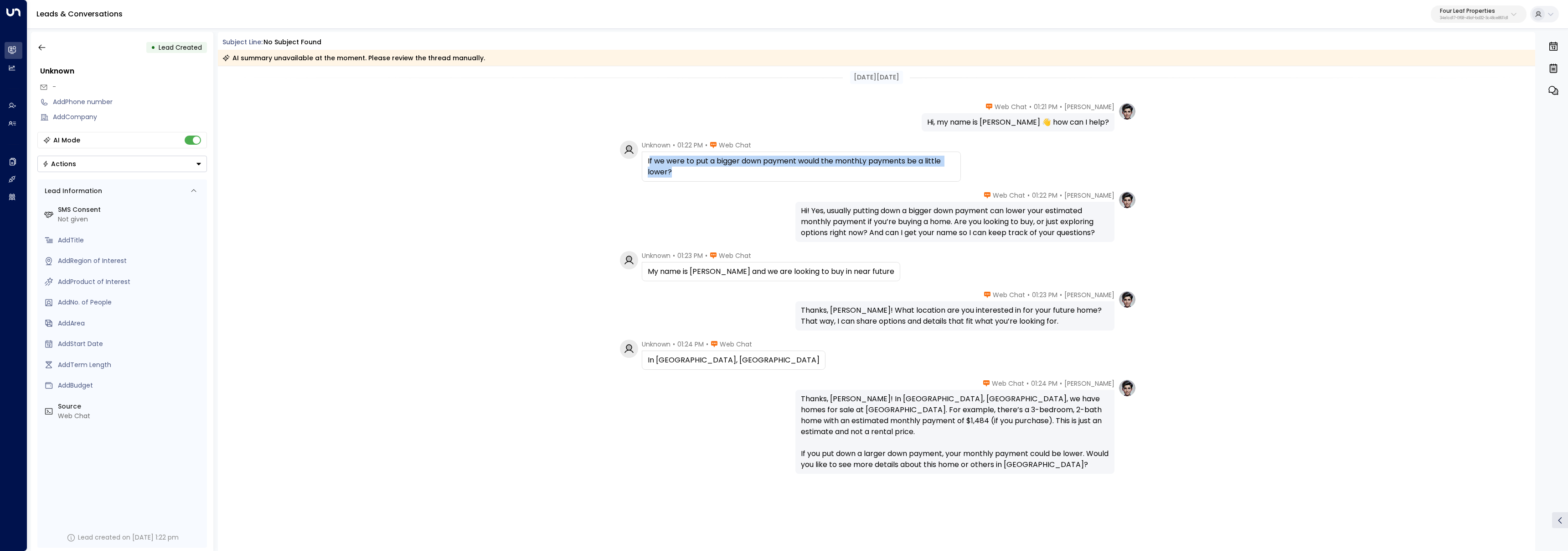
drag, startPoint x: 648, startPoint y: 161, endPoint x: 682, endPoint y: 173, distance: 36.1
click at [682, 173] on div "If we were to put a bigger down payment would the monthLy payments be a little …" at bounding box center [801, 166] width 307 height 22
drag, startPoint x: 660, startPoint y: 170, endPoint x: 628, endPoint y: 160, distance: 33.5
click at [628, 160] on div "Unknown • 01:22 PM • Web Chat If we were to put a bigger down payment would the…" at bounding box center [790, 161] width 341 height 41
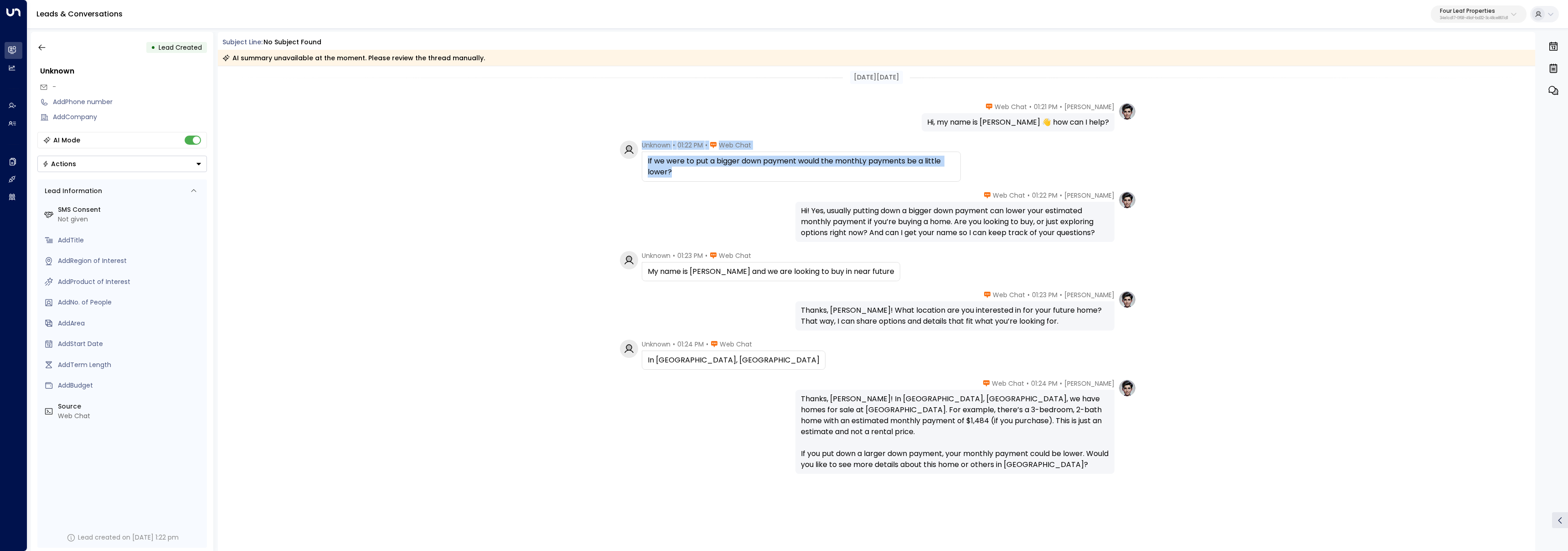
click at [648, 162] on div "If we were to put a bigger down payment would the monthLy payments be a little …" at bounding box center [801, 166] width 307 height 22
drag, startPoint x: 643, startPoint y: 159, endPoint x: 681, endPoint y: 173, distance: 40.5
click at [681, 173] on div "If we were to put a bigger down payment would the monthLy payments be a little …" at bounding box center [801, 166] width 319 height 30
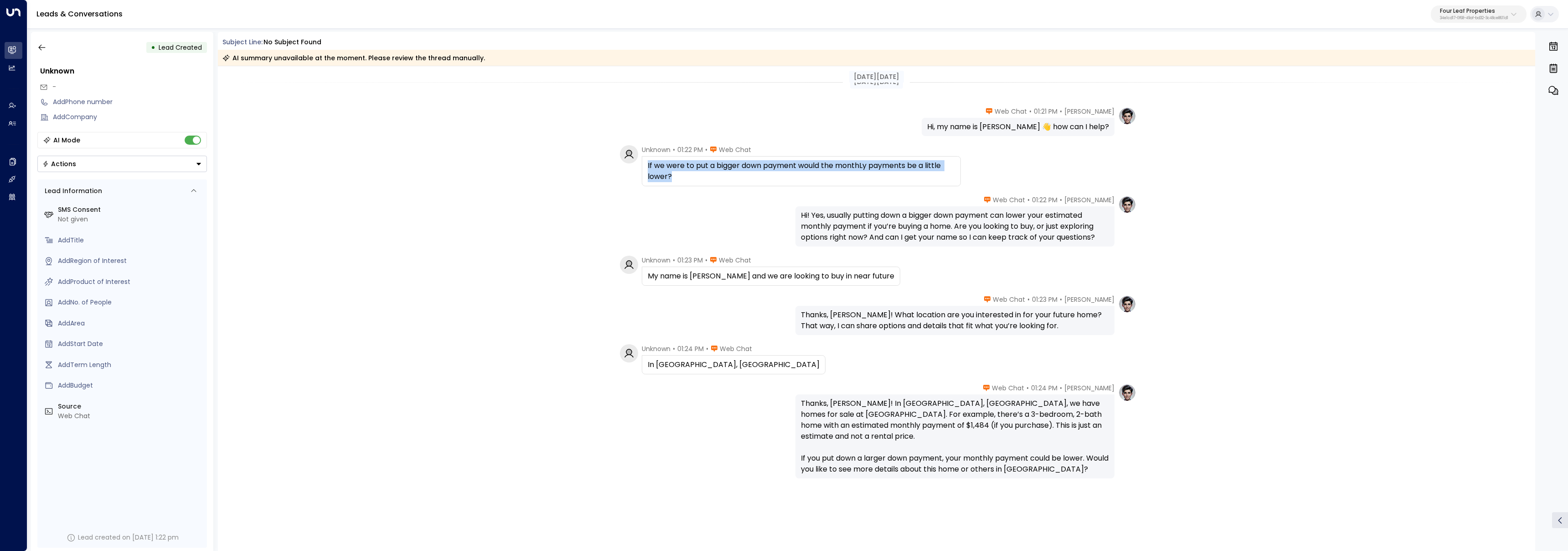
scroll to position [7, 0]
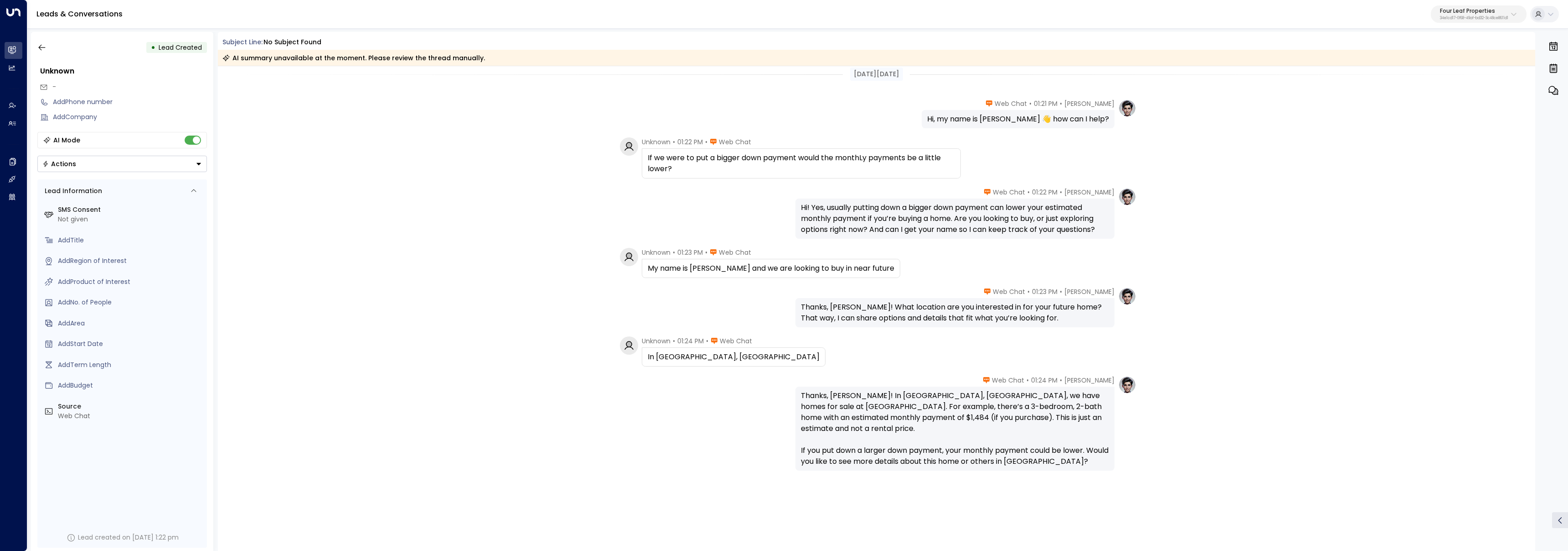
click at [827, 192] on div "Katie Olson • 01:22 PM • Web Chat Hi! Yes, usually putting down a bigger down p…" at bounding box center [955, 213] width 319 height 51
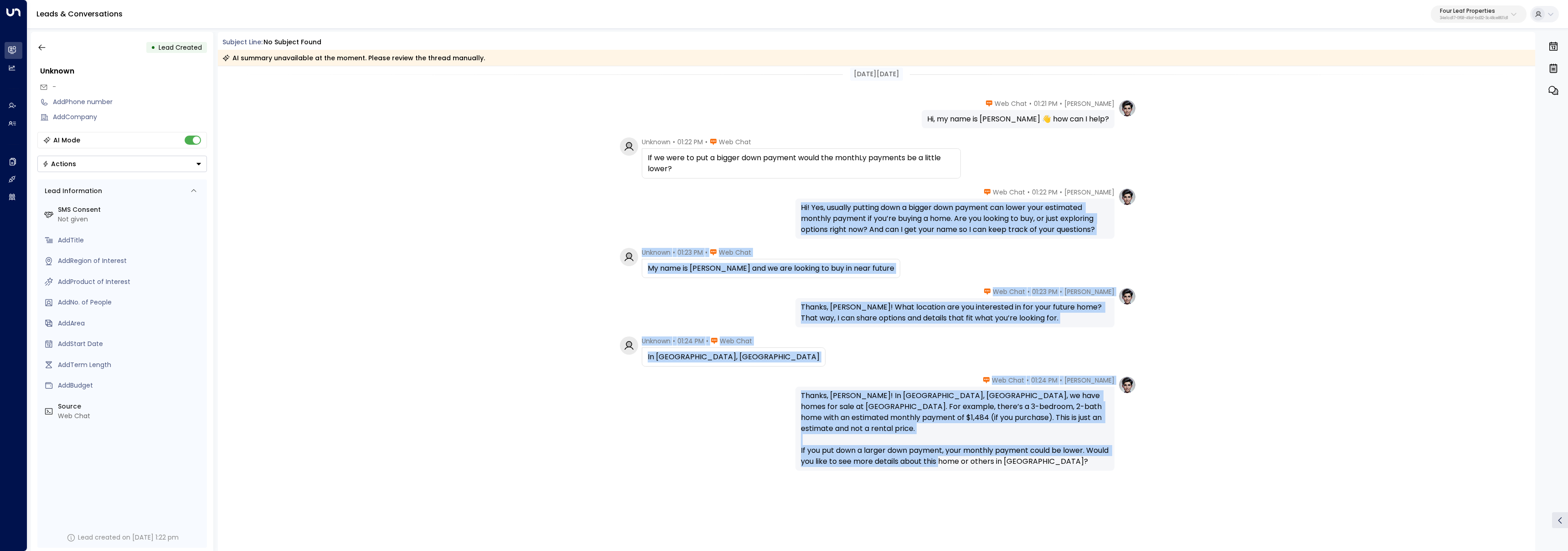
drag, startPoint x: 802, startPoint y: 206, endPoint x: 1129, endPoint y: 239, distance: 328.7
click at [1129, 239] on div "Sep 21, 11 days ago Katie Olson • 01:21 PM • Web Chat Hi, my name is Katie 👋 ho…" at bounding box center [876, 305] width 1317 height 492
click at [1068, 233] on div "Hi! Yes, usually putting down a bigger down payment can lower your estimated mo…" at bounding box center [955, 217] width 308 height 33
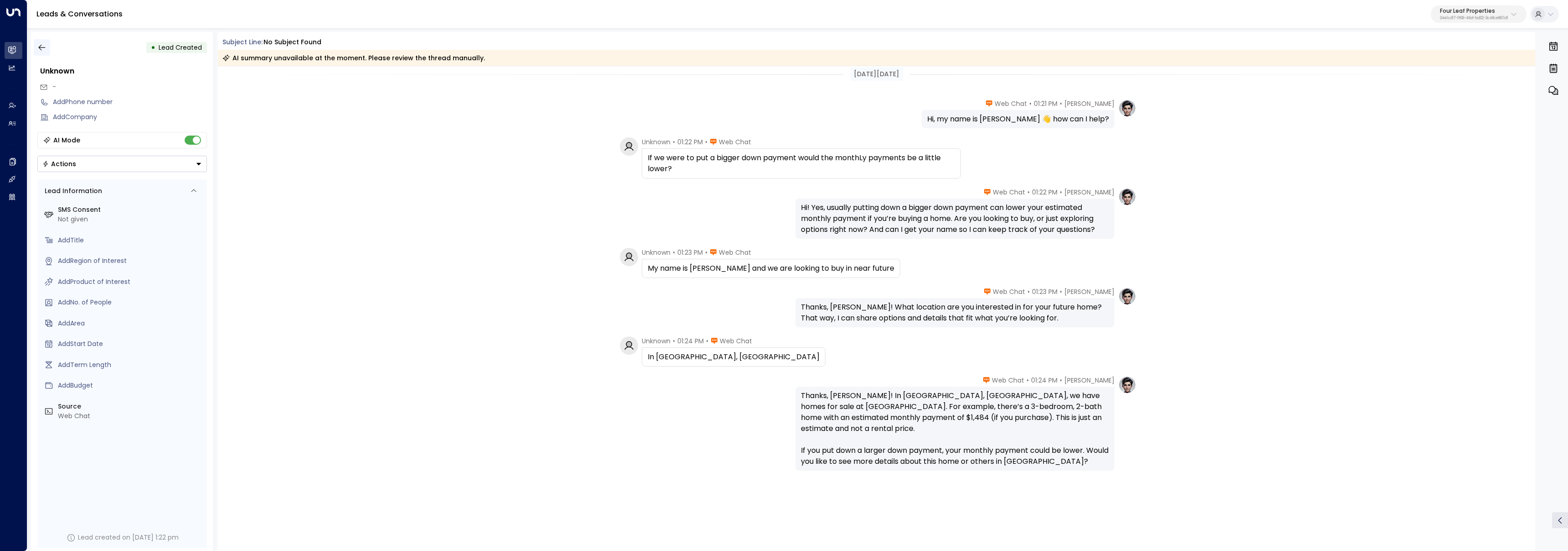
click at [45, 47] on icon "button" at bounding box center [41, 47] width 6 height 6
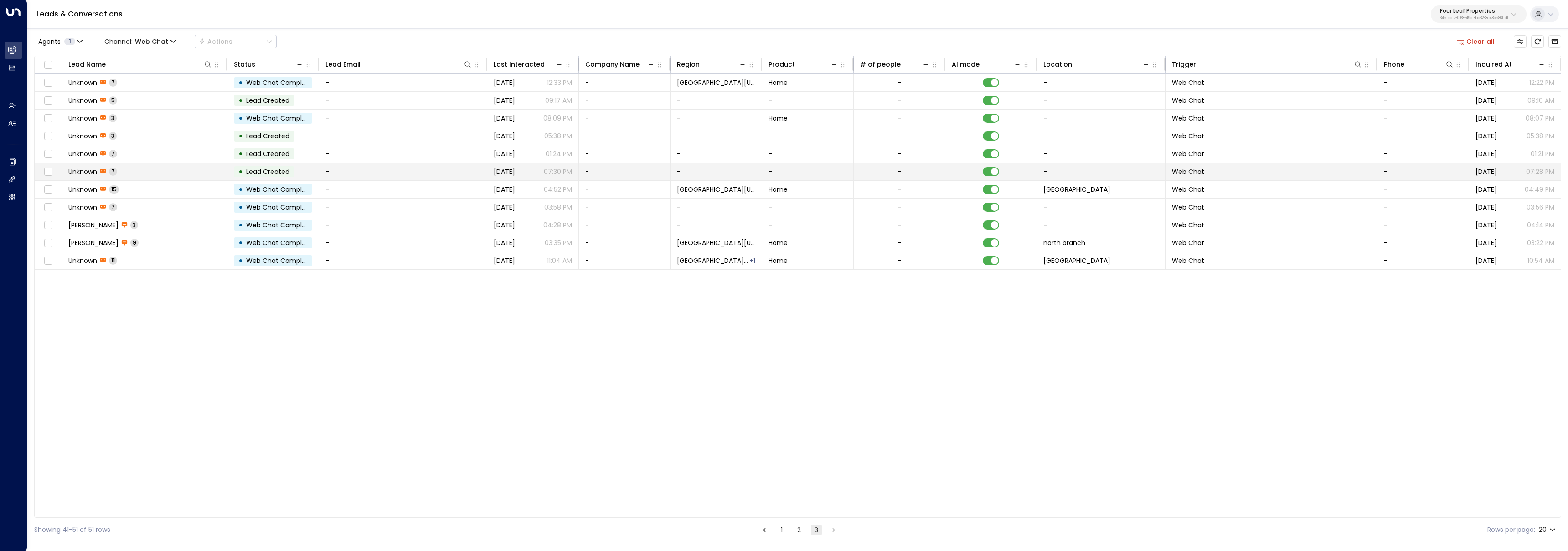
click at [195, 171] on td "Unknown 7" at bounding box center [145, 171] width 165 height 18
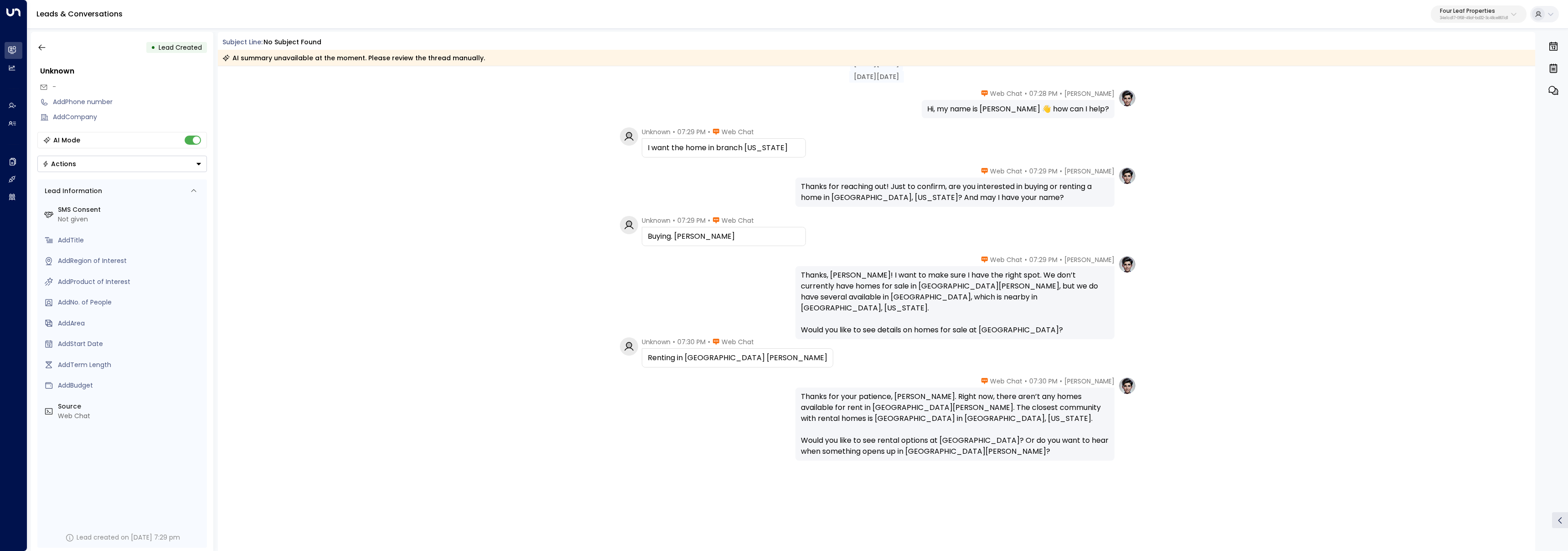
scroll to position [19, 0]
click at [44, 47] on icon "button" at bounding box center [42, 47] width 9 height 9
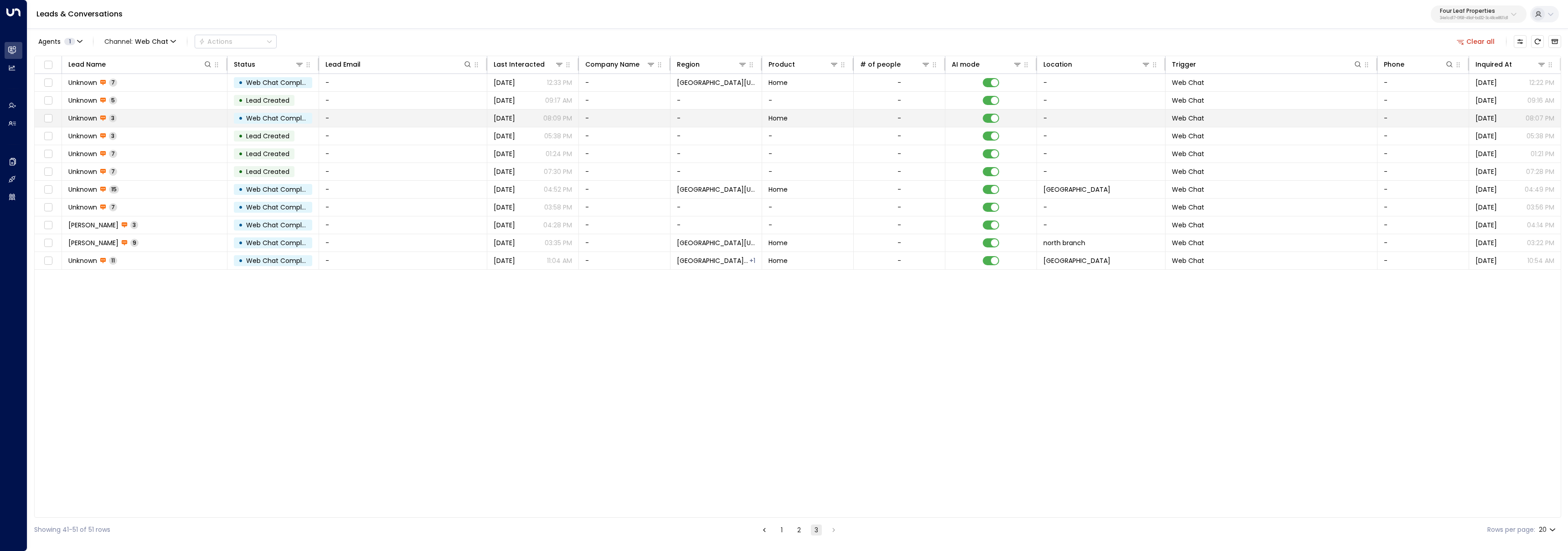
click at [202, 124] on td "Unknown 3" at bounding box center [145, 118] width 165 height 18
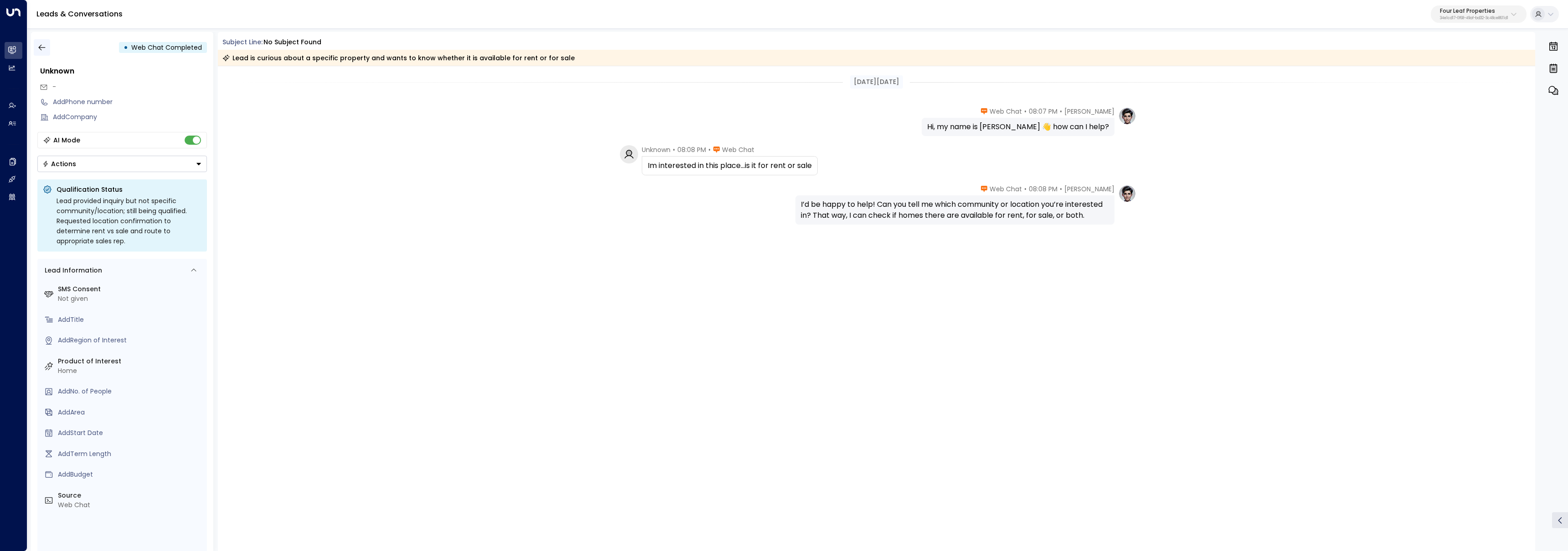
click at [48, 47] on button "button" at bounding box center [42, 47] width 17 height 17
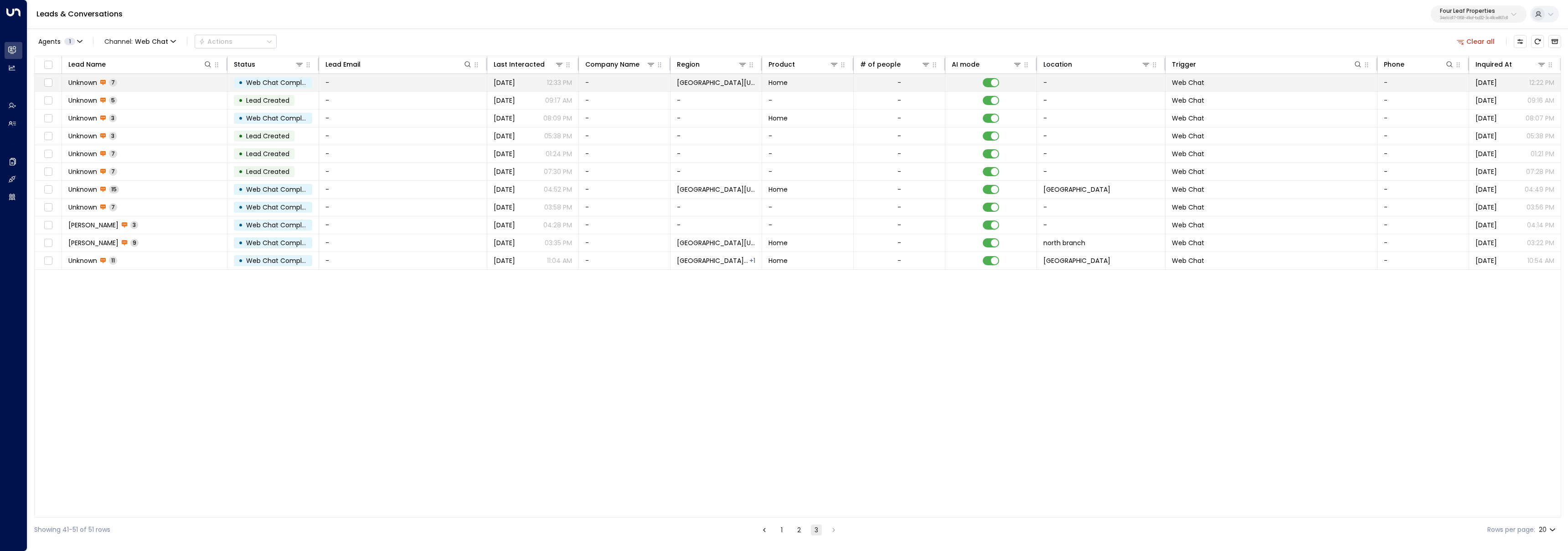
click at [341, 82] on td "-" at bounding box center [403, 83] width 168 height 18
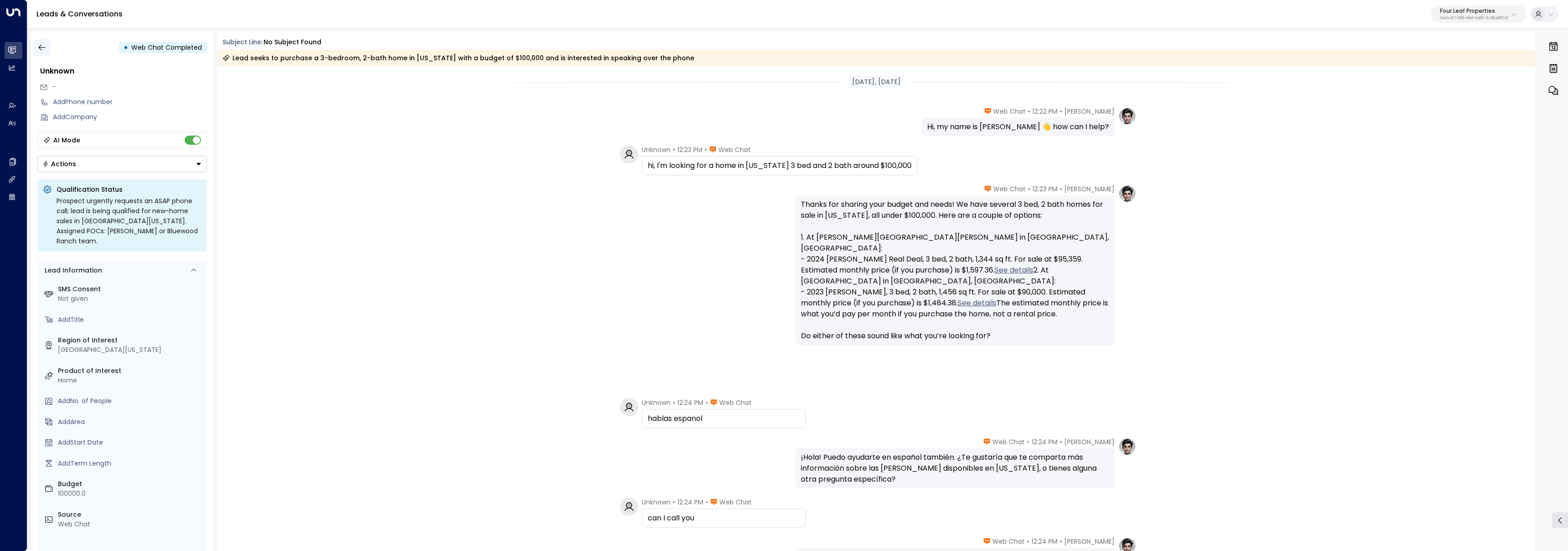
click at [45, 49] on icon "button" at bounding box center [42, 47] width 9 height 9
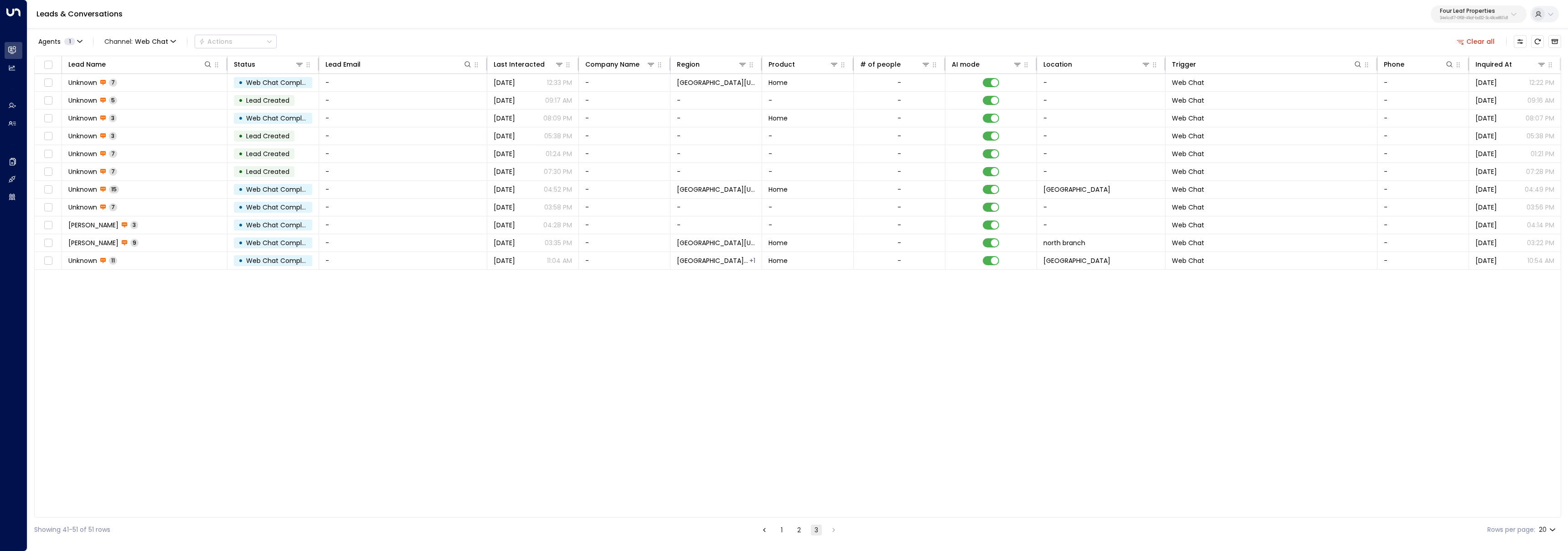
click at [1486, 38] on button "Clear all" at bounding box center [1475, 42] width 45 height 13
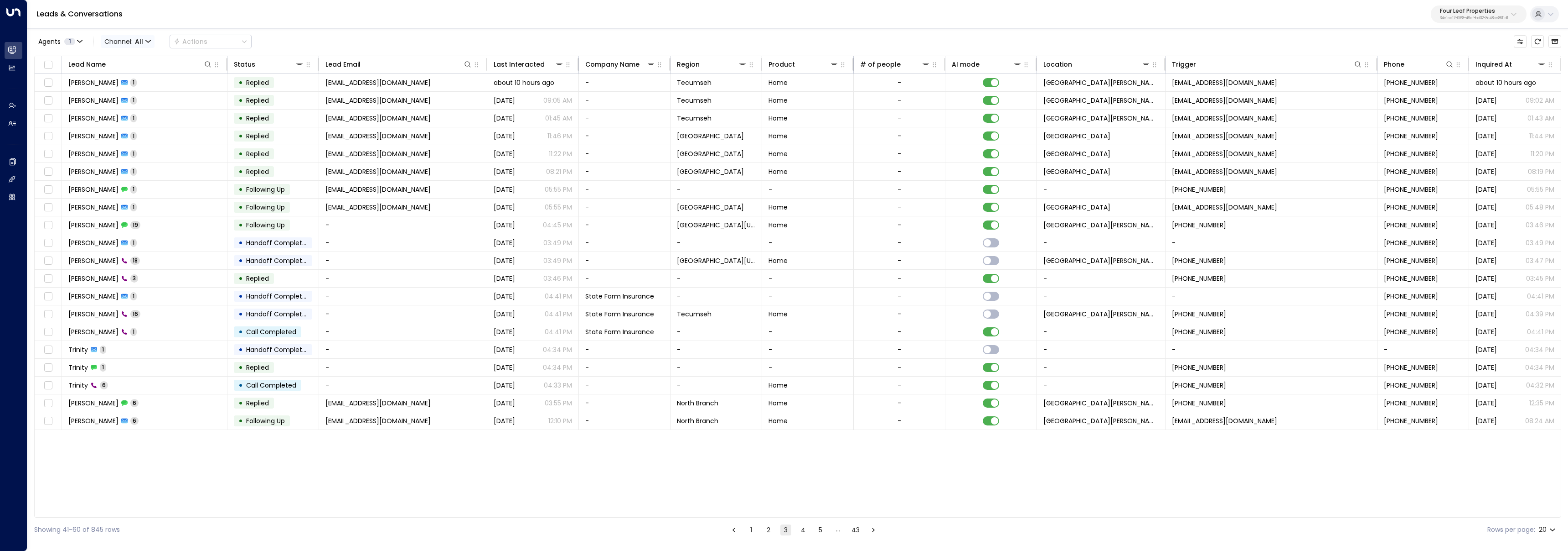
click at [142, 39] on span "All" at bounding box center [138, 42] width 8 height 7
click at [139, 128] on span "Web Chat" at bounding box center [128, 129] width 33 height 9
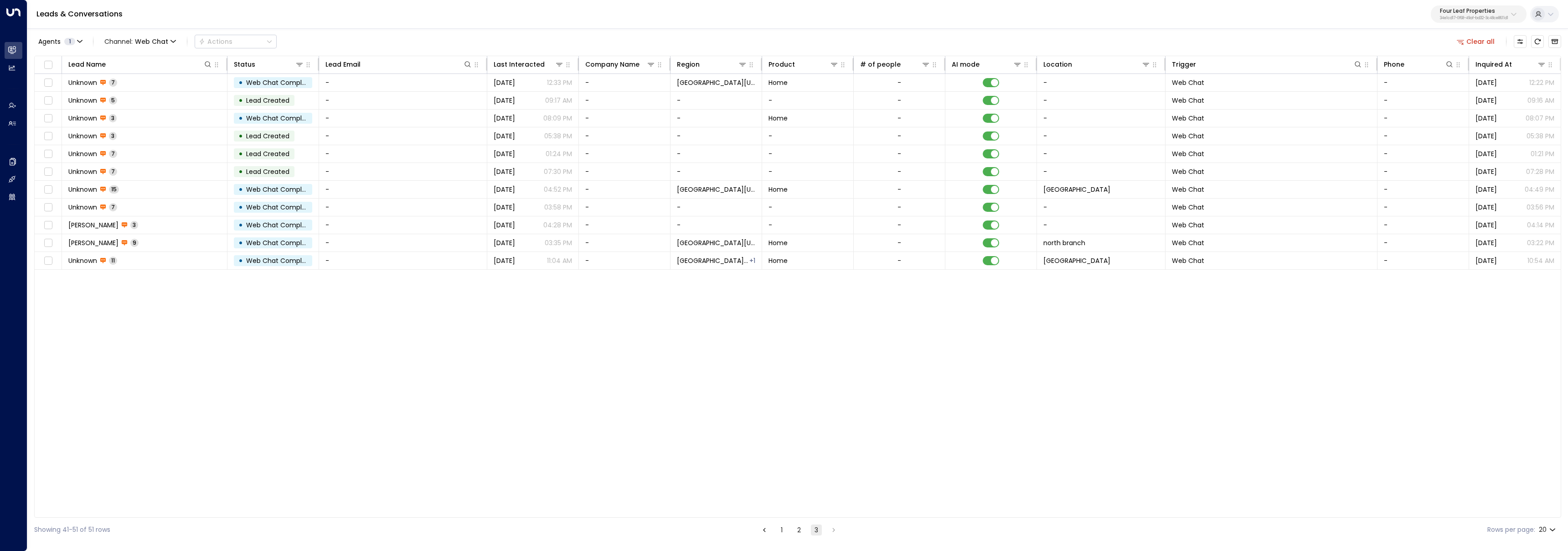
click at [347, 25] on div "Leads & Conversations Four Leaf Properties 34e1cd17-0f68-49af-bd32-3c48ce8611d1" at bounding box center [797, 14] width 1540 height 29
click at [361, 84] on td "-" at bounding box center [403, 83] width 168 height 18
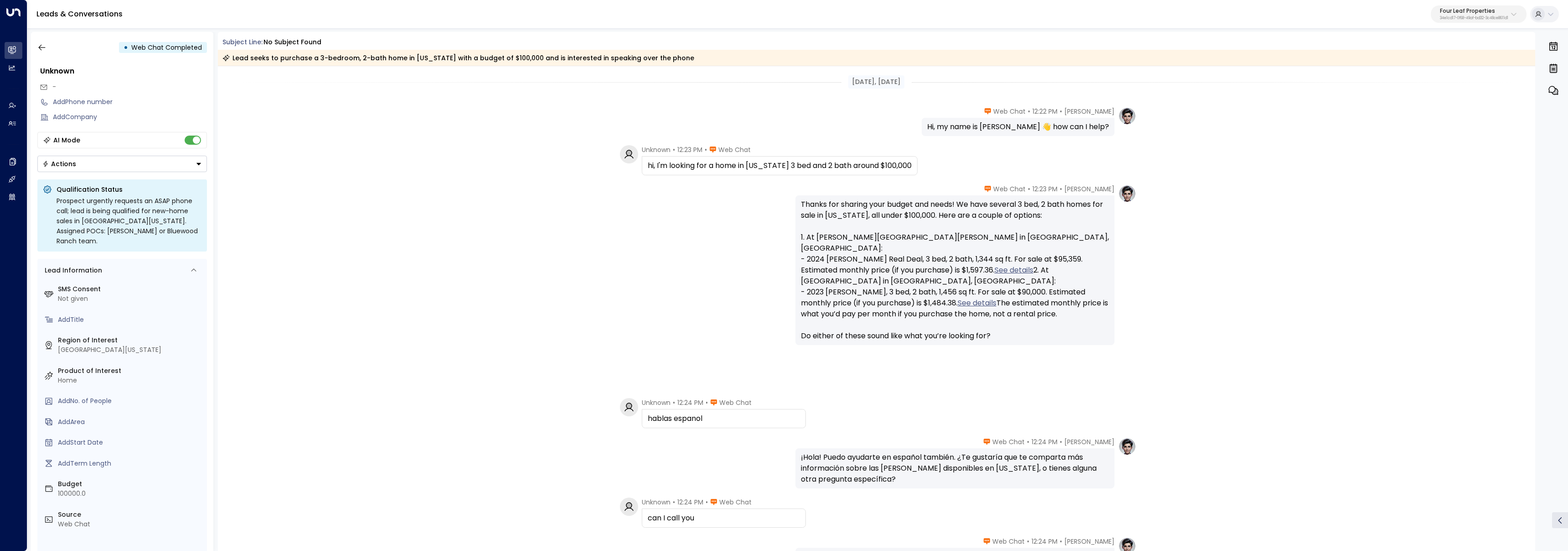
scroll to position [128, 0]
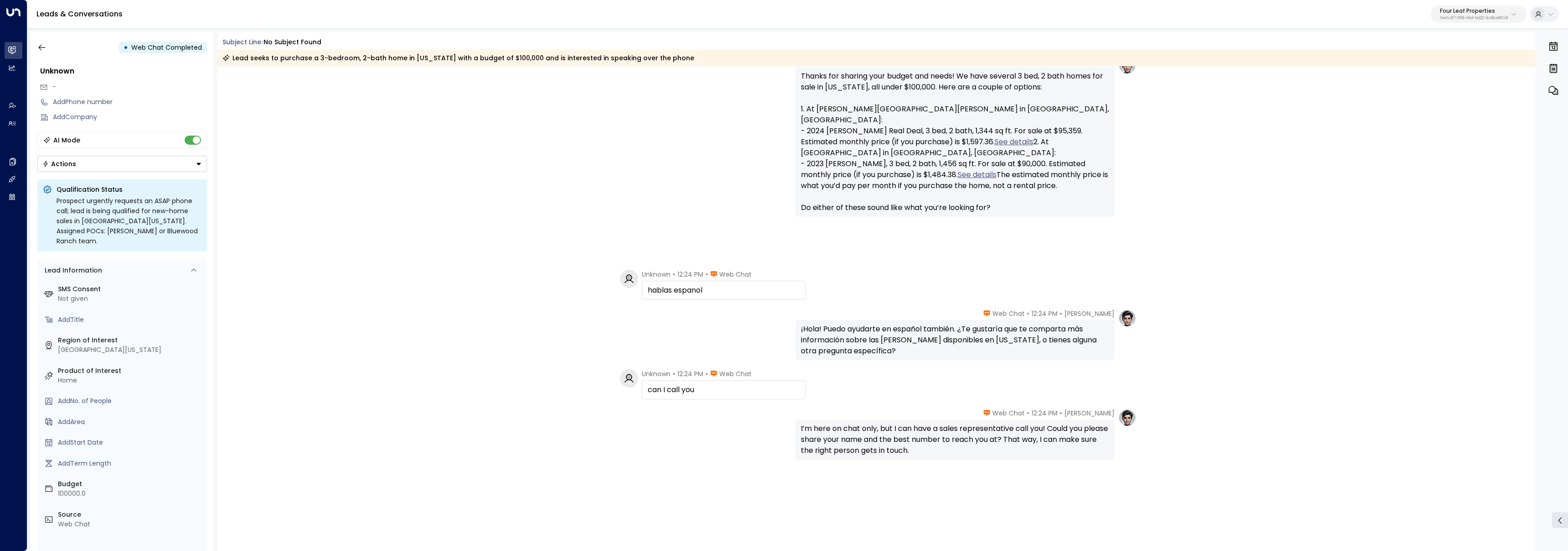
click at [32, 48] on div "• Web Chat Completed Unknown - Add Phone number Add Company AI Mode Actions Qua…" at bounding box center [122, 291] width 182 height 518
click at [38, 47] on icon "button" at bounding box center [42, 47] width 9 height 9
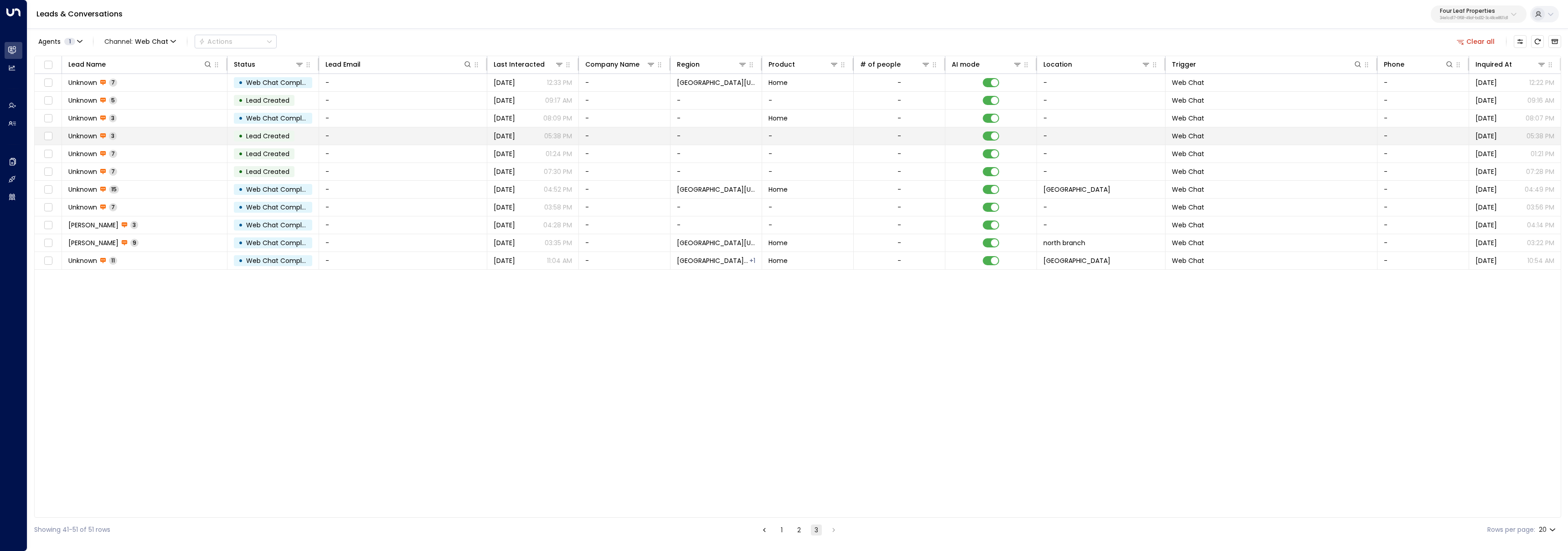
click at [174, 139] on td "Unknown 3" at bounding box center [145, 136] width 165 height 18
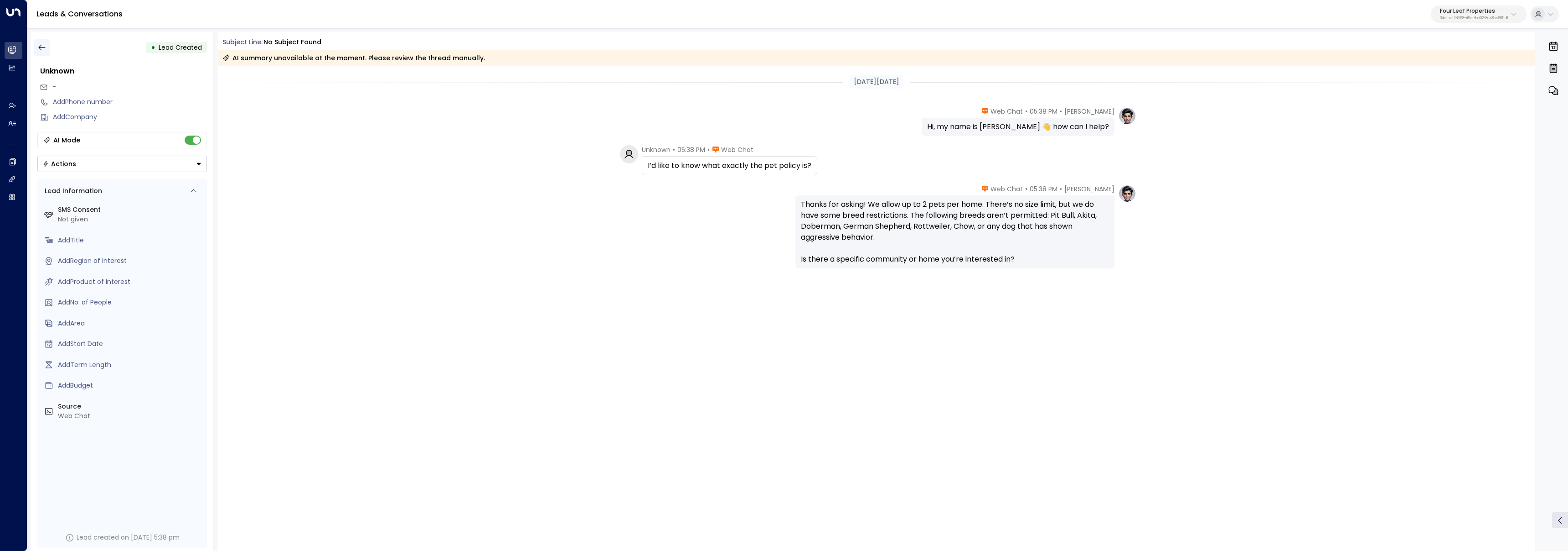
click at [42, 49] on icon "button" at bounding box center [42, 47] width 9 height 9
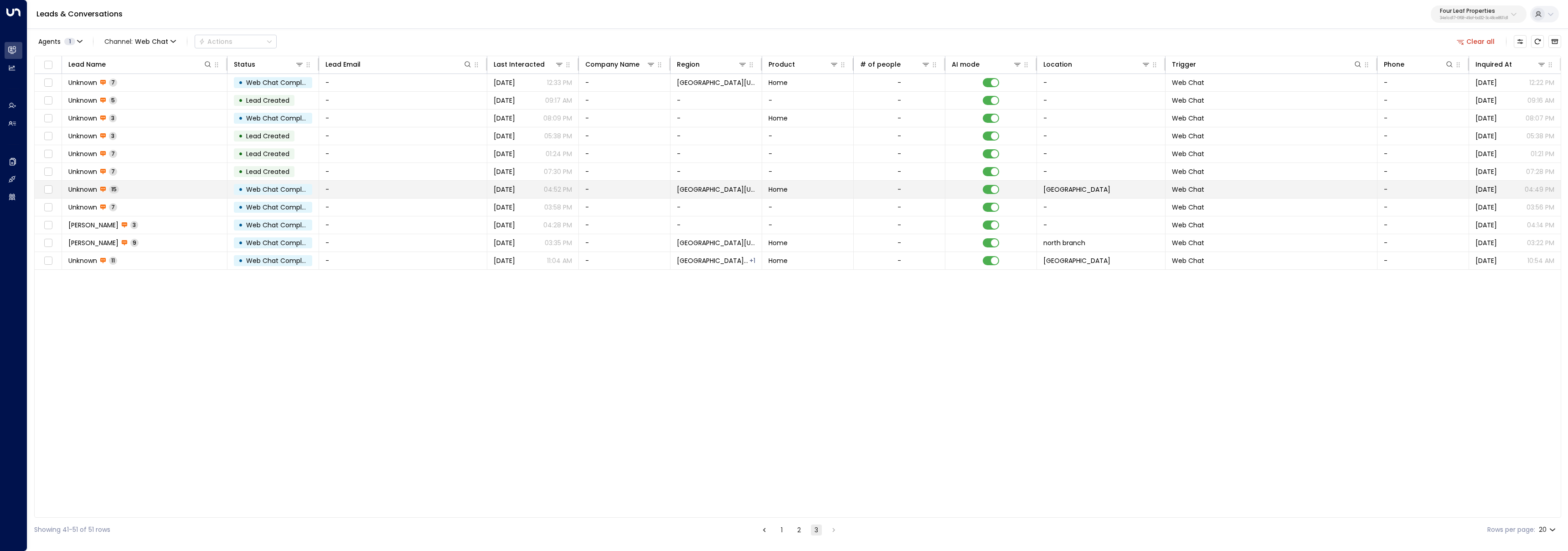
click at [142, 188] on td "Unknown 15" at bounding box center [145, 189] width 165 height 18
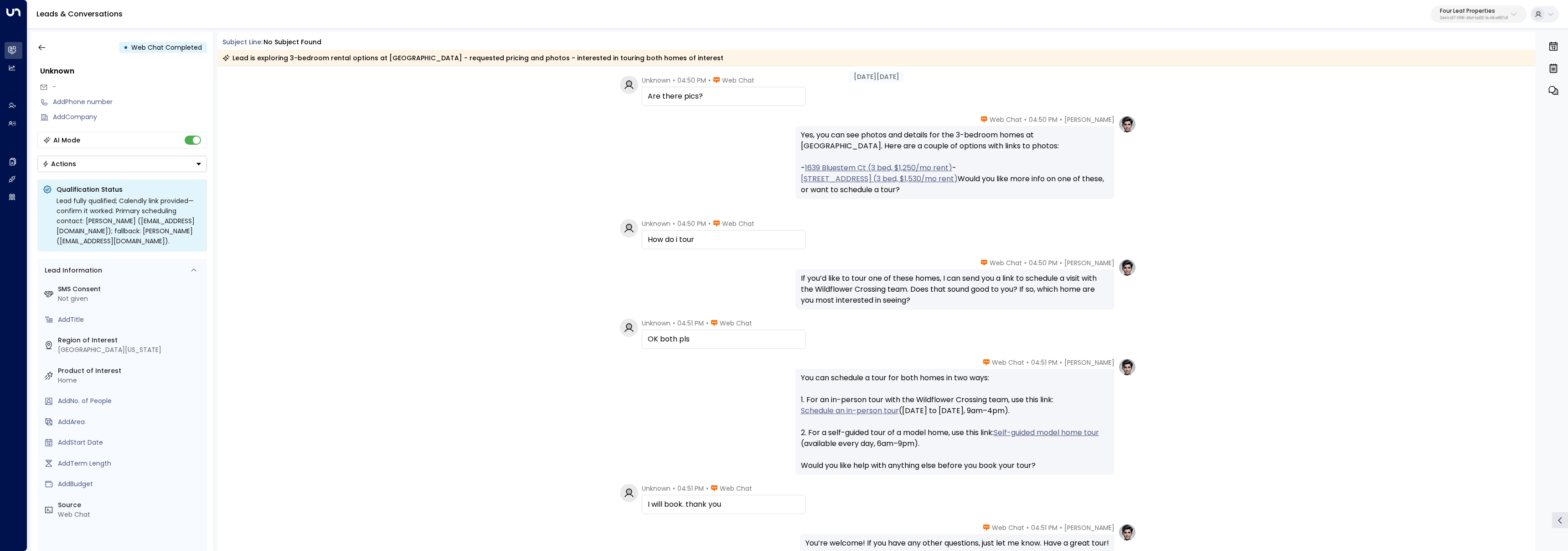
scroll to position [478, 0]
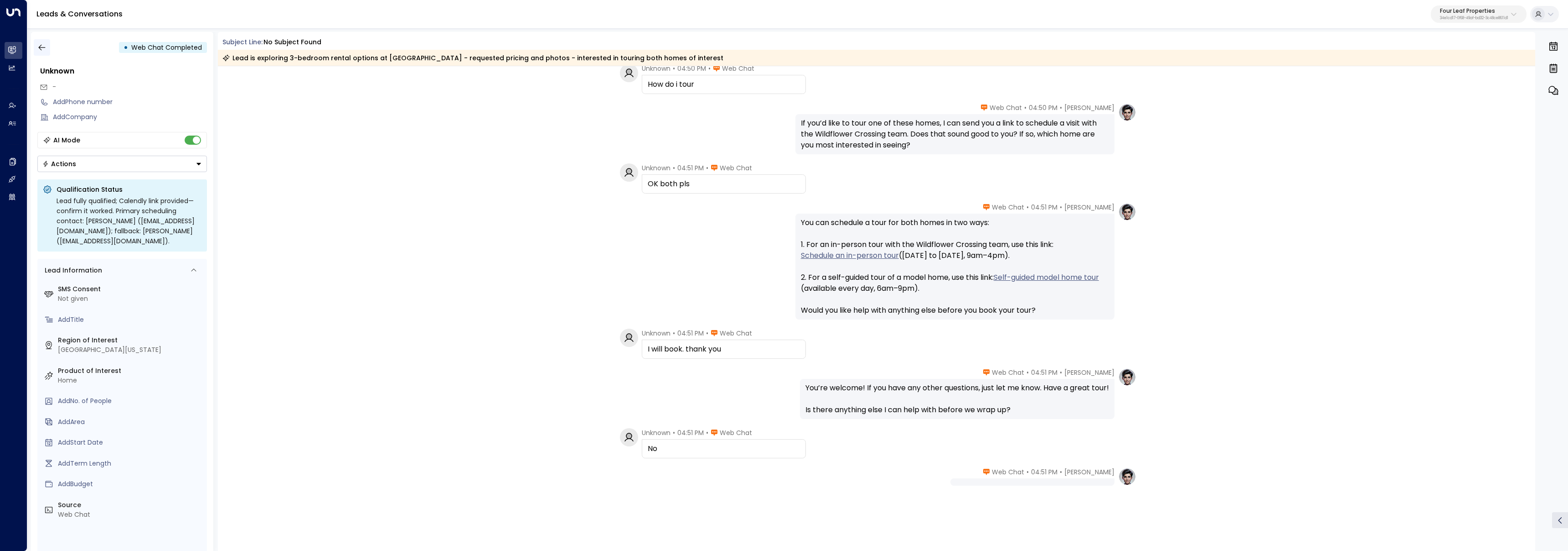
click at [49, 46] on button "button" at bounding box center [42, 47] width 17 height 17
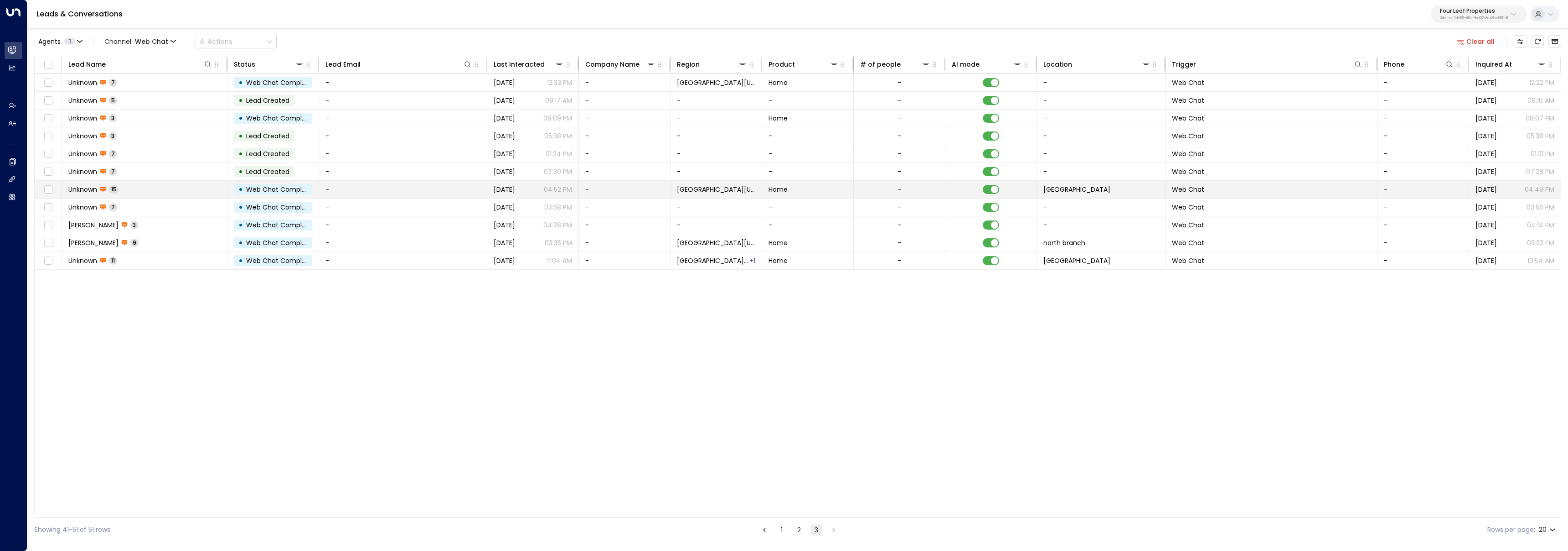
click at [180, 190] on td "Unknown 15" at bounding box center [145, 189] width 165 height 18
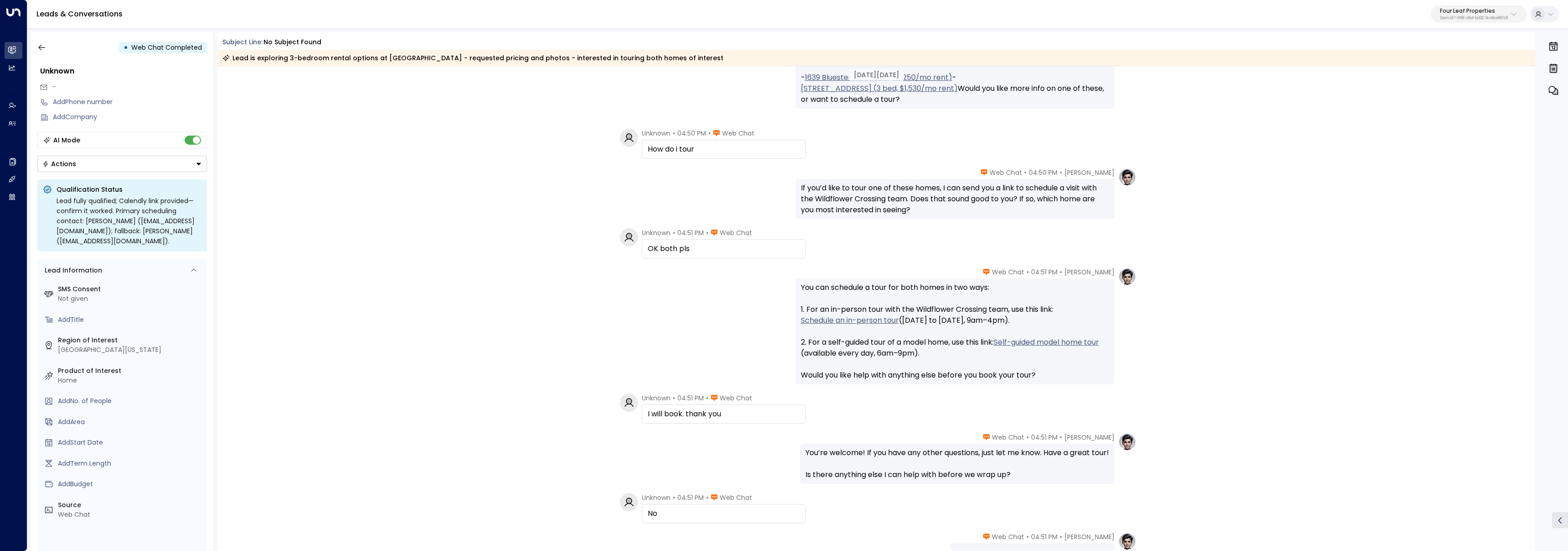
scroll to position [504, 0]
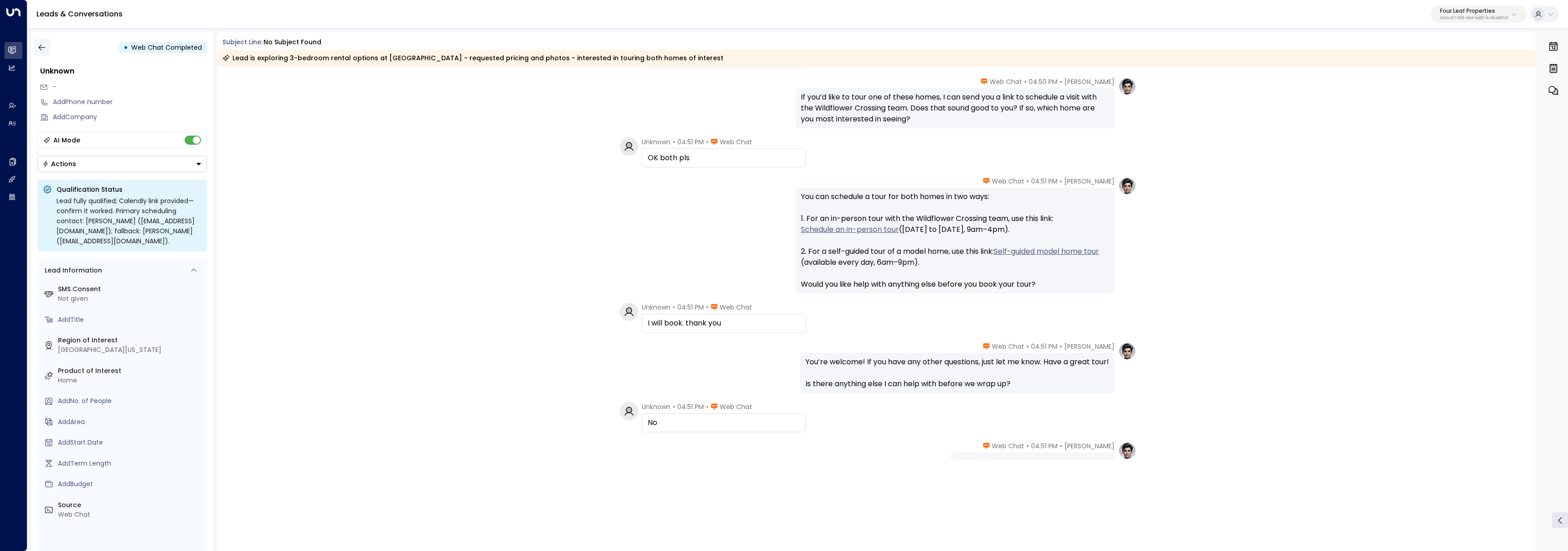
click at [45, 49] on icon "button" at bounding box center [42, 47] width 9 height 9
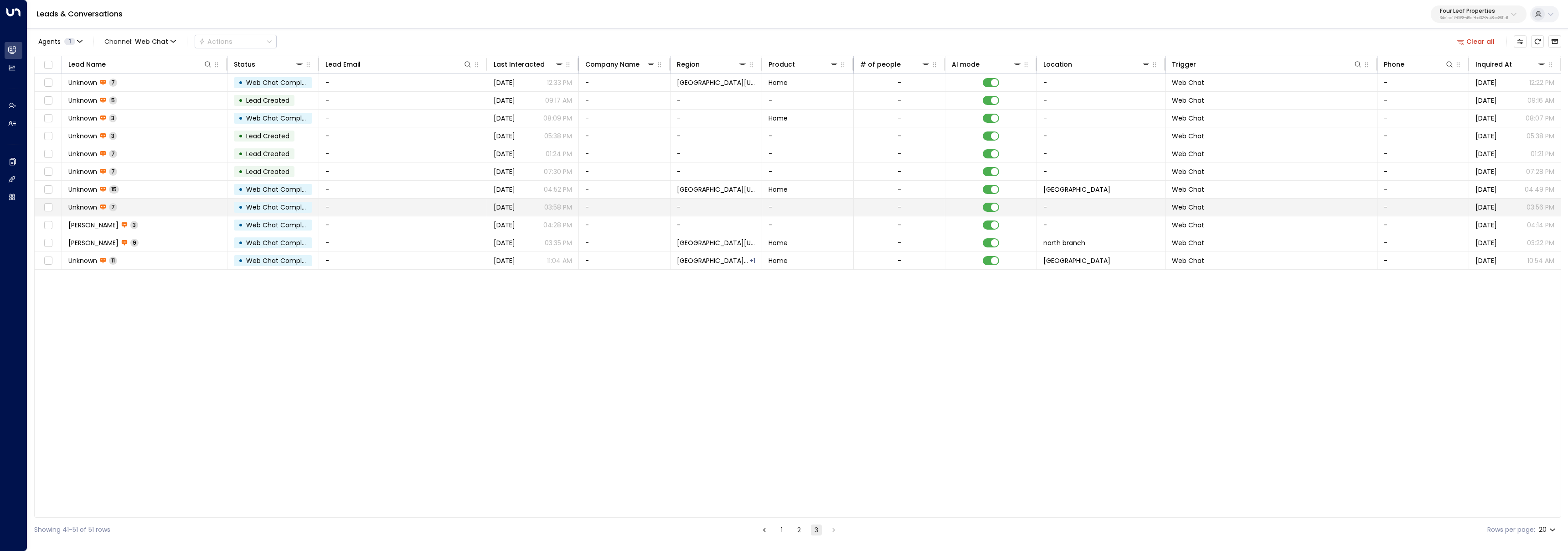
click at [154, 207] on td "Unknown 7" at bounding box center [145, 207] width 165 height 18
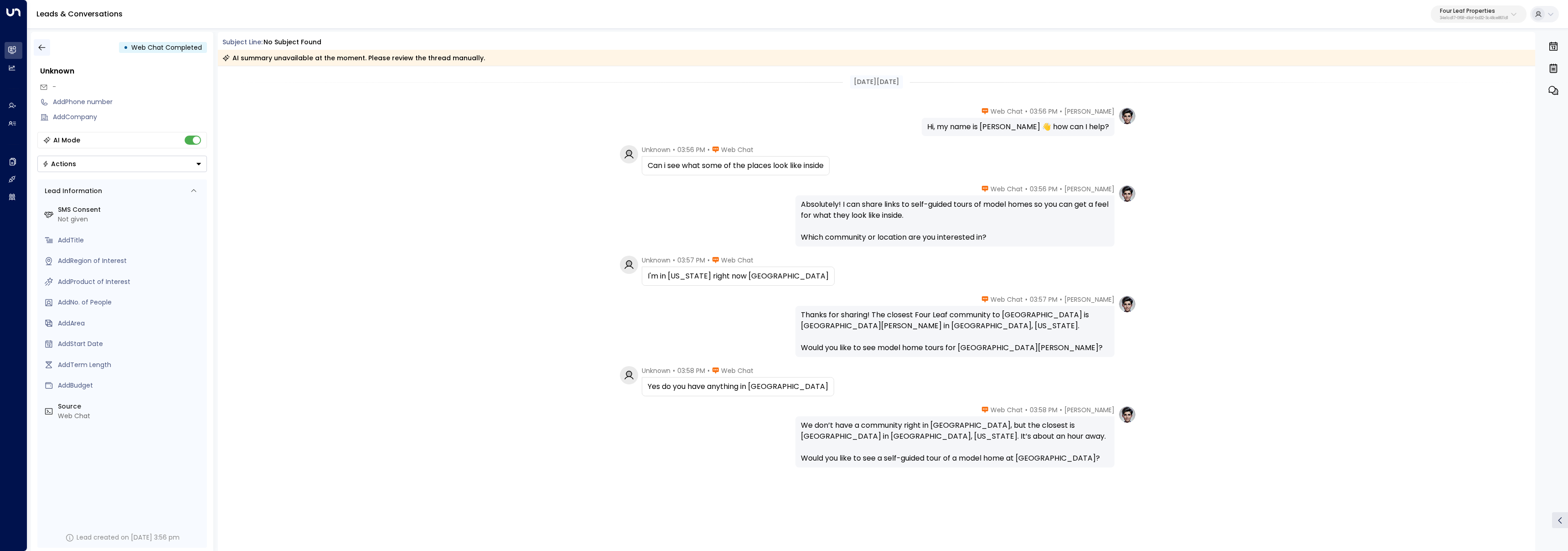
click at [38, 47] on icon "button" at bounding box center [42, 47] width 9 height 9
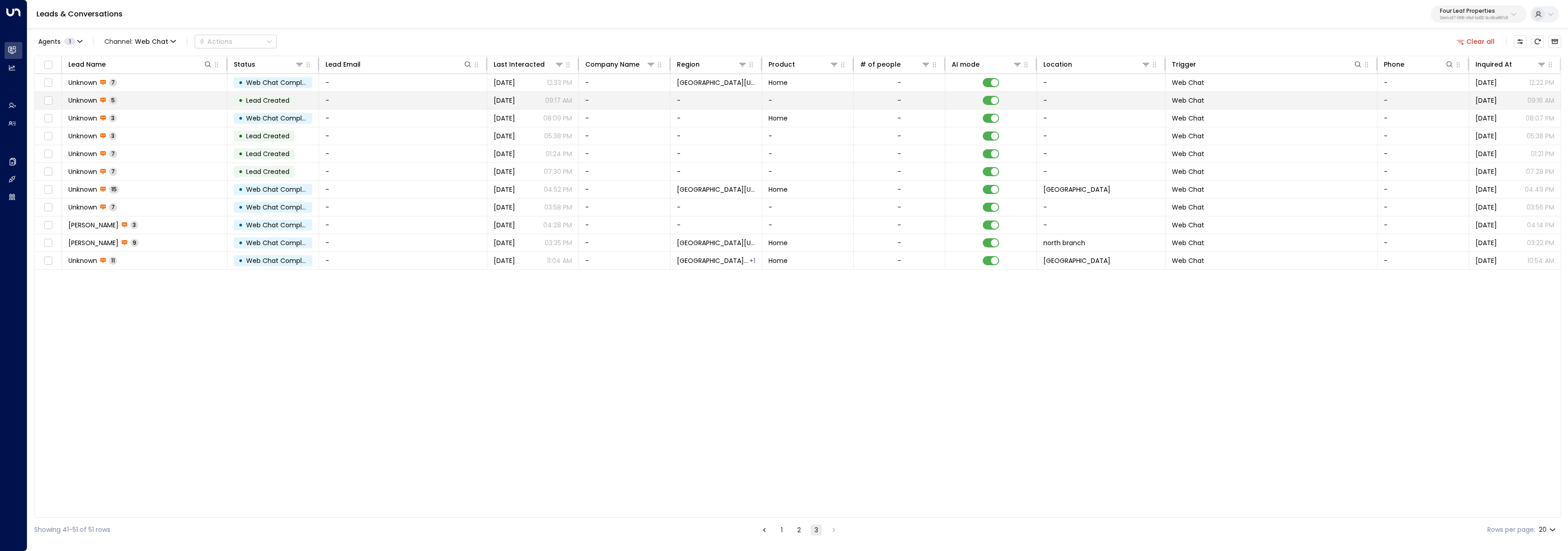
click at [138, 100] on td "Unknown 5" at bounding box center [145, 100] width 165 height 18
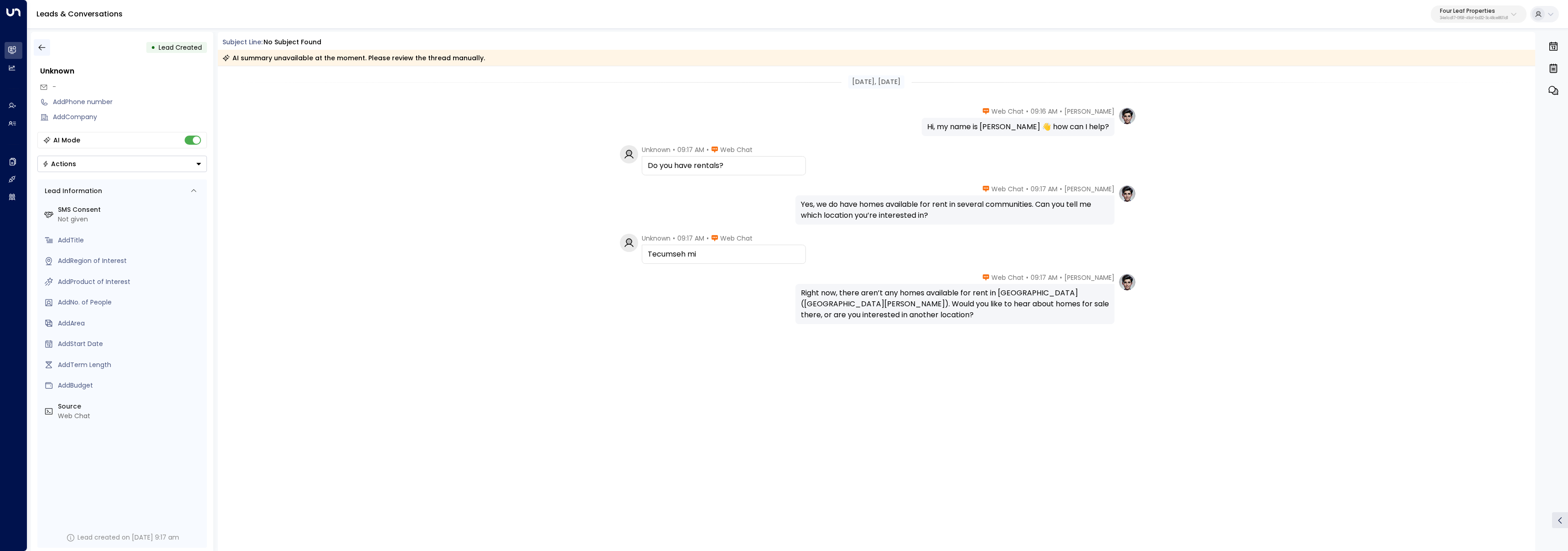
click at [38, 48] on icon "button" at bounding box center [42, 47] width 9 height 9
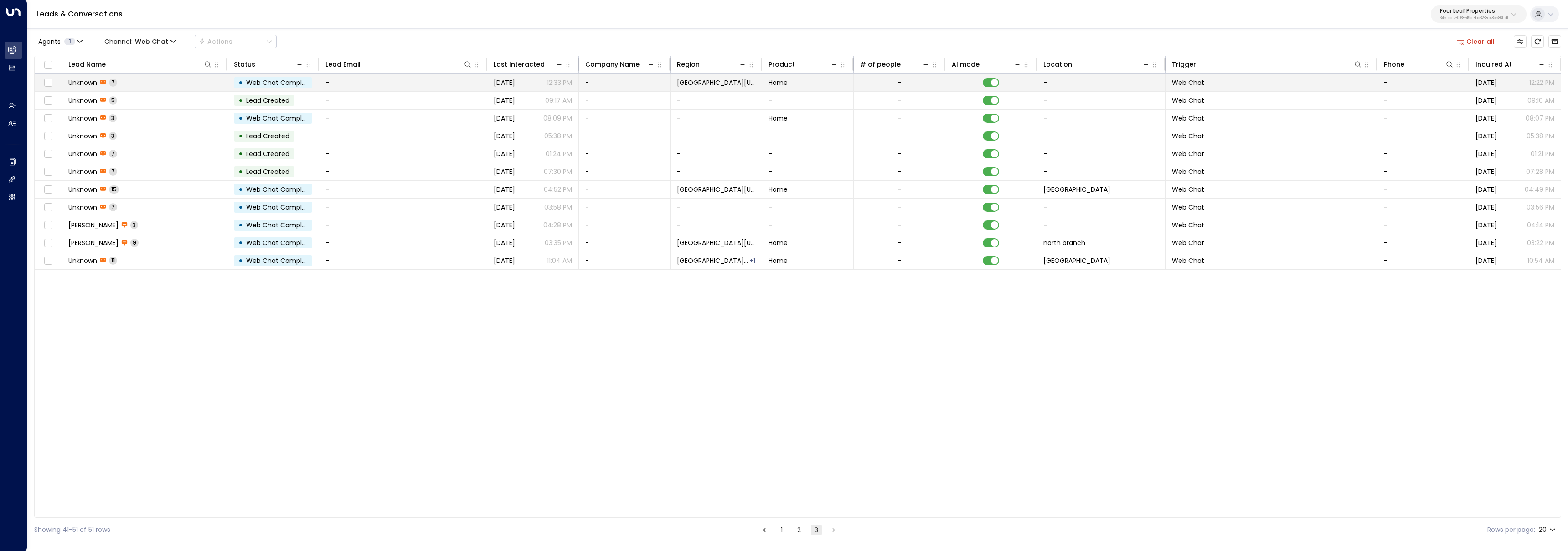
click at [158, 84] on td "Unknown 7" at bounding box center [145, 83] width 165 height 18
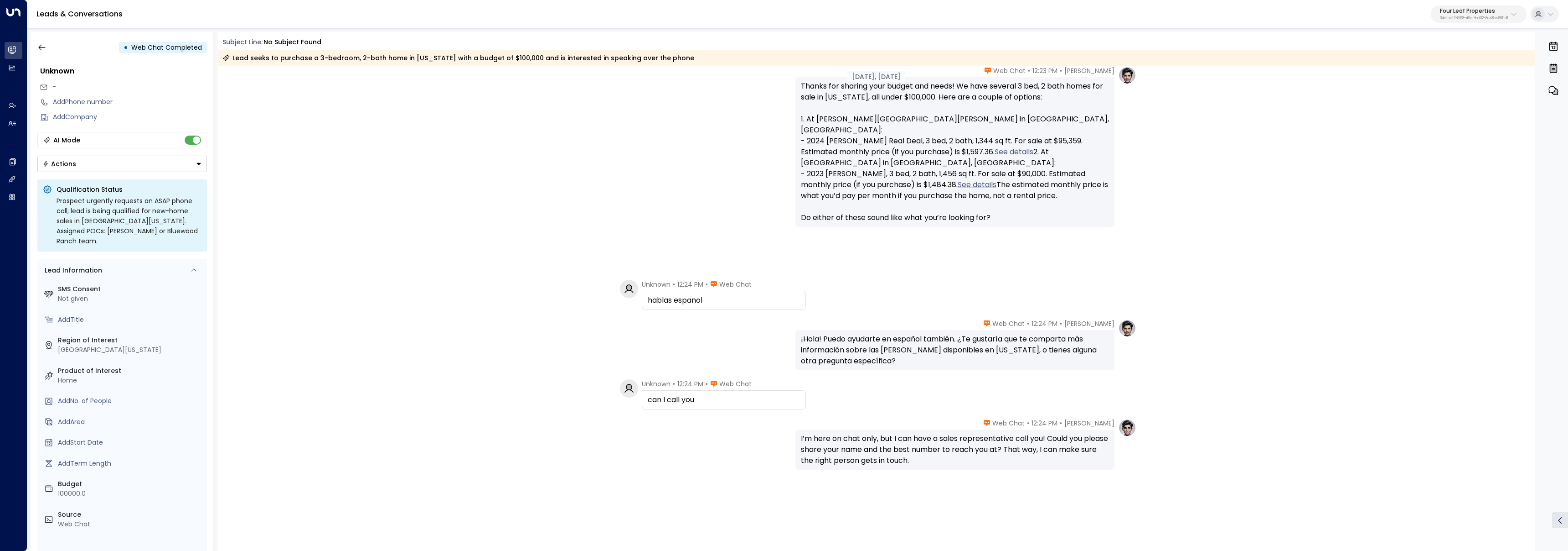
scroll to position [128, 0]
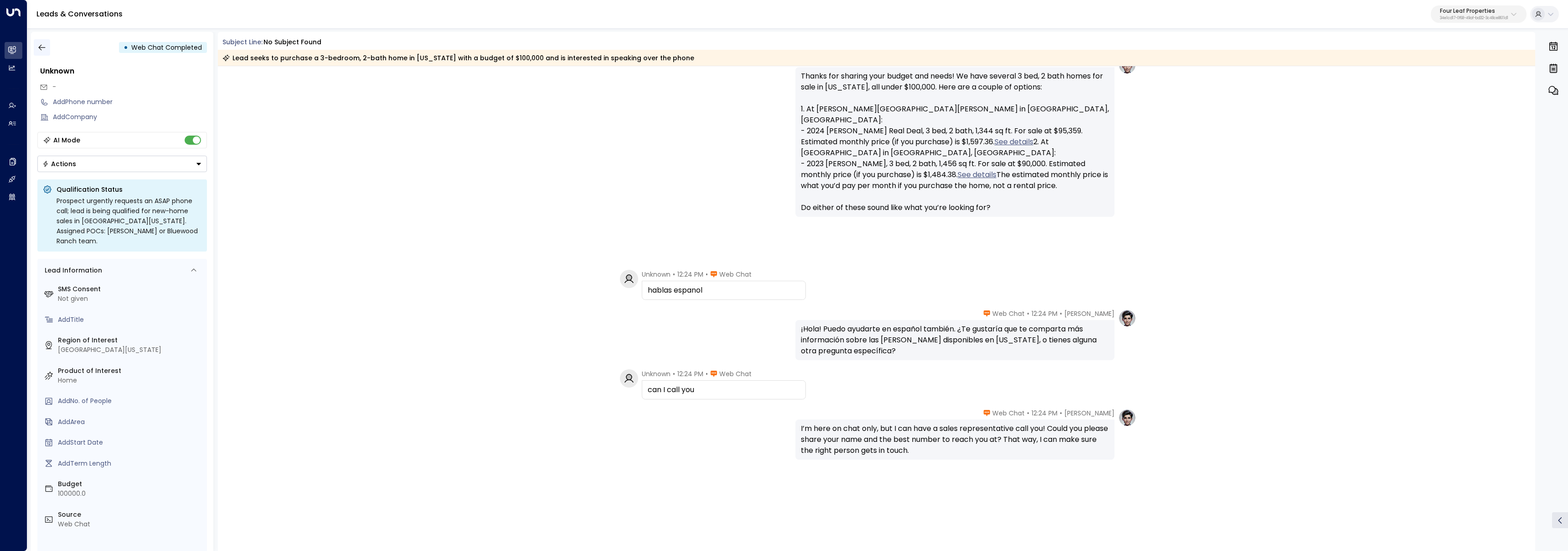
click at [41, 50] on icon "button" at bounding box center [42, 47] width 9 height 9
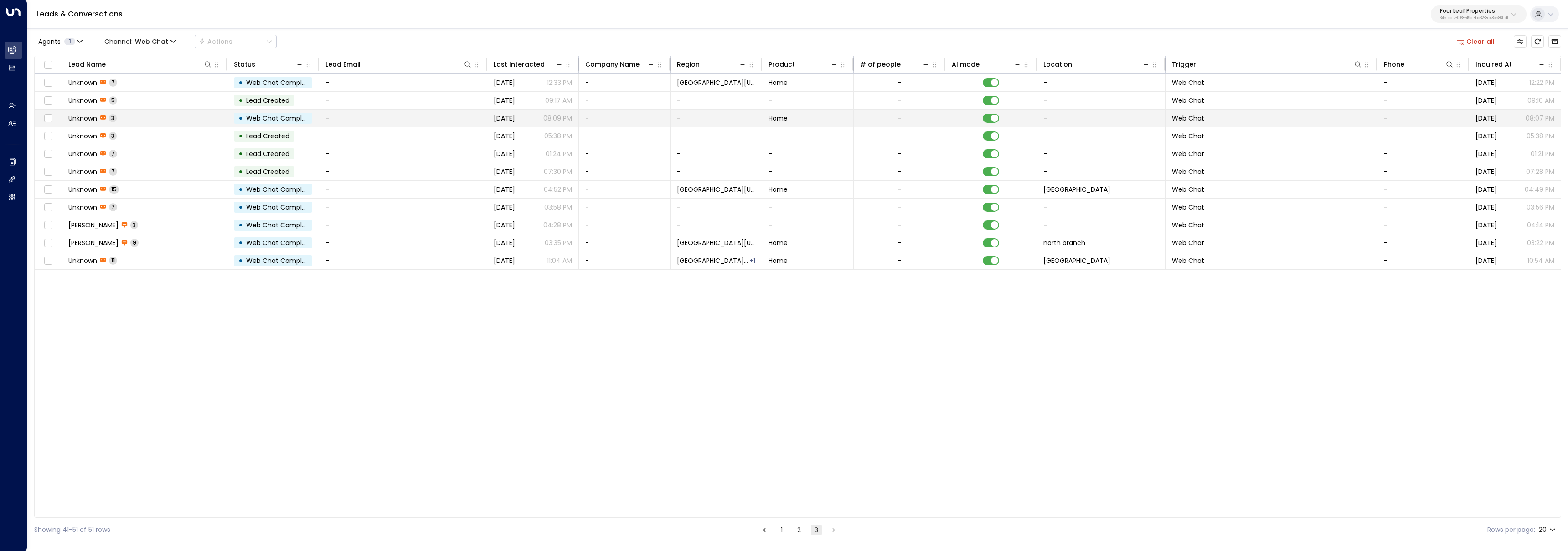
click at [136, 117] on td "Unknown 3" at bounding box center [145, 118] width 165 height 18
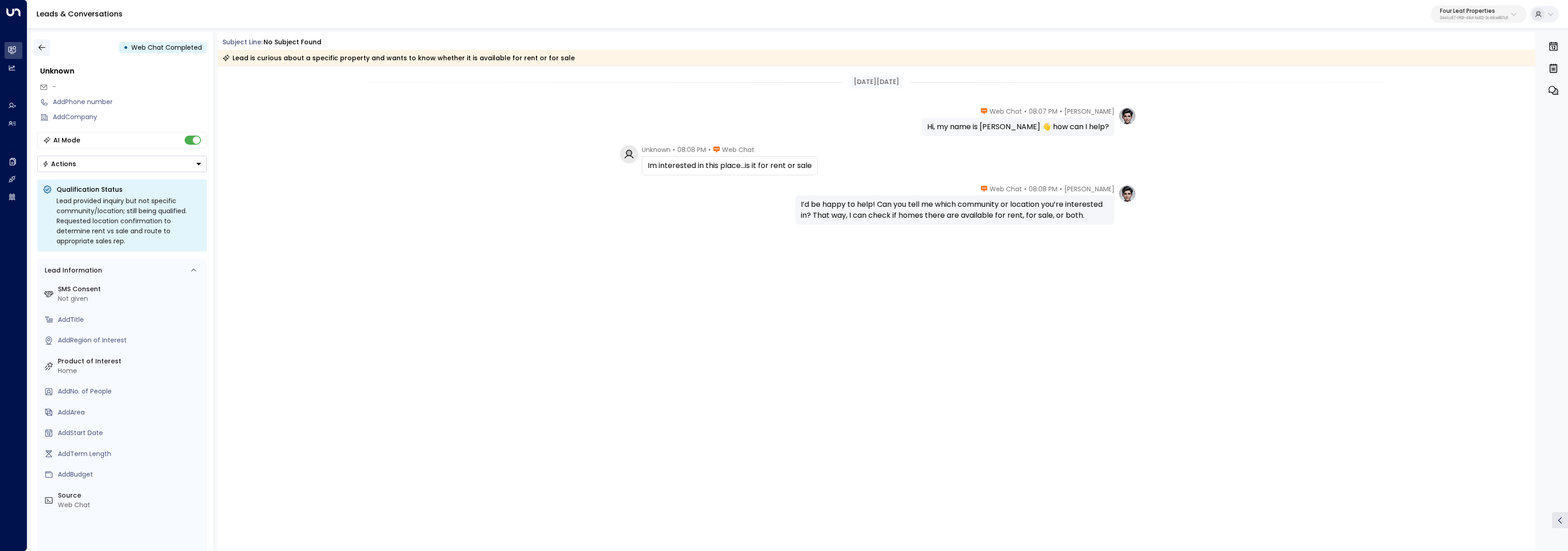
click at [36, 49] on button "button" at bounding box center [42, 47] width 17 height 17
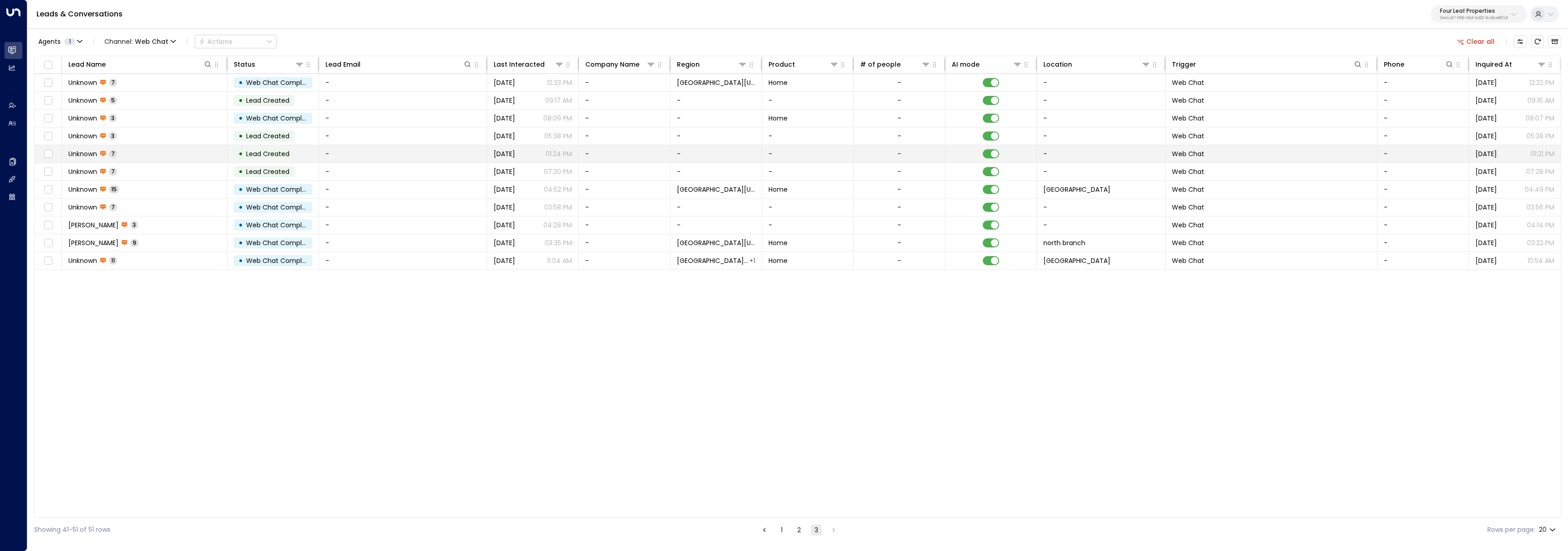
click at [129, 151] on td "Unknown 7" at bounding box center [145, 153] width 165 height 18
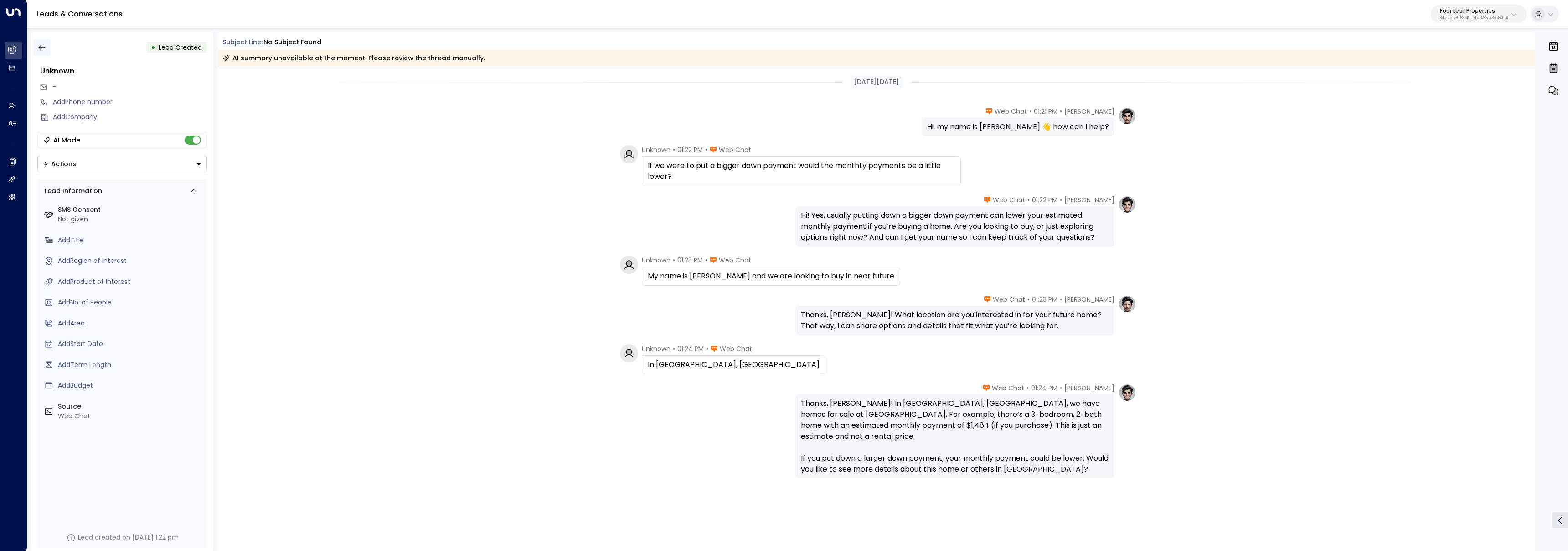
click at [42, 46] on icon "button" at bounding box center [42, 47] width 9 height 9
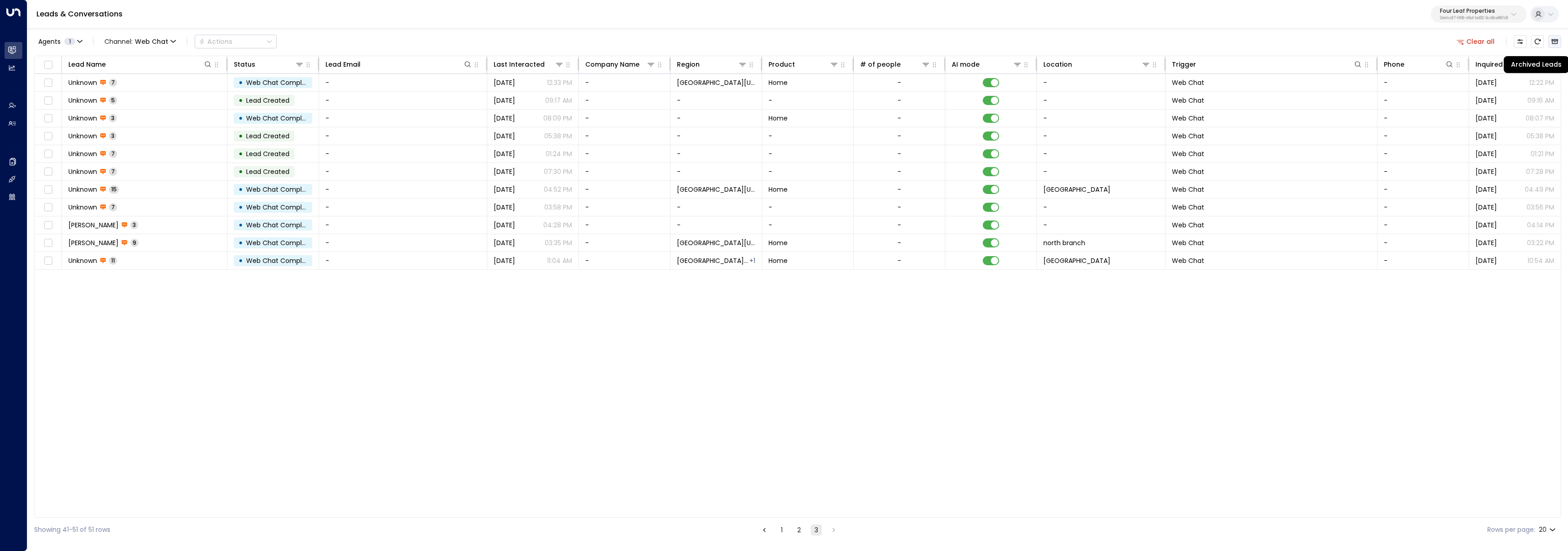
click at [1551, 40] on icon "Archived Leads" at bounding box center [1555, 42] width 7 height 7
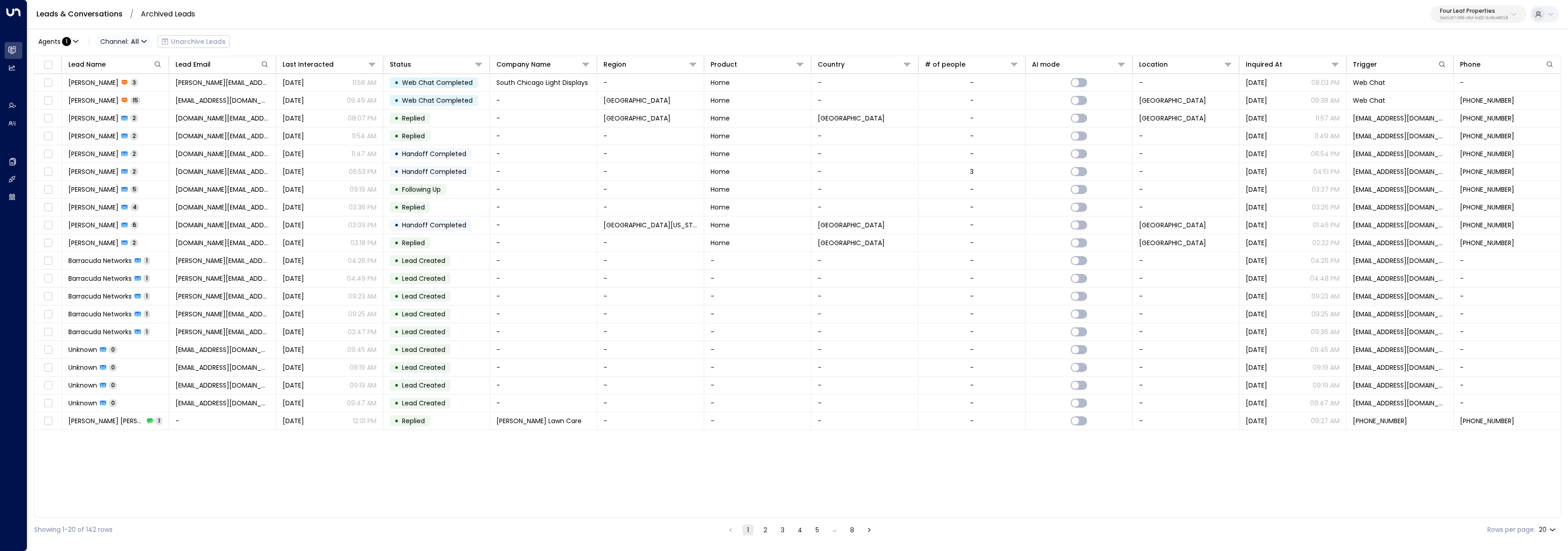
click at [132, 42] on span "All" at bounding box center [135, 42] width 8 height 7
click at [132, 127] on span "Web Chat" at bounding box center [123, 129] width 33 height 9
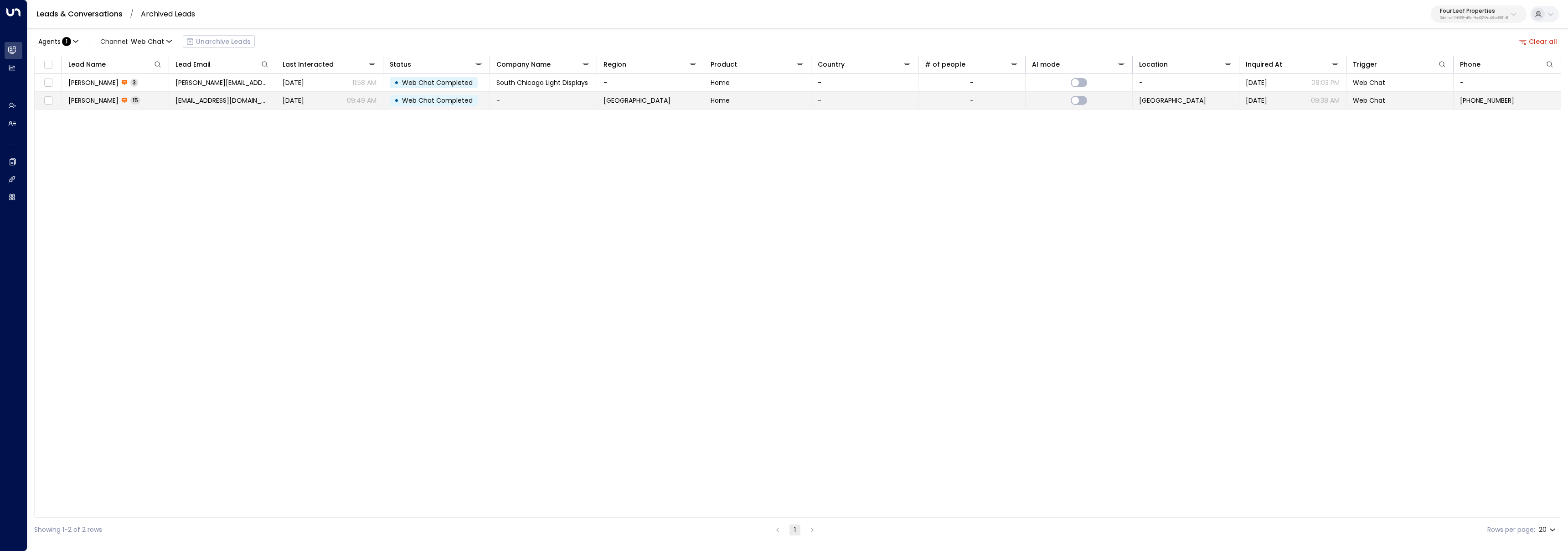
click at [158, 100] on td "Martin Johnson 15" at bounding box center [115, 100] width 107 height 18
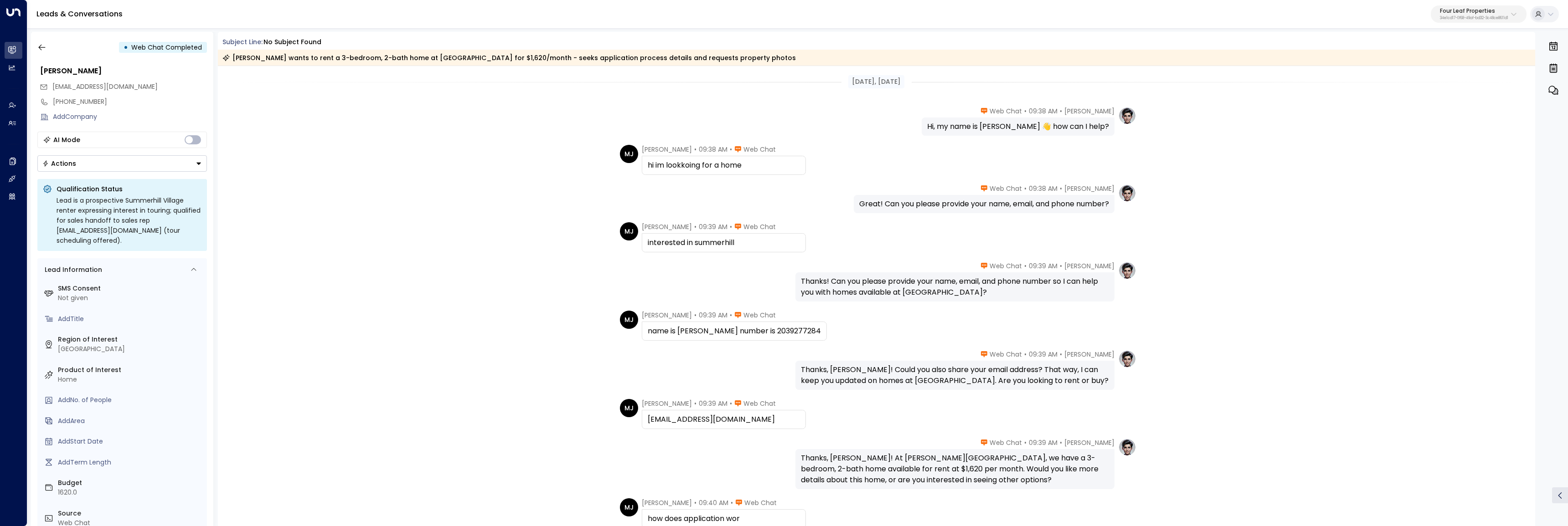
drag, startPoint x: 118, startPoint y: 69, endPoint x: 28, endPoint y: 69, distance: 90.0
click at [28, 69] on div "• Web Chat Completed Martin Johnson martinjohnson@gmail.com +12039277284 Add Co…" at bounding box center [797, 278] width 1540 height 503
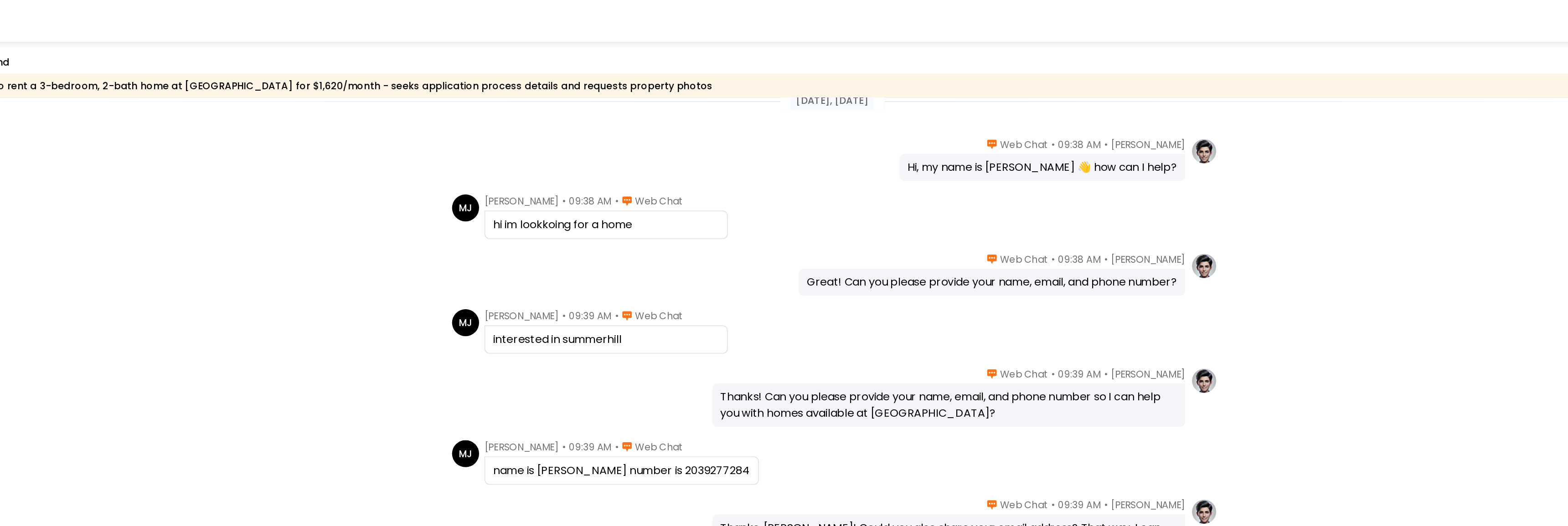
scroll to position [13, 0]
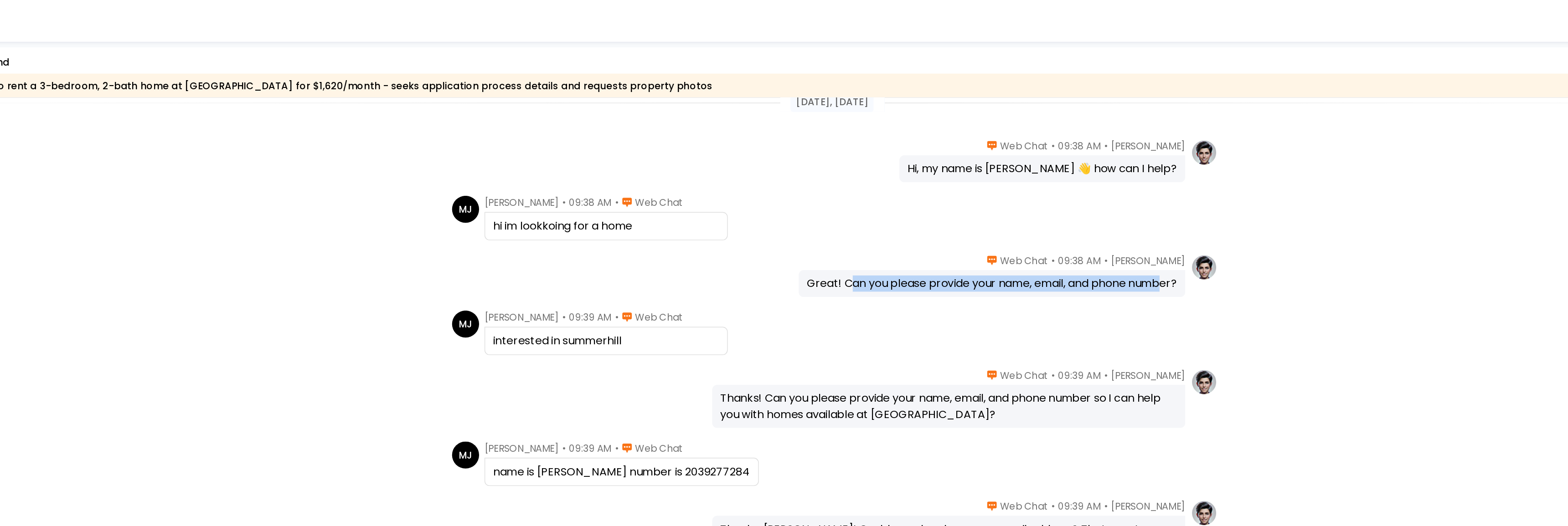
drag, startPoint x: 885, startPoint y: 192, endPoint x: 1093, endPoint y: 194, distance: 208.0
click at [1095, 193] on div "Great! Can you please provide your name, email, and phone number?" at bounding box center [983, 191] width 250 height 11
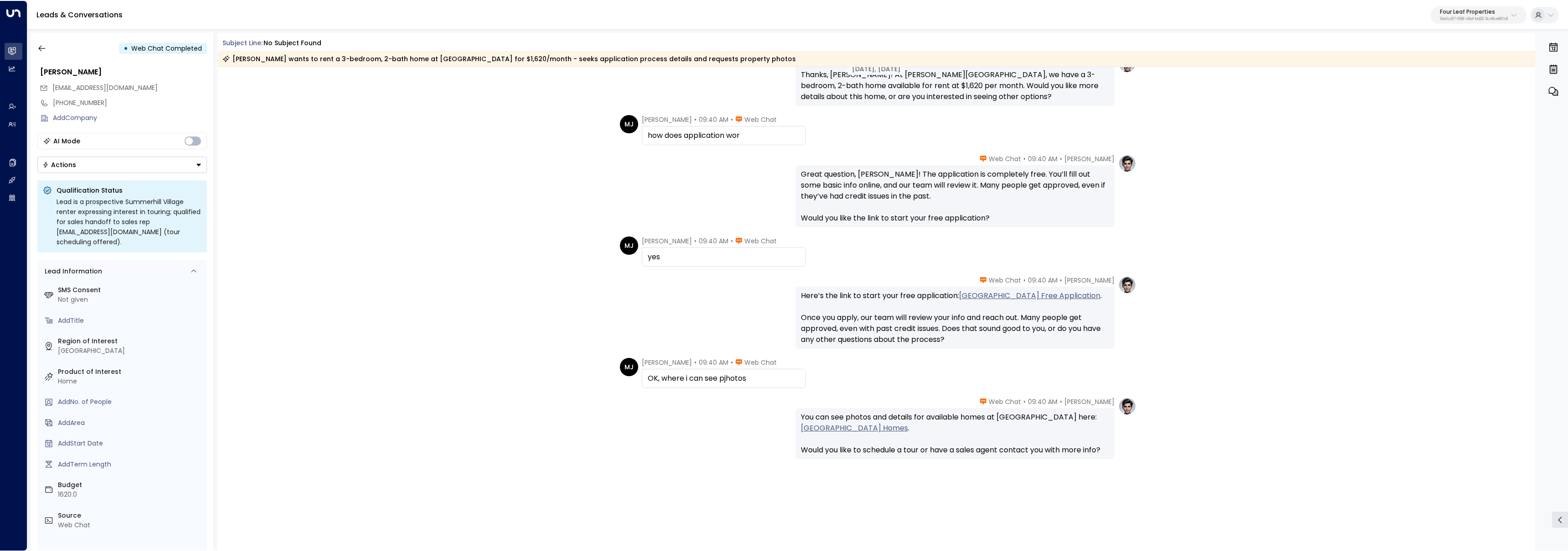
scroll to position [384, 0]
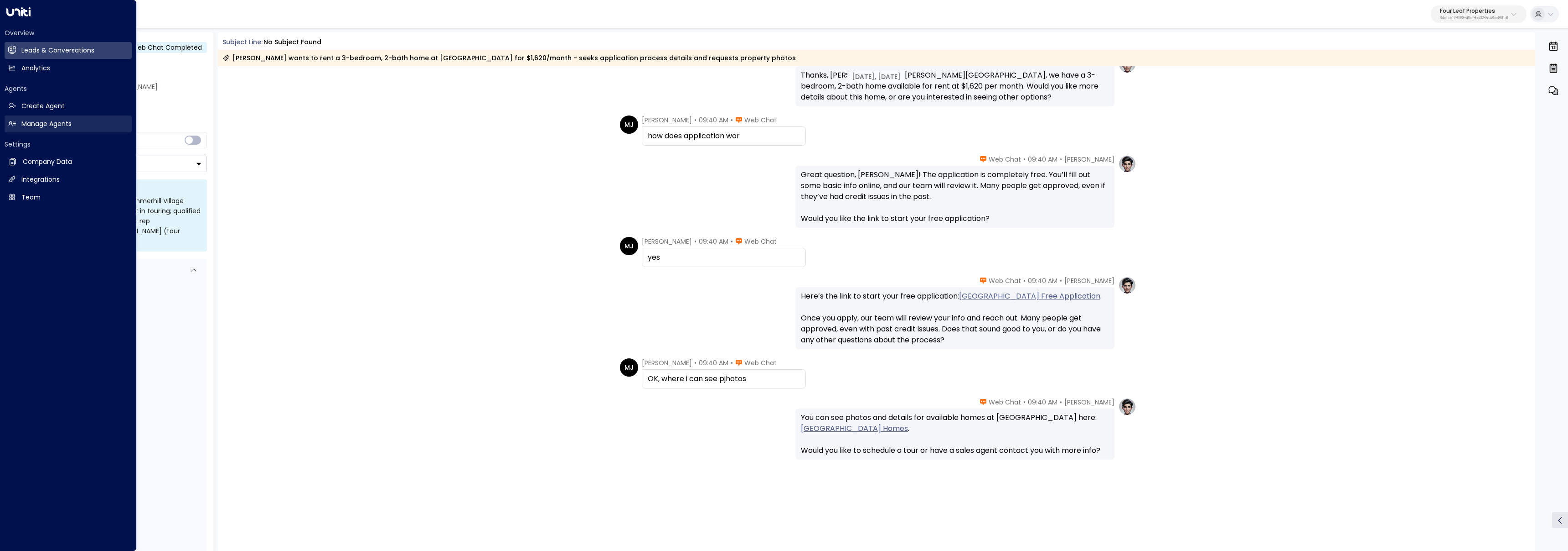
click at [15, 120] on icon at bounding box center [12, 124] width 7 height 7
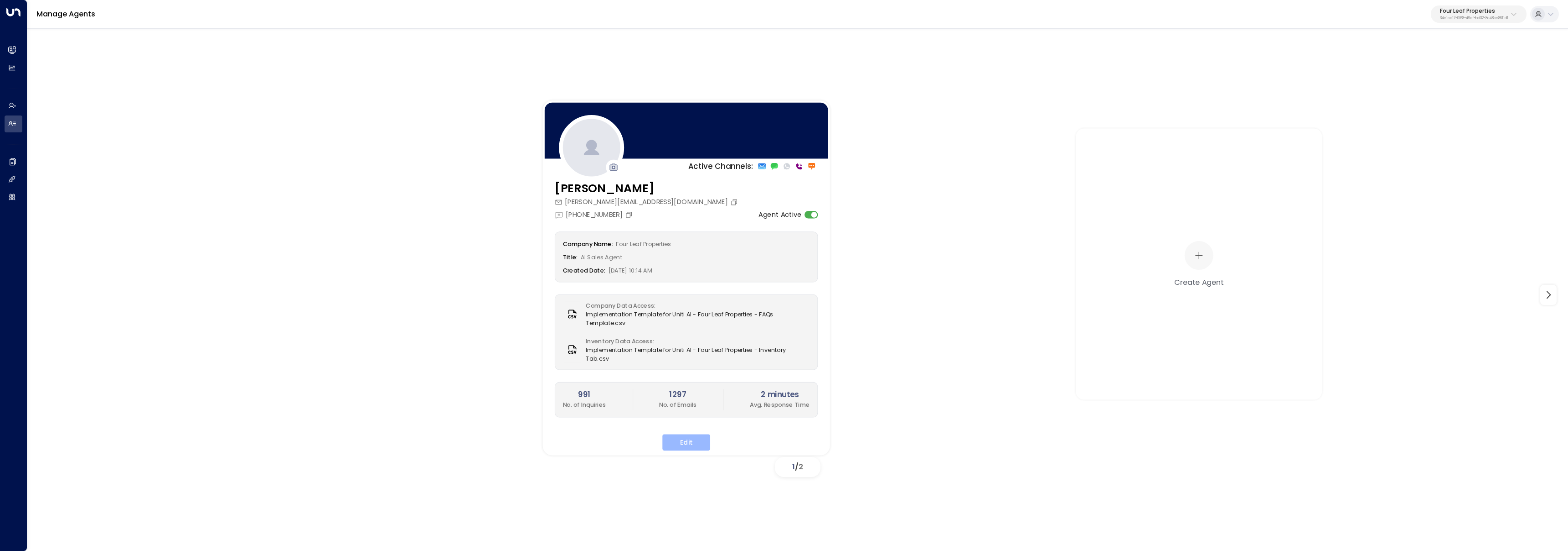
click at [683, 434] on button "Edit" at bounding box center [686, 442] width 48 height 17
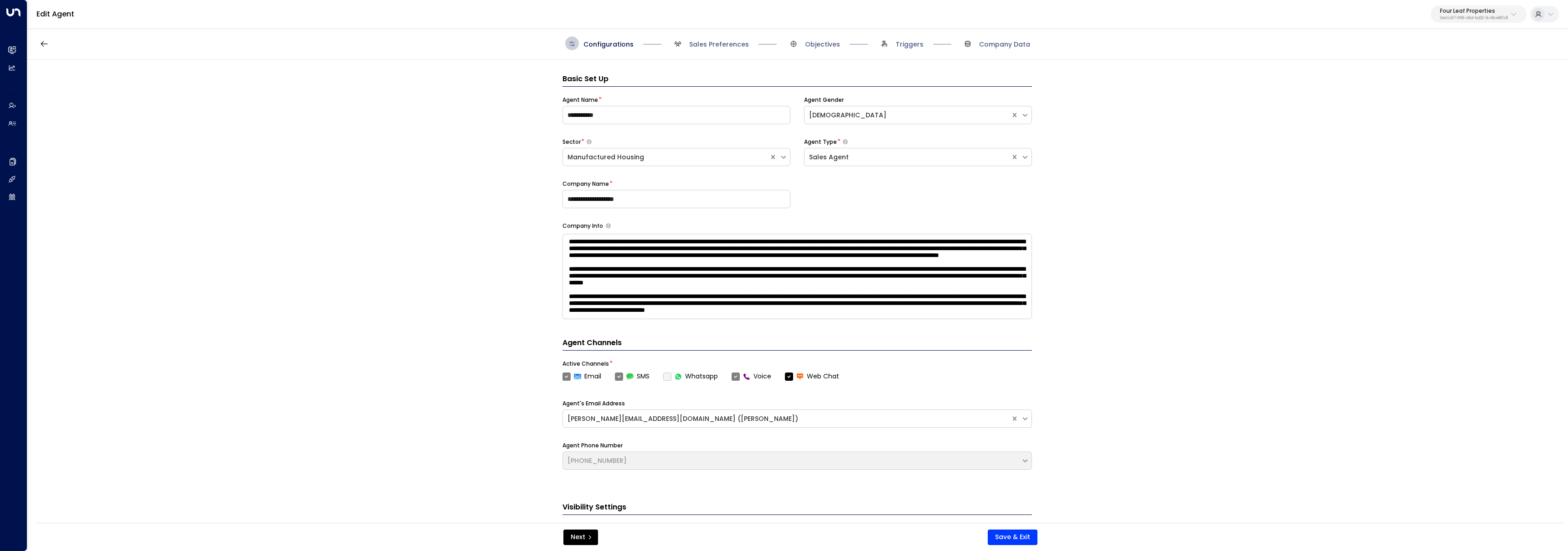
scroll to position [14, 0]
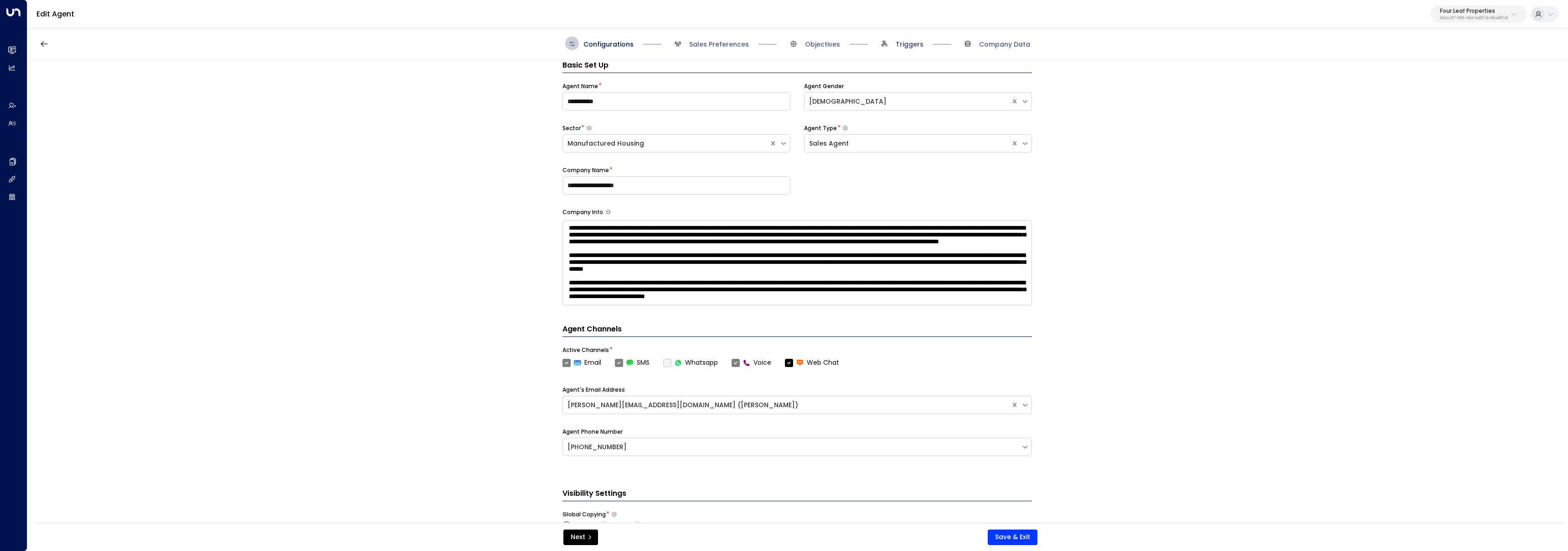
click at [912, 46] on span "Triggers" at bounding box center [910, 45] width 28 height 9
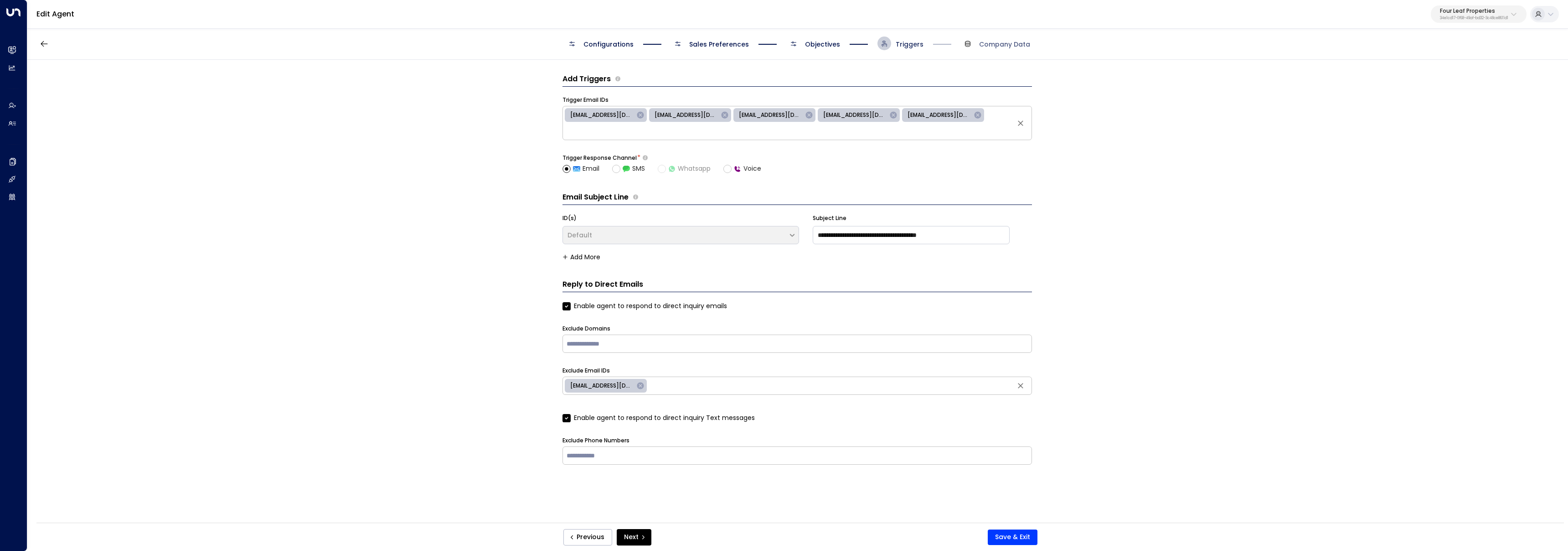
scroll to position [0, 0]
click at [823, 43] on span "Objectives" at bounding box center [823, 45] width 35 height 9
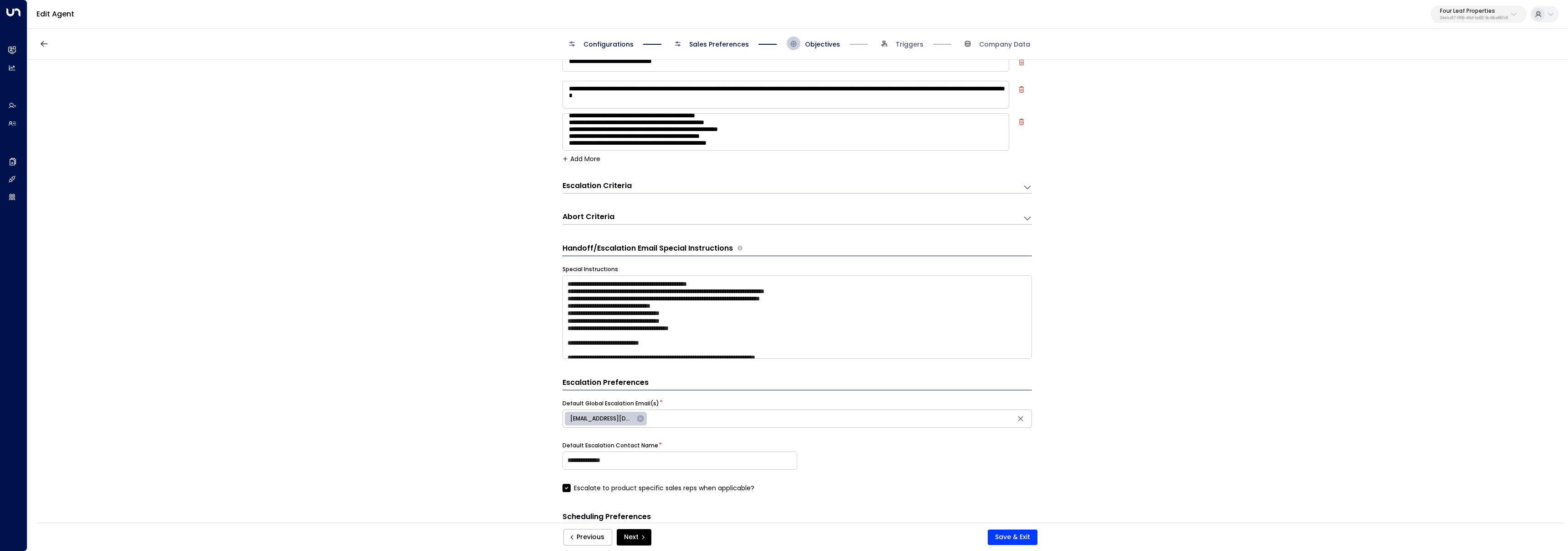
scroll to position [103, 0]
click at [589, 154] on button "Add More" at bounding box center [581, 157] width 38 height 7
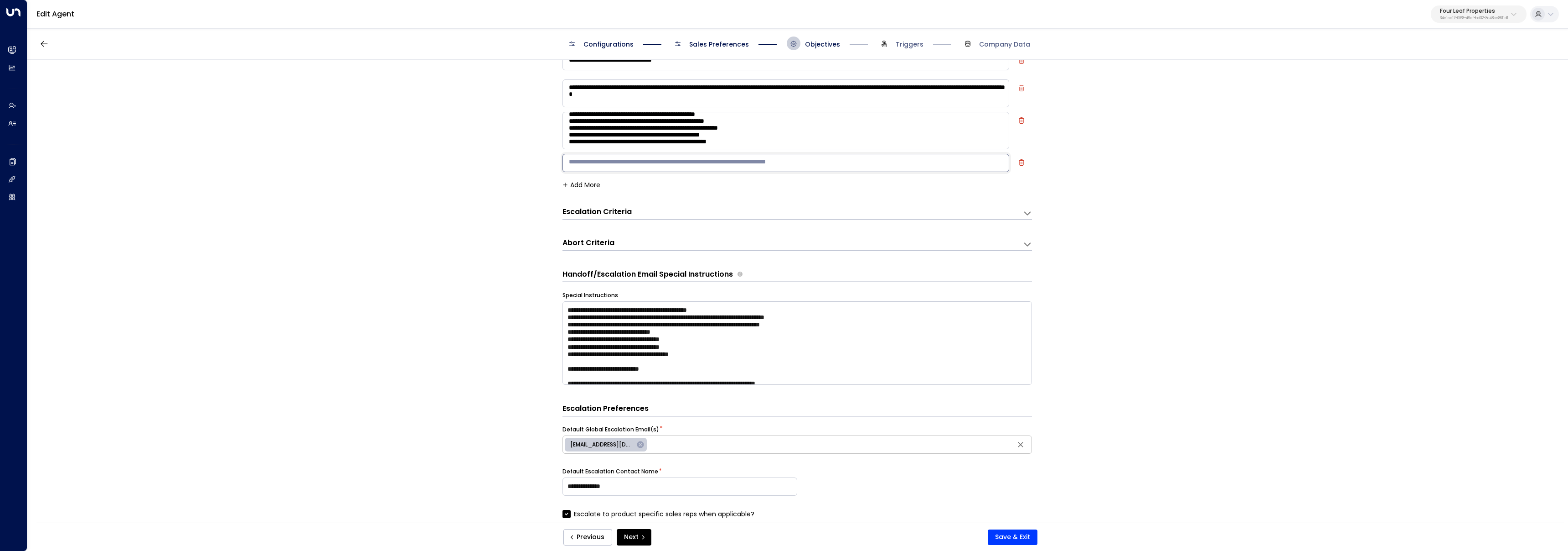
click at [636, 167] on textarea at bounding box center [785, 163] width 447 height 19
paste textarea "**********"
drag, startPoint x: 781, startPoint y: 164, endPoint x: 543, endPoint y: 157, distance: 238.1
click at [543, 157] on div "**********" at bounding box center [797, 294] width 1539 height 468
click at [691, 165] on textarea "**********" at bounding box center [785, 163] width 447 height 19
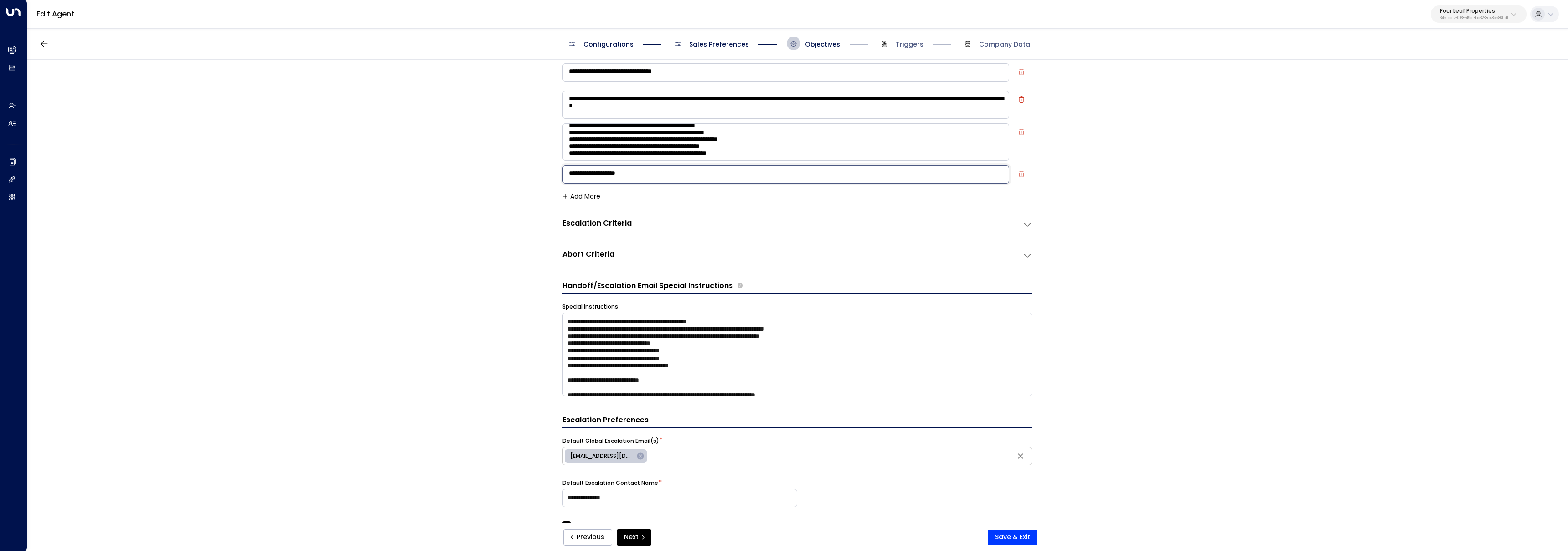
scroll to position [86, 0]
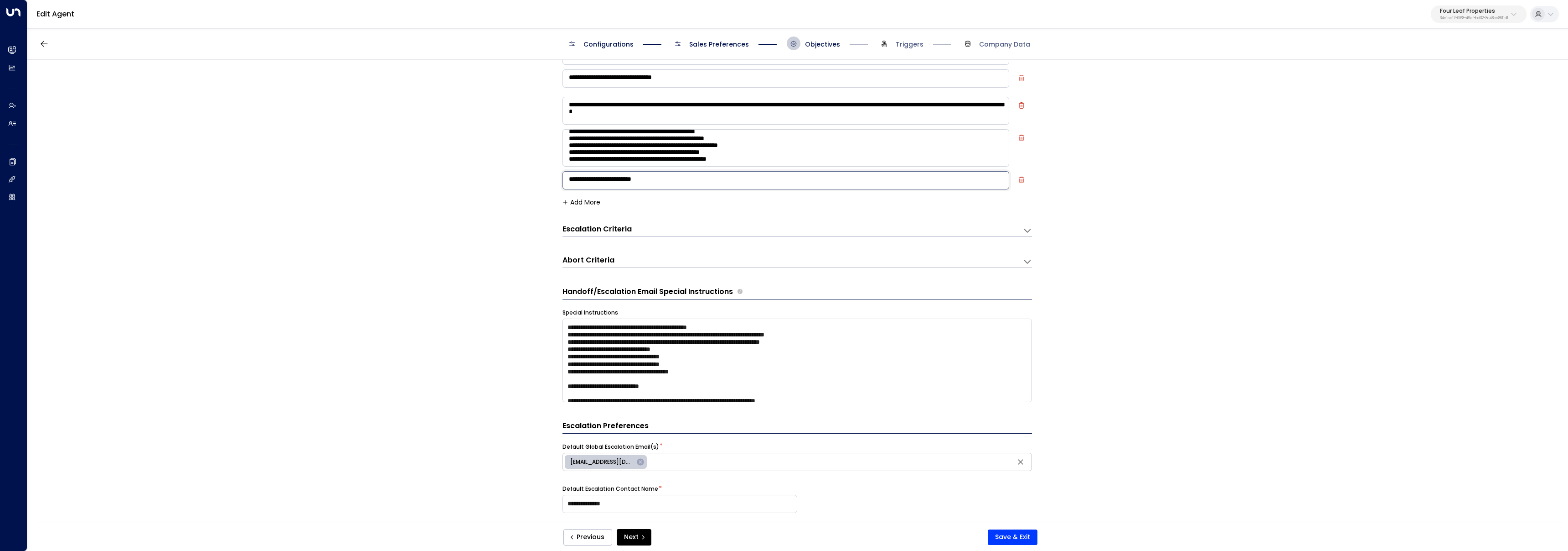
paste textarea "**********"
type textarea "**********"
click at [452, 201] on div "**********" at bounding box center [797, 294] width 1539 height 468
click at [1013, 536] on button "Save & Exit" at bounding box center [1013, 536] width 50 height 16
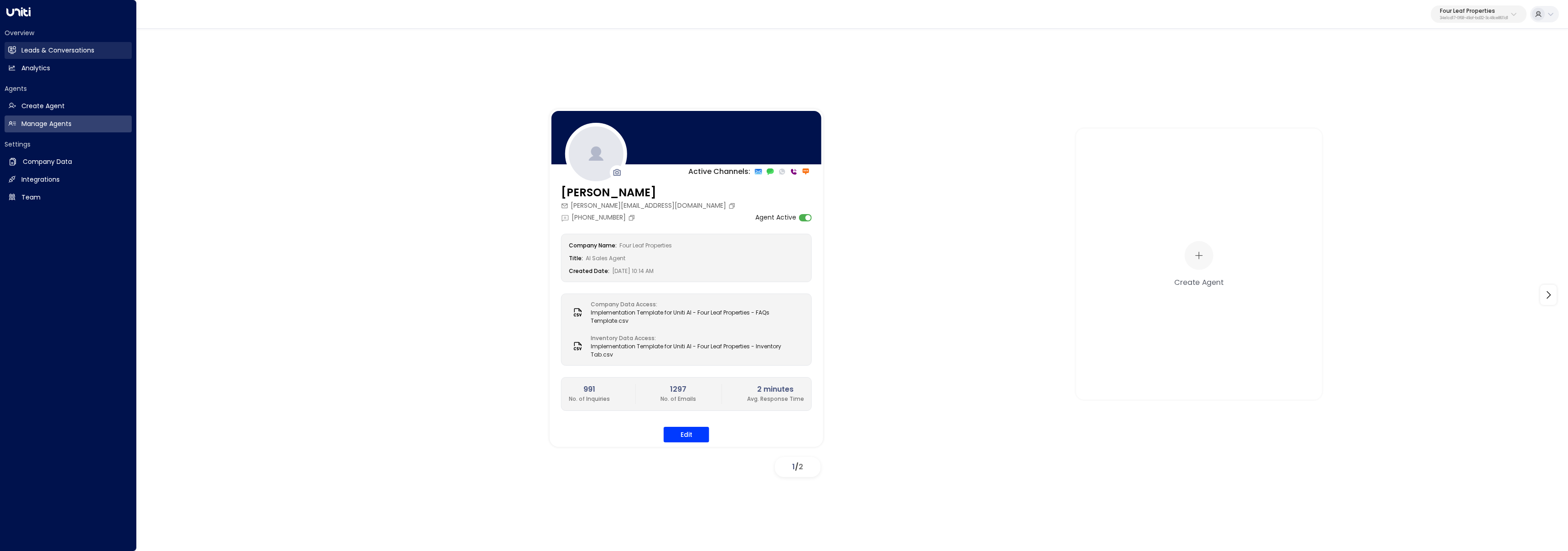
click at [23, 52] on h2 "Leads & Conversations" at bounding box center [58, 50] width 73 height 9
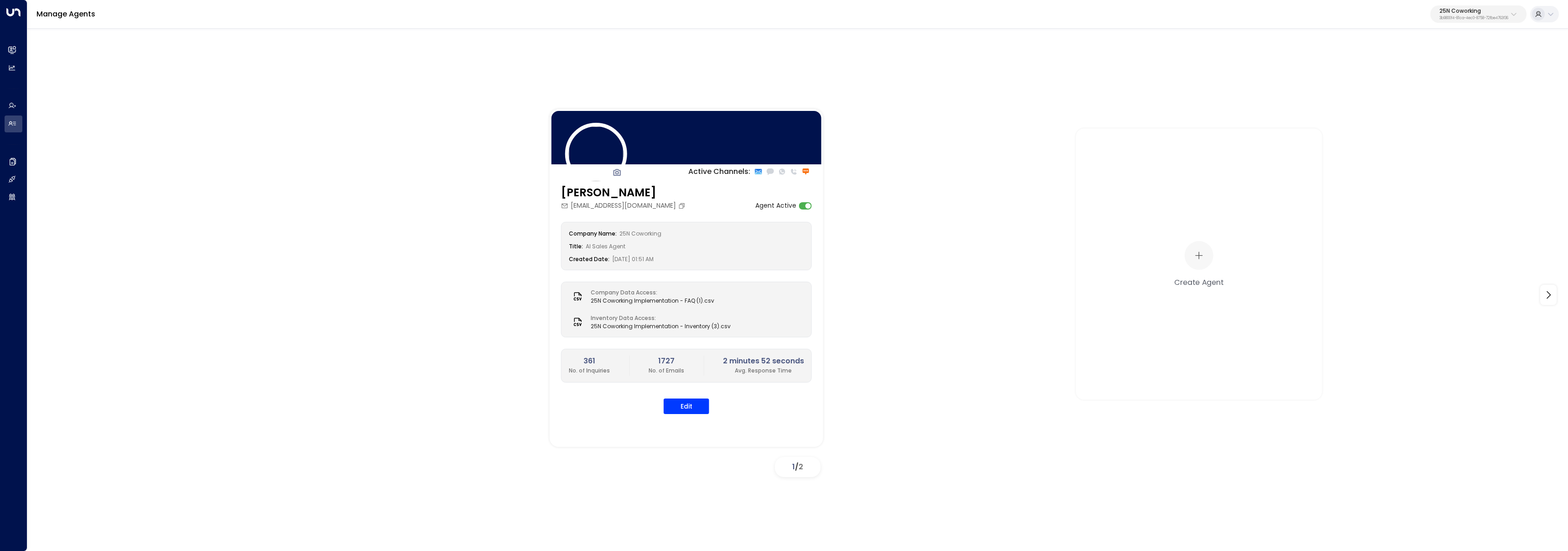
click at [1492, 7] on button "25N Coworking 3b9800f4-81ca-4ec0-8758-72fbe4763f36" at bounding box center [1478, 14] width 97 height 18
type input "*****"
click at [1418, 75] on span "ID: e5119684-7cbb-4469-af7e-e9f84628bb31" at bounding box center [1449, 77] width 124 height 8
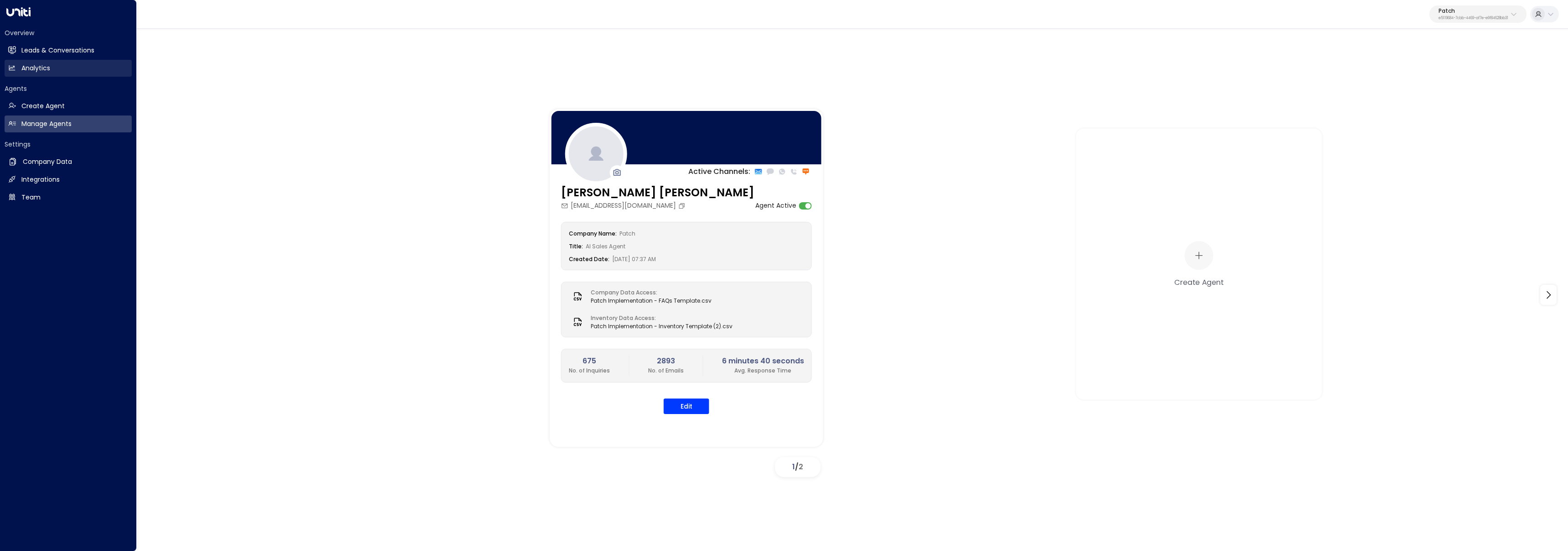
drag, startPoint x: 17, startPoint y: 47, endPoint x: 57, endPoint y: 61, distance: 42.4
click at [17, 47] on link "Leads & Conversations Leads & Conversations" at bounding box center [68, 50] width 127 height 17
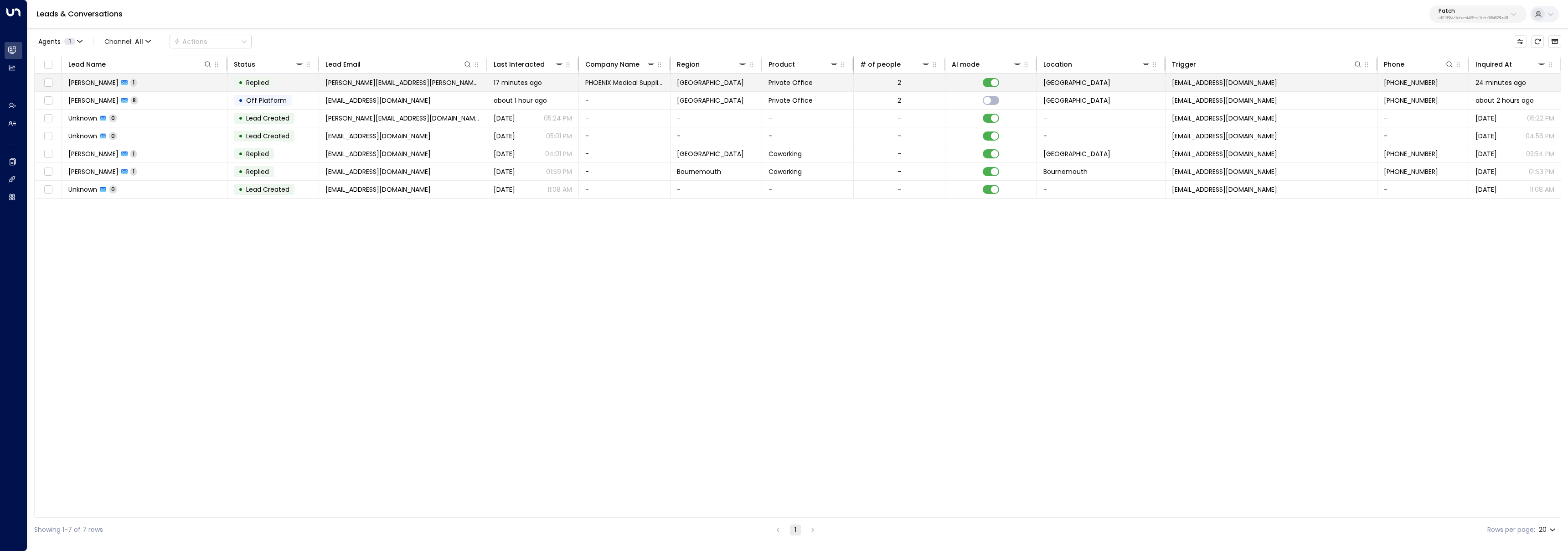
click at [201, 85] on td "Heidi McVay 1" at bounding box center [145, 83] width 165 height 18
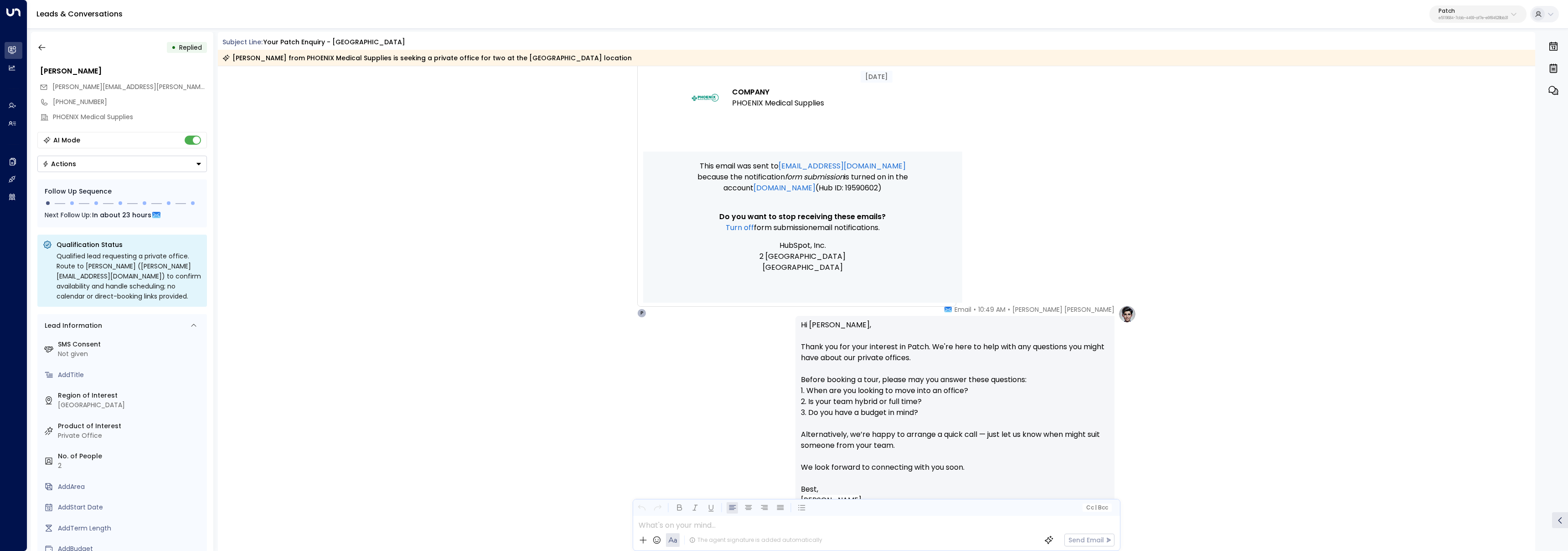
scroll to position [736, 0]
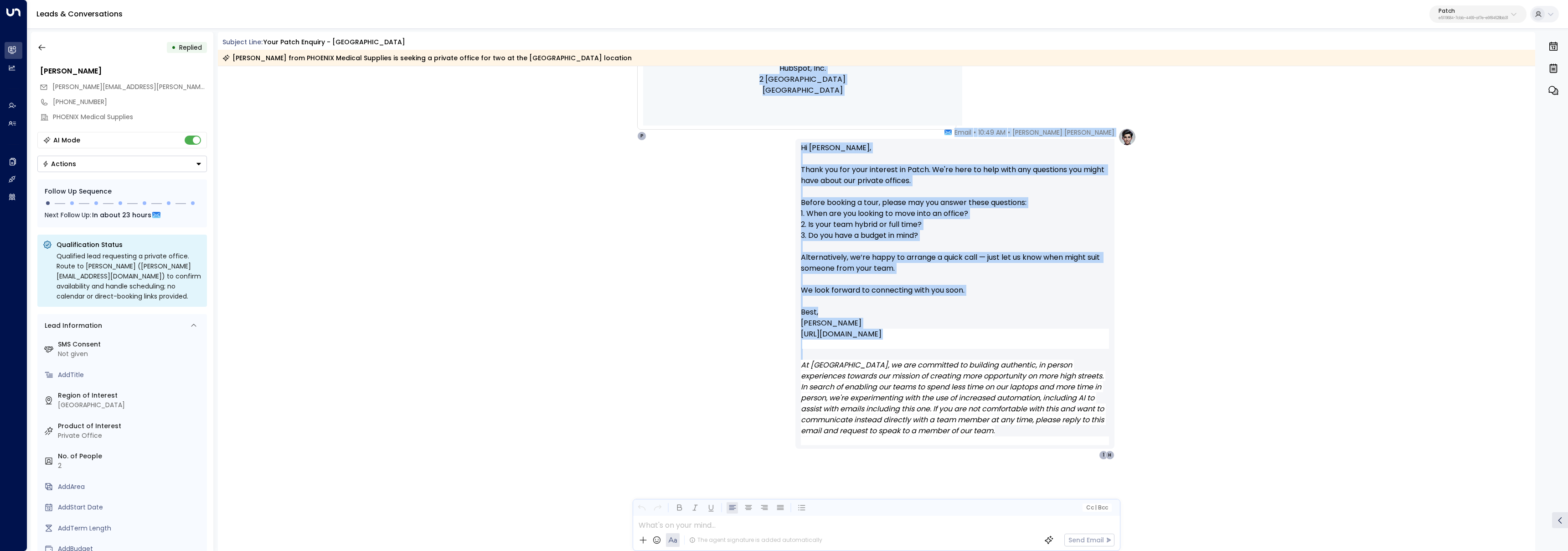
drag, startPoint x: 774, startPoint y: 106, endPoint x: 1031, endPoint y: 359, distance: 360.6
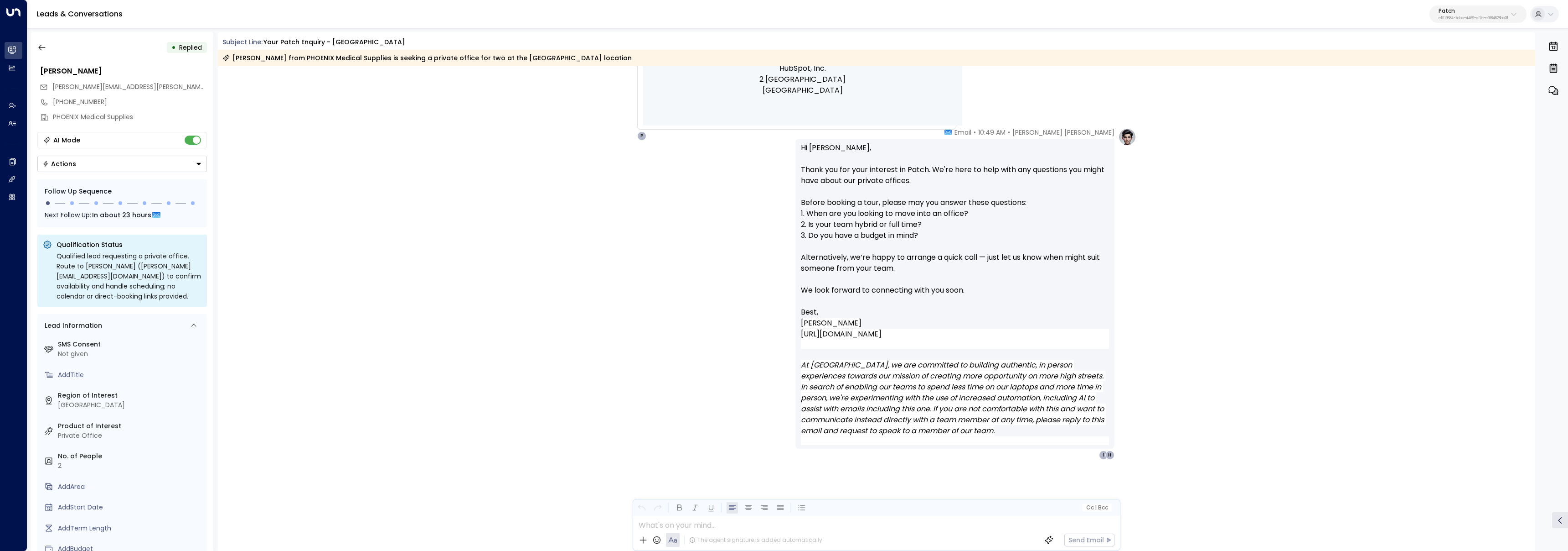
click at [725, 212] on div "Pat Cooper Hart • 10:49 AM • Email Hi Heidi, Thank you for your interest in Pat…" at bounding box center [876, 293] width 520 height 332
click at [443, 190] on div "Pat Cooper Hart • 10:49 AM • Email Hi Heidi, Thank you for your interest in Pat…" at bounding box center [876, 338] width 1317 height 423
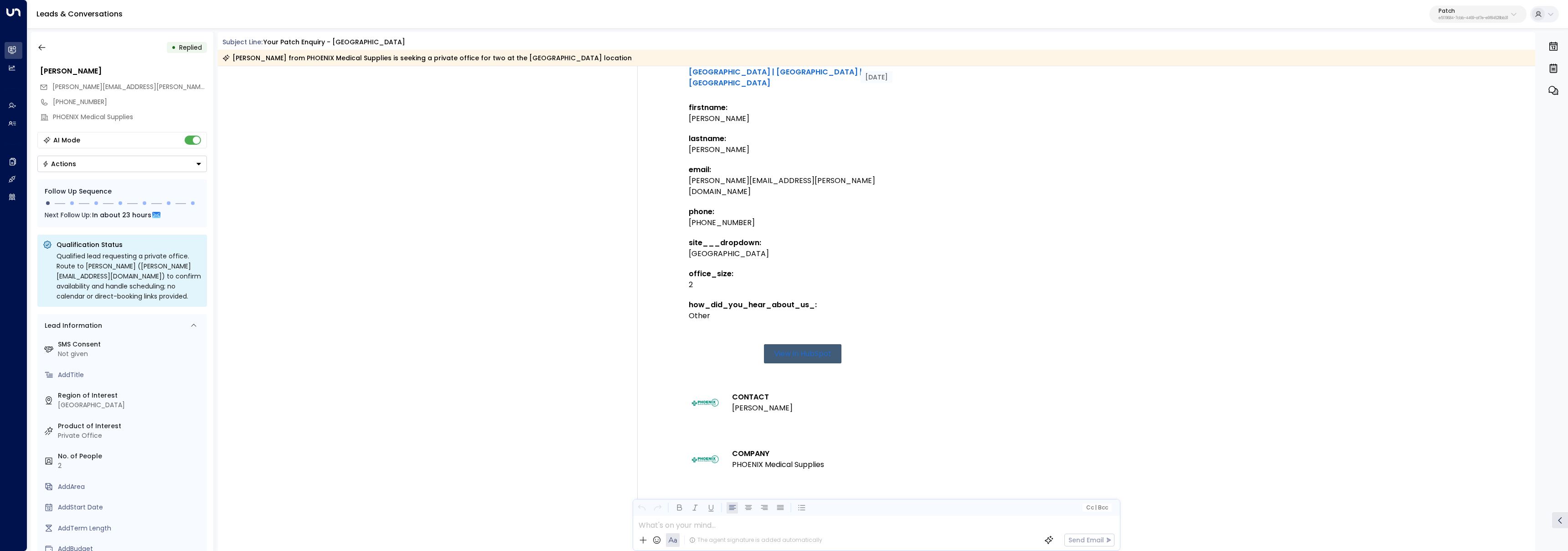
scroll to position [0, 0]
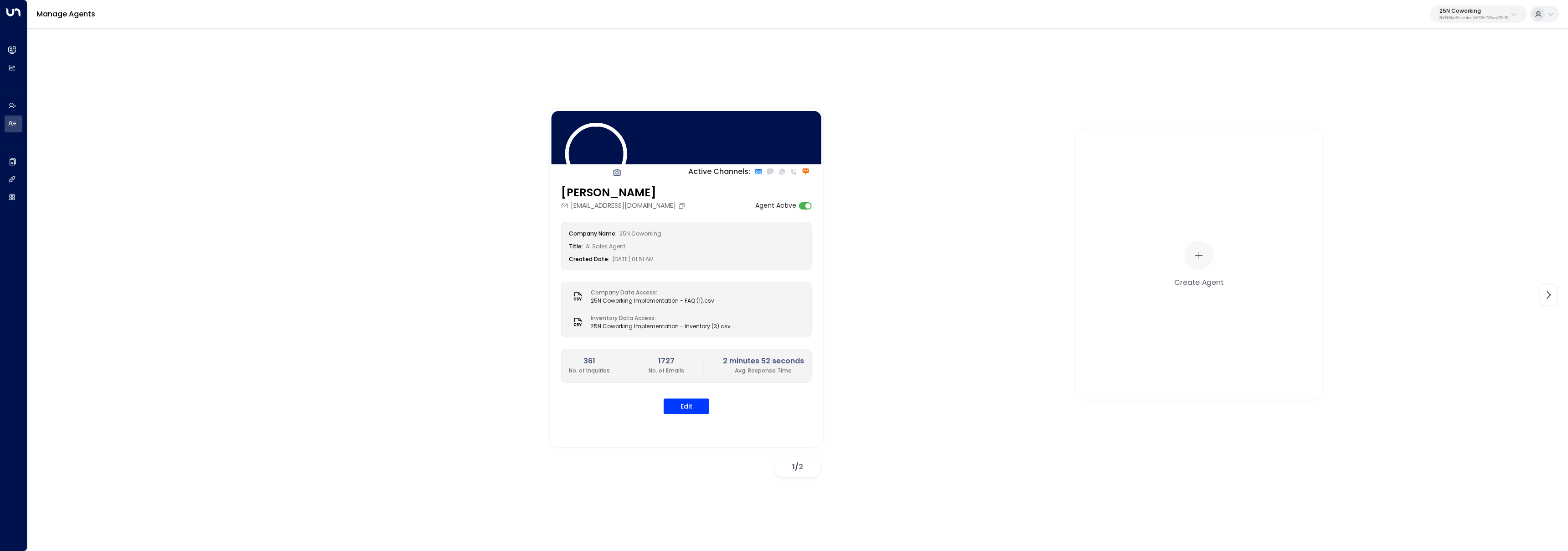
click at [1491, 12] on p "25N Coworking" at bounding box center [1473, 11] width 69 height 6
type input "*******"
click at [1486, 65] on div "Workbox ID: 5907e685-ac3d-4b15-8777-6be708435e94" at bounding box center [1452, 72] width 130 height 19
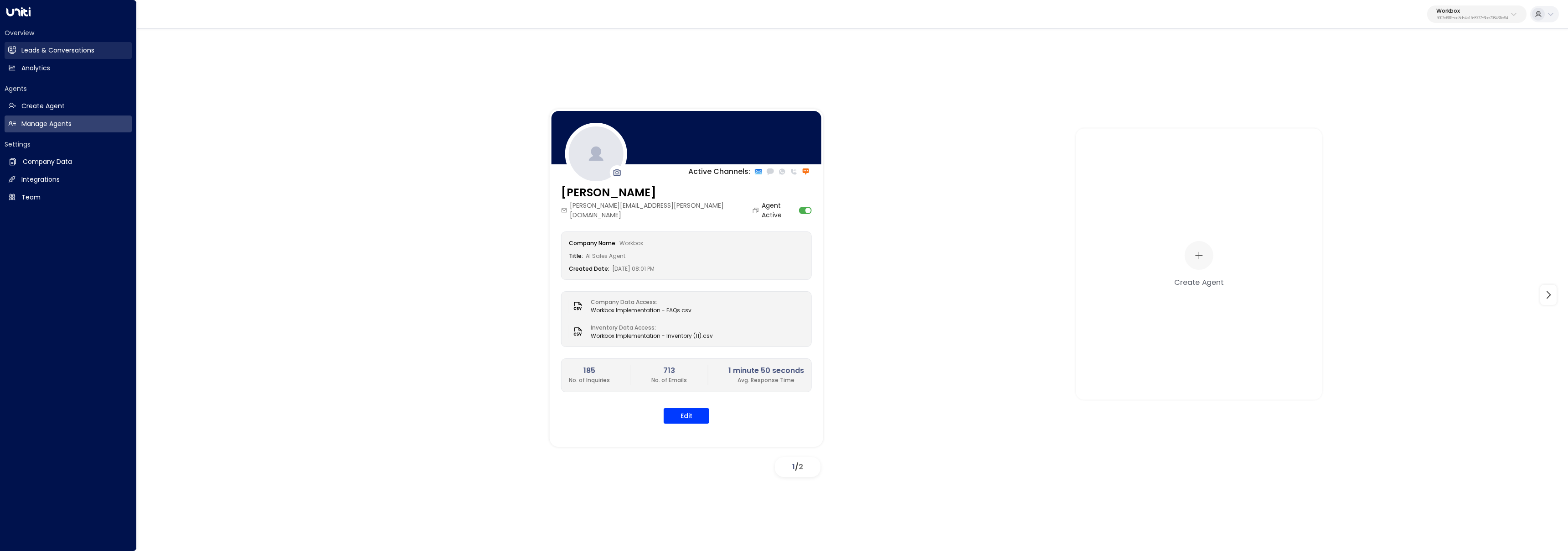
click at [17, 49] on link "Leads & Conversations Leads & Conversations" at bounding box center [68, 50] width 127 height 17
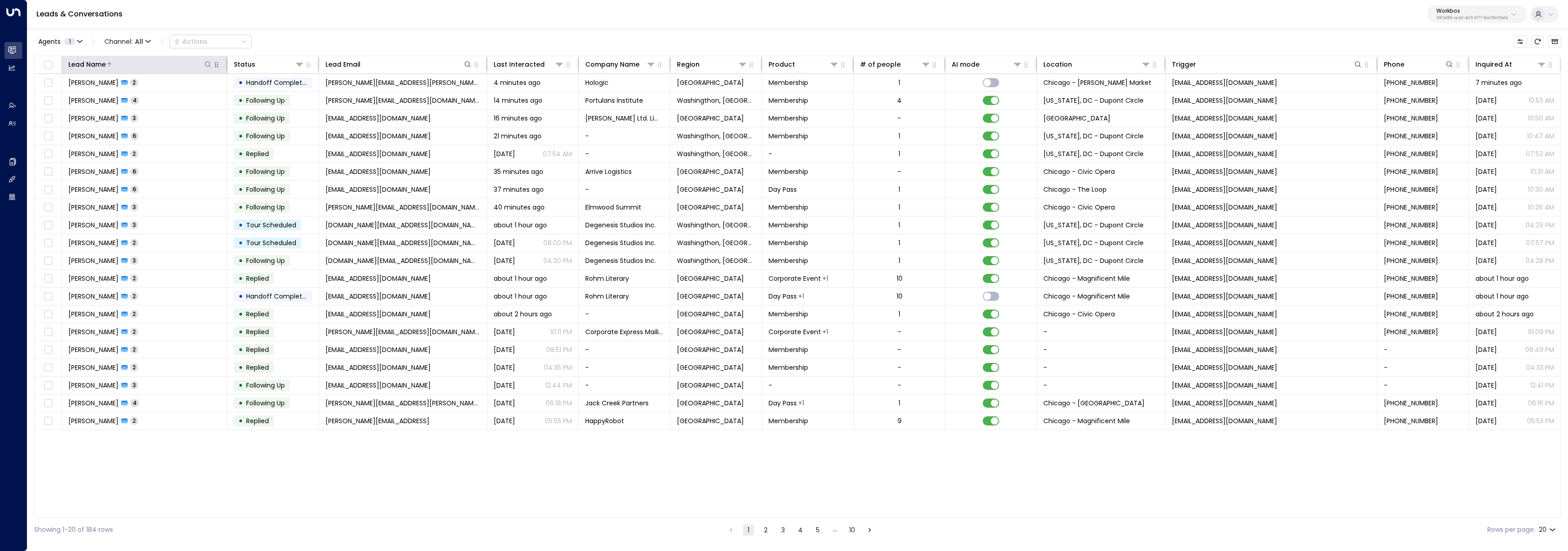
click at [207, 65] on icon at bounding box center [208, 64] width 7 height 7
click at [112, 78] on div "[PERSON_NAME] 2" at bounding box center [103, 83] width 70 height 9
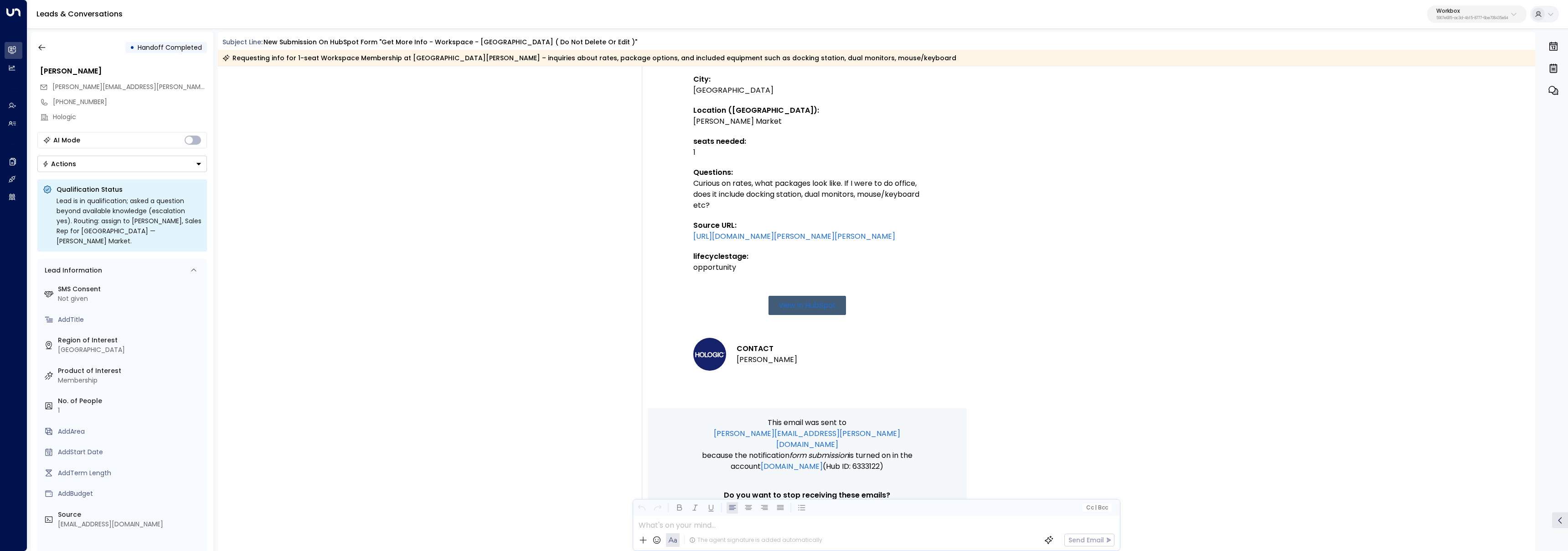
scroll to position [472, 0]
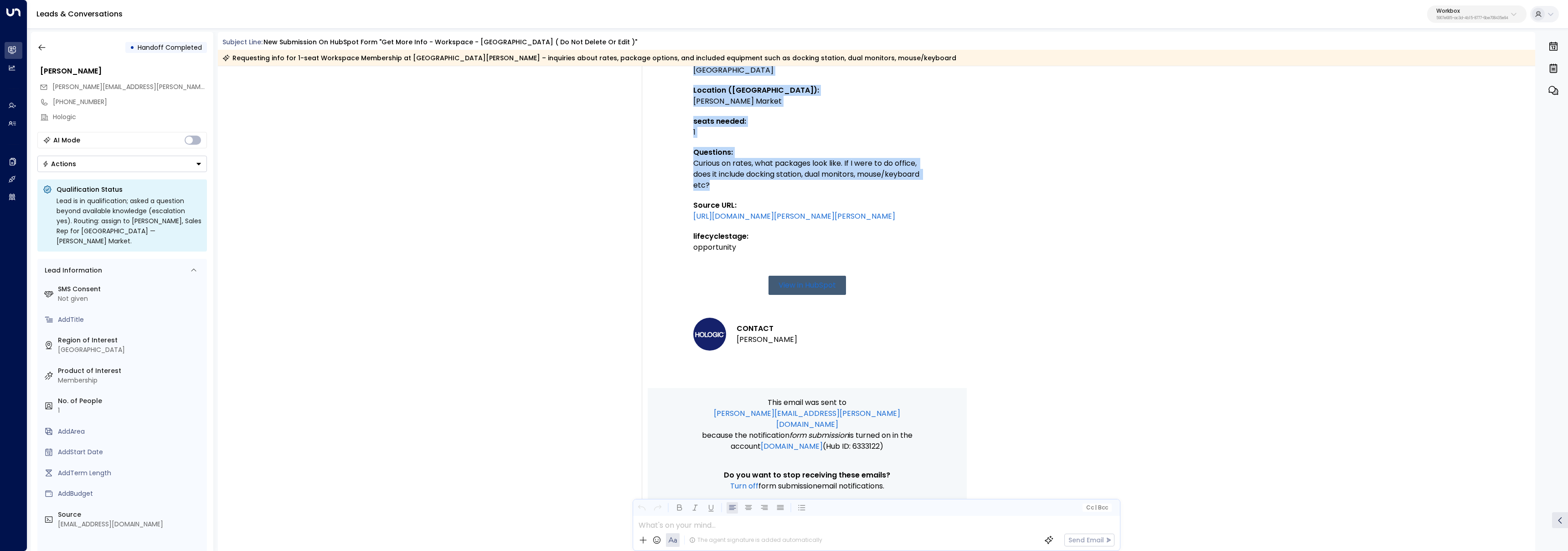
drag, startPoint x: 799, startPoint y: 172, endPoint x: 682, endPoint y: 144, distance: 120.3
click at [682, 144] on td "New submission on HubSpot Form "Get more info - Workspace - Chicago ( Do not de…" at bounding box center [808, 19] width 319 height 738
click at [776, 176] on div "Curious on rates, what packages look like. If I were to do office, does it incl…" at bounding box center [807, 174] width 227 height 33
drag, startPoint x: 797, startPoint y: 177, endPoint x: 693, endPoint y: 150, distance: 107.4
click at [693, 158] on div "Curious on rates, what packages look like. If I were to do office, does it incl…" at bounding box center [807, 174] width 227 height 33
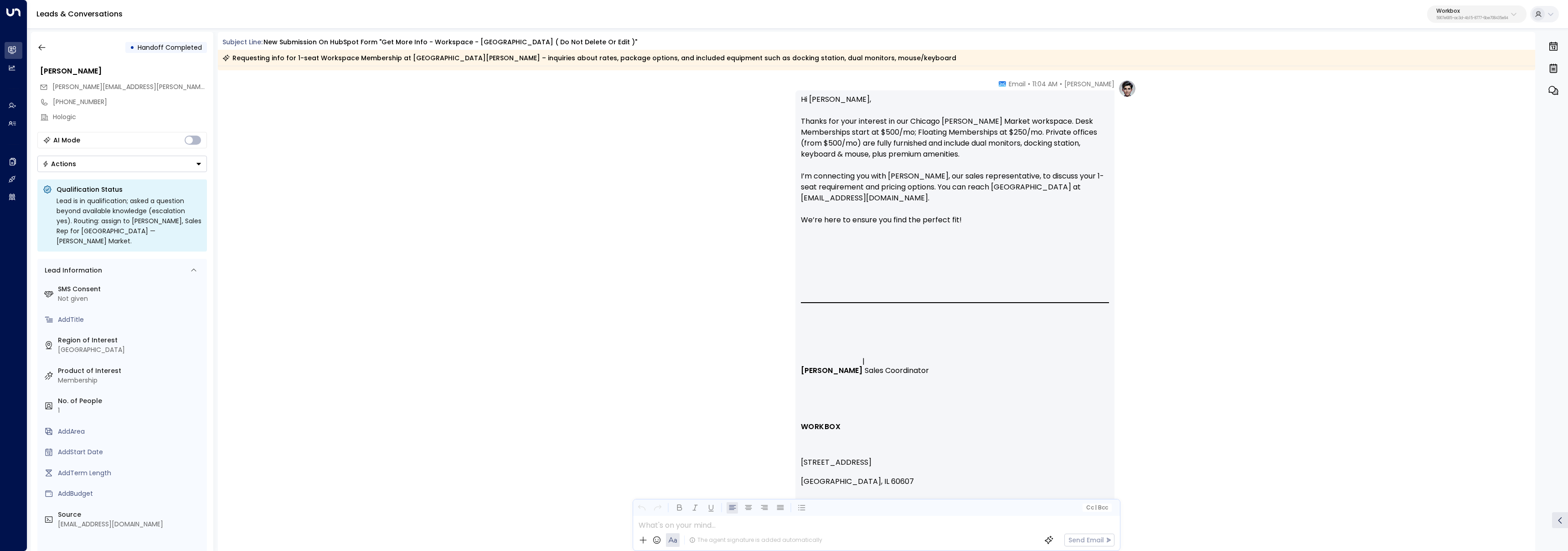
scroll to position [1120, 0]
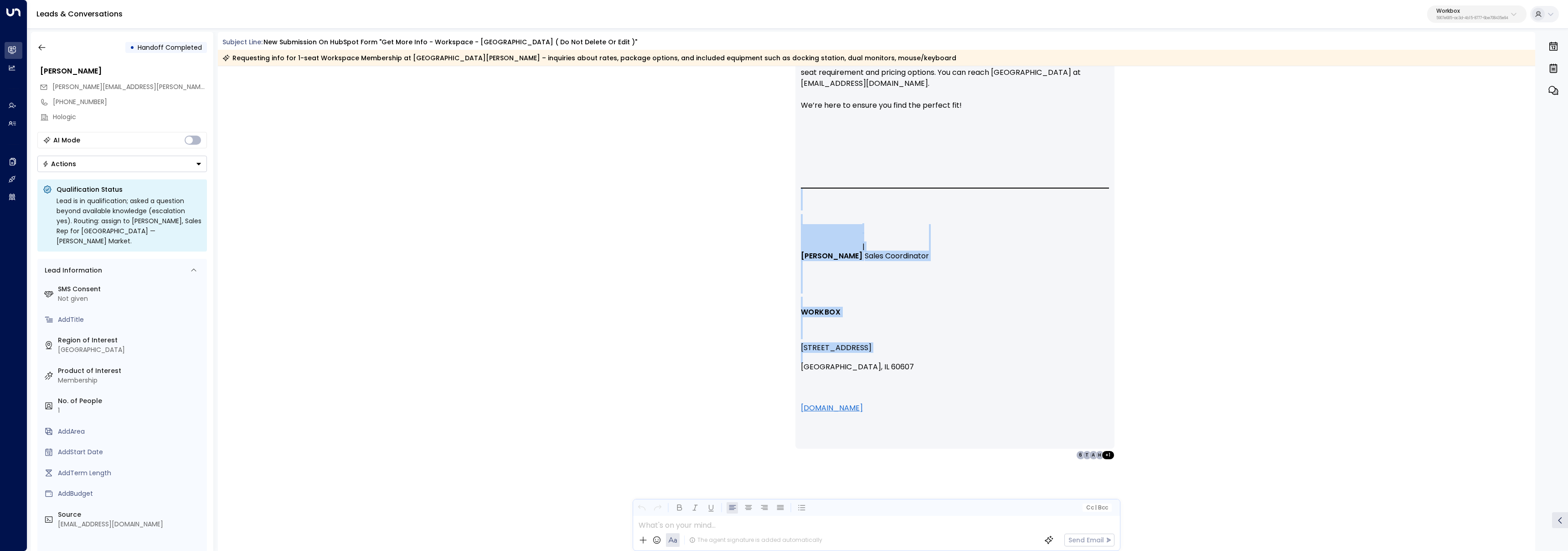
drag, startPoint x: 818, startPoint y: 203, endPoint x: 973, endPoint y: 381, distance: 236.0
click at [973, 381] on td "Olivia Carter | Sales Coordinator WORKBOX 220 N Green Street Chicago, IL 60607 …" at bounding box center [955, 299] width 308 height 246
click at [1008, 400] on span "www.workboxcompany.com" at bounding box center [955, 402] width 308 height 20
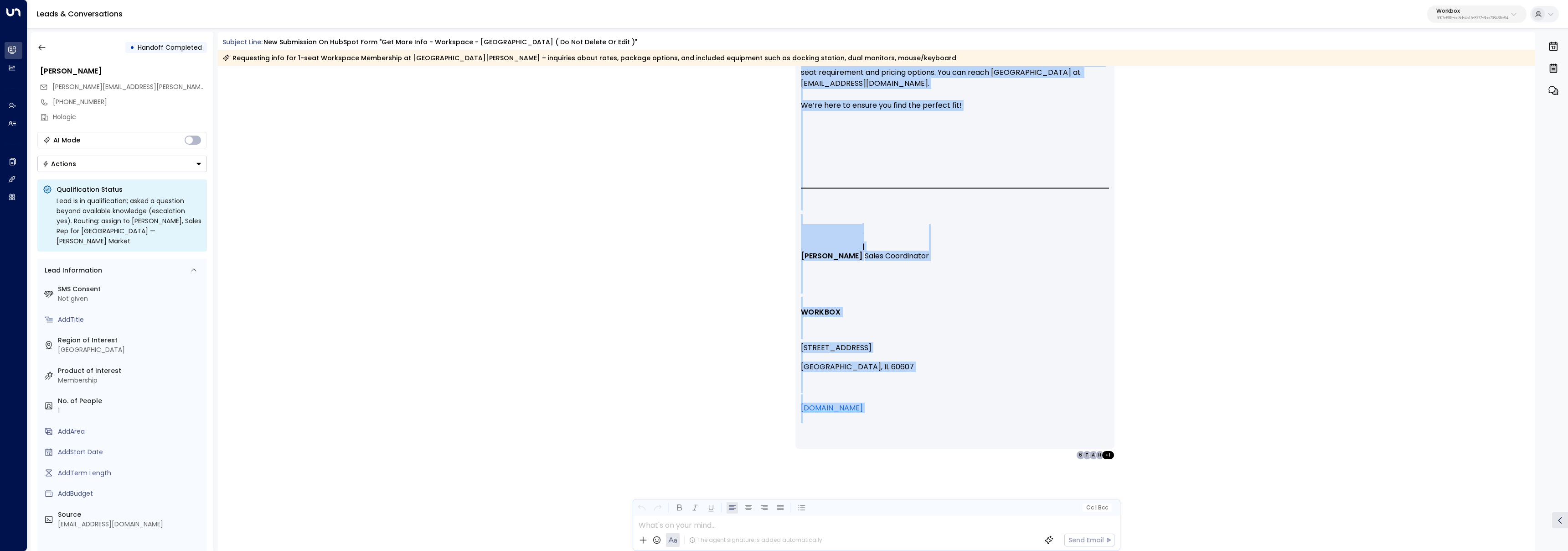
drag, startPoint x: 969, startPoint y: 393, endPoint x: 793, endPoint y: 186, distance: 271.7
click at [790, 185] on div "Olivia Carter • 11:04 AM • Email Hi Riley, Thanks for your interest in our Chic…" at bounding box center [876, 212] width 520 height 494
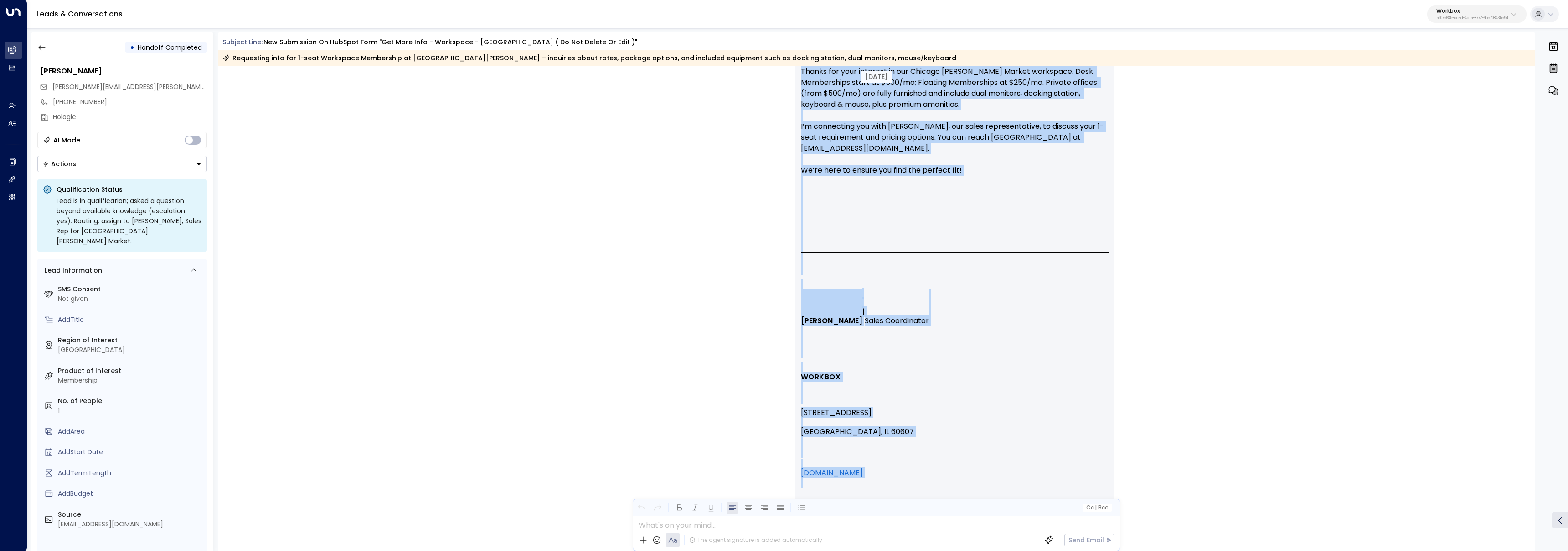
scroll to position [1053, 0]
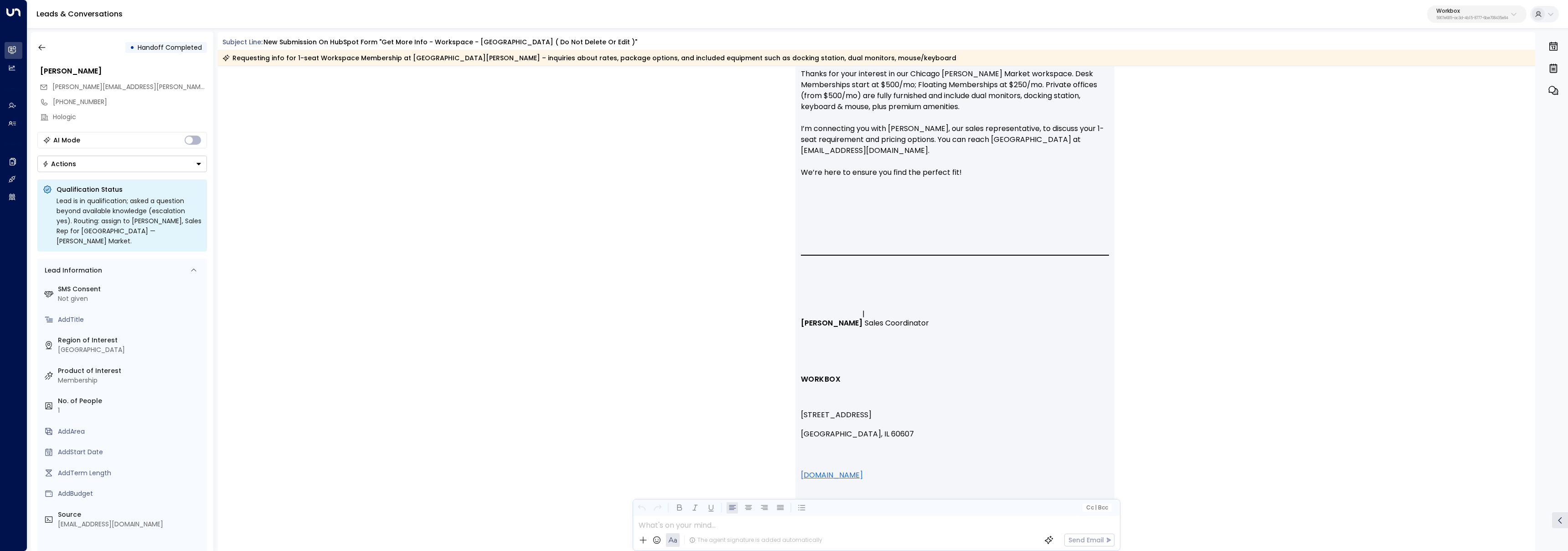
click at [828, 193] on p "Hi Riley, Thanks for your interest in our Chicago Fulton Market workspace. Desk…" at bounding box center [955, 145] width 308 height 197
drag, startPoint x: 872, startPoint y: 146, endPoint x: 767, endPoint y: 130, distance: 106.2
click at [767, 130] on div "Olivia Carter • 11:04 AM • Email Hi Riley, Thanks for your interest in our Chic…" at bounding box center [876, 279] width 520 height 494
drag, startPoint x: 783, startPoint y: 142, endPoint x: 800, endPoint y: 151, distance: 19.2
click at [783, 142] on div "Olivia Carter • 11:04 AM • Email Hi Riley, Thanks for your interest in our Chic…" at bounding box center [876, 279] width 520 height 494
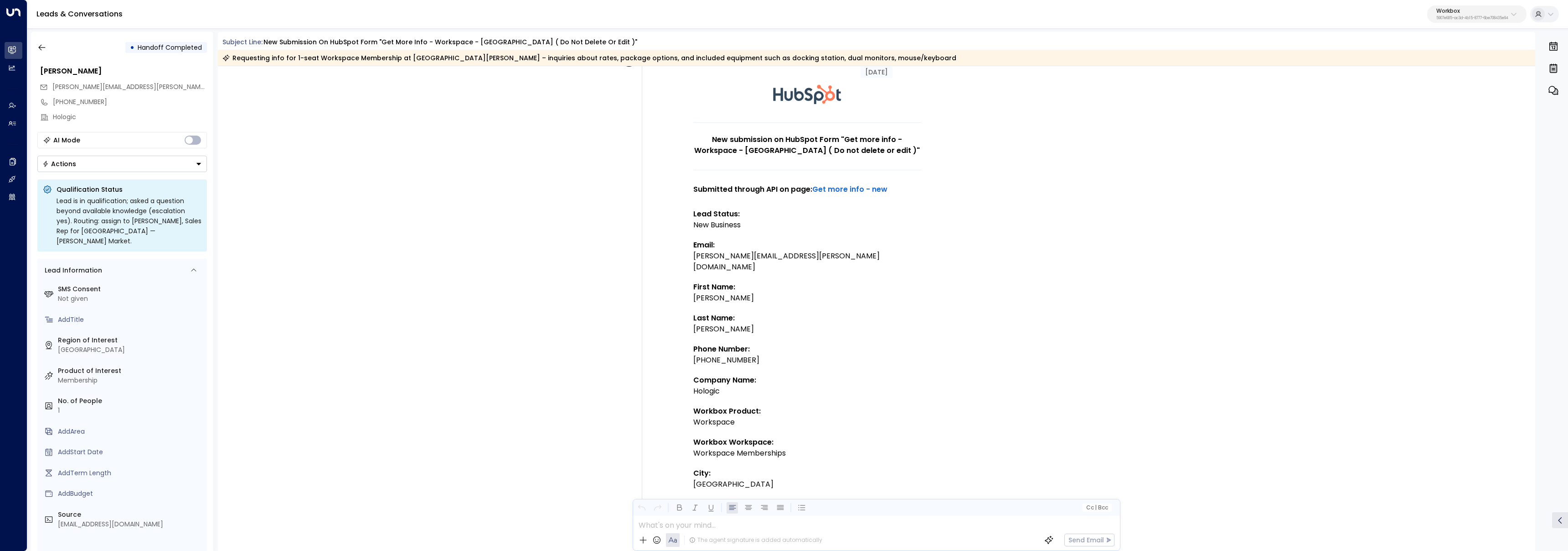
scroll to position [0, 0]
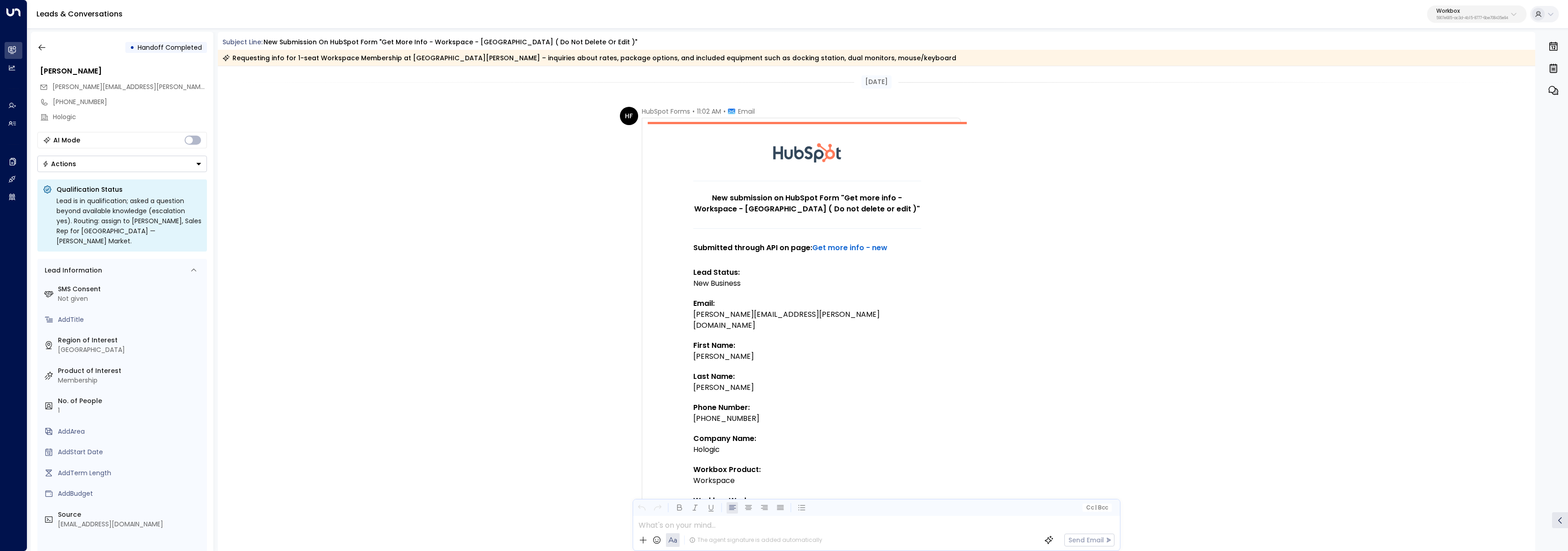
click at [1445, 17] on p "5907e685-ac3d-4b15-8777-6be708435e94" at bounding box center [1472, 19] width 72 height 4
type input "*****"
click at [1458, 77] on span "ID: 33332e4c-23b5-45a2-9007-0d0a9f804fa6" at bounding box center [1492, 77] width 129 height 8
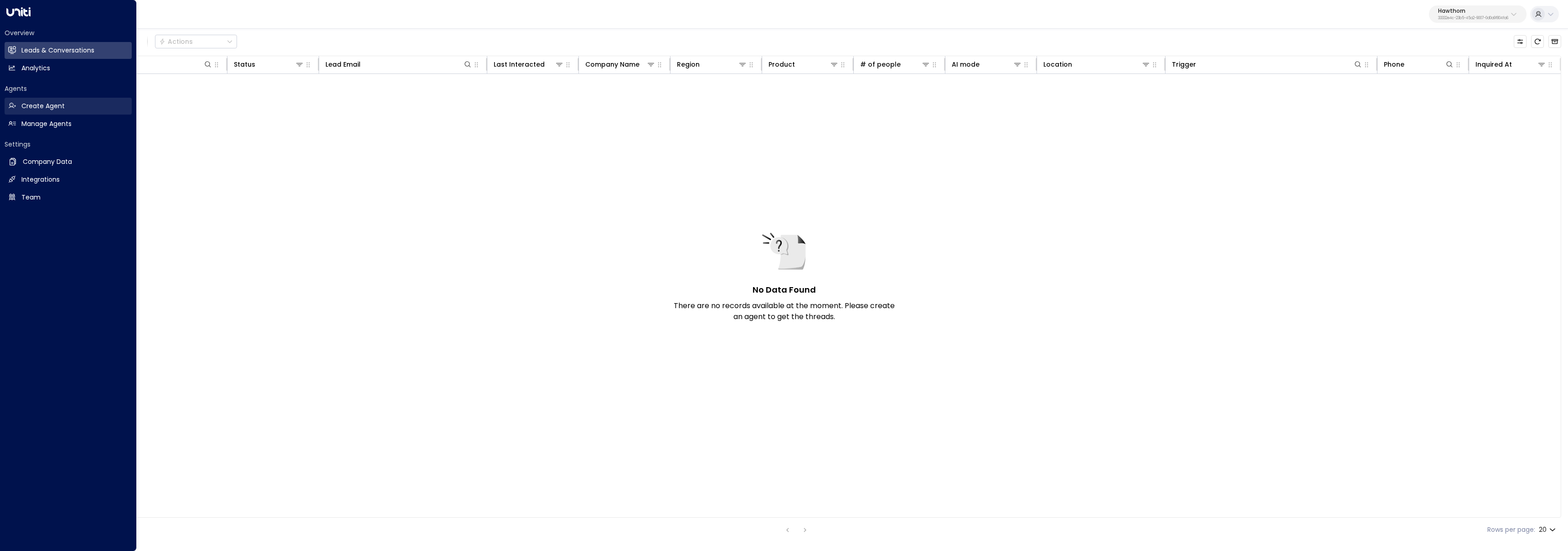
click at [17, 112] on link "Create Agent Create Agent" at bounding box center [68, 106] width 127 height 17
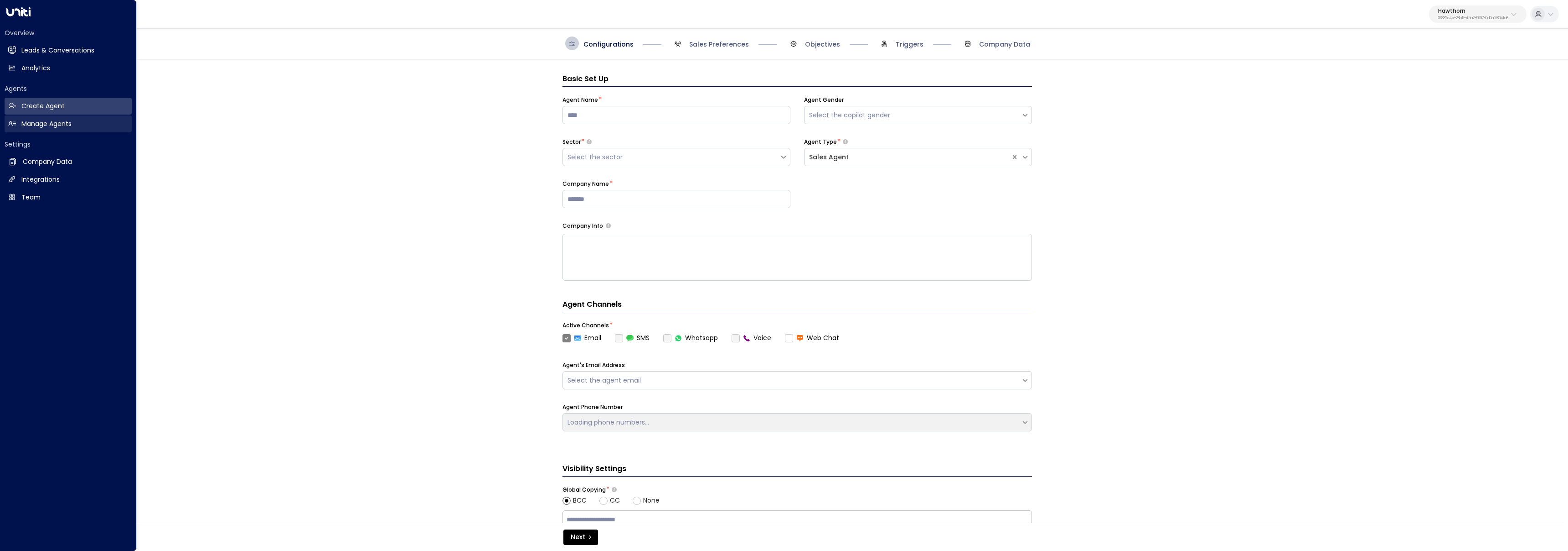
scroll to position [14, 0]
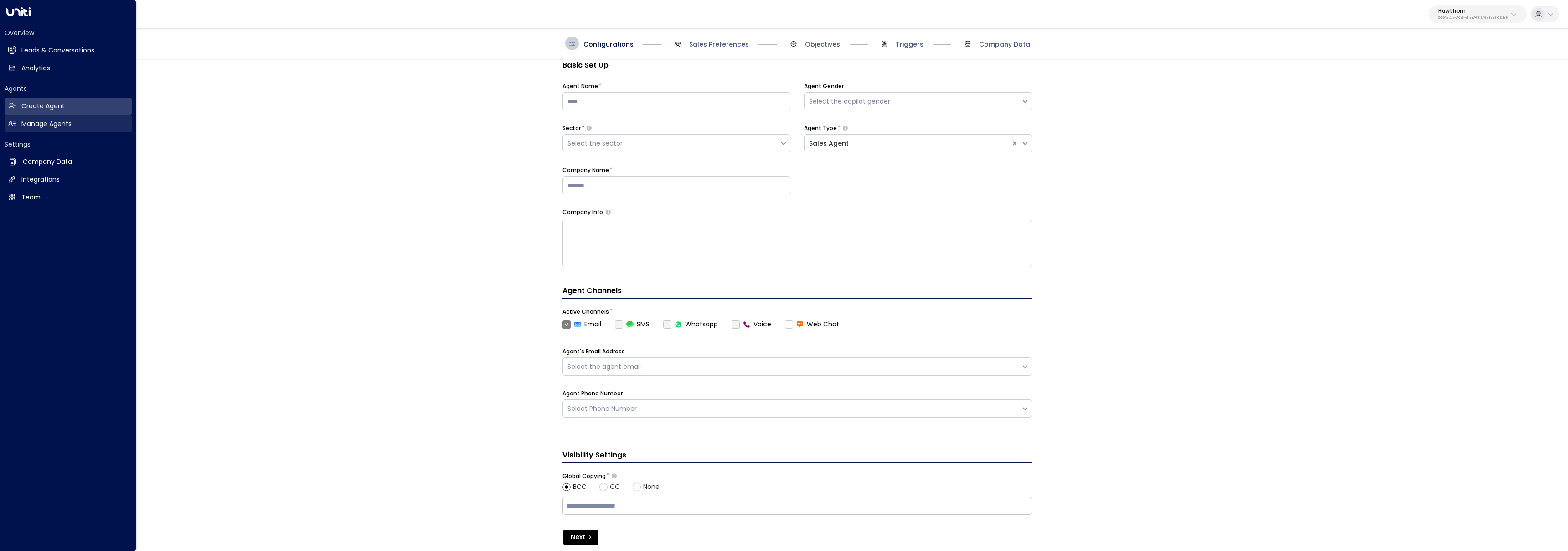
click at [39, 128] on h2 "Manage Agents" at bounding box center [46, 124] width 50 height 9
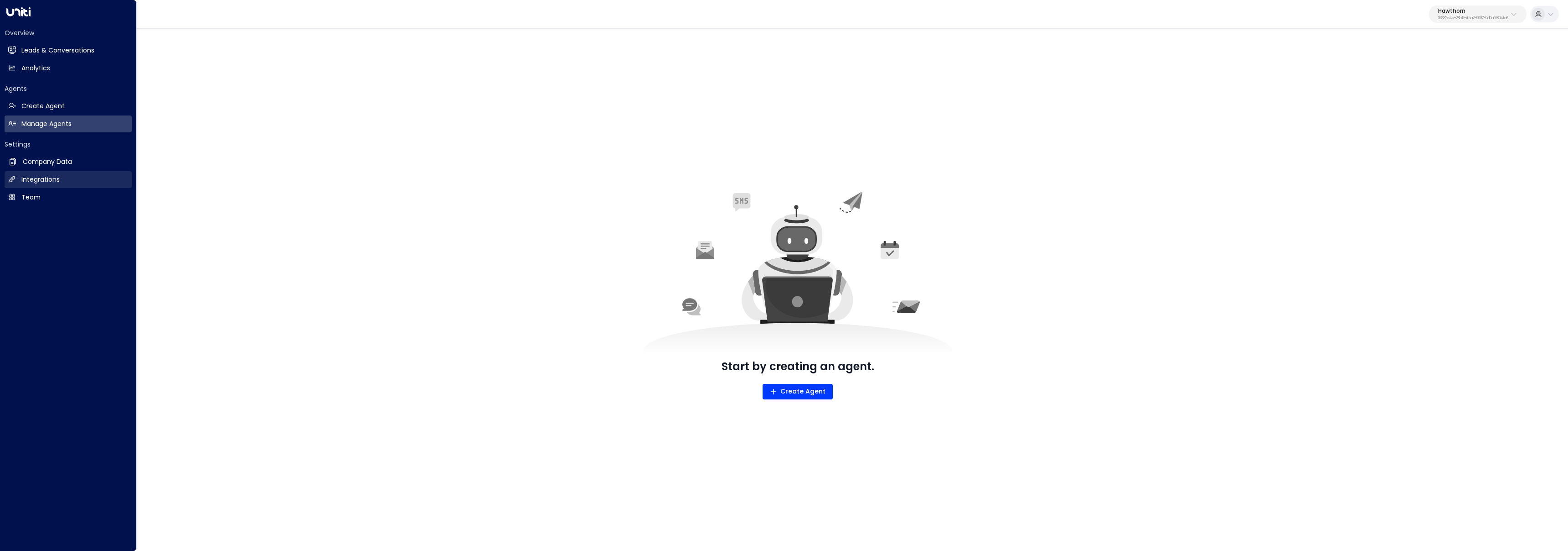
click at [51, 177] on h2 "Integrations" at bounding box center [40, 179] width 38 height 9
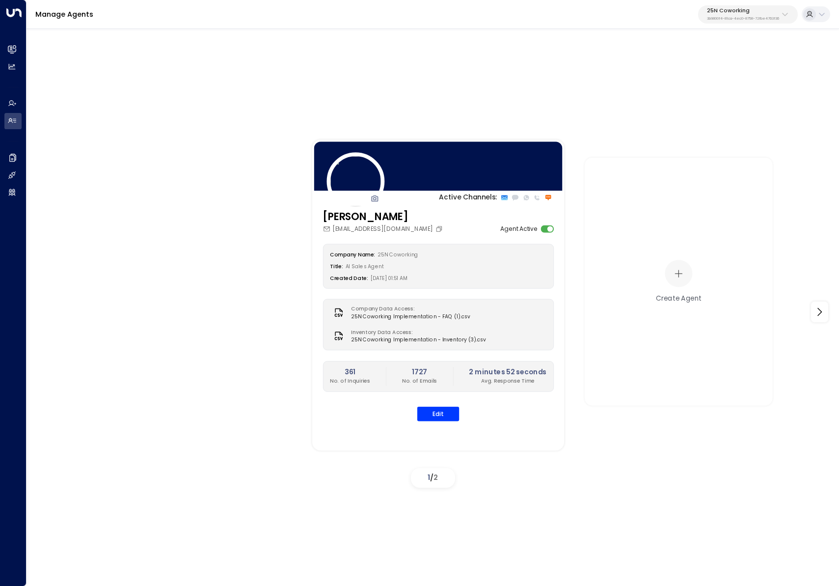
click at [751, 10] on p "25N Coworking" at bounding box center [743, 11] width 72 height 6
type input "***"
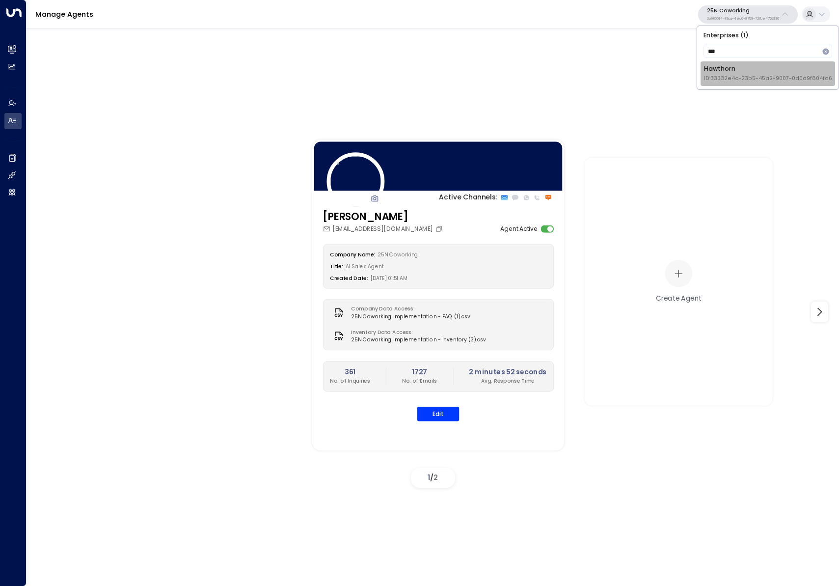
click at [722, 70] on div "Hawthorn ID: 33332e4c-23b5-45a2-9007-0d0a9f804fa6" at bounding box center [768, 73] width 128 height 18
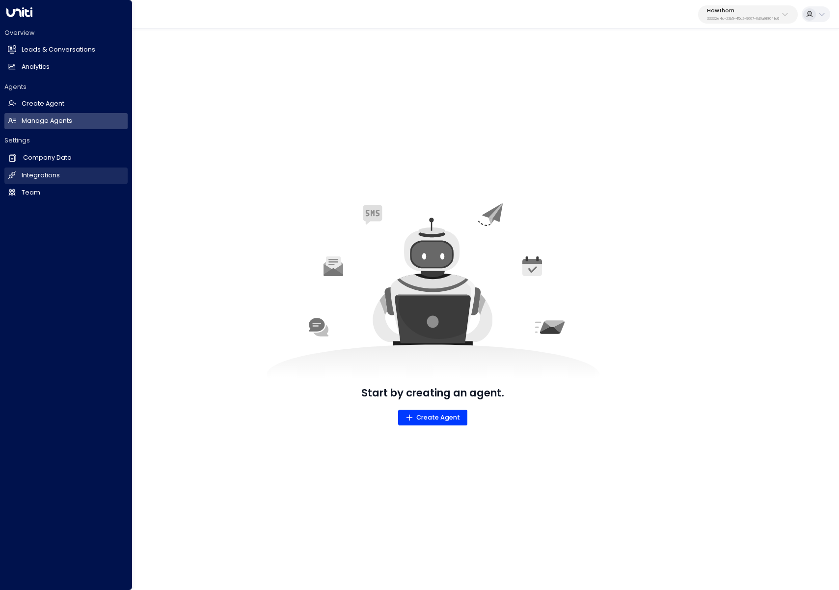
click at [64, 178] on link "Integrations Integrations" at bounding box center [65, 175] width 123 height 16
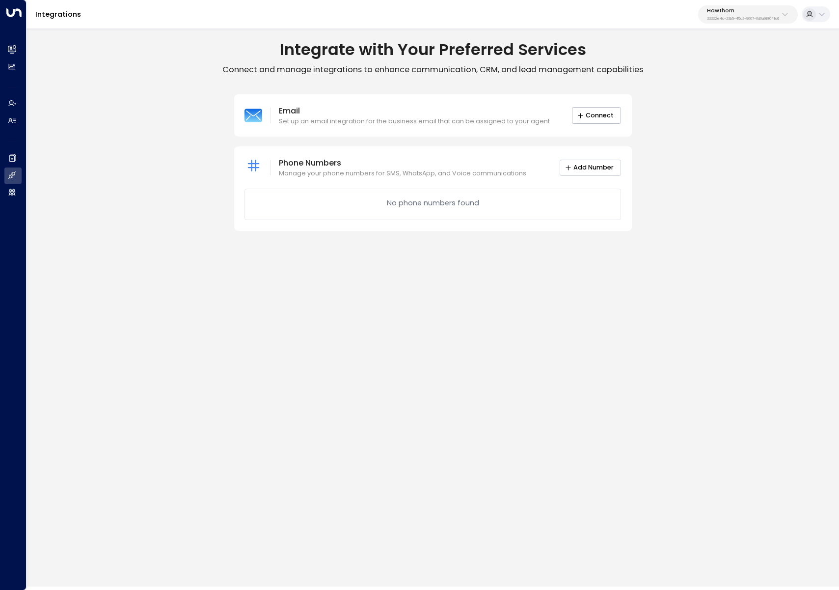
click at [592, 167] on button "Add Number" at bounding box center [590, 168] width 61 height 17
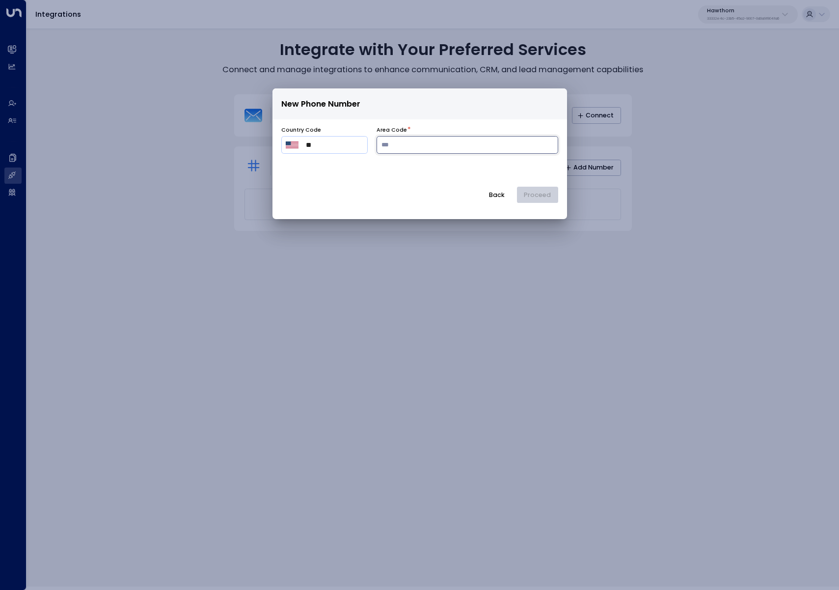
click at [429, 143] on input "number" at bounding box center [468, 145] width 182 height 18
type input "***"
click at [543, 196] on button "Proceed" at bounding box center [537, 195] width 41 height 17
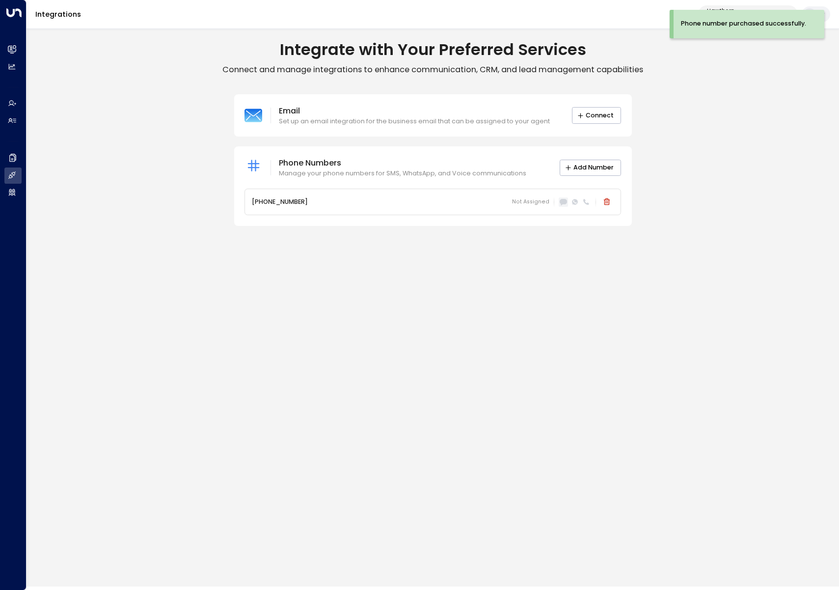
click at [566, 203] on icon at bounding box center [563, 201] width 7 height 5
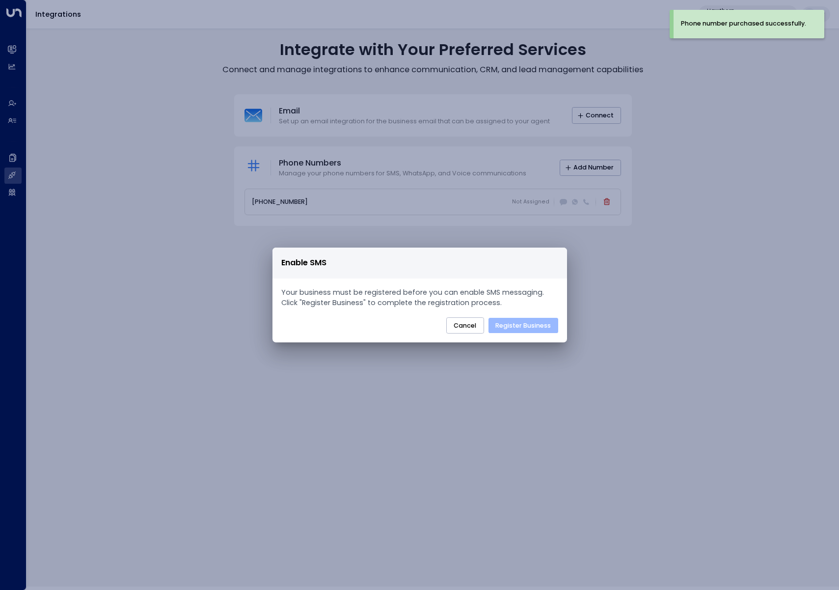
click at [544, 326] on button "Register Business" at bounding box center [523, 326] width 70 height 16
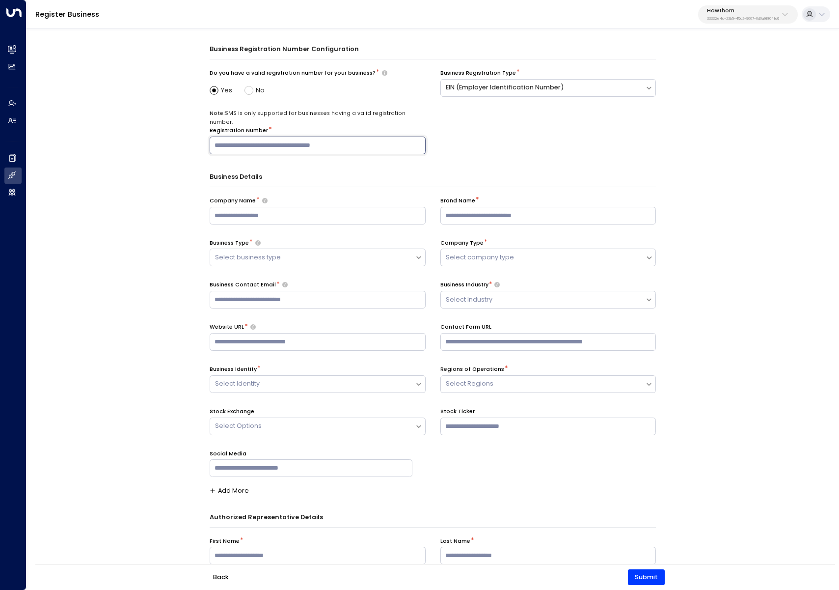
click at [295, 136] on input "text" at bounding box center [318, 145] width 216 height 18
paste input "**********"
type input "**********"
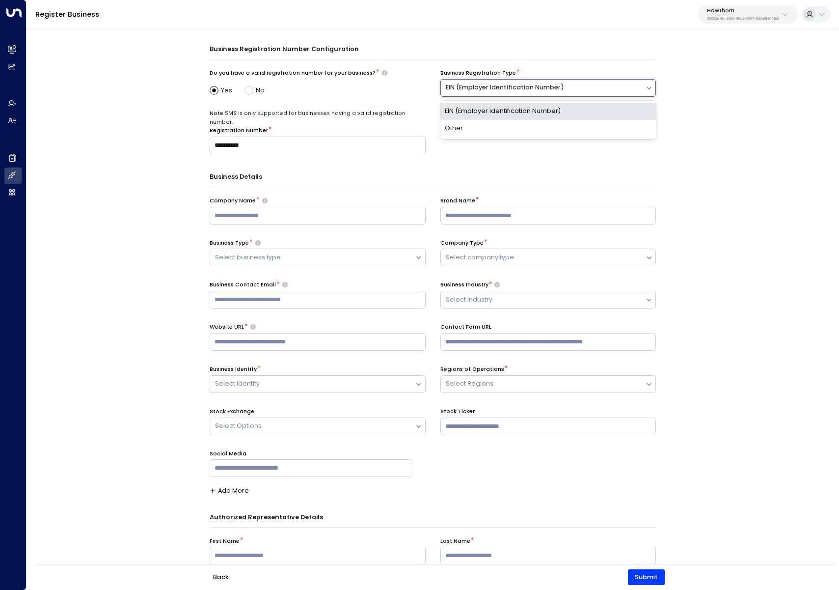
click at [481, 93] on div "EIN (Employer Identification Number)" at bounding box center [543, 87] width 205 height 15
click at [173, 207] on div "**********" at bounding box center [433, 322] width 812 height 590
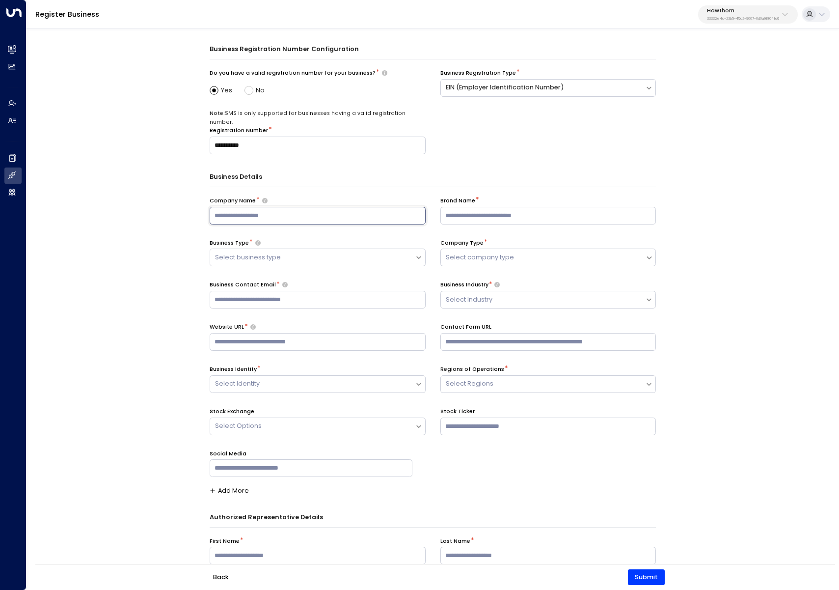
click at [265, 207] on input "text" at bounding box center [318, 216] width 216 height 18
paste input "**********"
type input "**********"
click at [469, 216] on div "**********" at bounding box center [433, 345] width 446 height 297
click at [462, 208] on input "text" at bounding box center [548, 216] width 216 height 18
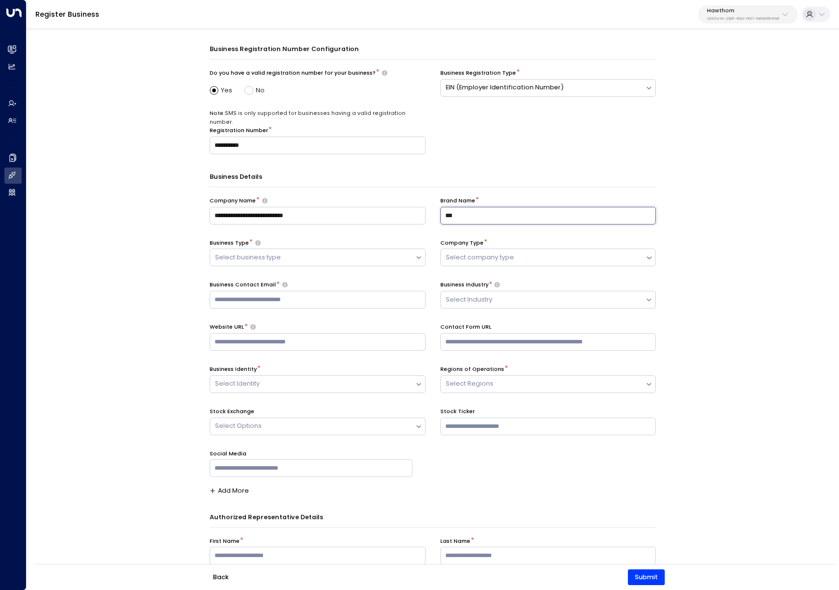
paste input "**********"
type input "**********"
click at [227, 255] on div "Select business type" at bounding box center [312, 257] width 205 height 15
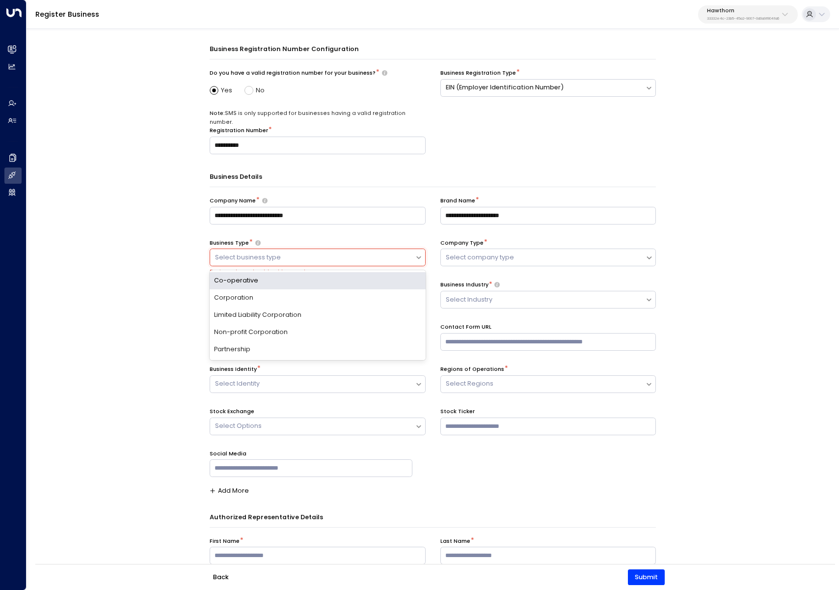
click at [269, 252] on div at bounding box center [312, 257] width 195 height 11
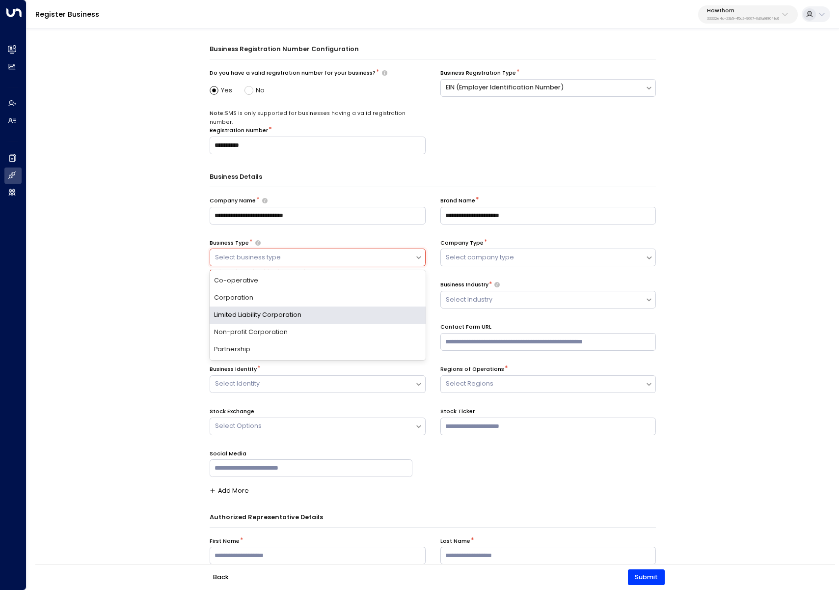
click at [263, 310] on div "Limited Liability Corporation" at bounding box center [318, 314] width 216 height 17
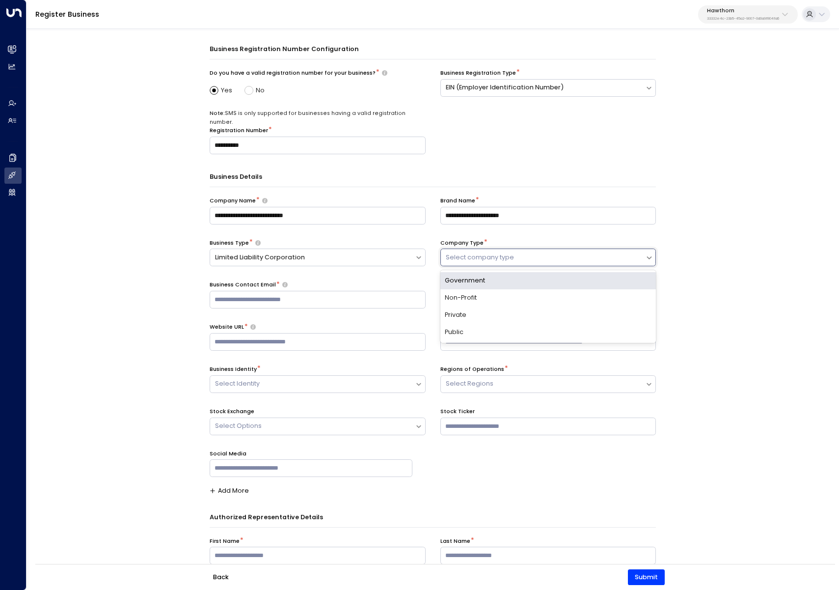
click at [474, 252] on div at bounding box center [543, 257] width 195 height 11
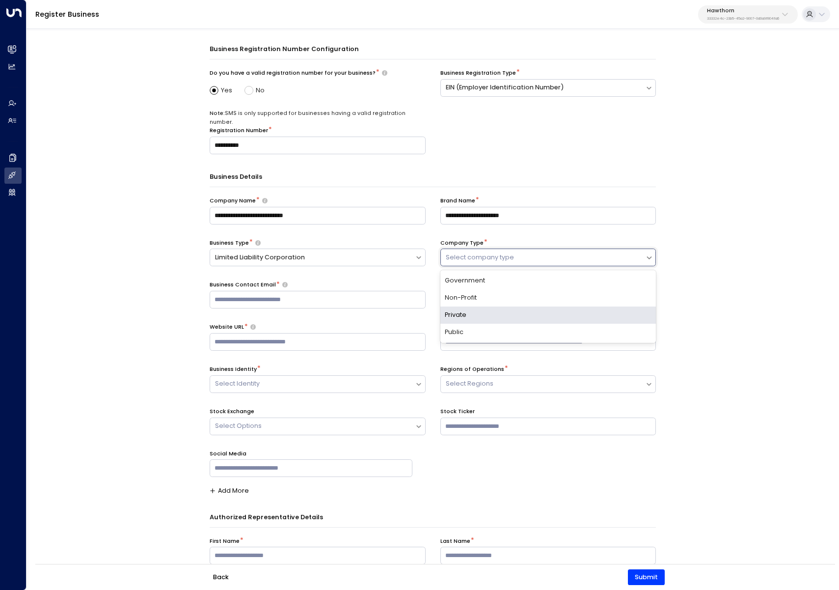
click at [464, 306] on div "Private" at bounding box center [548, 314] width 216 height 17
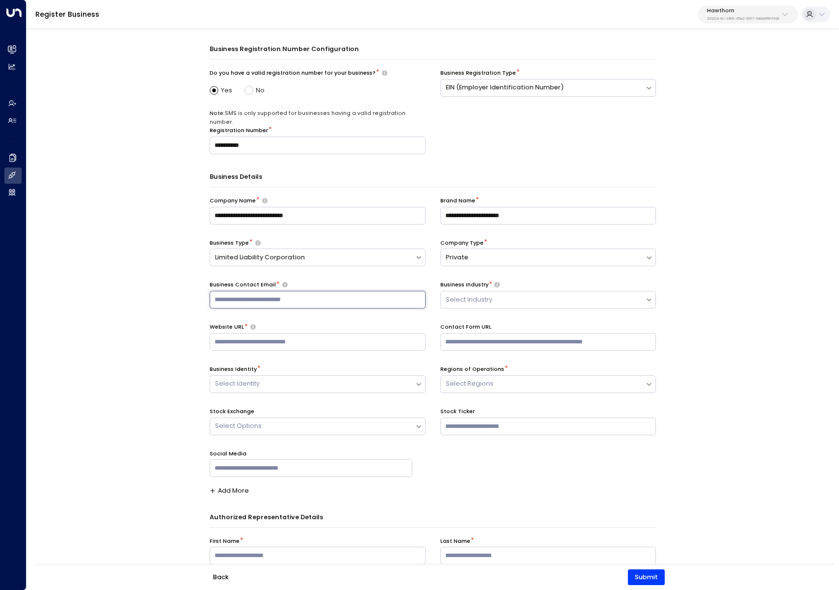
click at [358, 291] on input "text" at bounding box center [318, 300] width 216 height 18
paste input "**********"
type input "**********"
click at [508, 294] on div at bounding box center [543, 299] width 195 height 11
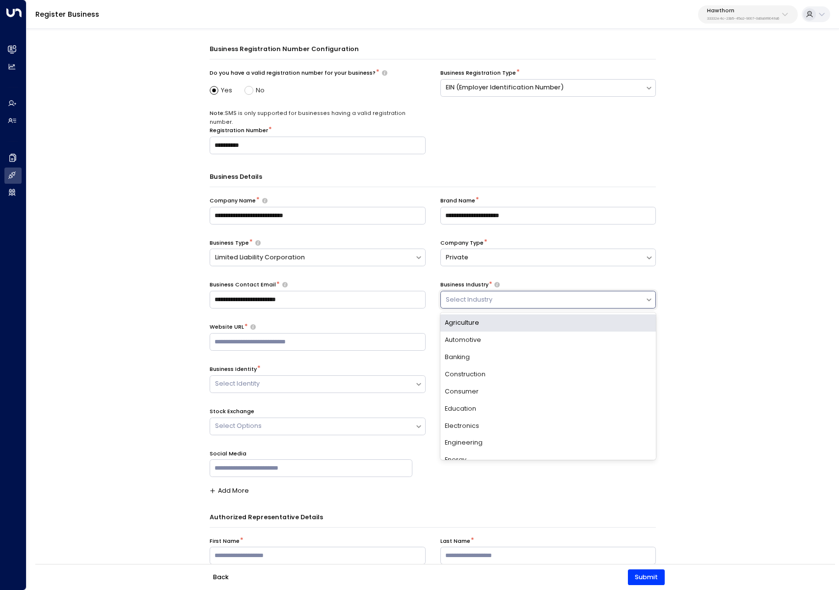
type input "*"
type input "*******"
click at [466, 318] on div "Real Estate" at bounding box center [548, 322] width 216 height 17
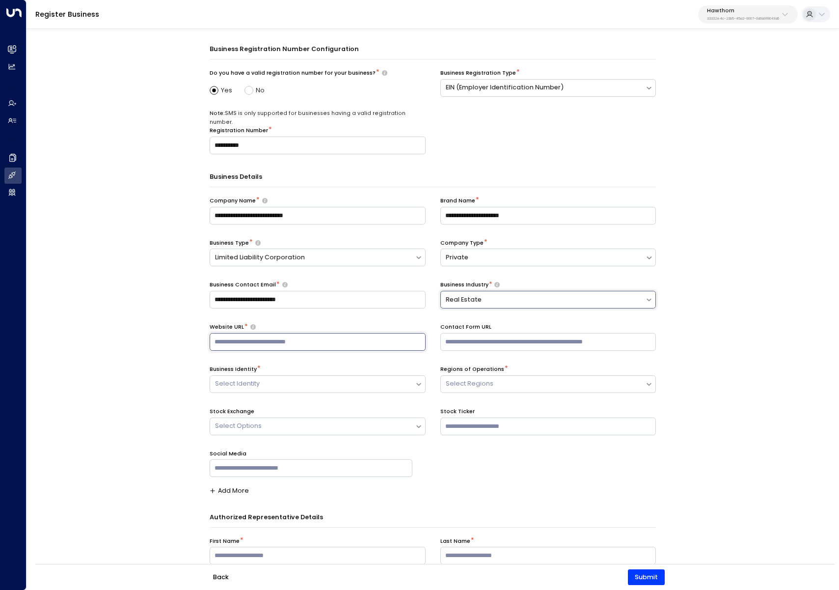
click at [231, 340] on input "text" at bounding box center [318, 342] width 216 height 18
paste input "**********"
type input "**********"
click at [123, 270] on div "**********" at bounding box center [433, 322] width 812 height 590
click at [251, 378] on div at bounding box center [312, 383] width 195 height 11
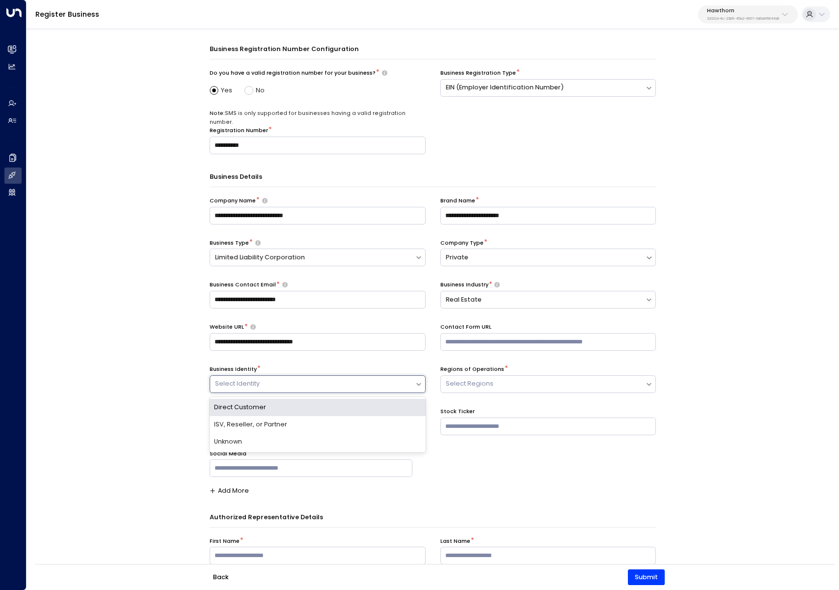
click at [236, 399] on div "Direct Customer" at bounding box center [318, 407] width 216 height 17
click at [468, 378] on div at bounding box center [543, 383] width 195 height 11
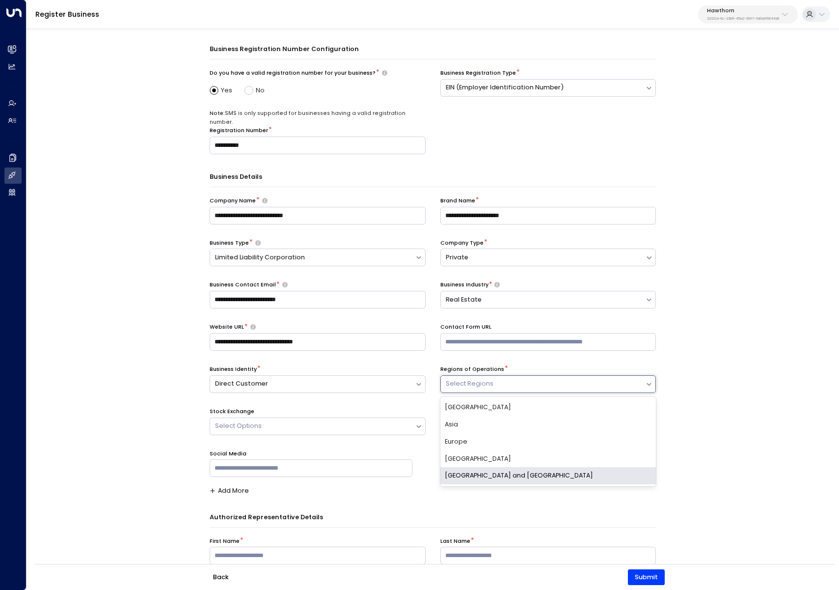
click at [463, 467] on div "[GEOGRAPHIC_DATA] and [GEOGRAPHIC_DATA]" at bounding box center [548, 475] width 216 height 17
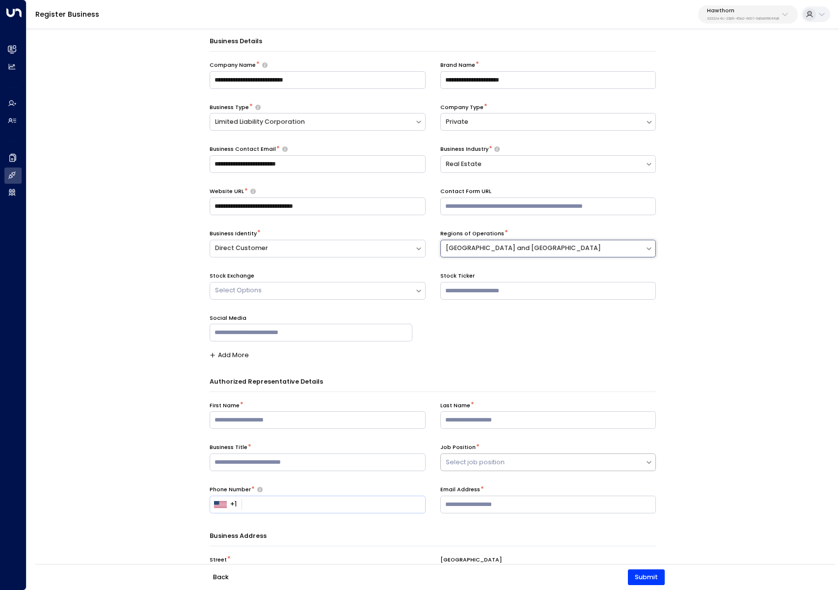
scroll to position [182, 0]
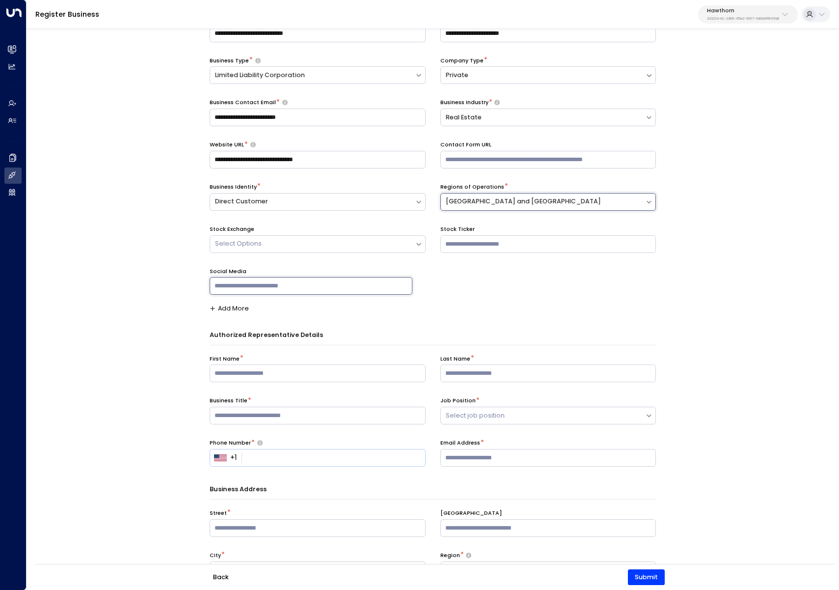
click at [263, 279] on input "text" at bounding box center [311, 286] width 203 height 18
paste input "**********"
type input "**********"
click at [172, 290] on div "**********" at bounding box center [433, 322] width 812 height 590
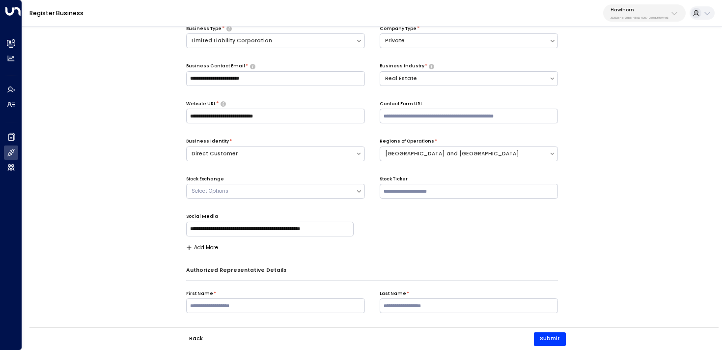
click at [131, 185] on div "**********" at bounding box center [372, 197] width 700 height 350
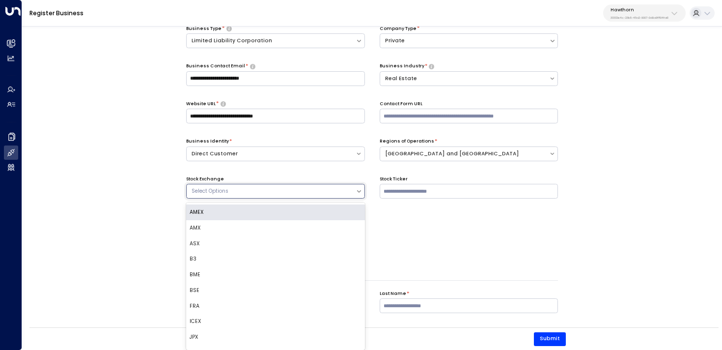
click at [281, 192] on div at bounding box center [271, 191] width 160 height 10
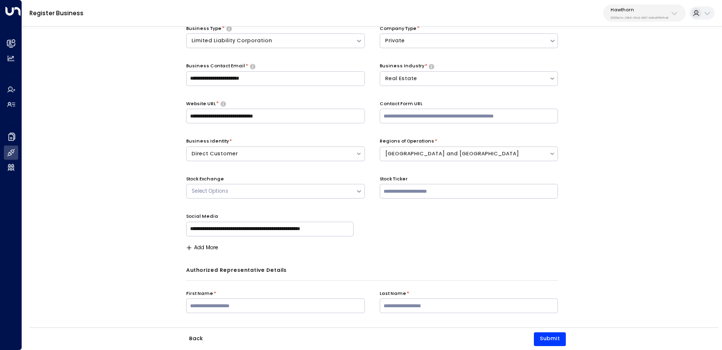
click at [453, 228] on div "**********" at bounding box center [372, 119] width 372 height 263
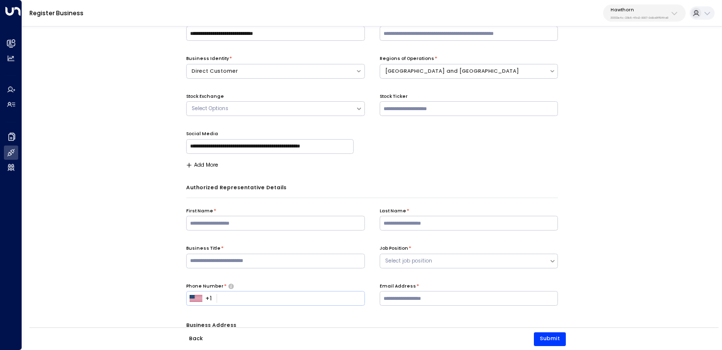
scroll to position [308, 0]
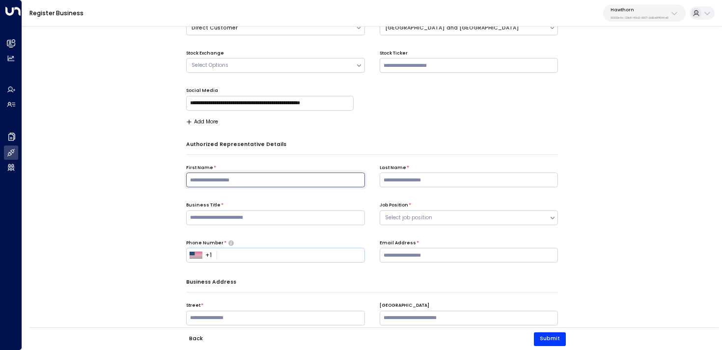
click at [296, 184] on input "text" at bounding box center [275, 179] width 179 height 15
type input "**"
type input "******"
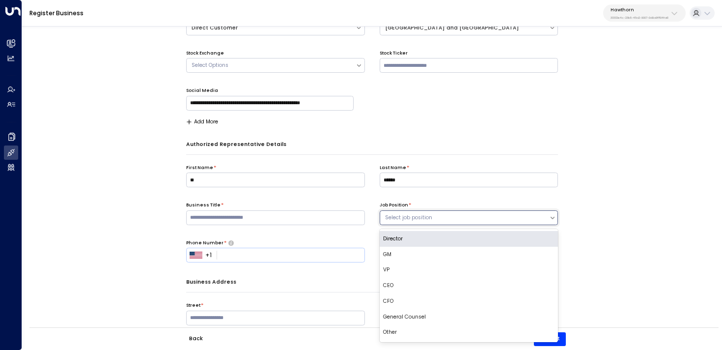
click at [419, 216] on div at bounding box center [465, 218] width 160 height 10
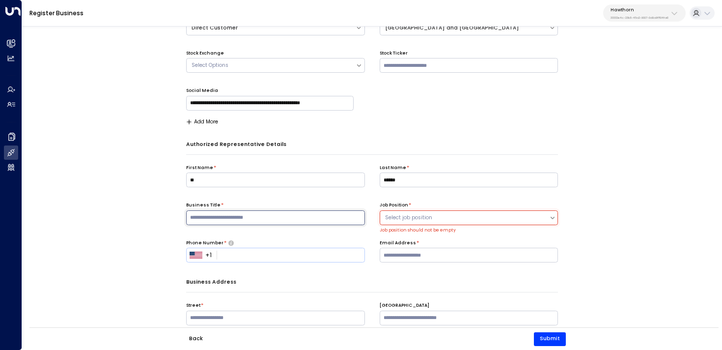
click at [285, 221] on input "text" at bounding box center [275, 217] width 179 height 15
paste input "**********"
type input "**********"
click at [411, 220] on div at bounding box center [465, 218] width 160 height 10
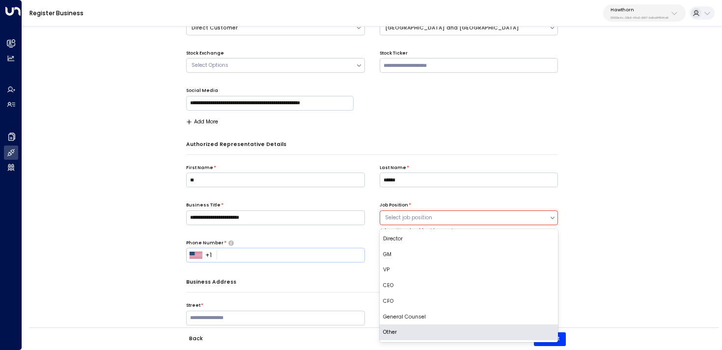
click at [421, 333] on div "Other" at bounding box center [468, 332] width 179 height 16
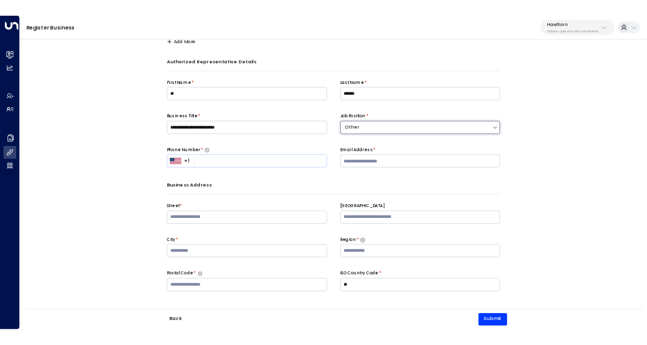
scroll to position [403, 0]
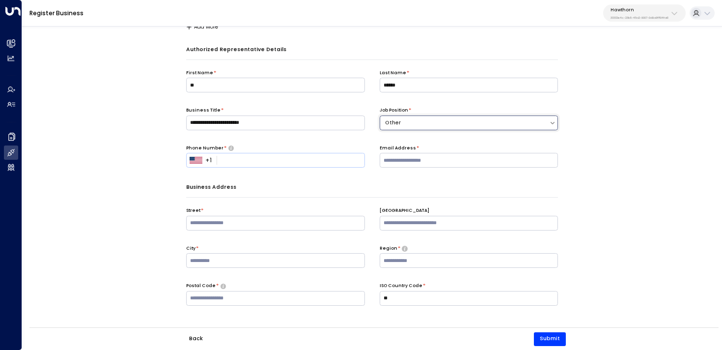
click at [328, 186] on p "Business Address" at bounding box center [372, 187] width 372 height 10
click at [314, 161] on input "tel" at bounding box center [291, 160] width 140 height 9
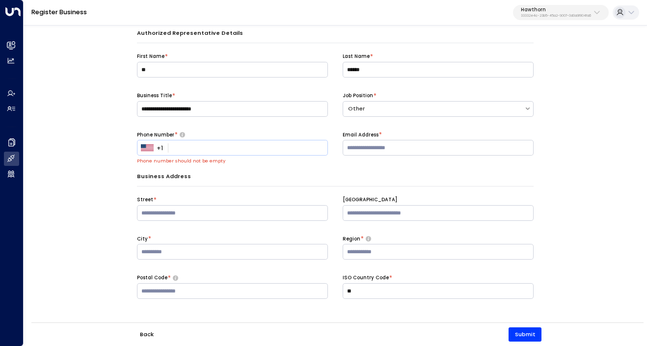
scroll to position [437, 0]
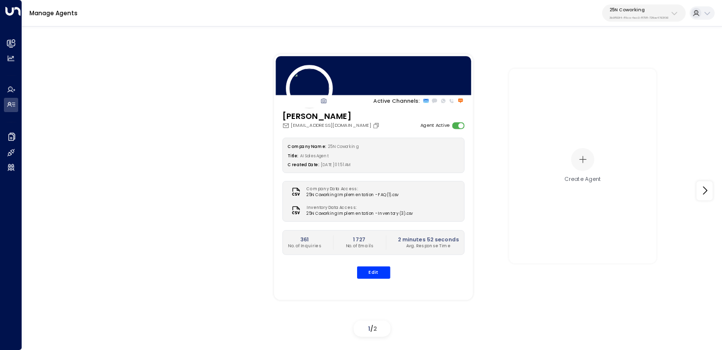
click at [642, 13] on div "25N Coworking 3b9800f4-81ca-4ec0-8758-72fbe4763f36" at bounding box center [638, 13] width 59 height 13
type input "***"
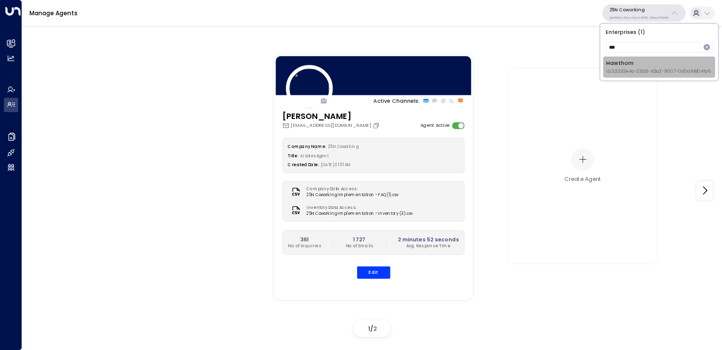
click at [637, 65] on div "Hawthorn ID: 33332e4c-23b5-45a2-9007-0d0a9f804fa6" at bounding box center [658, 66] width 105 height 15
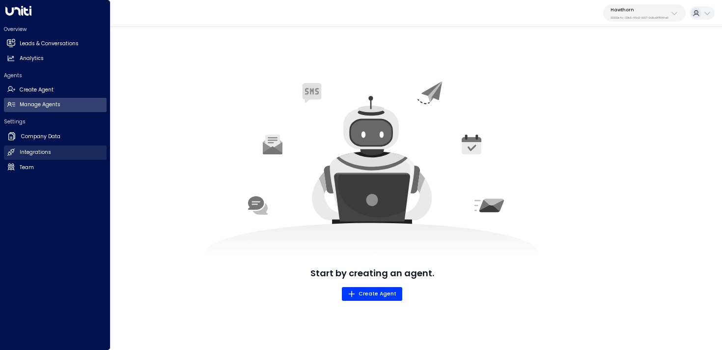
click at [12, 153] on icon at bounding box center [11, 152] width 8 height 8
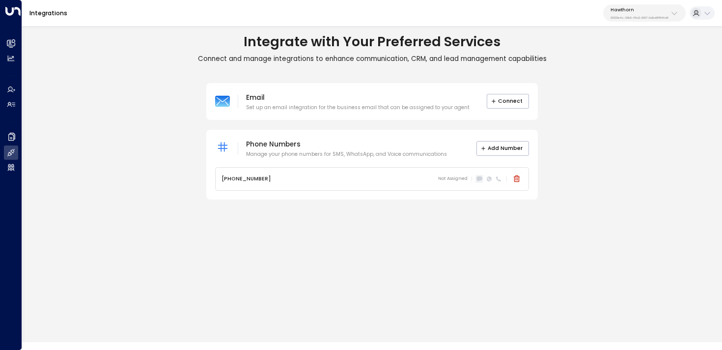
click at [477, 178] on icon at bounding box center [479, 178] width 6 height 5
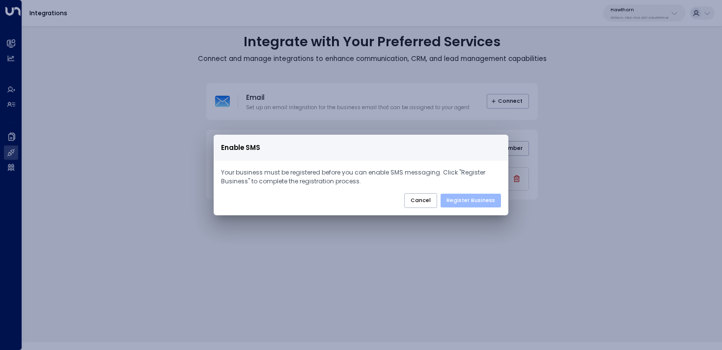
click at [462, 203] on button "Register Business" at bounding box center [470, 200] width 60 height 14
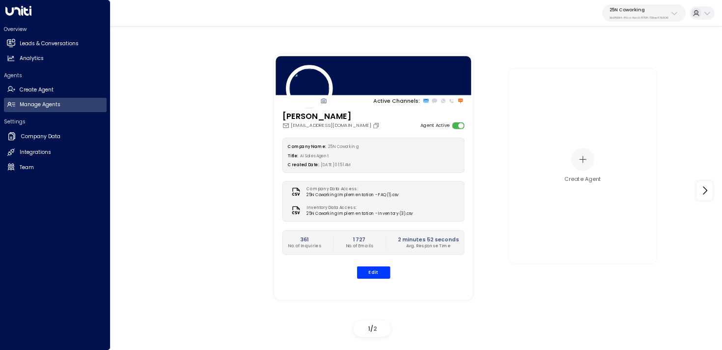
click at [17, 6] on icon at bounding box center [18, 11] width 26 height 10
click at [50, 150] on h2 "Integrations" at bounding box center [35, 152] width 31 height 8
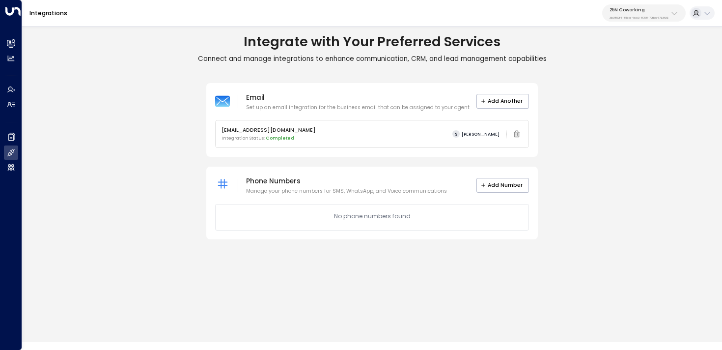
click at [663, 14] on div "25N Coworking 3b9800f4-81ca-4ec0-8758-72fbe4763f36" at bounding box center [638, 13] width 59 height 13
type input "***"
click at [625, 68] on span "ID: 33332e4c-23b5-45a2-9007-0d0a9f804fa6" at bounding box center [658, 71] width 105 height 7
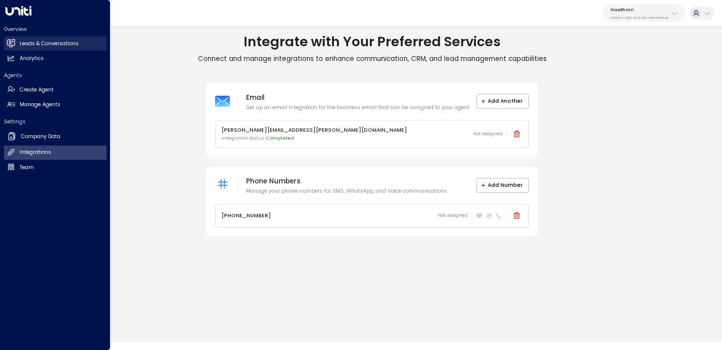
click at [63, 46] on h2 "Leads & Conversations" at bounding box center [49, 44] width 59 height 8
